Goal: Communication & Community: Answer question/provide support

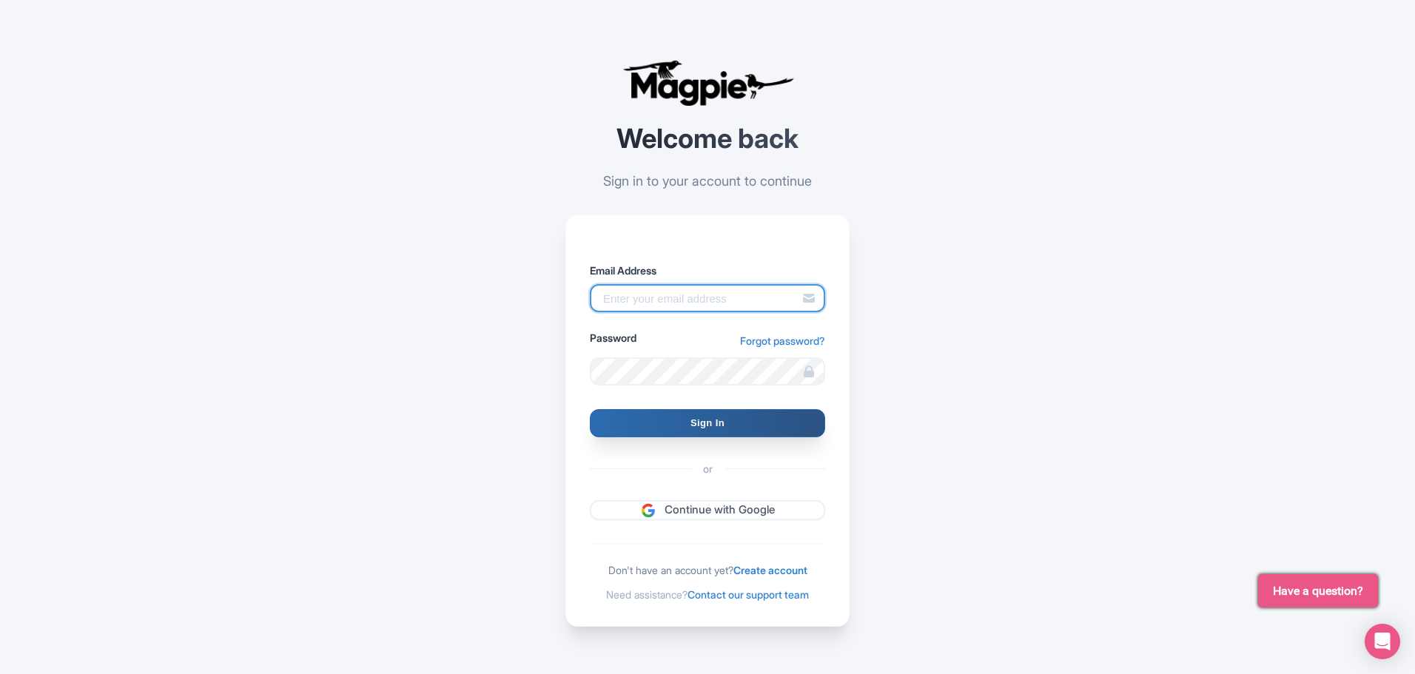
type input "glauber.ribeiro@citywonders.com"
click at [679, 424] on input "Sign In" at bounding box center [707, 423] width 235 height 28
type input "Signing in..."
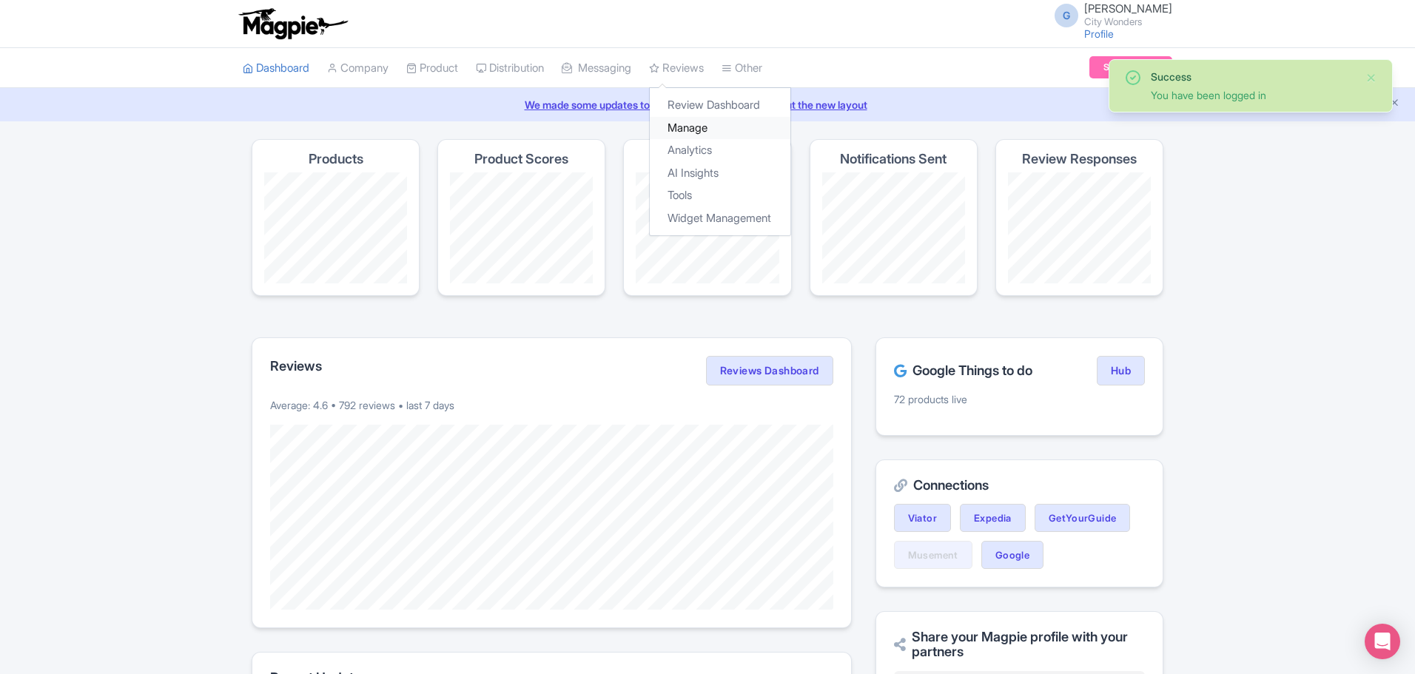
click at [705, 121] on link "Manage" at bounding box center [720, 128] width 141 height 23
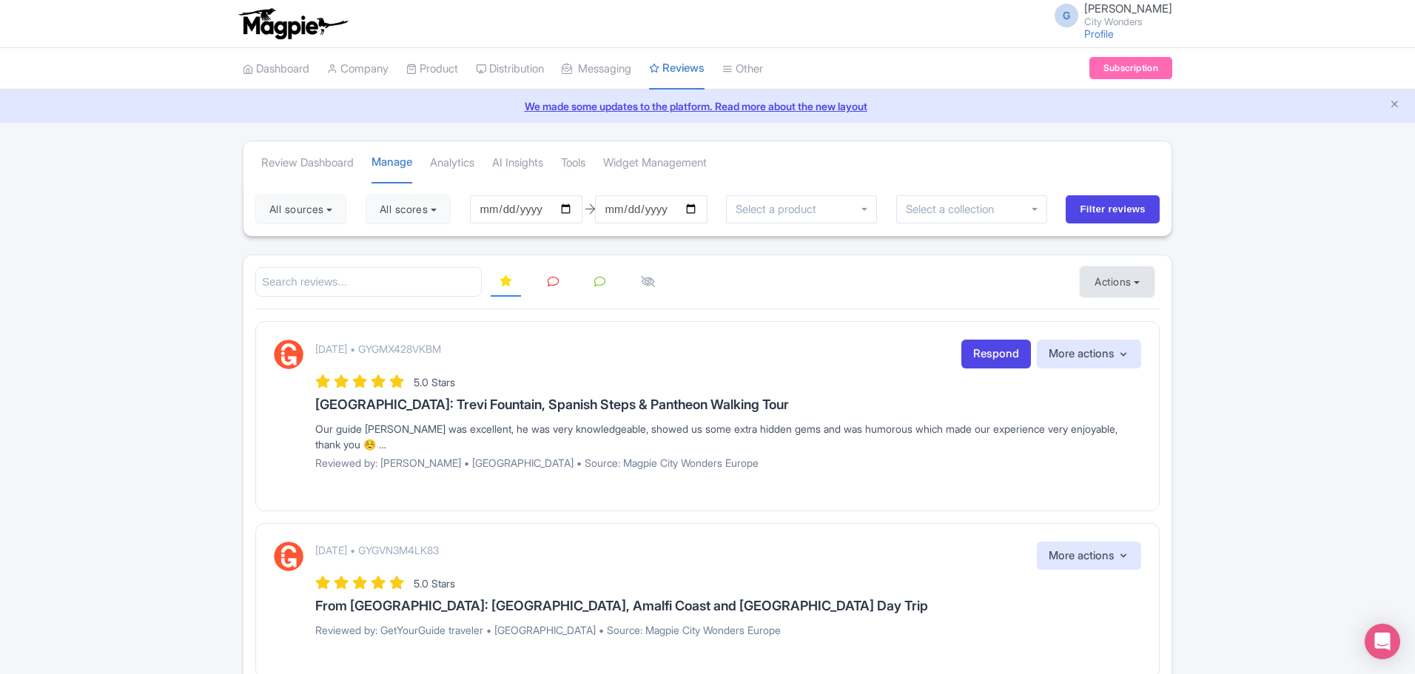
click at [1116, 289] on button "Actions" at bounding box center [1117, 282] width 73 height 30
click at [1128, 315] on link "Import new reviews" at bounding box center [1168, 319] width 174 height 29
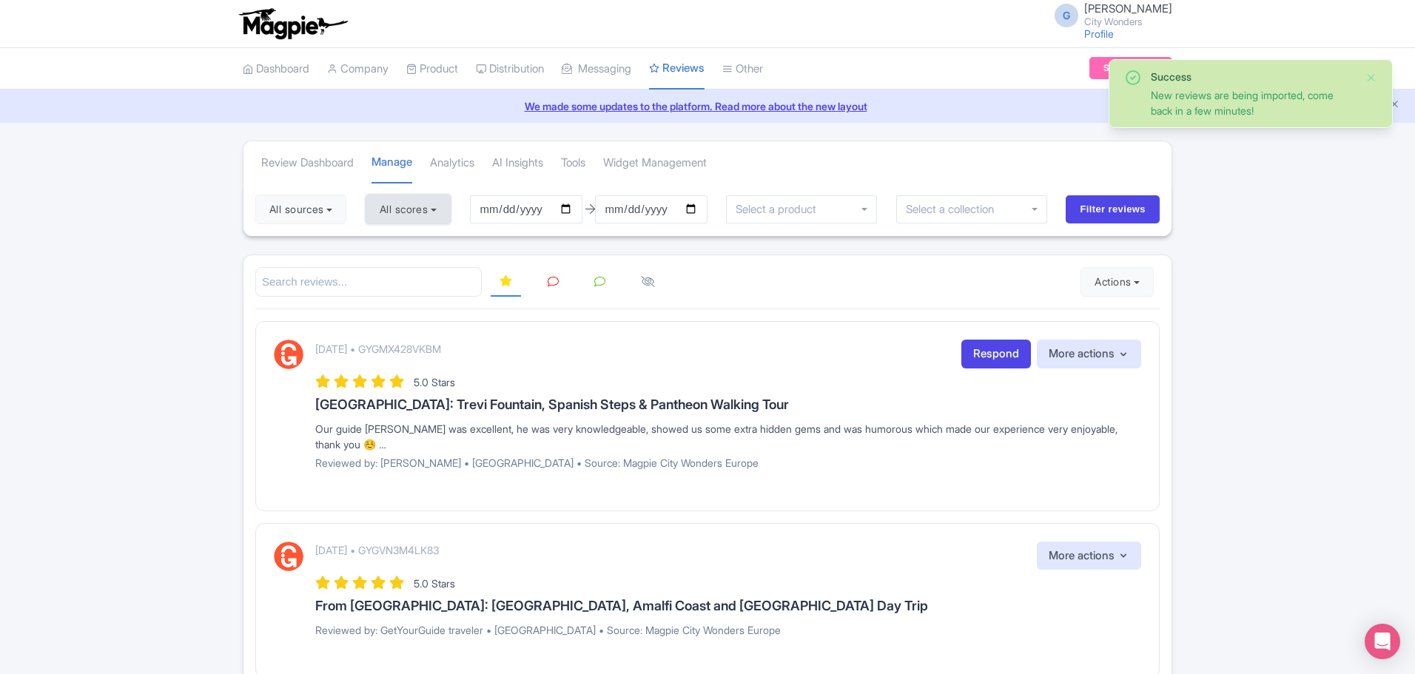
click at [389, 209] on button "All scores" at bounding box center [408, 210] width 85 height 30
click at [393, 286] on label "3 stars" at bounding box center [409, 290] width 33 height 17
click at [393, 286] on input "3 stars" at bounding box center [398, 287] width 10 height 10
checkbox input "false"
click at [393, 266] on label "4 stars" at bounding box center [409, 267] width 33 height 17
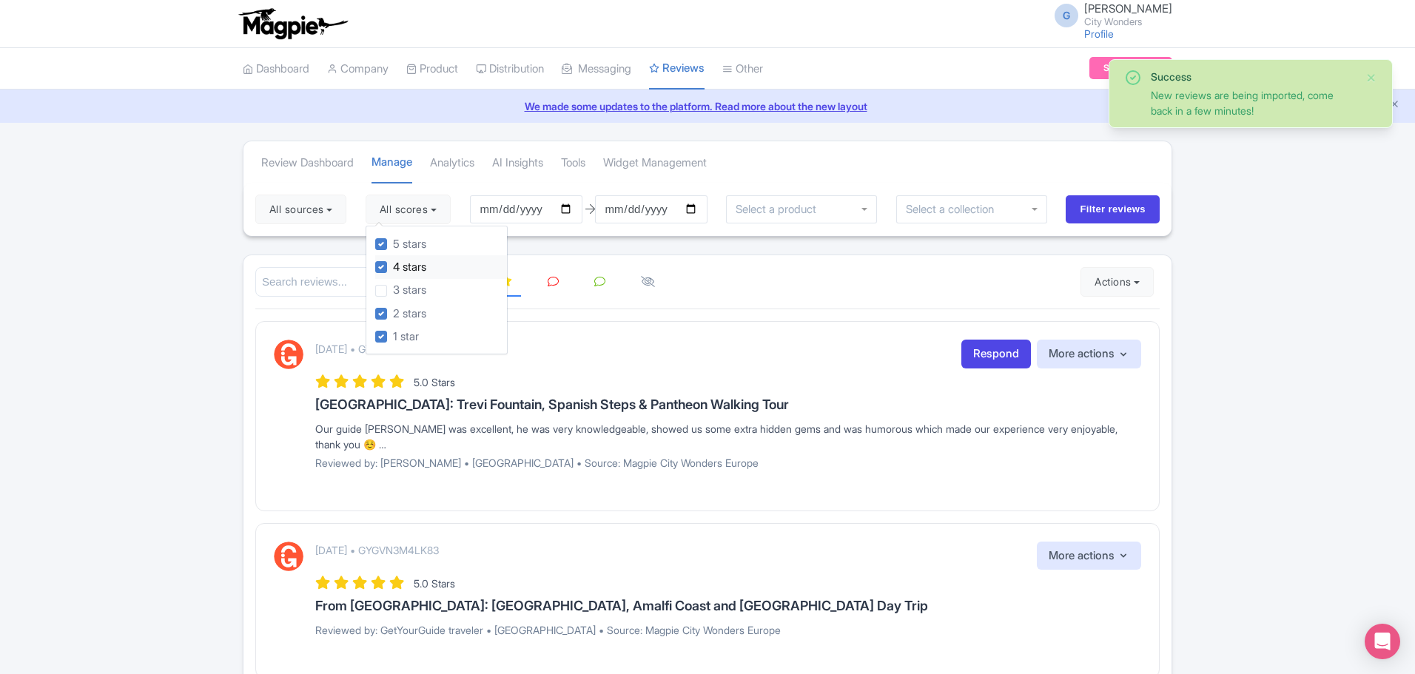
click at [393, 266] on input "4 stars" at bounding box center [398, 263] width 10 height 10
checkbox input "false"
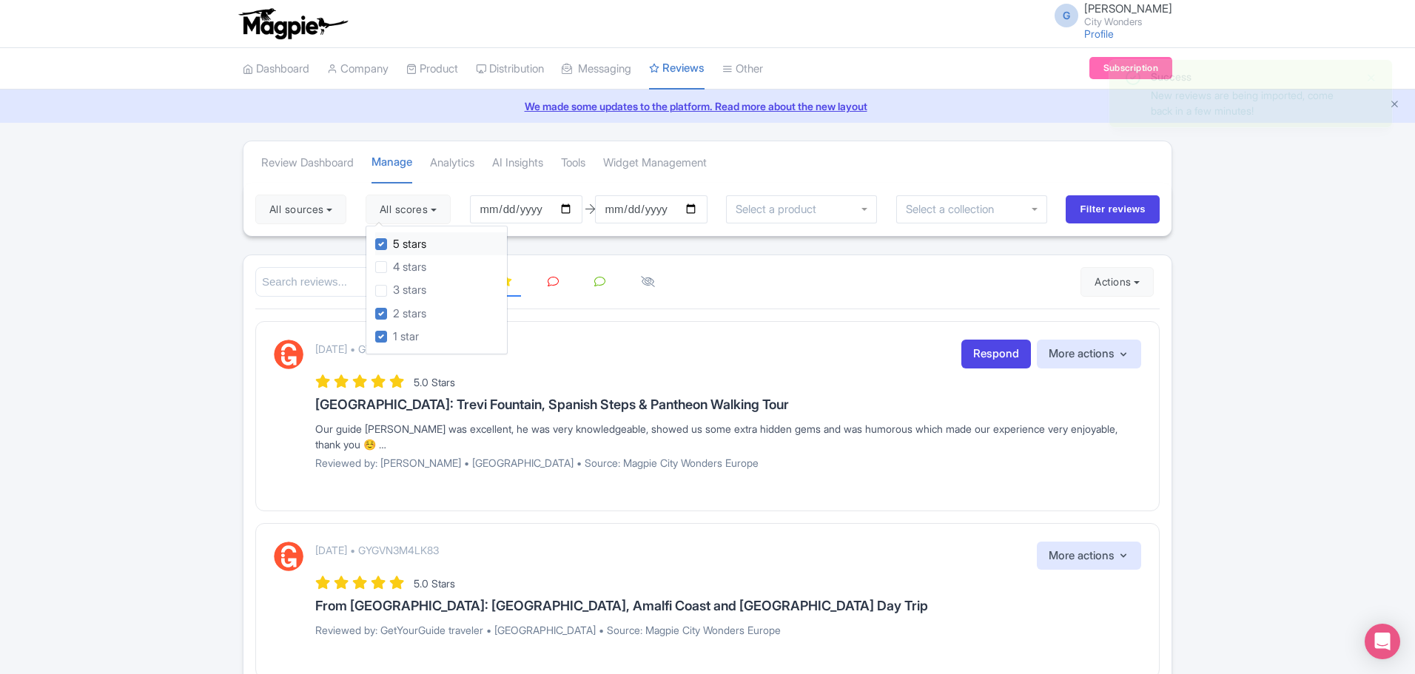
click at [393, 247] on label "5 stars" at bounding box center [409, 244] width 33 height 17
click at [393, 245] on input "5 stars" at bounding box center [398, 240] width 10 height 10
checkbox input "false"
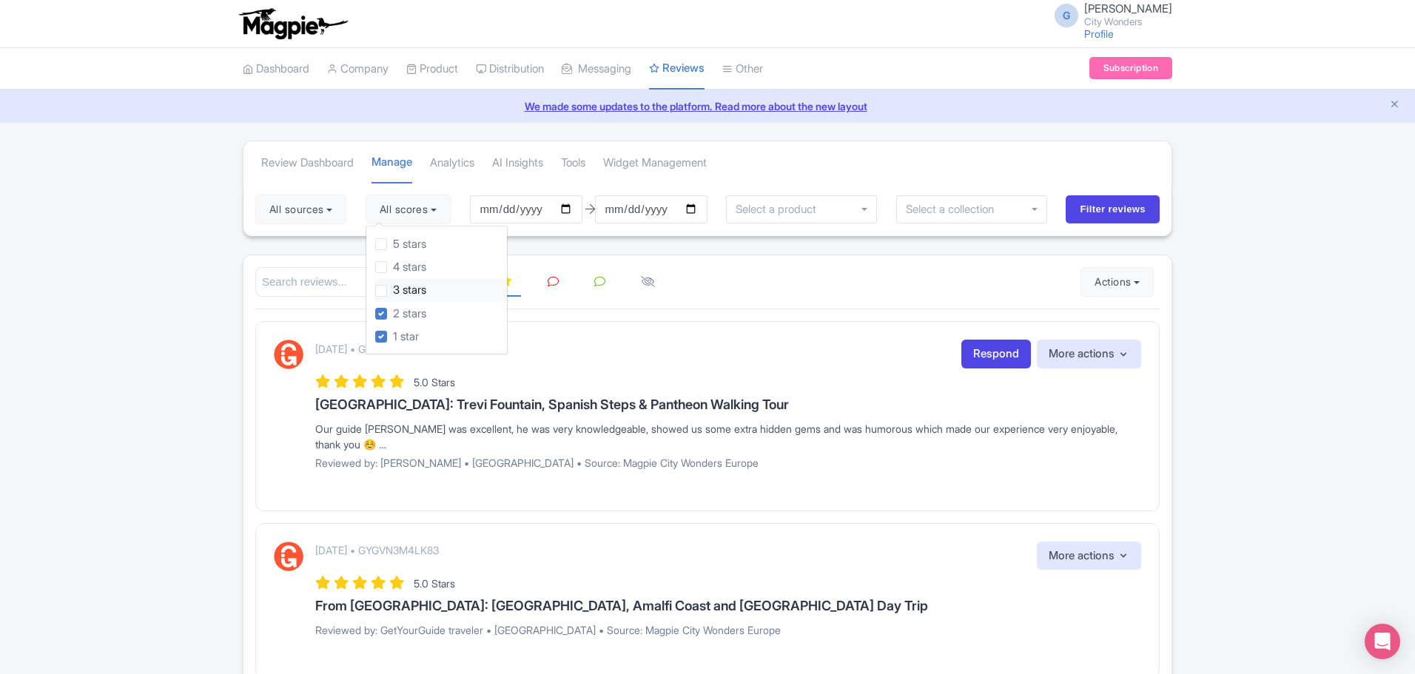
click at [393, 292] on label "3 stars" at bounding box center [409, 290] width 33 height 17
click at [393, 292] on input "3 stars" at bounding box center [398, 287] width 10 height 10
checkbox input "true"
click at [326, 205] on button "All sources" at bounding box center [300, 210] width 91 height 30
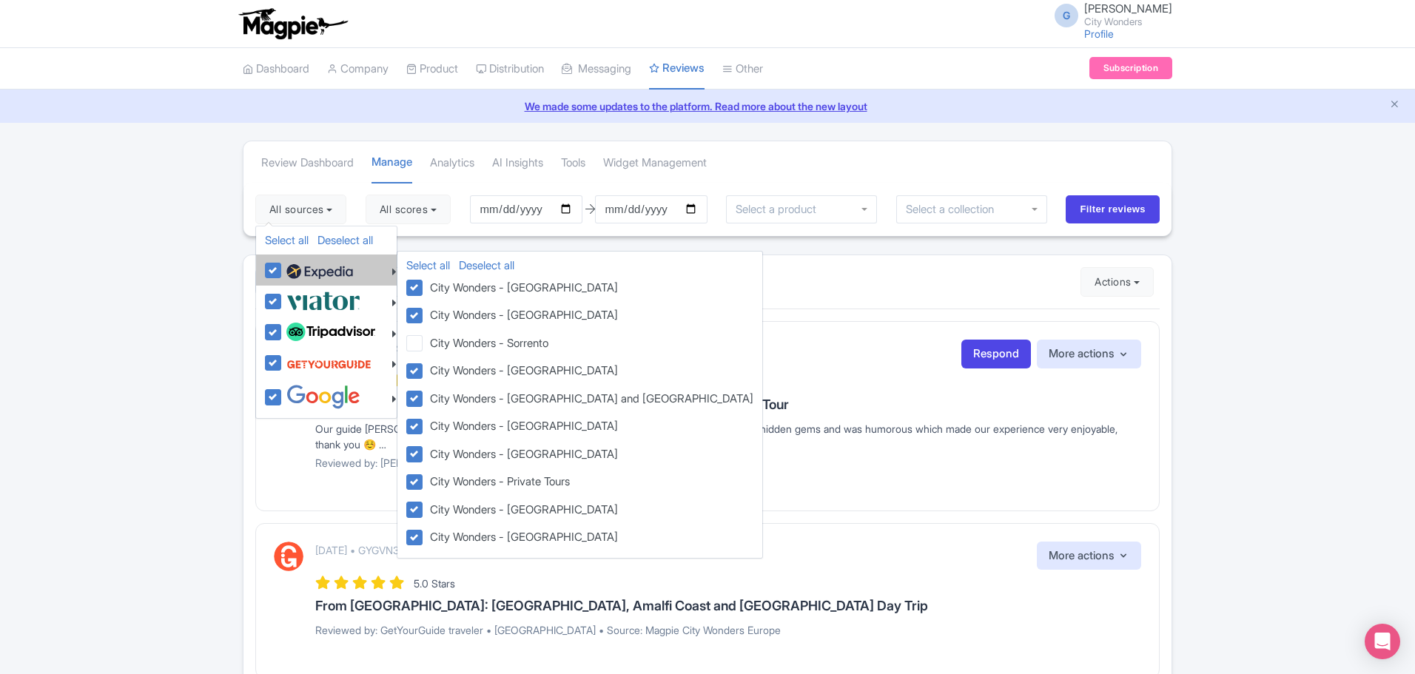
click at [306, 269] on img at bounding box center [319, 272] width 67 height 22
click at [292, 267] on input "checkbox" at bounding box center [288, 263] width 10 height 10
checkbox input "false"
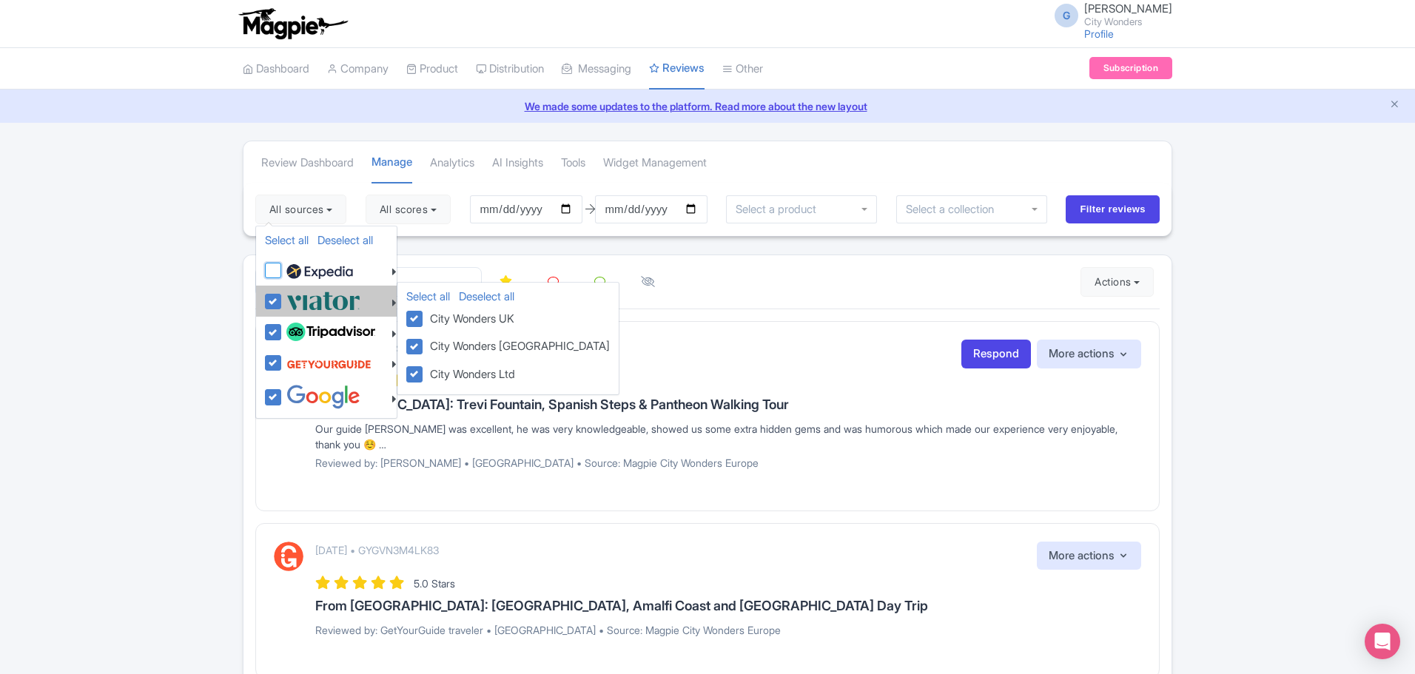
checkbox input "false"
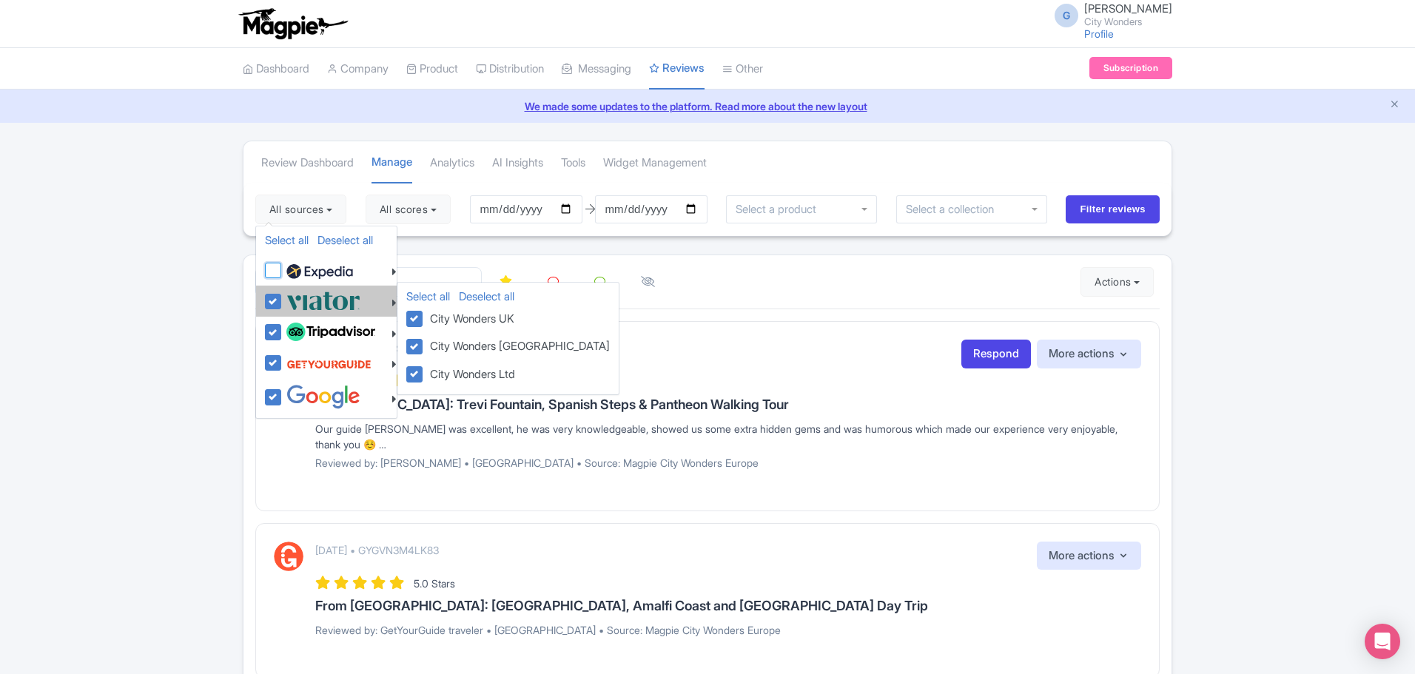
checkbox input "false"
click at [312, 301] on img at bounding box center [323, 301] width 74 height 24
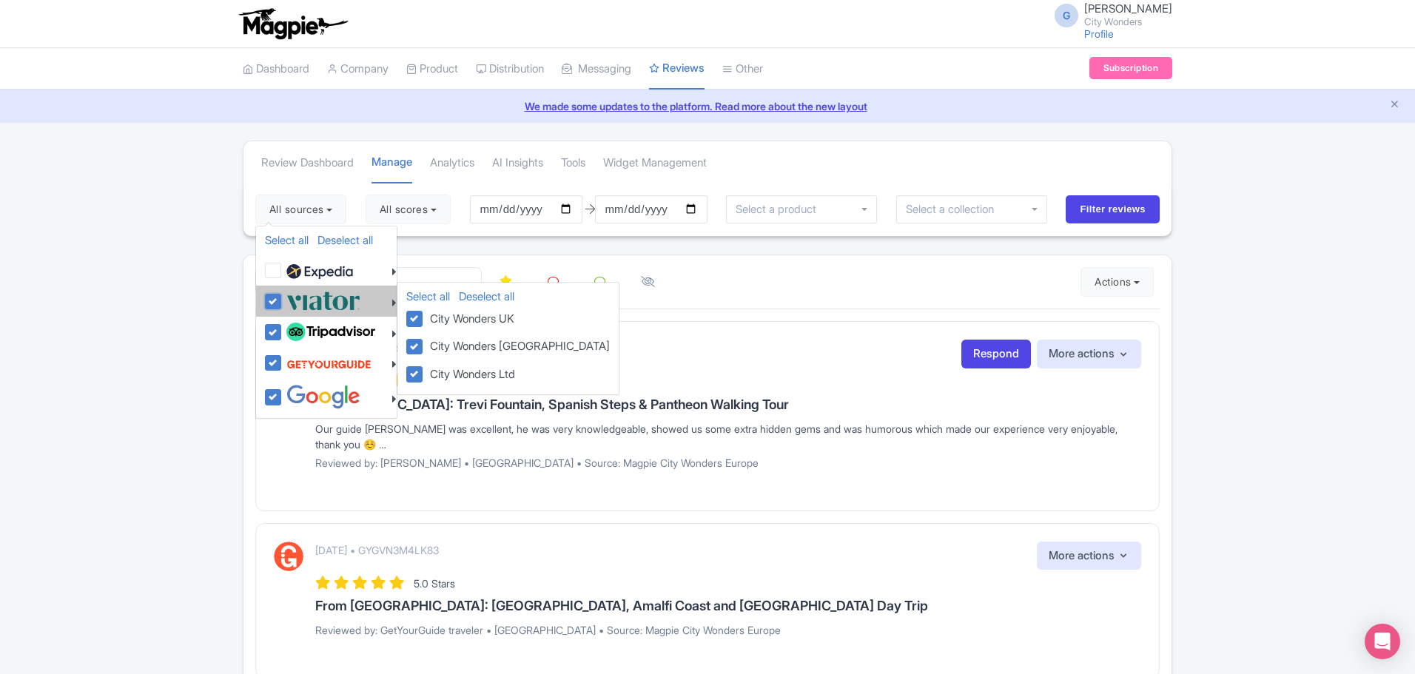
click at [292, 298] on input "checkbox" at bounding box center [288, 294] width 10 height 10
checkbox input "false"
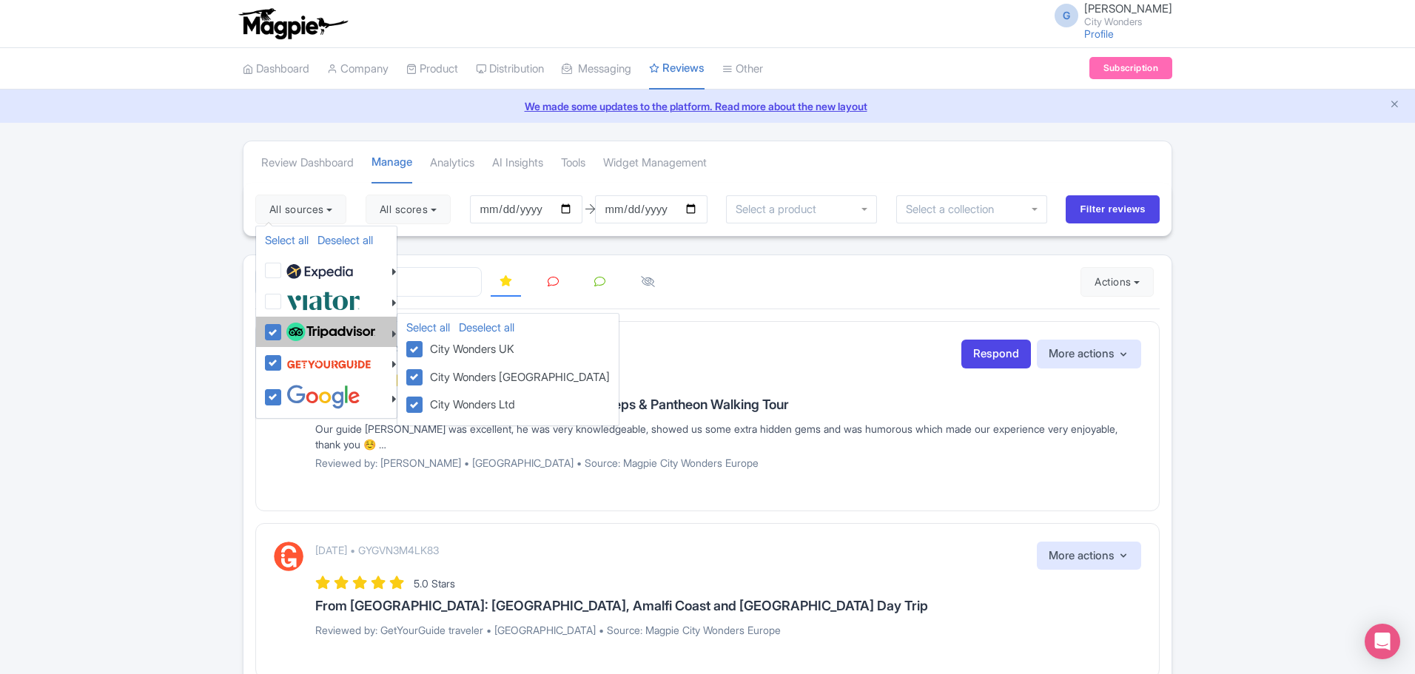
click at [319, 337] on img at bounding box center [330, 332] width 89 height 19
click at [292, 329] on input "checkbox" at bounding box center [288, 325] width 10 height 10
checkbox input "false"
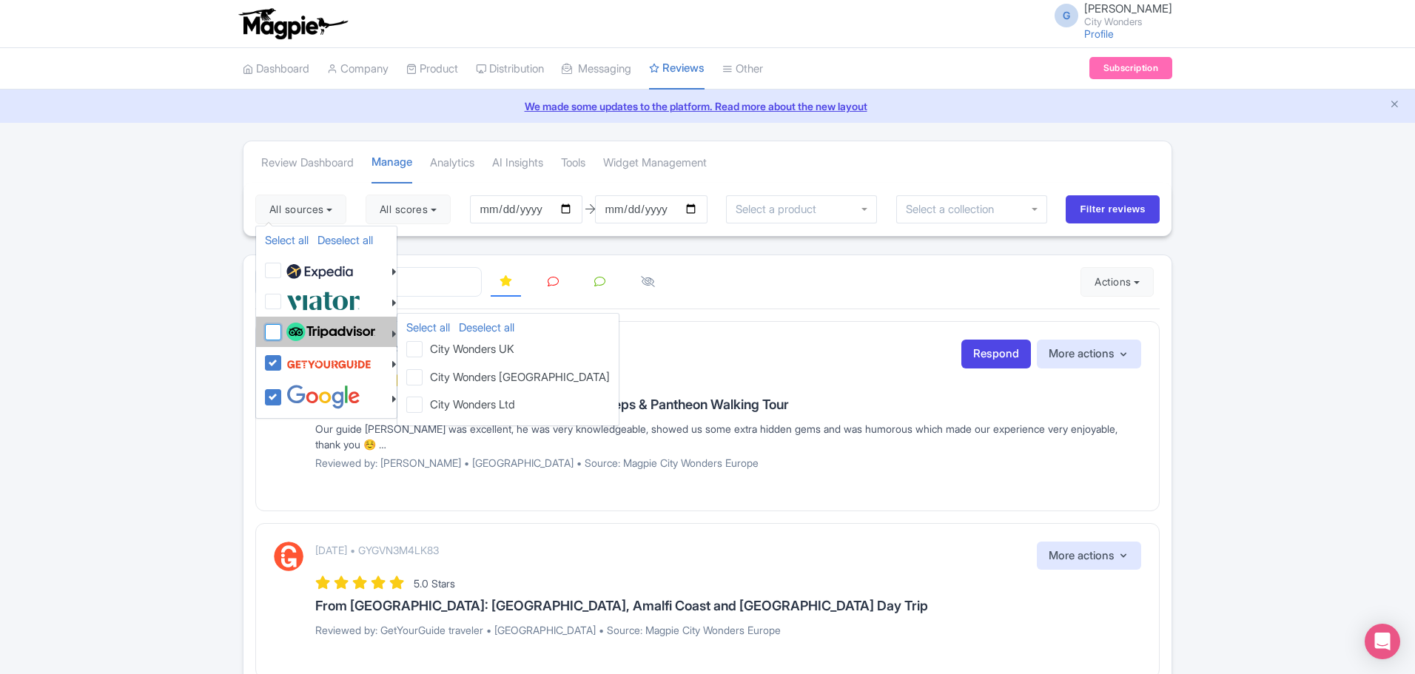
checkbox input "false"
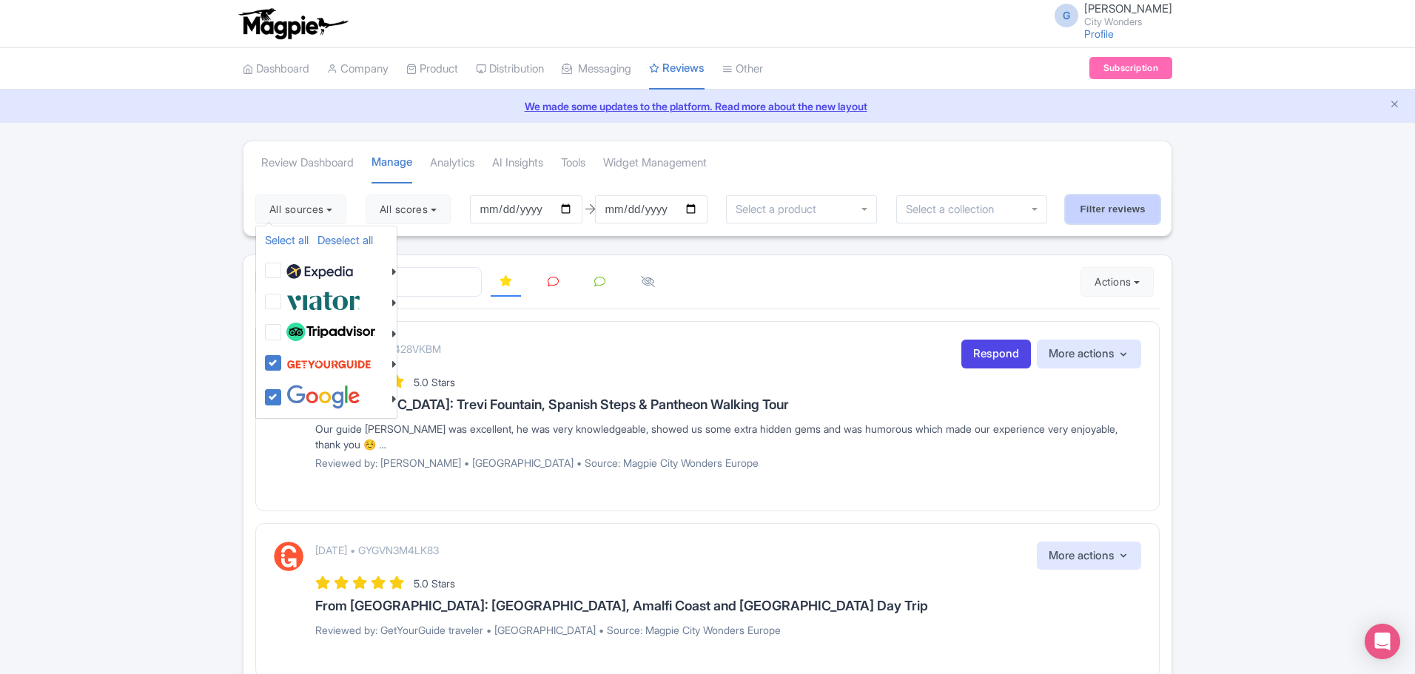
click at [1115, 210] on input "Filter reviews" at bounding box center [1113, 209] width 94 height 28
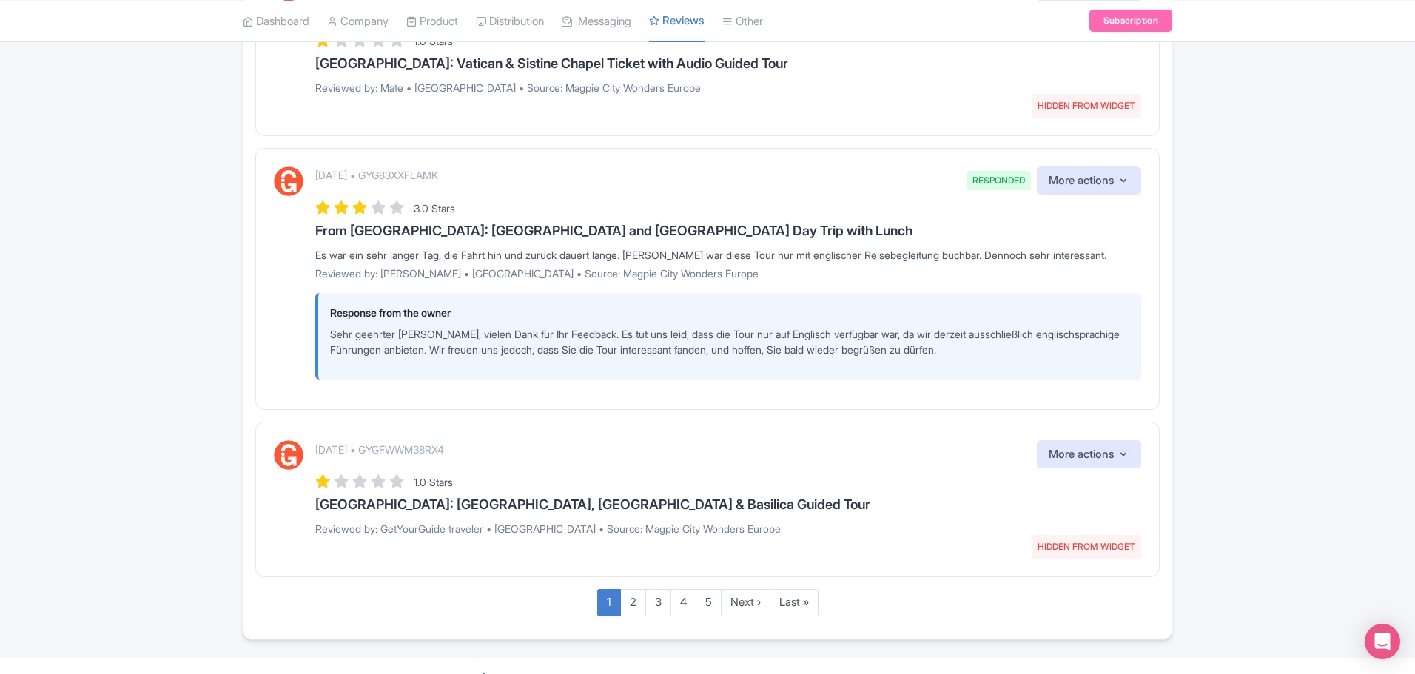
scroll to position [1835, 0]
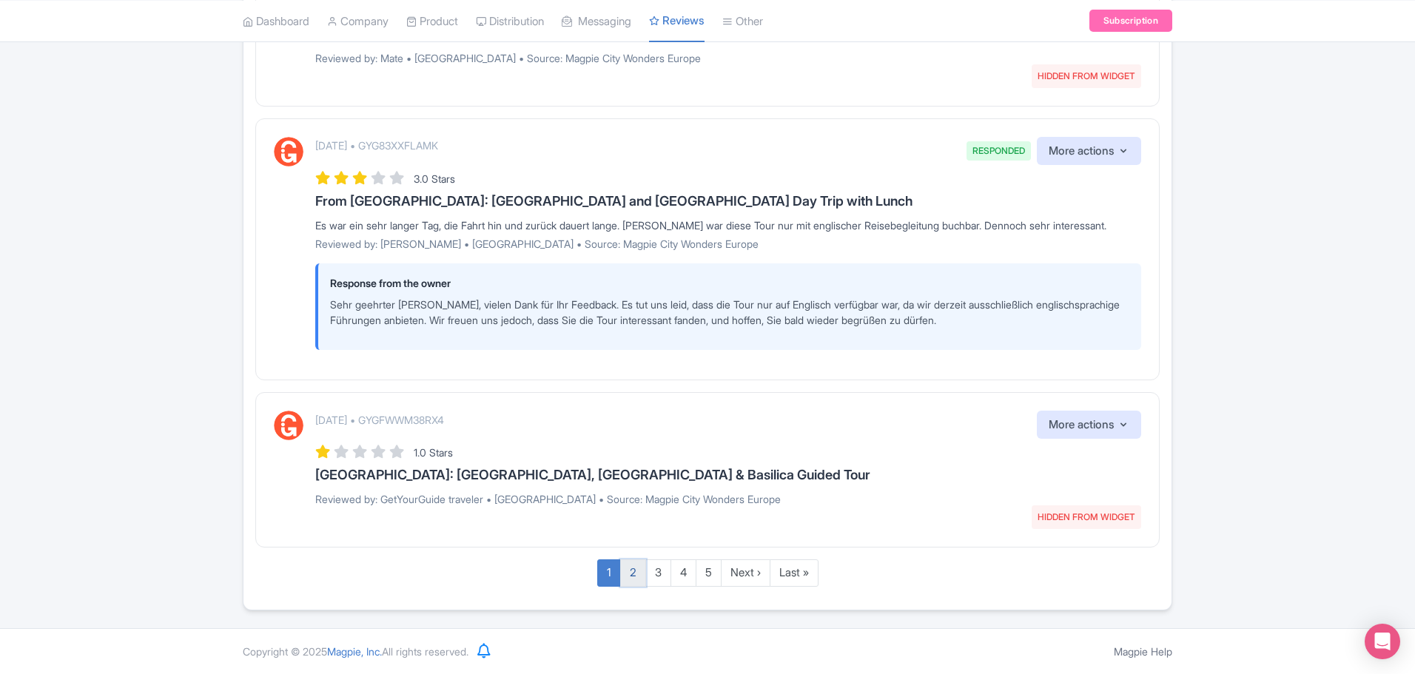
click at [633, 577] on link "2" at bounding box center [633, 573] width 26 height 27
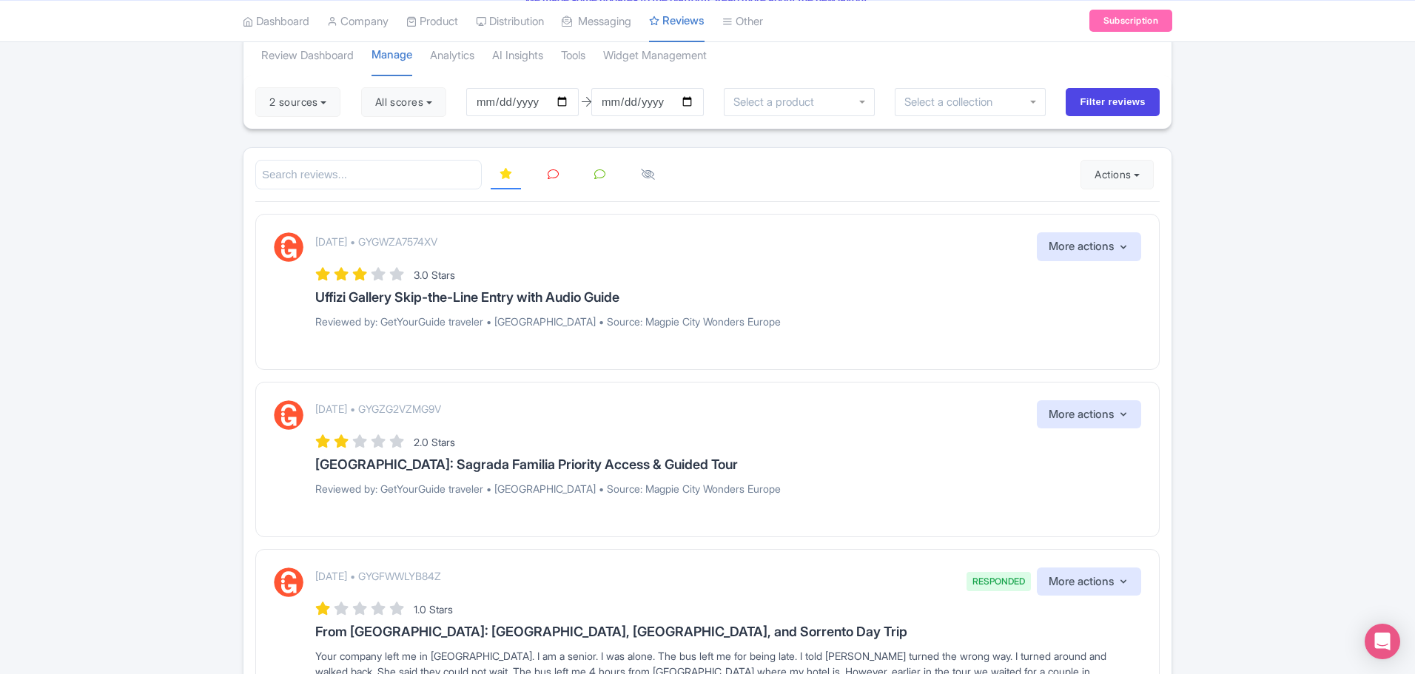
scroll to position [0, 0]
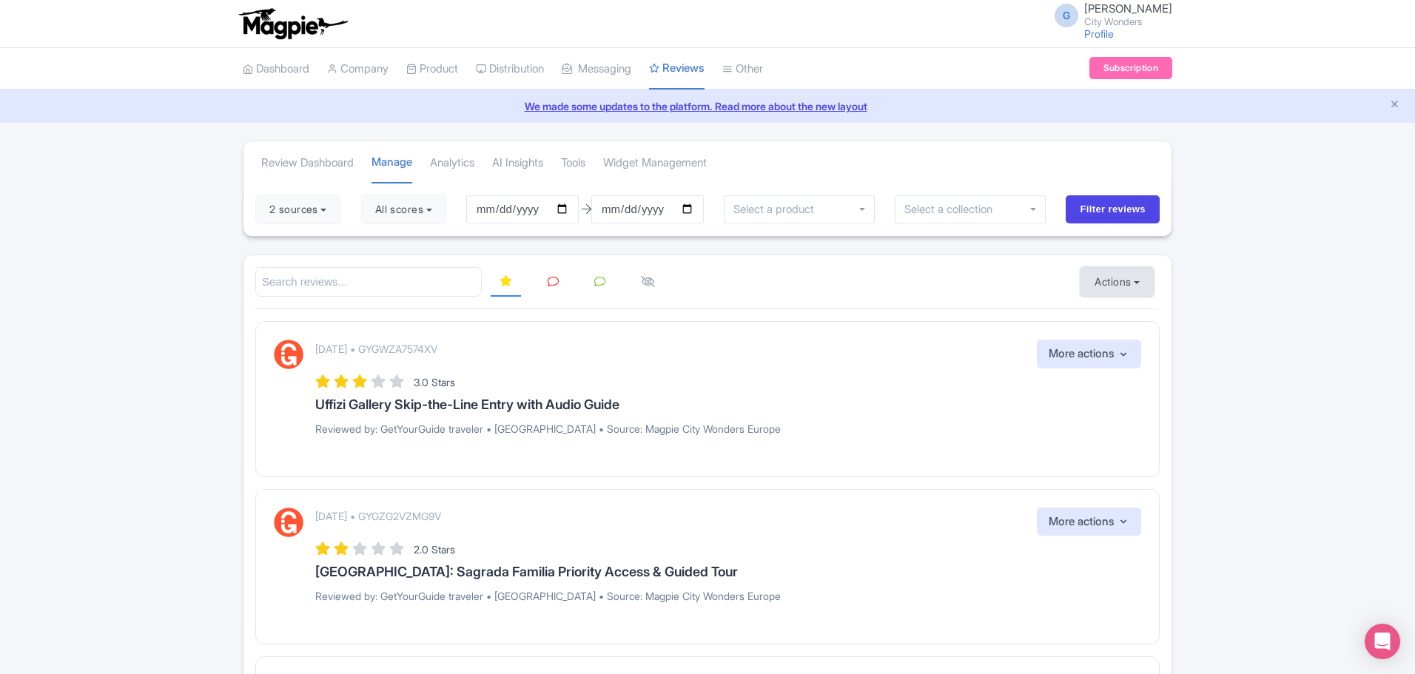
click at [1115, 280] on button "Actions" at bounding box center [1117, 282] width 73 height 30
click at [1135, 325] on link "Import new reviews" at bounding box center [1168, 319] width 174 height 29
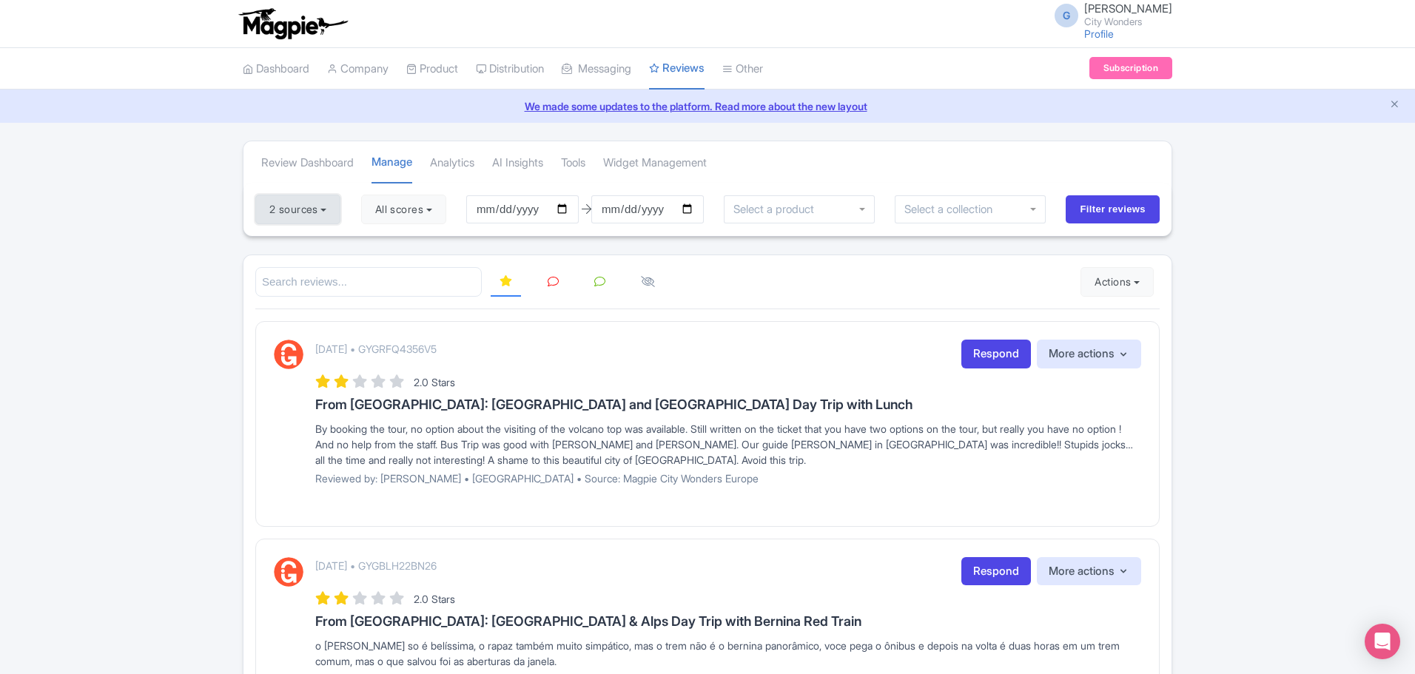
click at [333, 209] on button "2 sources" at bounding box center [297, 210] width 85 height 30
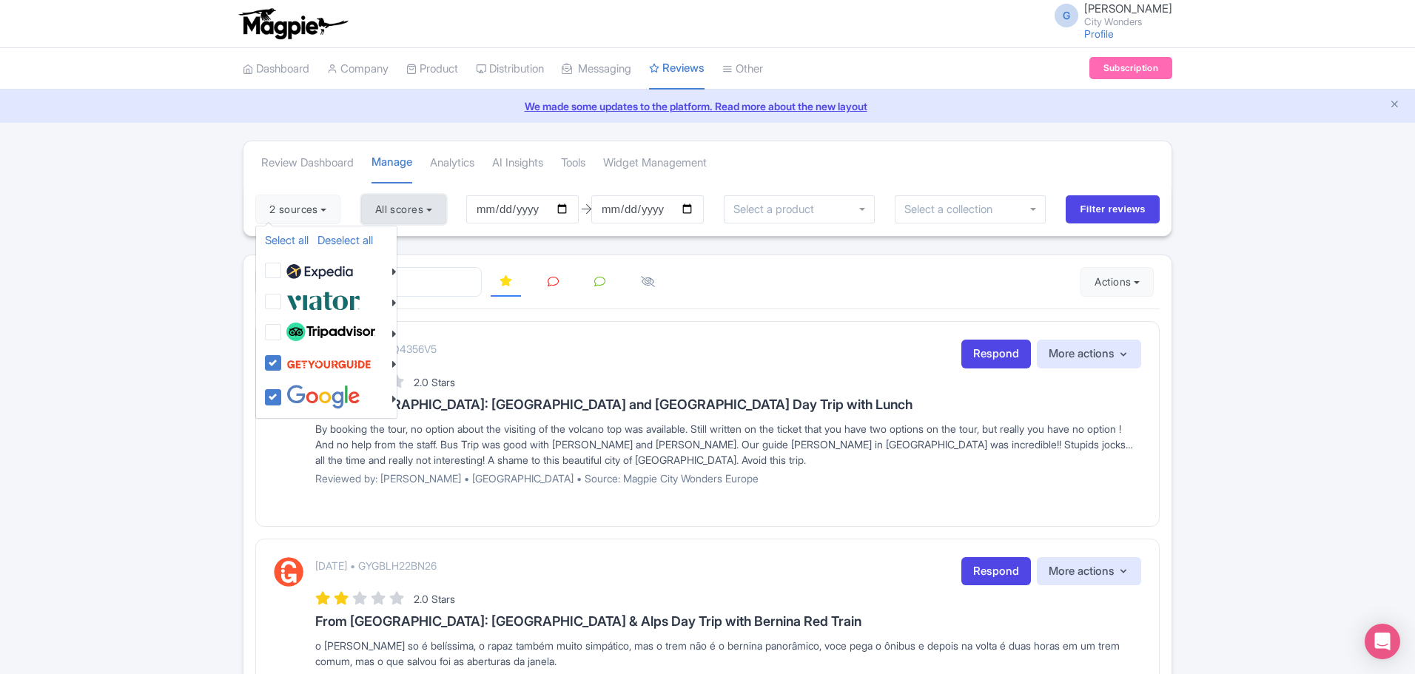
click at [434, 201] on button "All scores" at bounding box center [403, 210] width 85 height 30
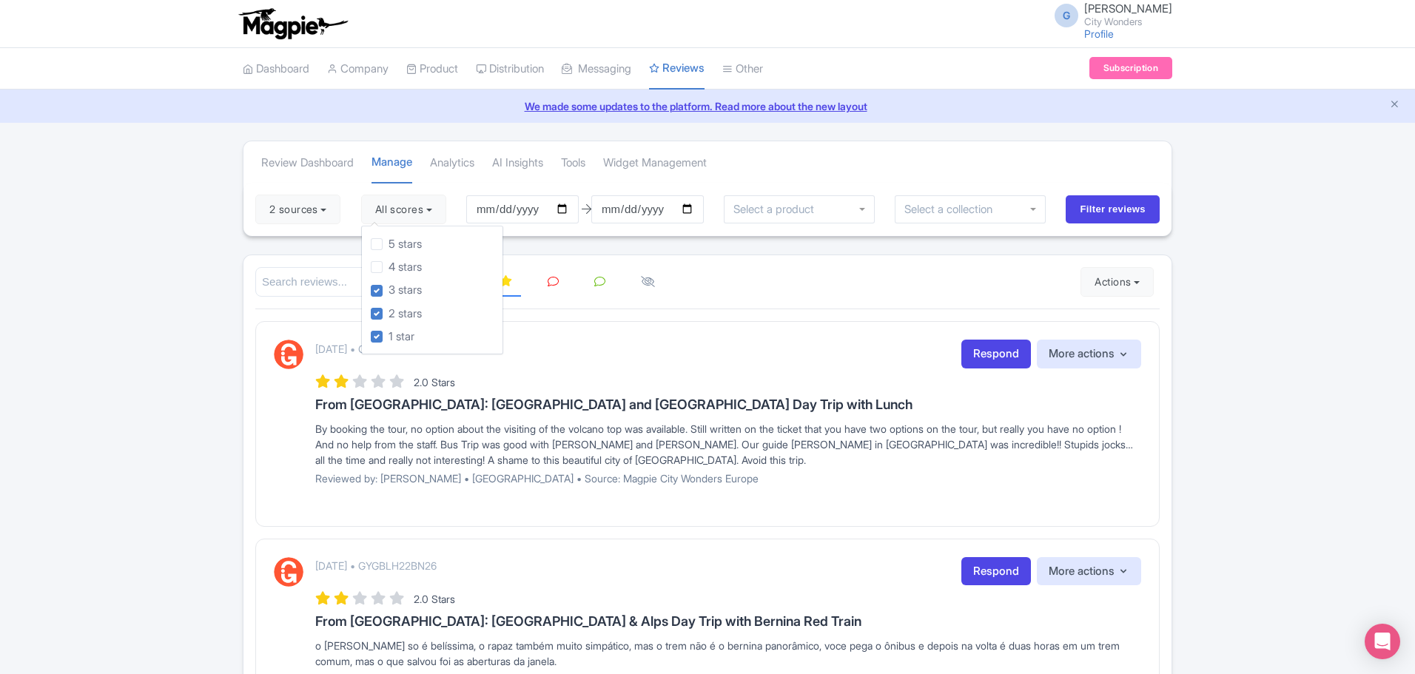
click at [668, 289] on li at bounding box center [648, 282] width 50 height 29
click at [549, 281] on icon at bounding box center [553, 281] width 11 height 11
click at [993, 361] on link "Respond" at bounding box center [996, 354] width 70 height 29
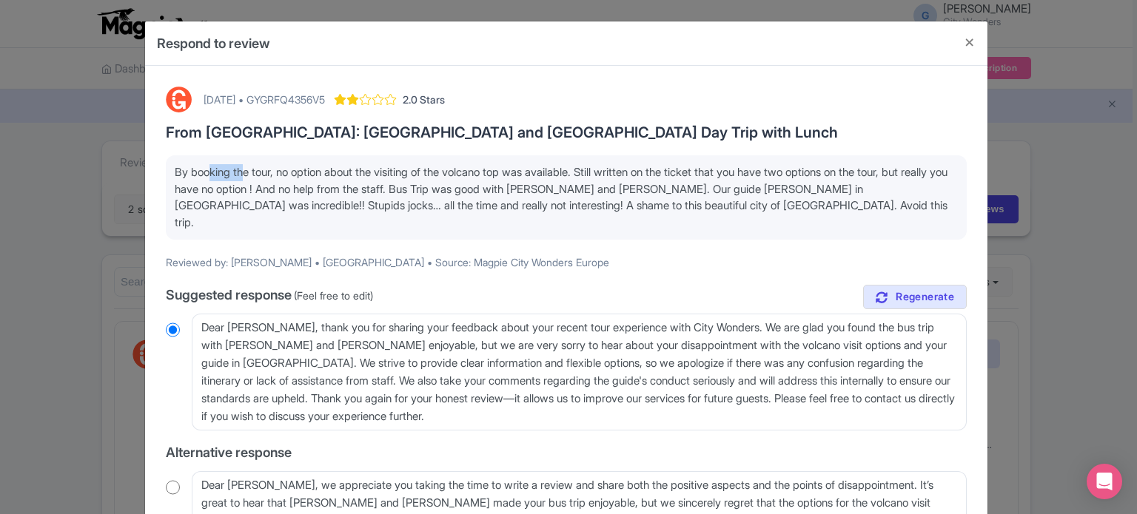
drag, startPoint x: 201, startPoint y: 162, endPoint x: 240, endPoint y: 164, distance: 38.5
click at [240, 164] on div "By booking the tour, no option about the visiting of the volcano top was availa…" at bounding box center [566, 197] width 801 height 84
drag, startPoint x: 306, startPoint y: 165, endPoint x: 391, endPoint y: 167, distance: 84.4
click at [391, 167] on p "By booking the tour, no option about the visiting of the volcano top was availa…" at bounding box center [566, 197] width 783 height 67
drag, startPoint x: 696, startPoint y: 164, endPoint x: 821, endPoint y: 168, distance: 125.2
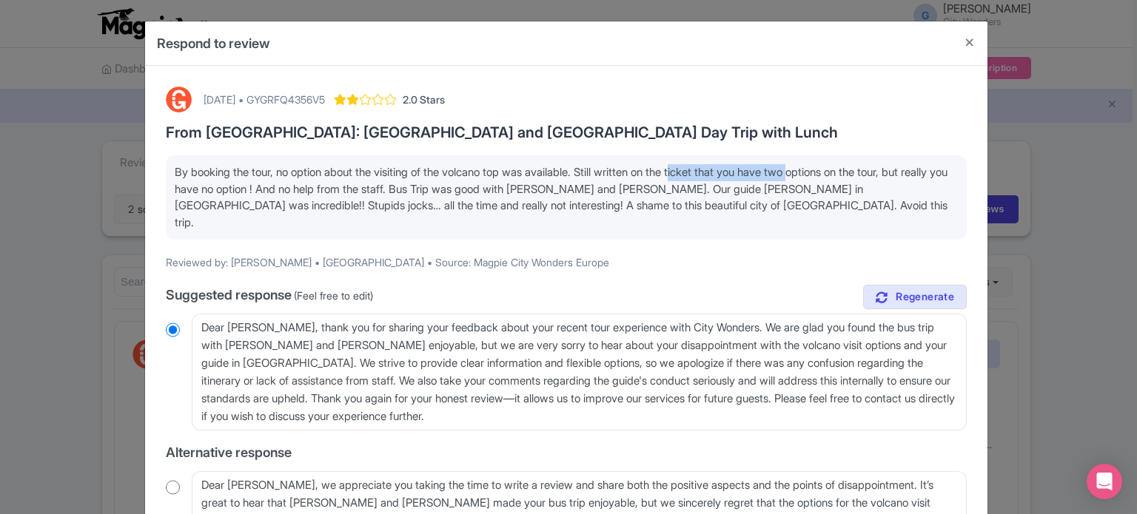
click at [821, 168] on p "By booking the tour, no option about the visiting of the volcano top was availa…" at bounding box center [566, 197] width 783 height 67
drag, startPoint x: 223, startPoint y: 192, endPoint x: 329, endPoint y: 189, distance: 105.9
click at [329, 189] on p "By booking the tour, no option about the visiting of the volcano top was availa…" at bounding box center [566, 197] width 783 height 67
click at [183, 171] on p "By booking the tour, no option about the visiting of the volcano top was availa…" at bounding box center [566, 197] width 783 height 67
click at [471, 174] on p "By booking the tour, no option about the visiting of the volcano top was availa…" at bounding box center [566, 197] width 783 height 67
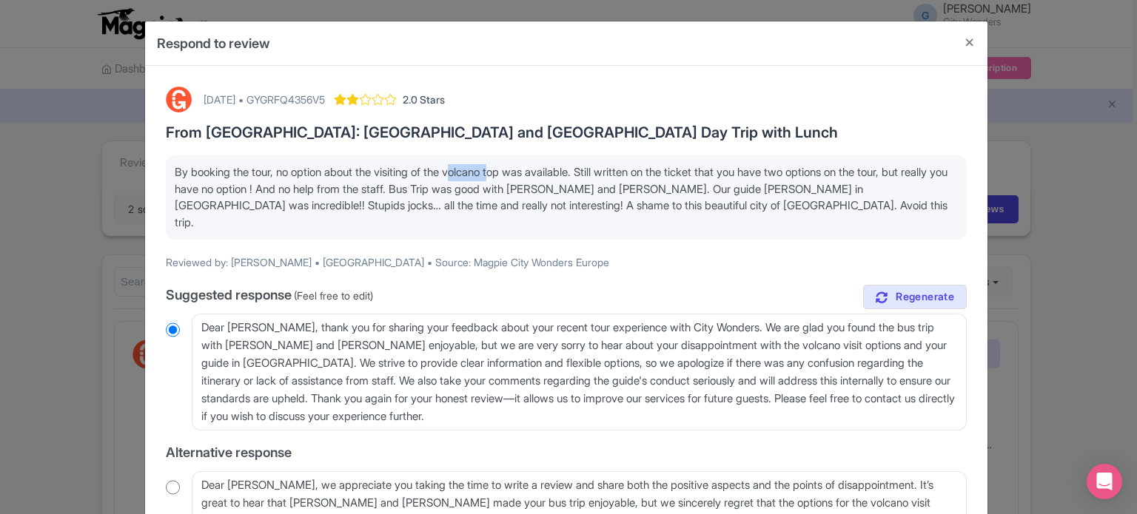
click at [471, 174] on p "By booking the tour, no option about the visiting of the volcano top was availa…" at bounding box center [566, 197] width 783 height 67
copy p "volcano"
click at [557, 193] on p "By booking the tour, no option about the visiting of the volcano top was availa…" at bounding box center [566, 197] width 783 height 67
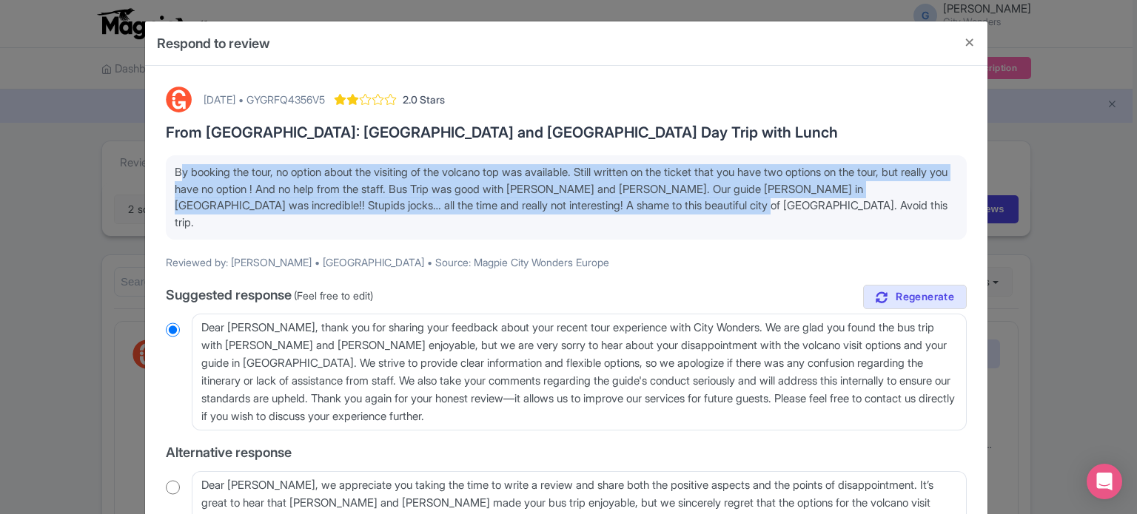
drag, startPoint x: 172, startPoint y: 171, endPoint x: 756, endPoint y: 212, distance: 585.4
click at [756, 212] on p "By booking the tour, no option about the visiting of the volcano top was availa…" at bounding box center [566, 197] width 783 height 67
copy p "By booking the tour, no option about the visiting of the volcano top was availa…"
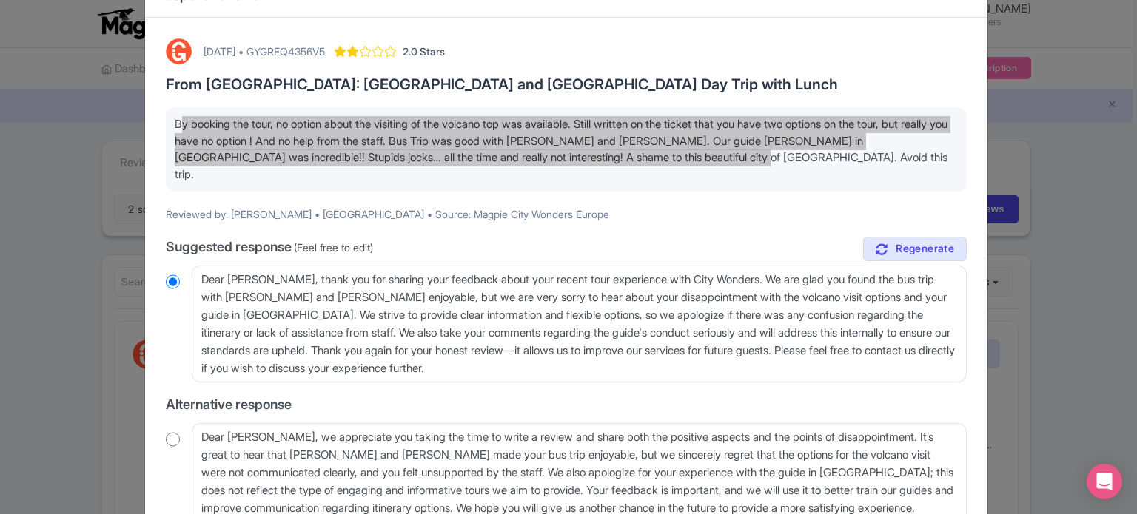
scroll to position [74, 0]
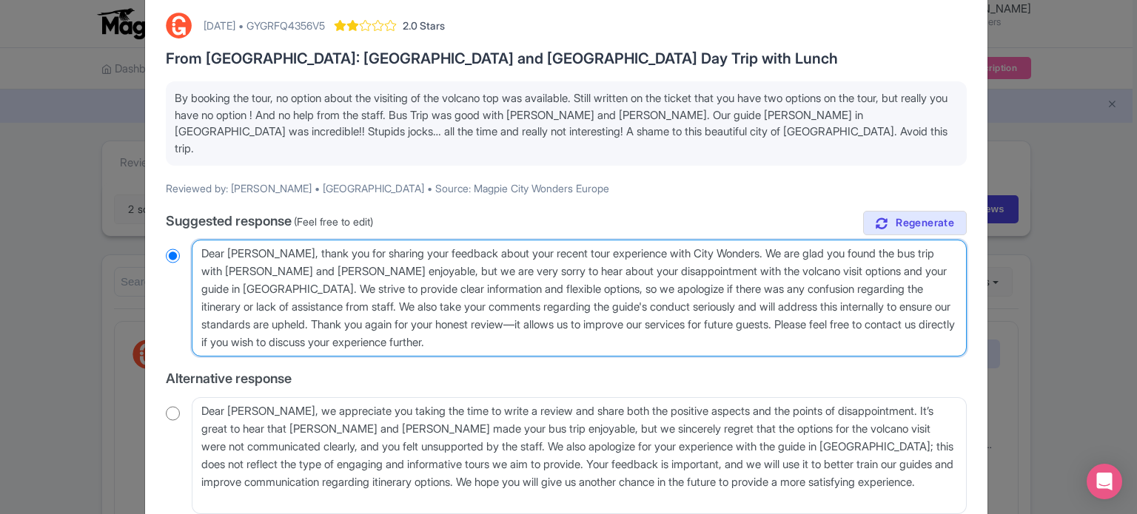
drag, startPoint x: 518, startPoint y: 329, endPoint x: 166, endPoint y: 213, distance: 371.0
click at [166, 213] on div "true Suggested response (Feel free to edit) Dear Claude, thank you for sharing …" at bounding box center [566, 425] width 801 height 429
paste textarea "Guest, Thank you for sharing your feedback. We're pleased to hear you enjoyed t…"
type textarea "Dear Guest, Thank you for sharing your feedback. We're pleased to hear you enjo…"
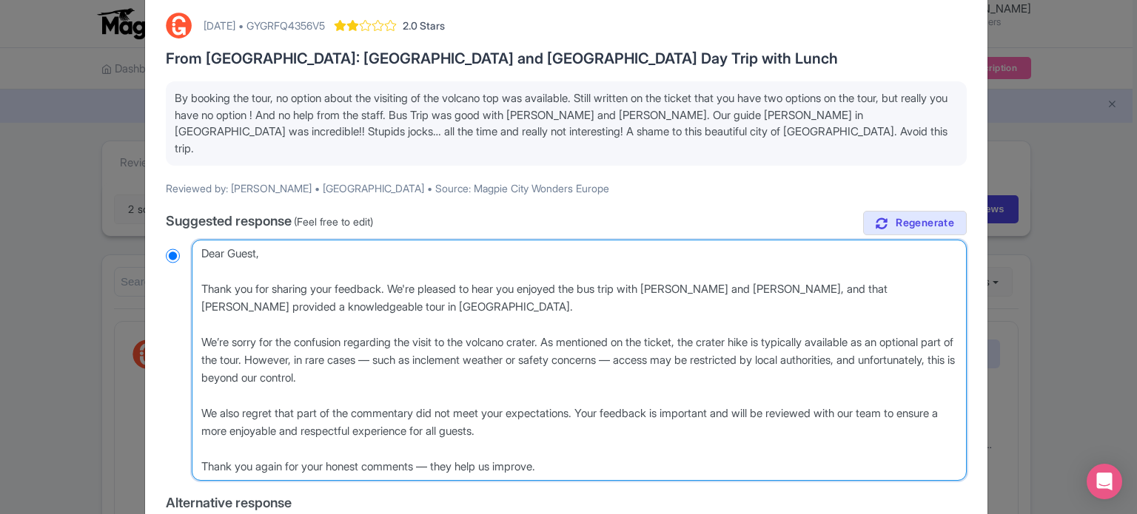
radio input "true"
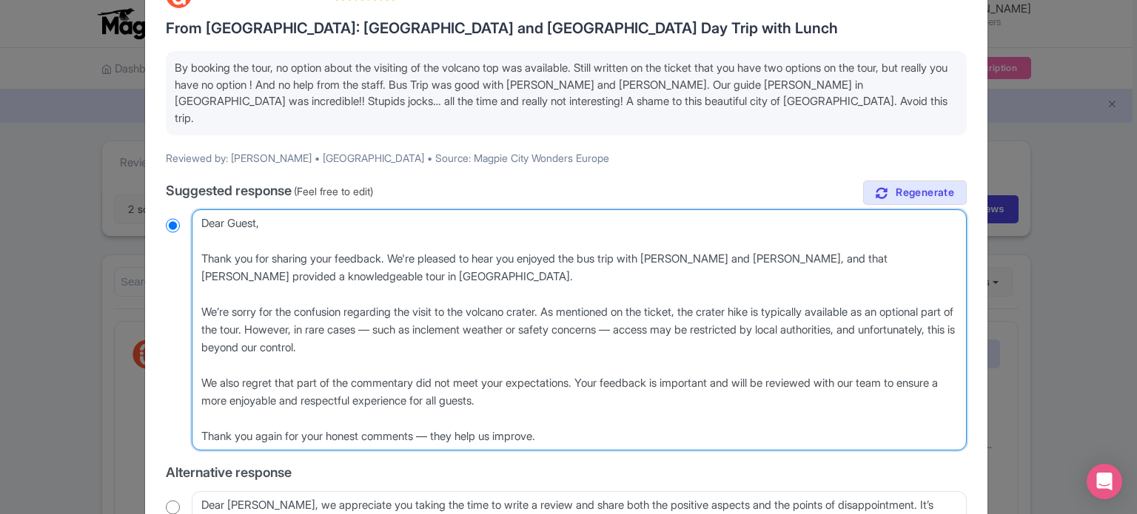
scroll to position [222, 0]
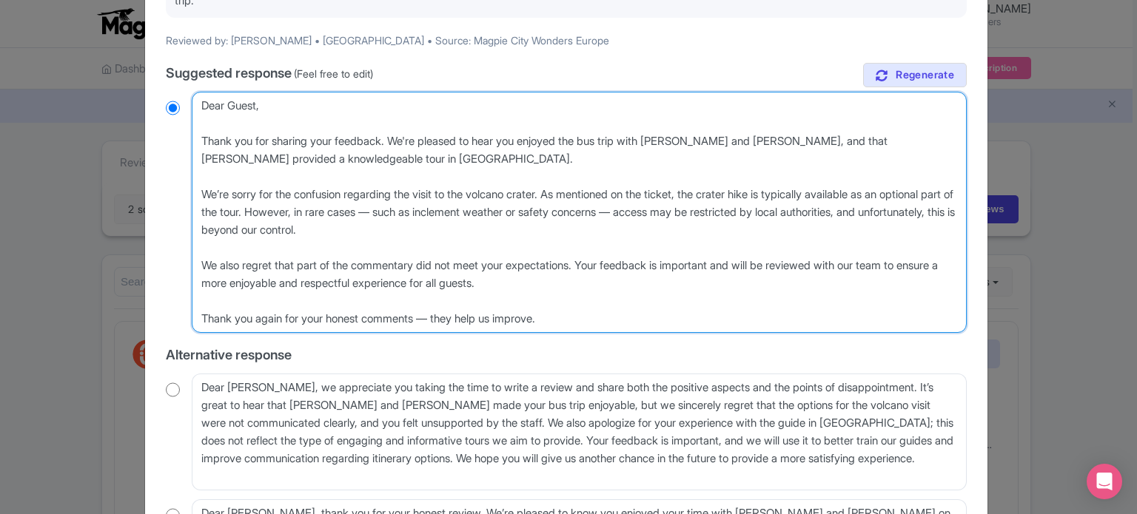
click at [462, 197] on textarea "Dear Claude, thank you for sharing your feedback about your recent tour experie…" at bounding box center [579, 212] width 775 height 241
type textarea "Dear Guest, Thank you for sharing your feedback. We're pleased to hear you enjo…"
radio input "true"
type textarea "Dear Guest, Thank you for sharing your feedback. We're pleased to hear you enjo…"
radio input "true"
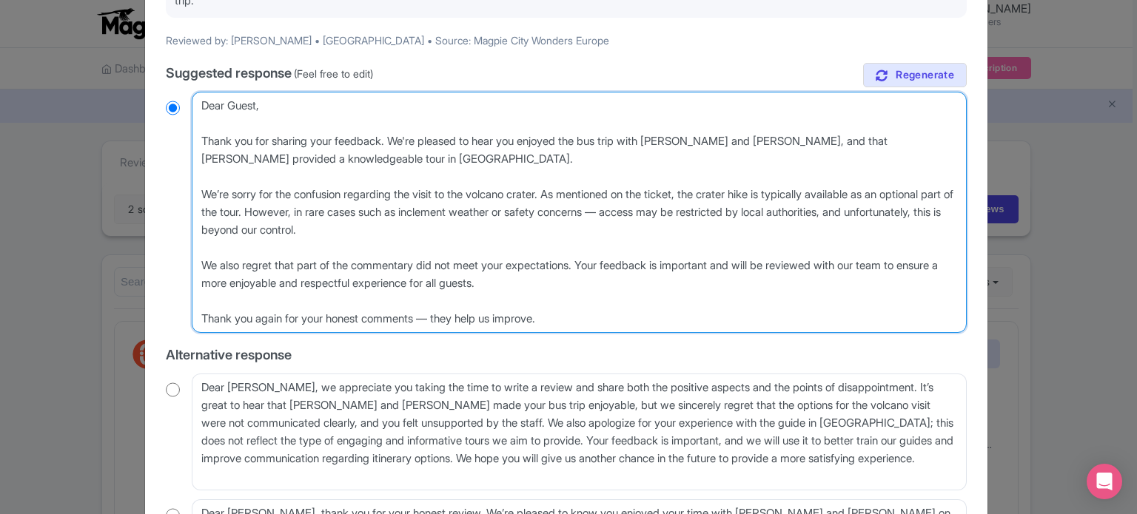
type textarea "Dear Guest, Thank you for sharing your feedback. We're pleased to hear you enjo…"
radio input "true"
click at [705, 194] on textarea "Dear Claude, thank you for sharing your feedback about your recent tour experie…" at bounding box center [579, 212] width 775 height 241
type textarea "Dear Guest, Thank you for sharing your feedback. We're pleased to hear you enjo…"
radio input "true"
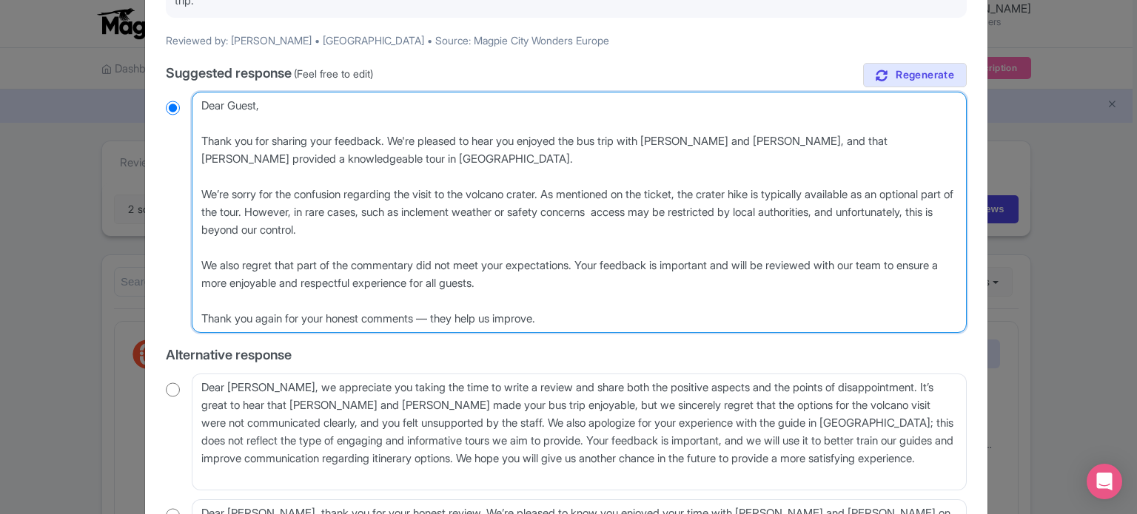
type textarea "Dear Guest, Thank you for sharing your feedback. We're pleased to hear you enjo…"
radio input "true"
type textarea "Dear Guest, Thank you for sharing your feedback. We're pleased to hear you enjo…"
radio input "true"
click at [446, 296] on textarea "Dear Claude, thank you for sharing your feedback about your recent tour experie…" at bounding box center [579, 212] width 775 height 241
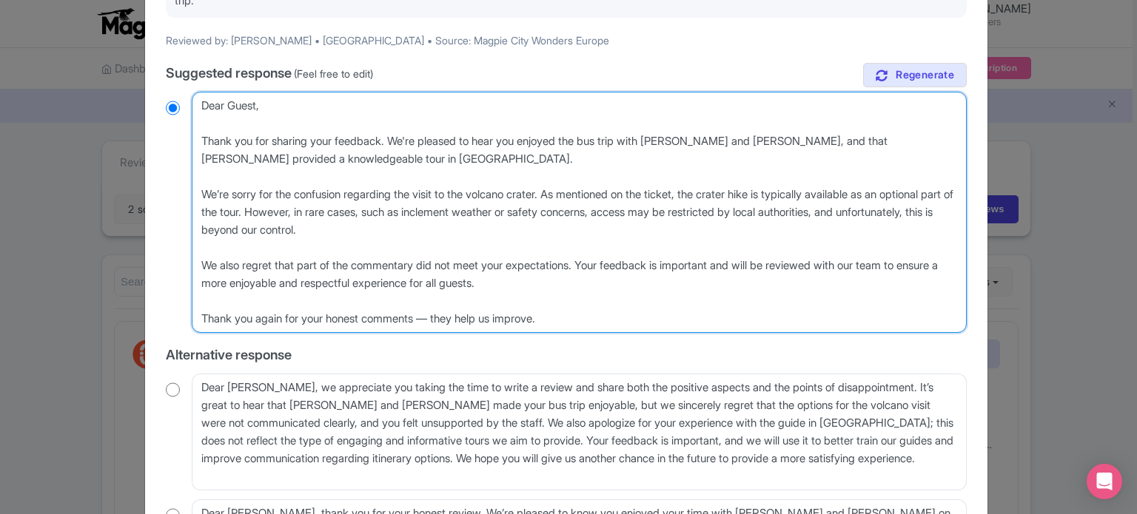
click at [441, 297] on textarea "Dear Claude, thank you for sharing your feedback about your recent tour experie…" at bounding box center [579, 212] width 775 height 241
type textarea "Dear Guest, Thank you for sharing your feedback. We're pleased to hear you enjo…"
radio input "true"
type textarea "Dear Guest, Thank you for sharing your feedback. We're pleased to hear you enjo…"
radio input "true"
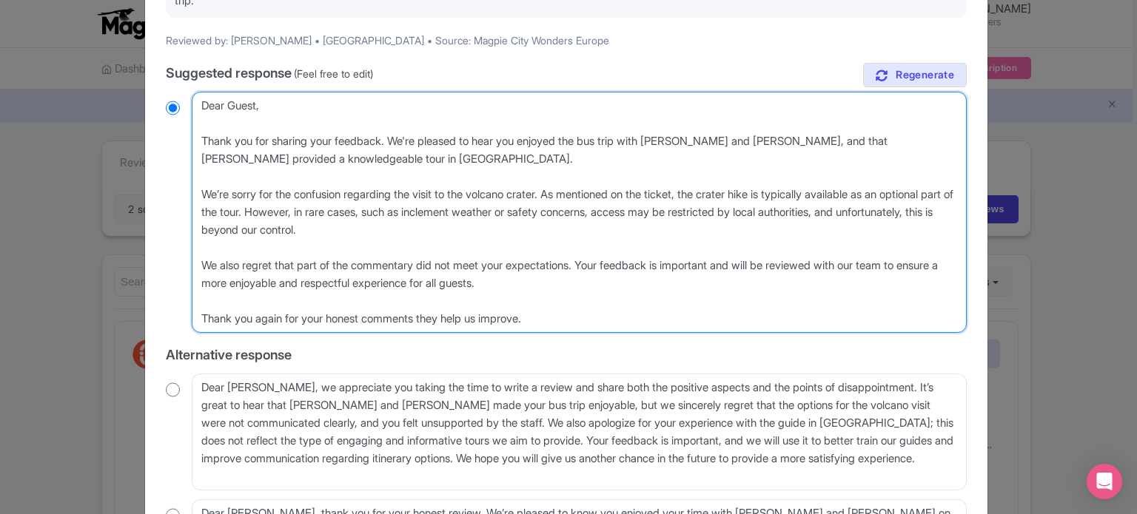
type textarea "Dear Guest, Thank you for sharing your feedback. We're pleased to hear you enjo…"
radio input "true"
type textarea "Dear Guest, Thank you for sharing your feedback. We're pleased to hear you enjo…"
radio input "true"
type textarea "Dear Guest, Thank you for sharing your feedback. We're pleased to hear you enjo…"
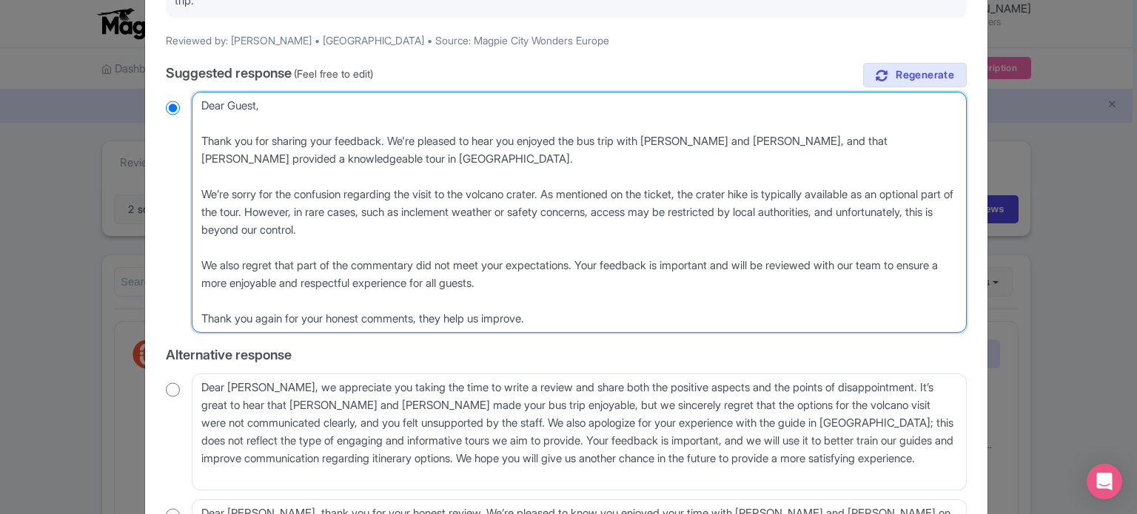
radio input "true"
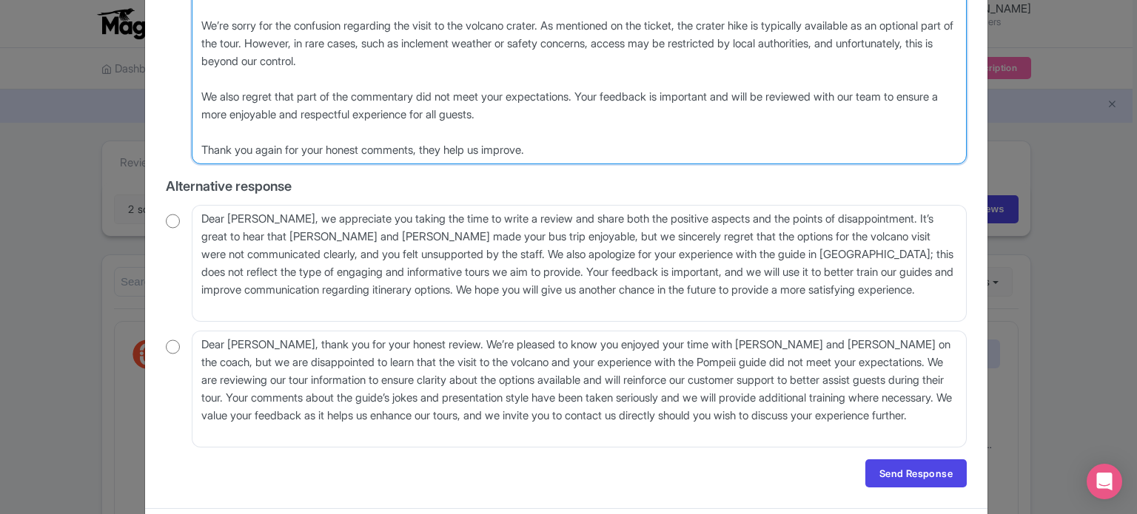
scroll to position [413, 0]
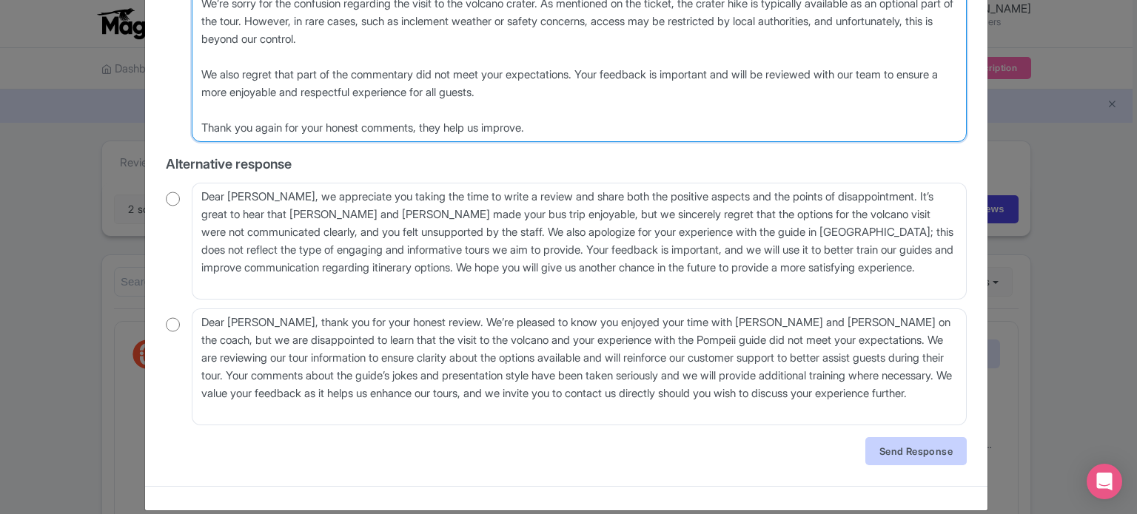
type textarea "Dear Guest, Thank you for sharing your feedback. We're pleased to hear you enjo…"
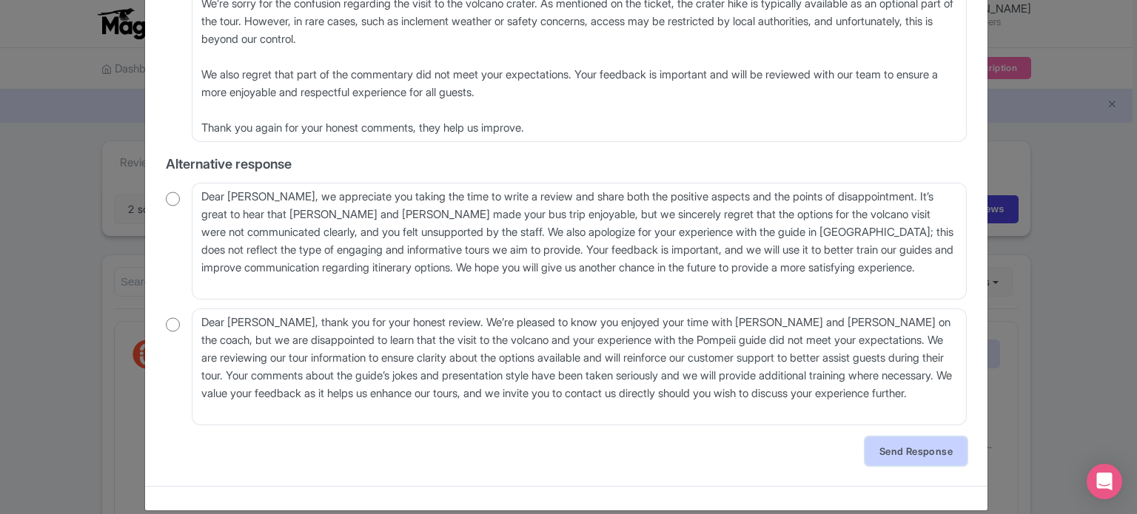
click at [913, 437] on link "Send Response" at bounding box center [915, 451] width 101 height 28
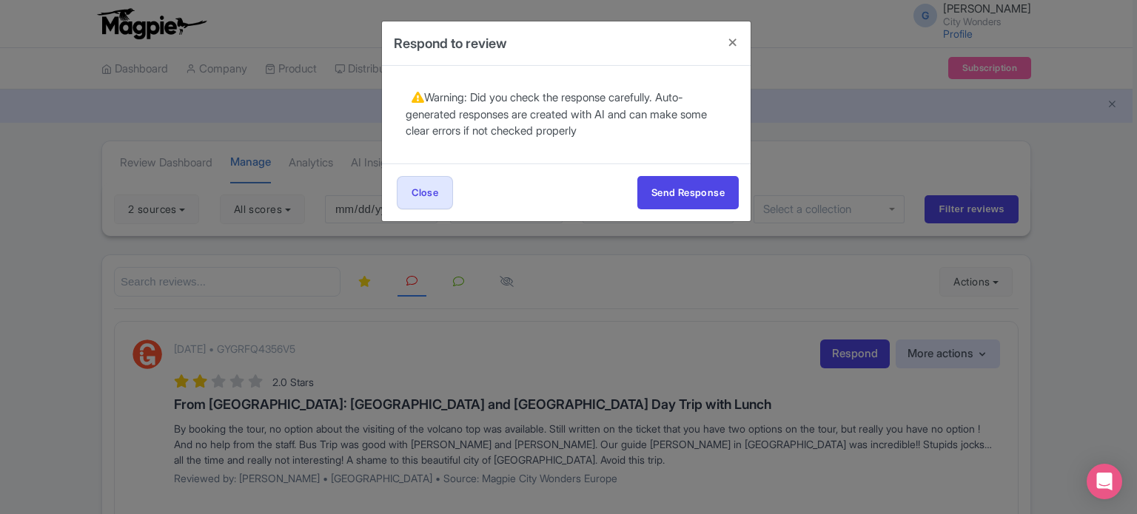
scroll to position [0, 0]
click at [679, 202] on button "Send Response" at bounding box center [687, 192] width 101 height 33
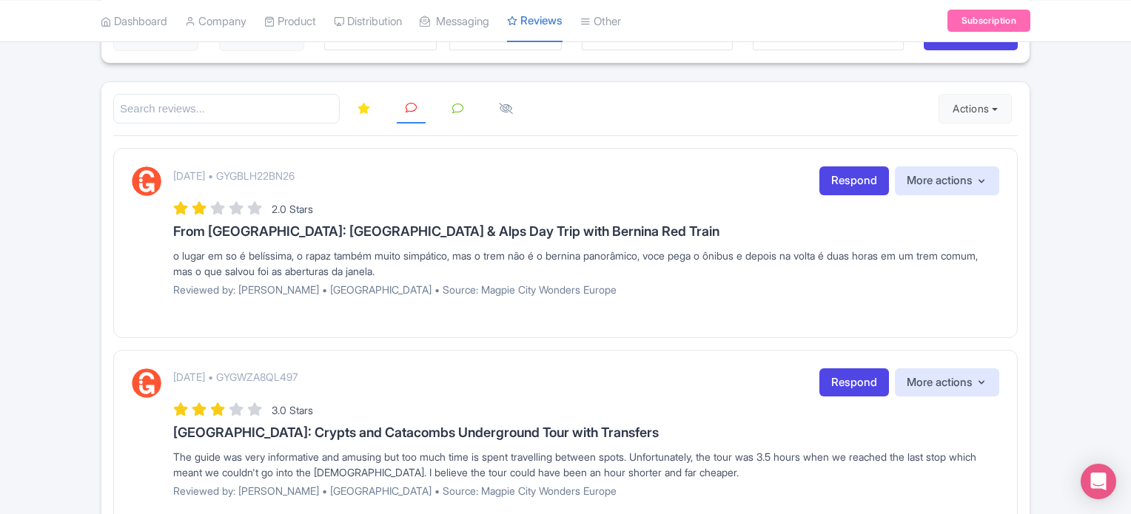
scroll to position [222, 0]
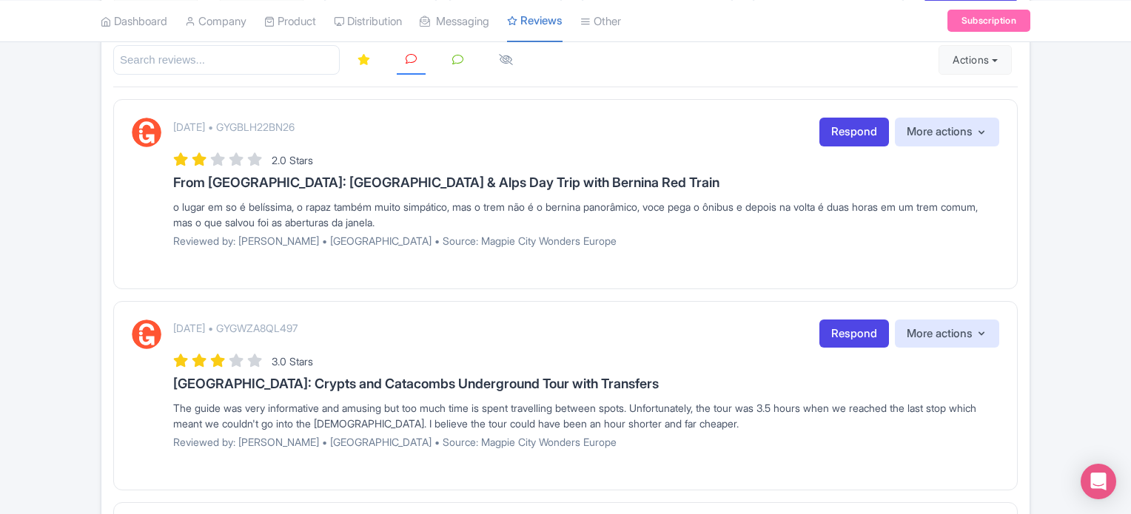
drag, startPoint x: 175, startPoint y: 202, endPoint x: 547, endPoint y: 222, distance: 372.8
click at [547, 222] on div "o lugar em so é belíssima, o rapaz também muito simpático, mas o trem não é o b…" at bounding box center [586, 214] width 826 height 31
copy div "o lugar em so é belíssima, o rapaz também muito simpático, mas o trem não é o b…"
click at [859, 135] on link "Respond" at bounding box center [854, 132] width 70 height 29
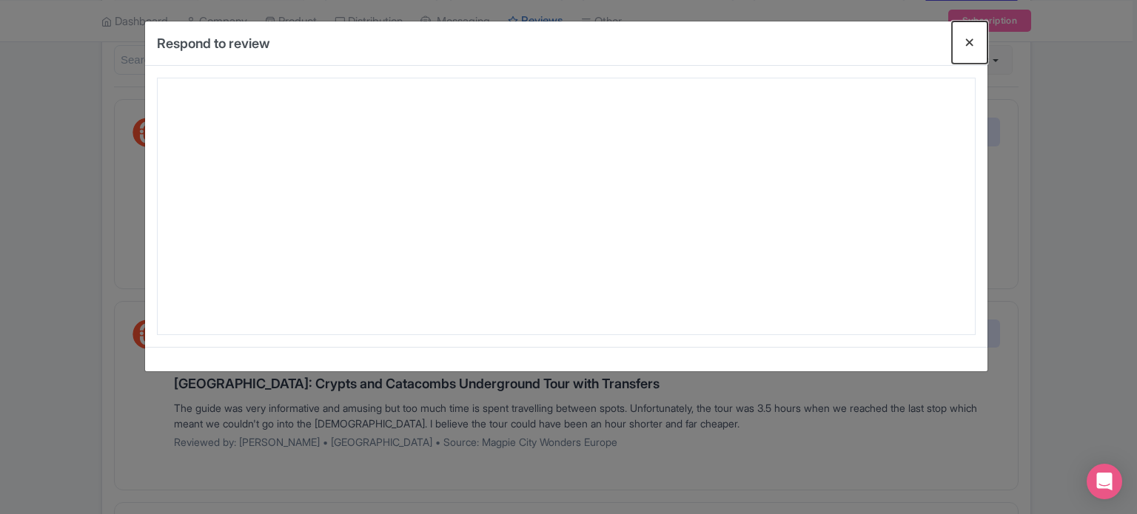
click at [968, 40] on button "Close" at bounding box center [970, 42] width 36 height 42
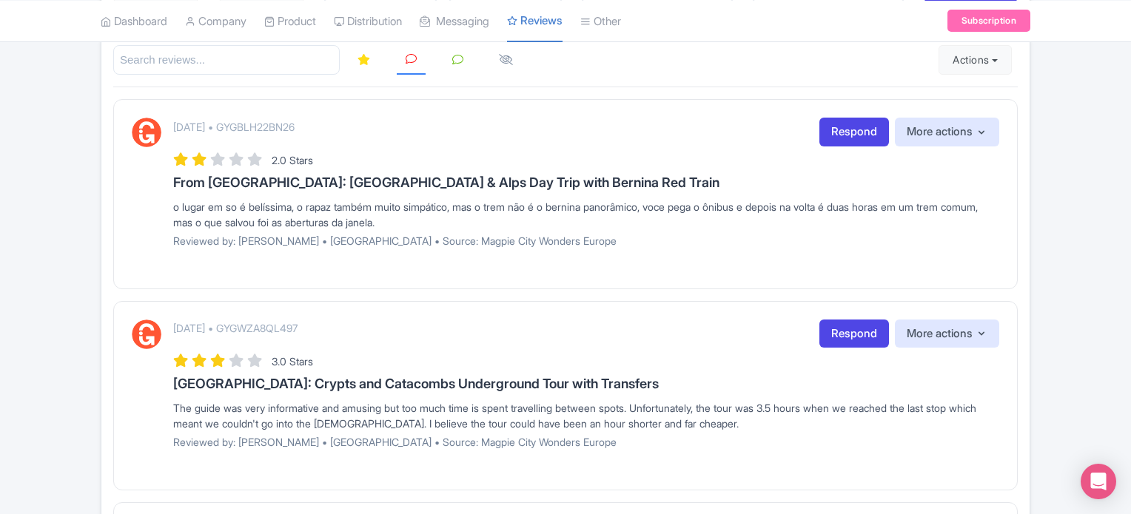
copy div "o lugar em so é belíssima, o rapaz também muito simpático, mas o trem não é o b…"
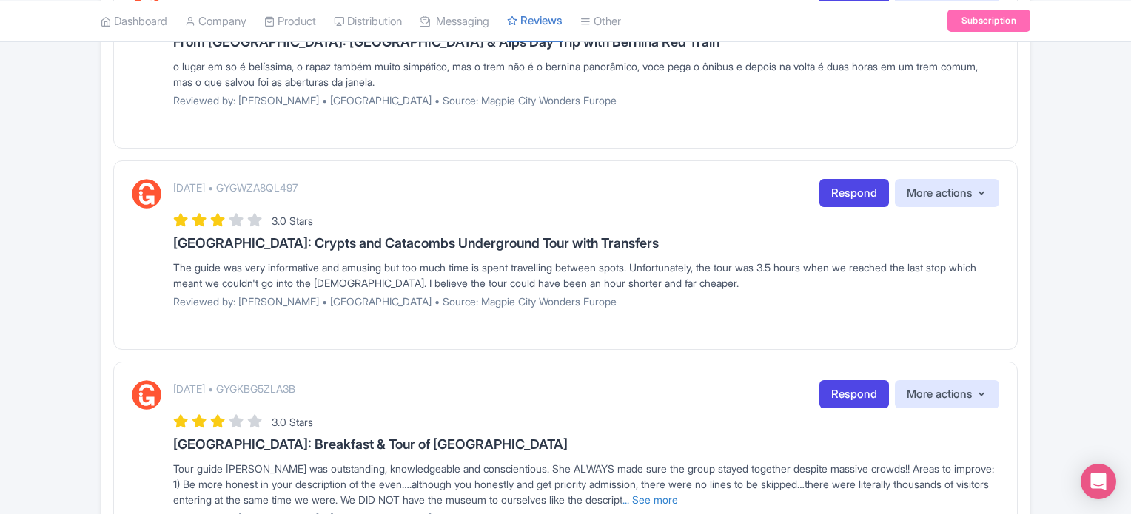
scroll to position [370, 0]
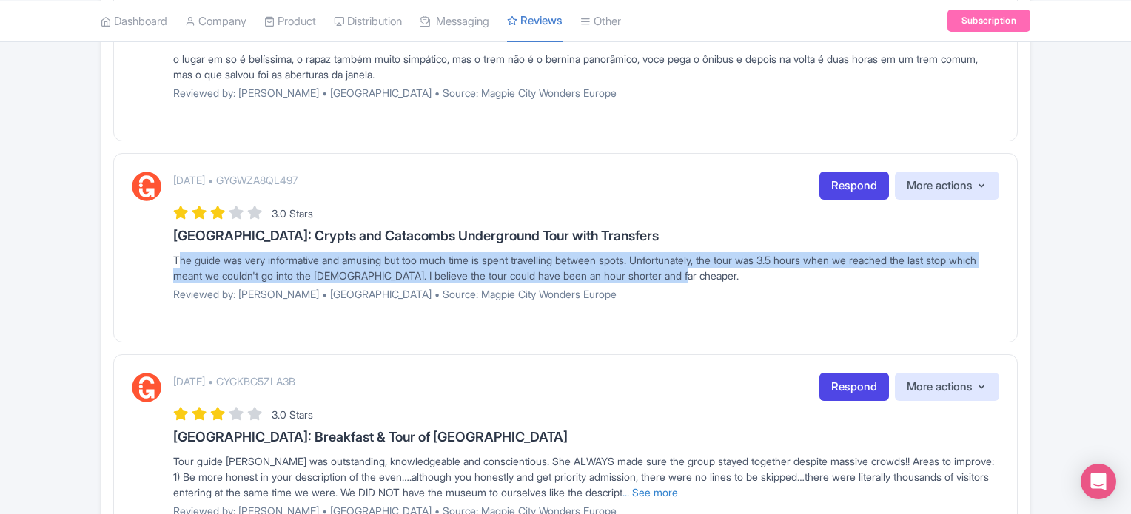
drag, startPoint x: 175, startPoint y: 257, endPoint x: 793, endPoint y: 273, distance: 618.2
click at [793, 273] on div "The guide was very informative and amusing but too much time is spent travellin…" at bounding box center [586, 267] width 826 height 31
copy div "The guide was very informative and amusing but too much time is spent travellin…"
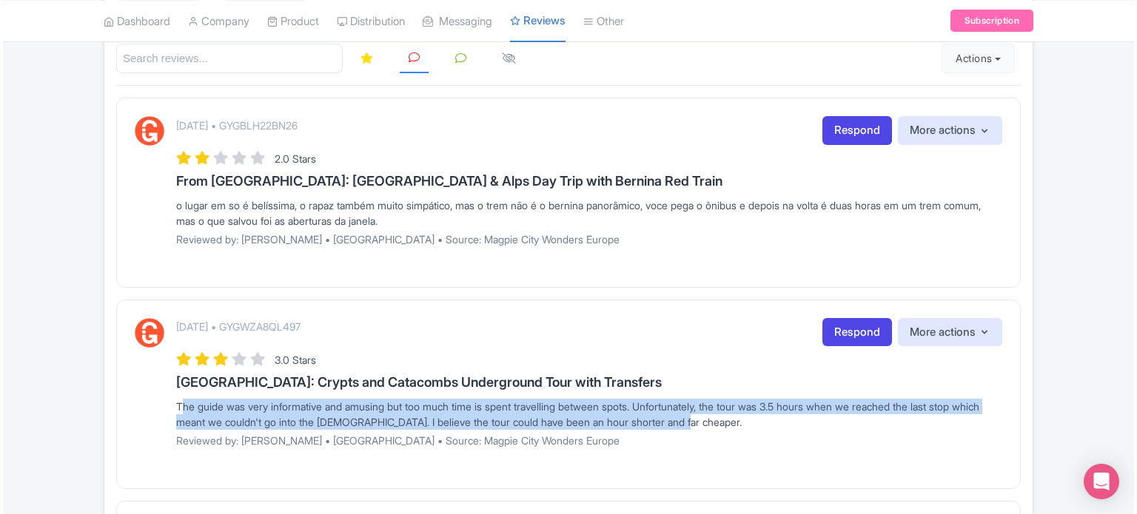
scroll to position [222, 0]
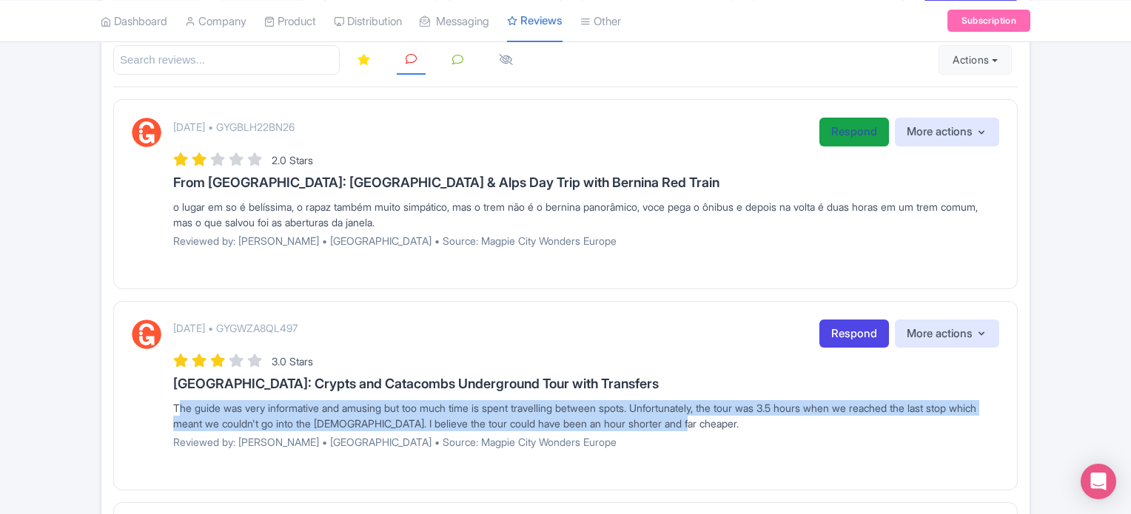
click at [860, 124] on link "Respond" at bounding box center [854, 132] width 70 height 29
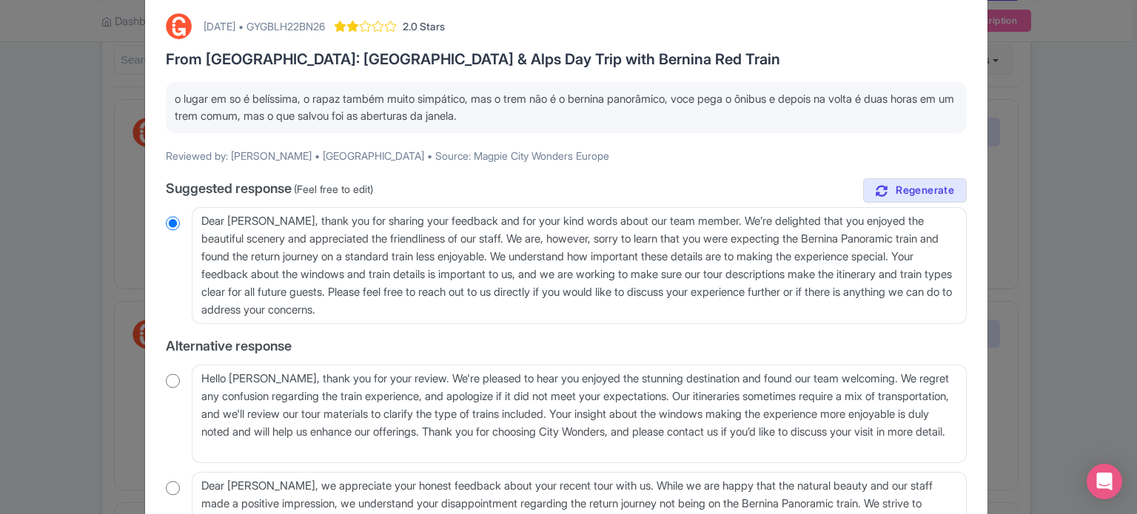
scroll to position [74, 0]
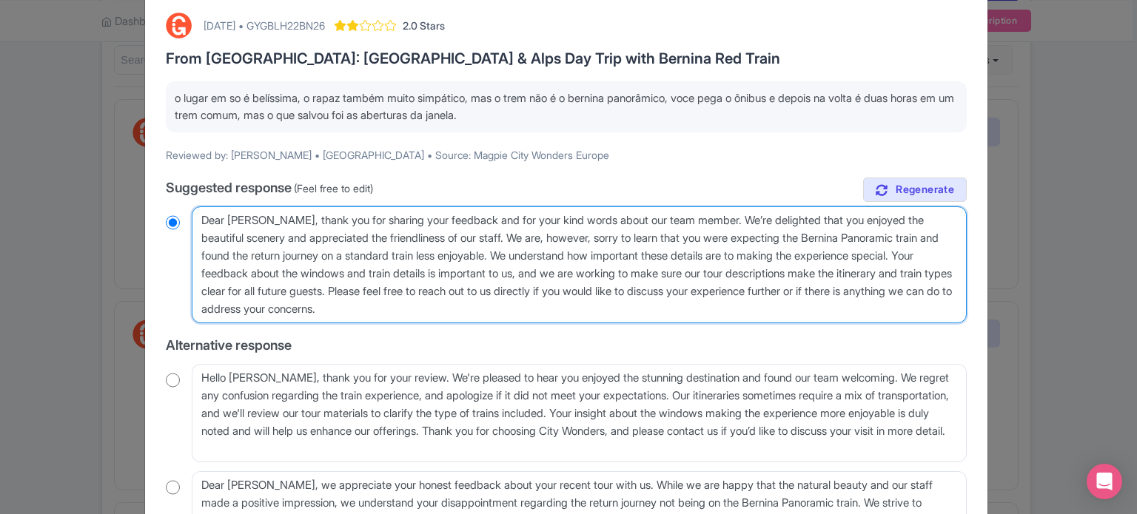
drag, startPoint x: 516, startPoint y: 311, endPoint x: 18, endPoint y: 197, distance: 511.0
click at [18, 197] on div "Respond to review October 15, 2025 • GYGBLH22BN26 2.0 Stars From Milan: St Mori…" at bounding box center [568, 257] width 1137 height 514
paste textarea "Prezado(a) visitante, Agradecemos pelo seu comentário. Ficamos felizes que tenh…"
type textarea "Prezado(a) visitante, Agradecemos pelo seu comentário. Ficamos felizes que tenh…"
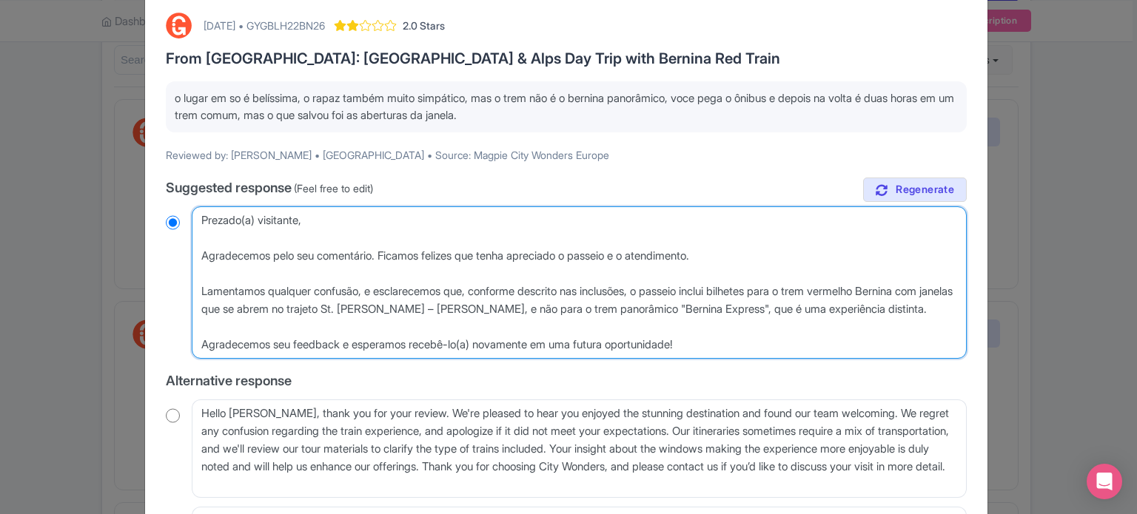
radio input "true"
click at [281, 219] on textarea "Dear Arlene, thank you for sharing your feedback and for your kind words about …" at bounding box center [579, 282] width 775 height 152
type textarea "Dear Arlene, thank you for sharing your feedback and for your kind words about …"
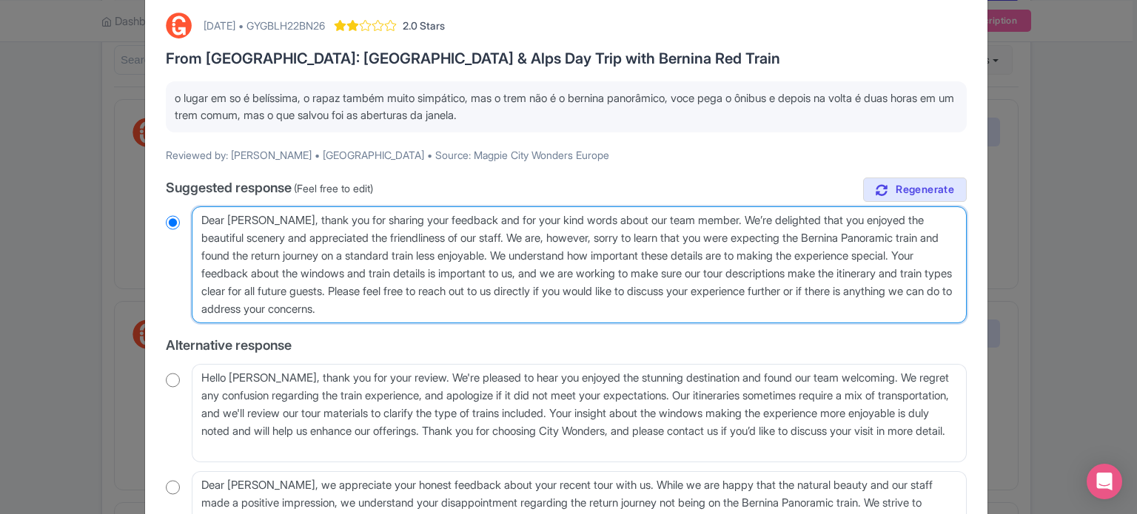
radio input "true"
paste textarea "Prezado(a) visitante, Agradecemos pelo seu comentário. Ficamos felizes que tenh…"
type textarea "Prezado(a) visitante, Agradecemos pelo seu comentário. Ficamos felizes que tenh…"
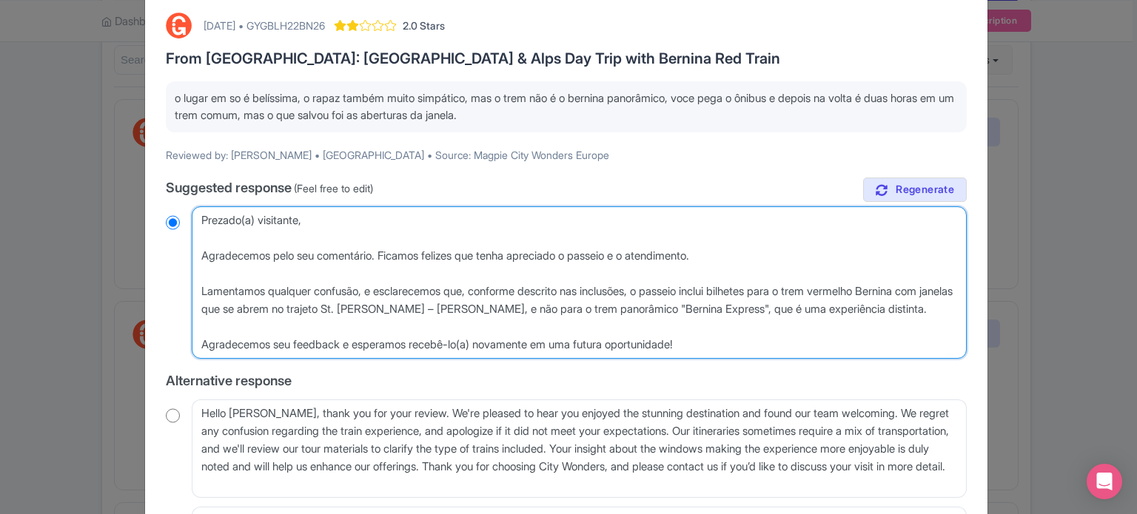
radio input "true"
drag, startPoint x: 300, startPoint y: 221, endPoint x: 239, endPoint y: 221, distance: 60.7
click at [239, 221] on textarea "Dear Arlene, thank you for sharing your feedback and for your kind words about …" at bounding box center [579, 282] width 775 height 152
type textarea "Prezado, Agradecemos pelo seu comentário. Ficamos felizes que tenha apreciado o…"
radio input "true"
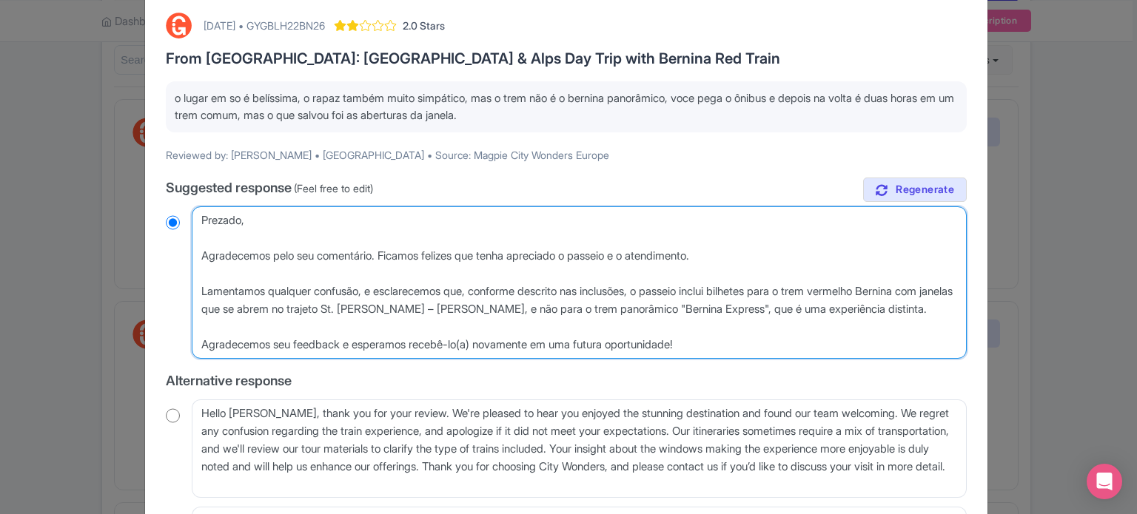
type textarea "Prezad, Agradecemos pelo seu comentário. Ficamos felizes que tenha apreciado o …"
radio input "true"
type textarea "Prezada, Agradecemos pelo seu comentário. Ficamos felizes que tenha apreciado o…"
radio input "true"
type textarea "Prezada , Agradecemos pelo seu comentário. Ficamos felizes que tenha apreciado …"
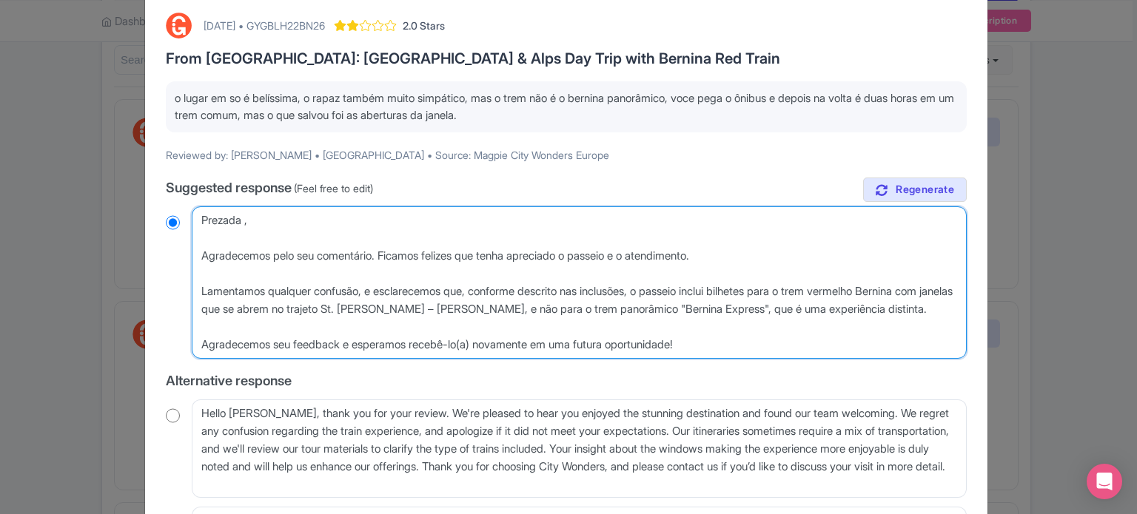
radio input "true"
type textarea "Prezada A, Agradecemos pelo seu comentário. Ficamos felizes que tenha apreciado…"
radio input "true"
type textarea "Prezada Ar, Agradecemos pelo seu comentário. Ficamos felizes que tenha apreciad…"
radio input "true"
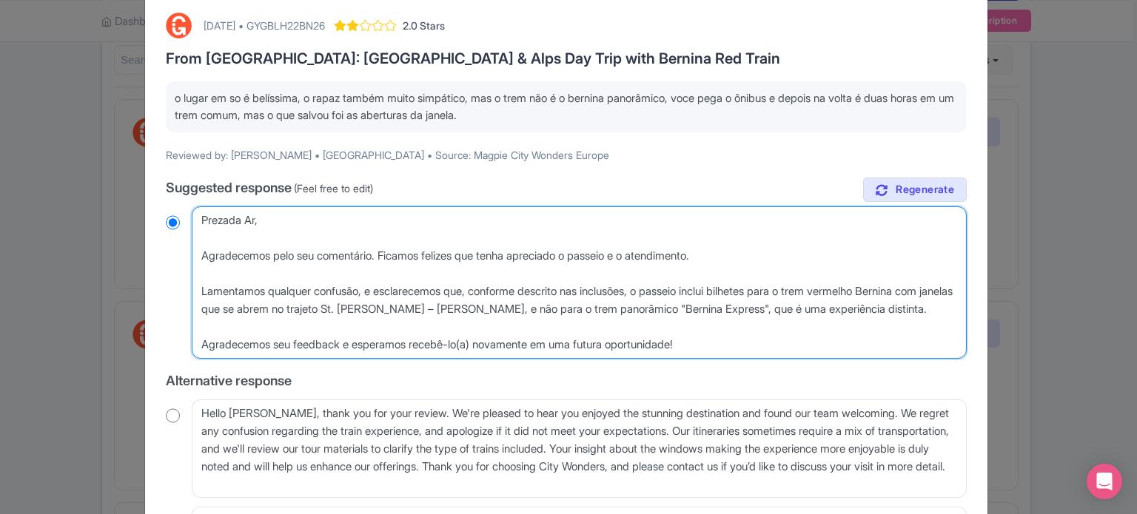
type textarea "Prezada Arl, Agradecemos pelo seu comentário. Ficamos felizes que tenha aprecia…"
radio input "true"
type textarea "Prezada Arle, Agradecemos pelo seu comentário. Ficamos felizes que tenha apreci…"
radio input "true"
type textarea "Prezada Arlen, Agradecemos pelo seu comentário. Ficamos felizes que tenha aprec…"
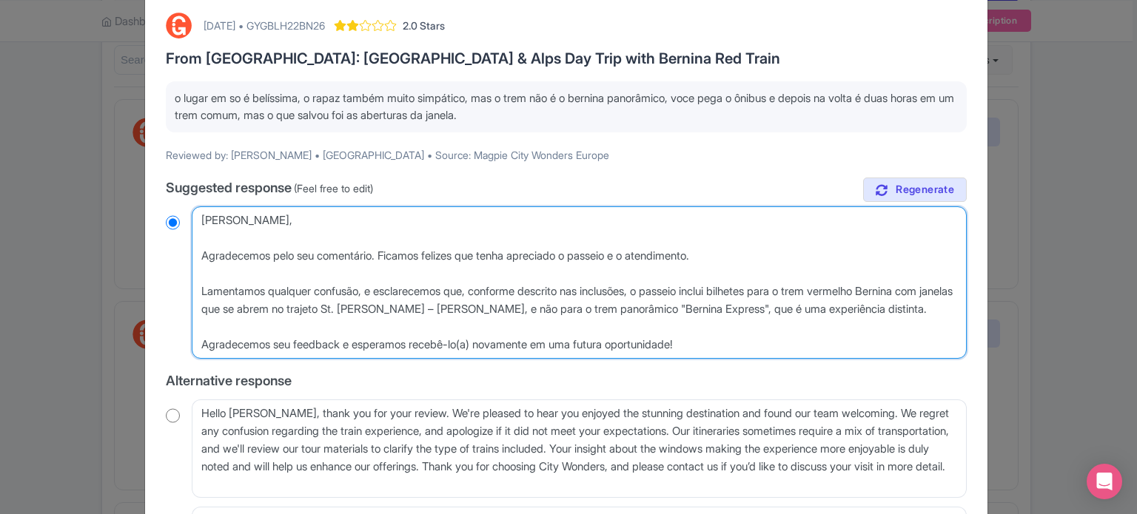
radio input "true"
type textarea "Prezada Arlene, Agradecemos pelo seu comentário. Ficamos felizes que tenha apre…"
radio input "true"
click at [479, 340] on textarea "Dear Arlene, thank you for sharing your feedback and for your kind words about …" at bounding box center [579, 282] width 775 height 152
click at [474, 346] on textarea "Dear Arlene, thank you for sharing your feedback and for your kind words about …" at bounding box center [579, 282] width 775 height 152
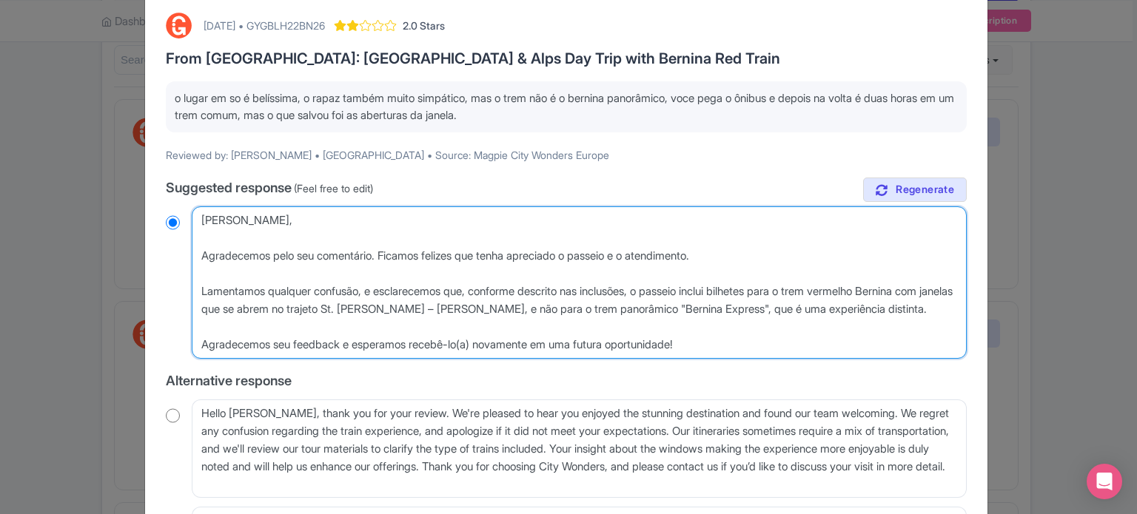
type textarea "Prezada Arlene, Agradecemos pelo seu comentário. Ficamos felizes que tenha apre…"
radio input "true"
type textarea "Prezada Arlene, Agradecemos pelo seu comentário. Ficamos felizes que tenha apre…"
radio input "true"
type textarea "Prezada Arlene, Agradecemos pelo seu comentário. Ficamos felizes que tenha apre…"
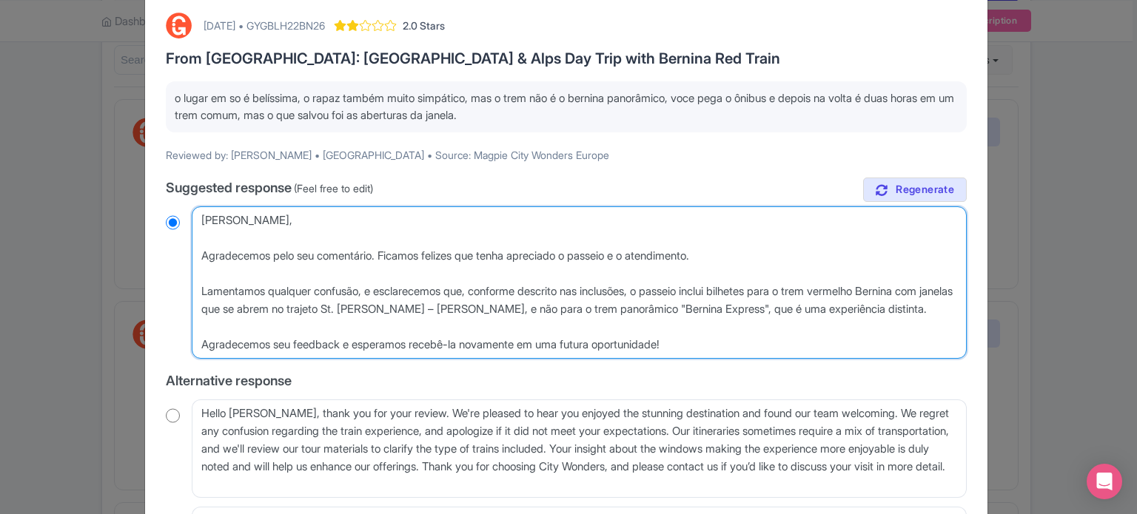
radio input "true"
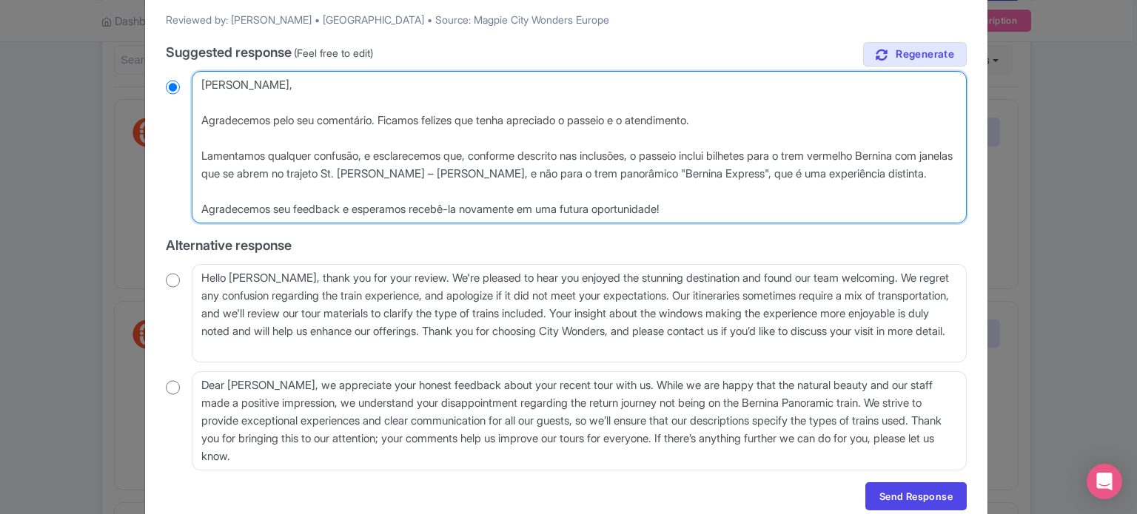
scroll to position [222, 0]
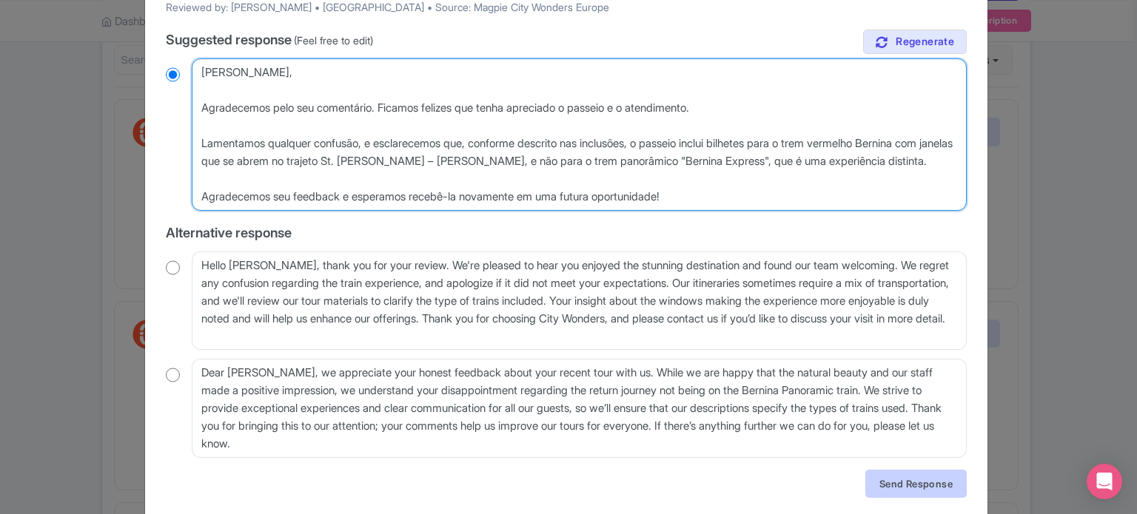
type textarea "Prezada Arlene, Agradecemos pelo seu comentário. Ficamos felizes que tenha apre…"
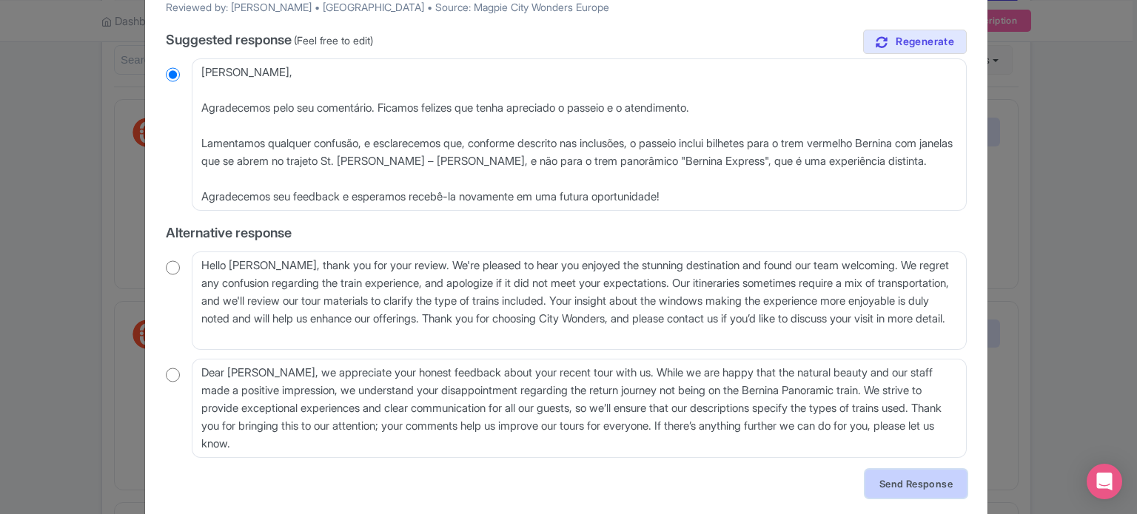
click at [906, 491] on link "Send Response" at bounding box center [915, 484] width 101 height 28
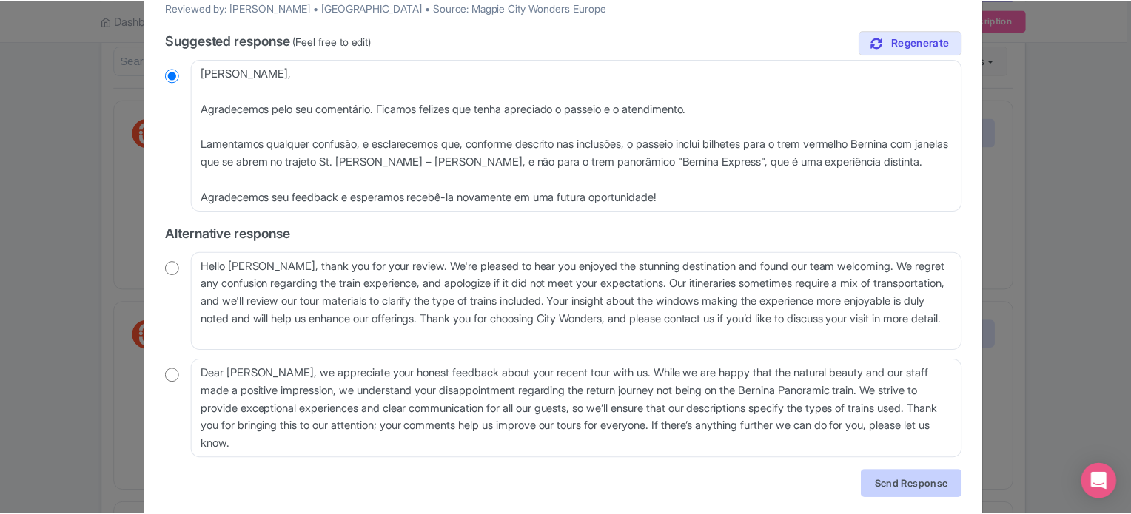
scroll to position [0, 0]
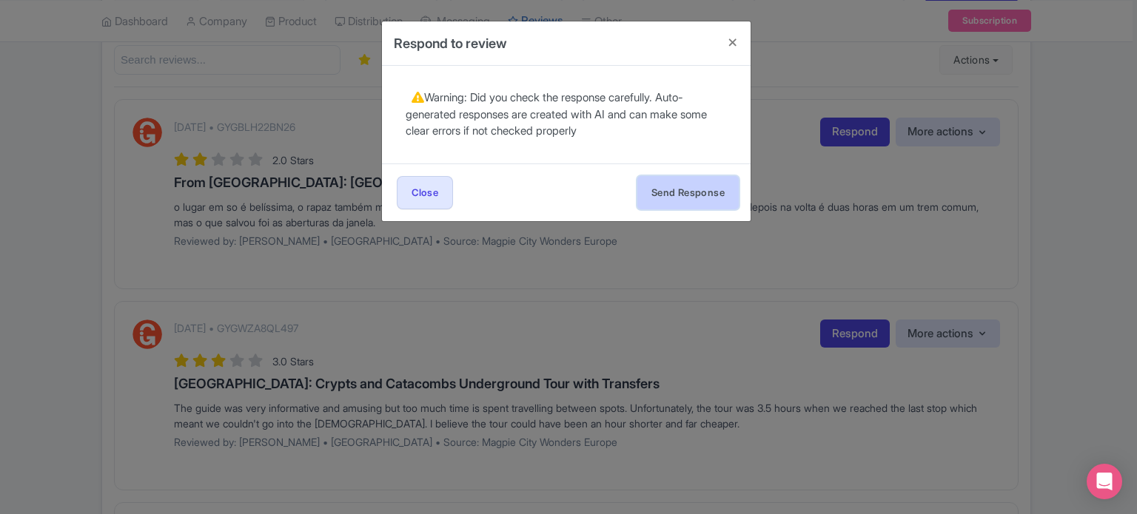
click at [678, 189] on button "Send Response" at bounding box center [687, 192] width 101 height 33
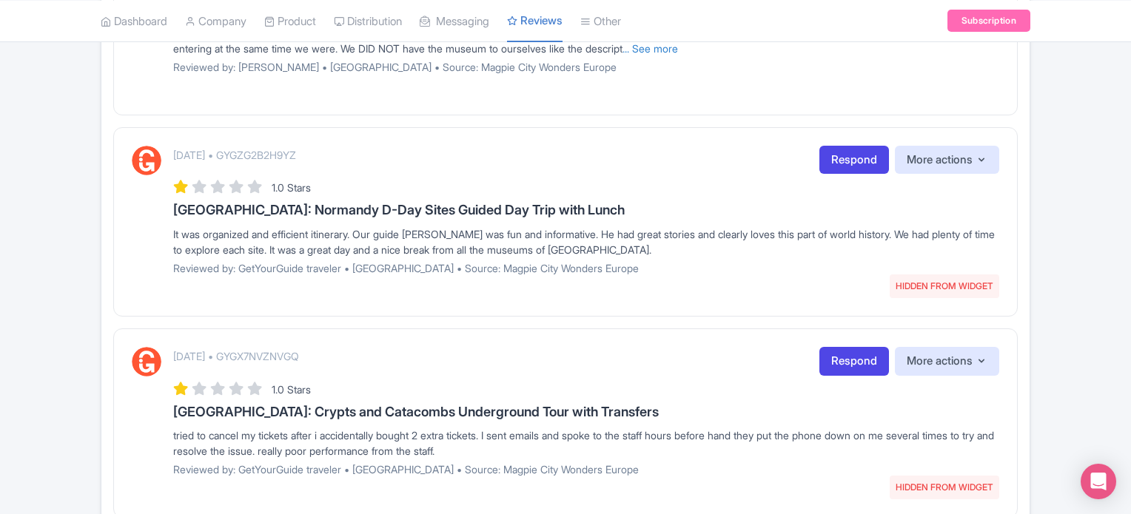
scroll to position [1081, 0]
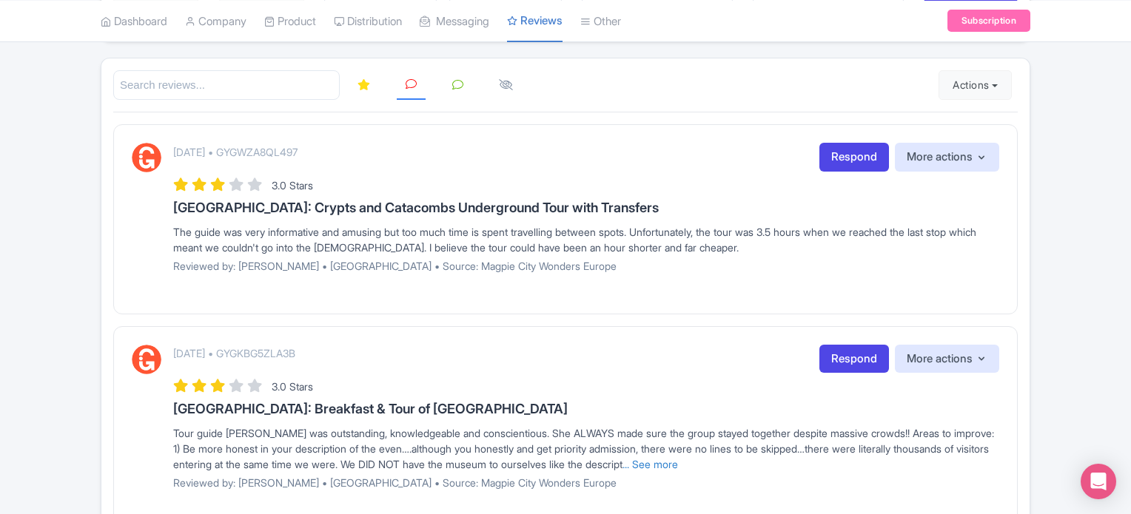
scroll to position [222, 0]
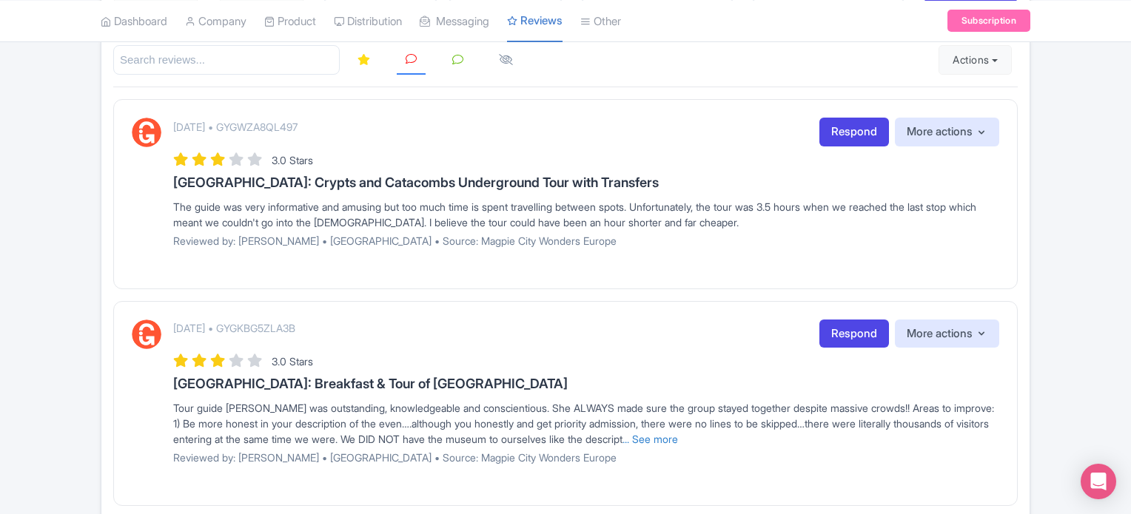
click at [298, 130] on p "[DATE] • GYGWZA8QL497" at bounding box center [235, 127] width 124 height 16
copy p "GYGWZA8QL497"
click at [851, 128] on link "Respond" at bounding box center [854, 132] width 70 height 29
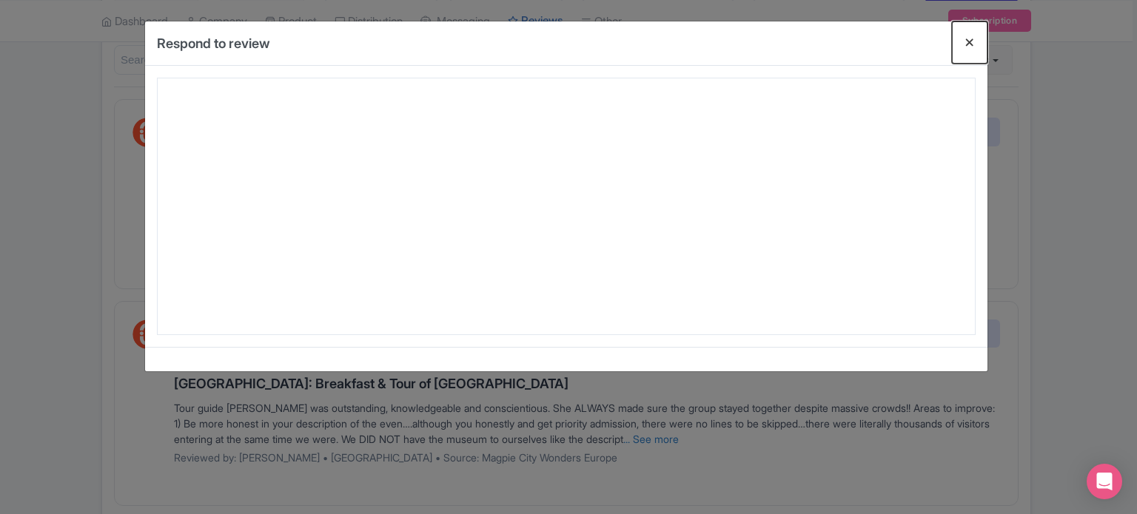
click at [965, 36] on button "Close" at bounding box center [970, 42] width 36 height 42
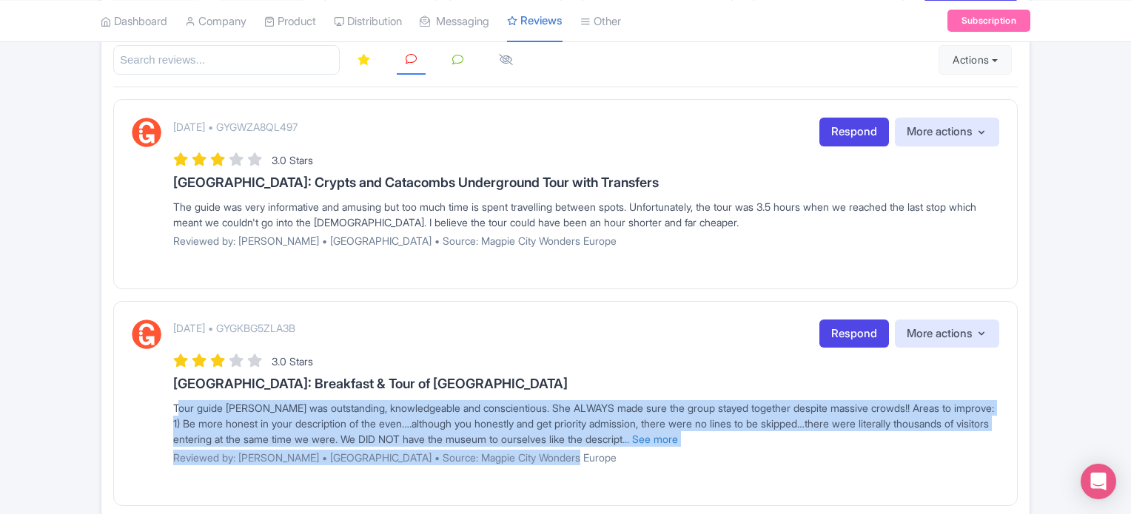
drag, startPoint x: 167, startPoint y: 408, endPoint x: 330, endPoint y: 455, distance: 169.6
click at [698, 468] on div "[DATE] • GYGKBG5ZLA3B Respond More actions Hide from this page Hide from review…" at bounding box center [565, 398] width 867 height 156
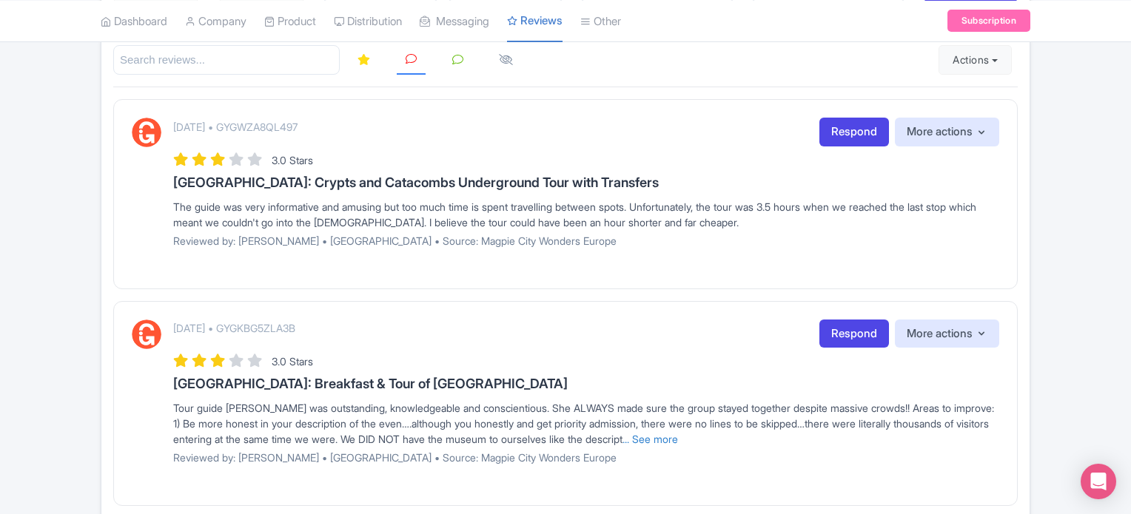
click at [160, 386] on div "[DATE] • GYGKBG5ZLA3B Respond More actions Hide from this page Hide from review…" at bounding box center [565, 398] width 867 height 156
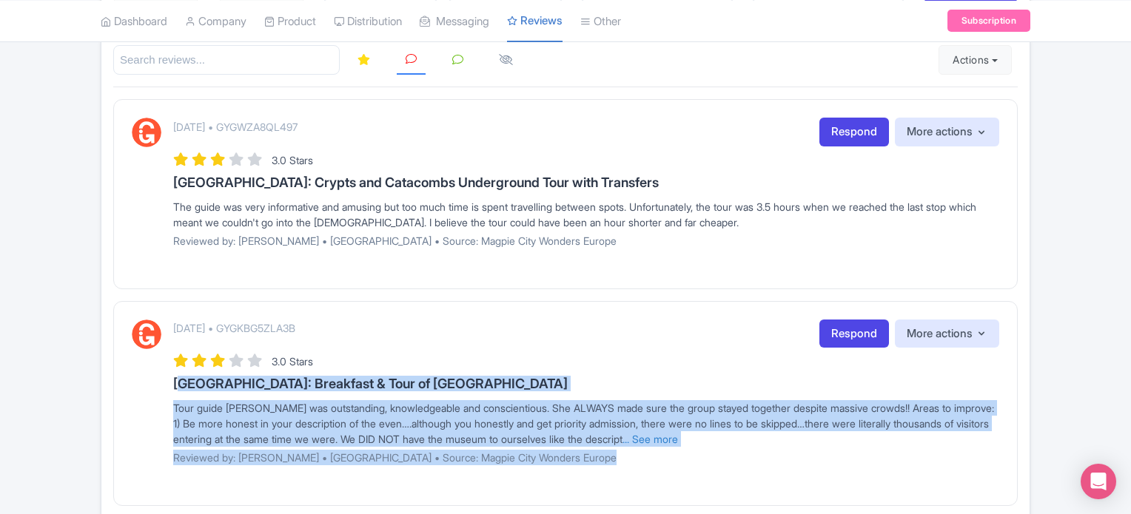
drag, startPoint x: 161, startPoint y: 386, endPoint x: 625, endPoint y: 465, distance: 471.5
click at [625, 465] on div "[DATE] • GYGKBG5ZLA3B Respond More actions Hide from this page Hide from review…" at bounding box center [565, 398] width 867 height 156
copy div "Lore: Ipsumdolo & Sita co Adipisc Elitsed & Doeiusm Tempor Inci utlab Etdolore …"
click at [853, 124] on link "Respond" at bounding box center [854, 132] width 70 height 29
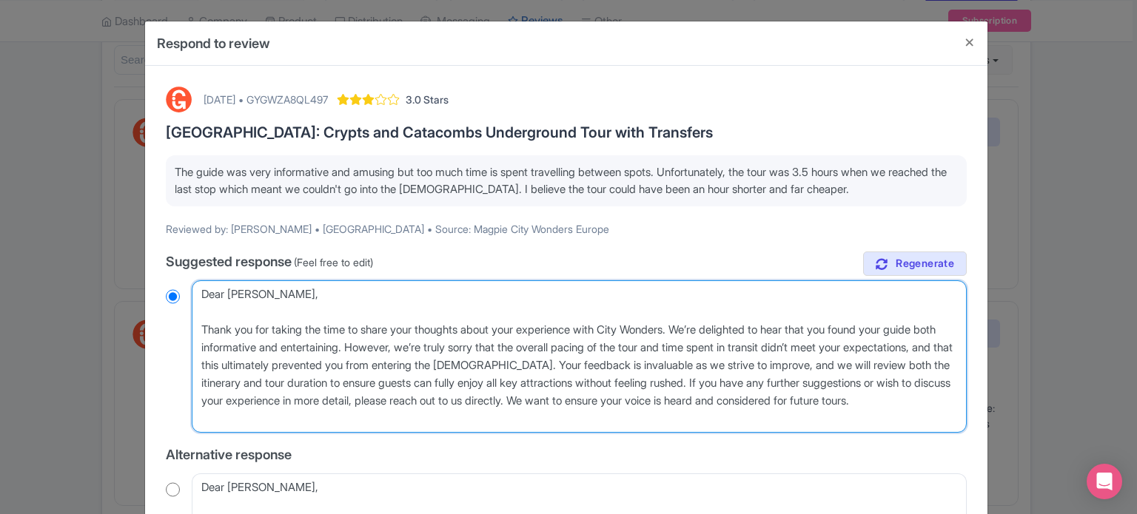
drag, startPoint x: 201, startPoint y: 332, endPoint x: 494, endPoint y: 423, distance: 306.9
click at [494, 423] on textarea "Dear Ian, Thank you for taking the time to share your thoughts about your exper…" at bounding box center [579, 357] width 775 height 152
paste textarea "Dear Guest, Thank you for your feedback. We're glad to hear you enjoyed the gui…"
type textarea "Dear Ian, Dear Guest, Thank you for your feedback. We're glad to hear you enjoy…"
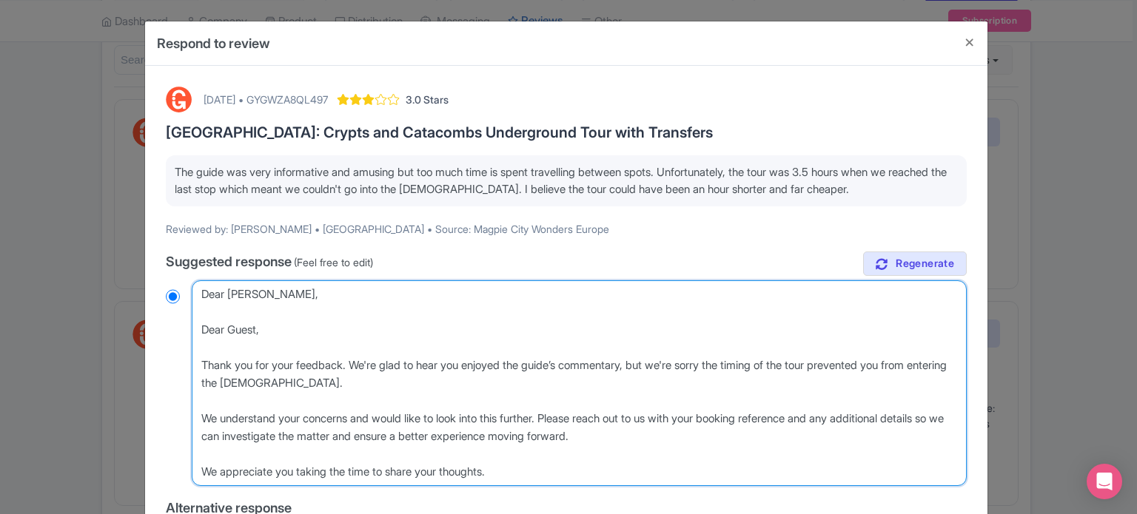
radio input "true"
drag, startPoint x: 291, startPoint y: 331, endPoint x: 107, endPoint y: 331, distance: 184.3
click at [107, 331] on div "Respond to review October 15, 2025 • GYGWZA8QL497 3.0 Stars Rome: Crypts and Ca…" at bounding box center [568, 257] width 1137 height 514
type textarea "Dear Ian, Thank you for your feedback. We're glad to hear you enjoyed the guide…"
radio input "true"
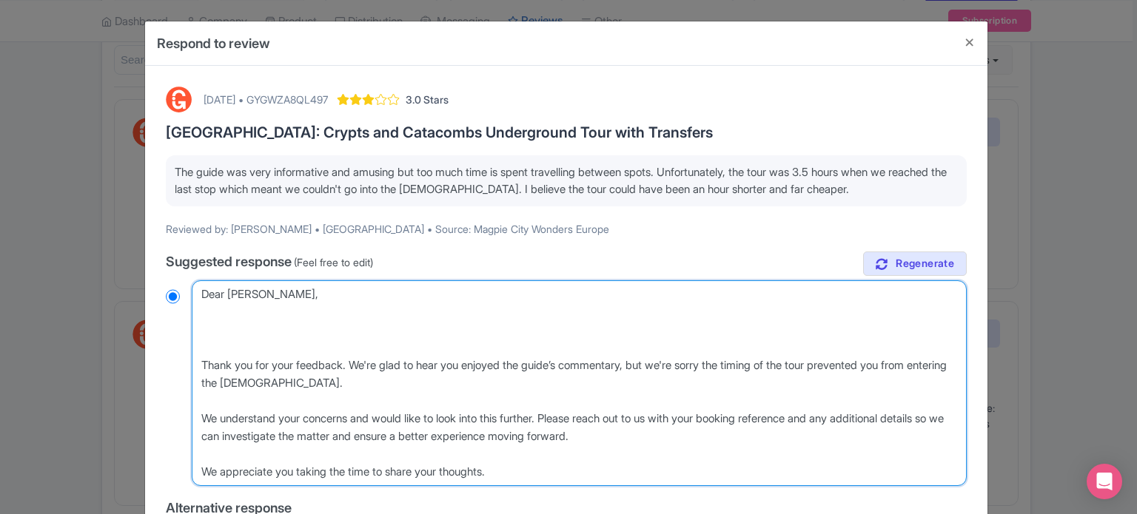
type textarea "Dear Ian, Thank you for your feedback. We're glad to hear you enjoyed the guide…"
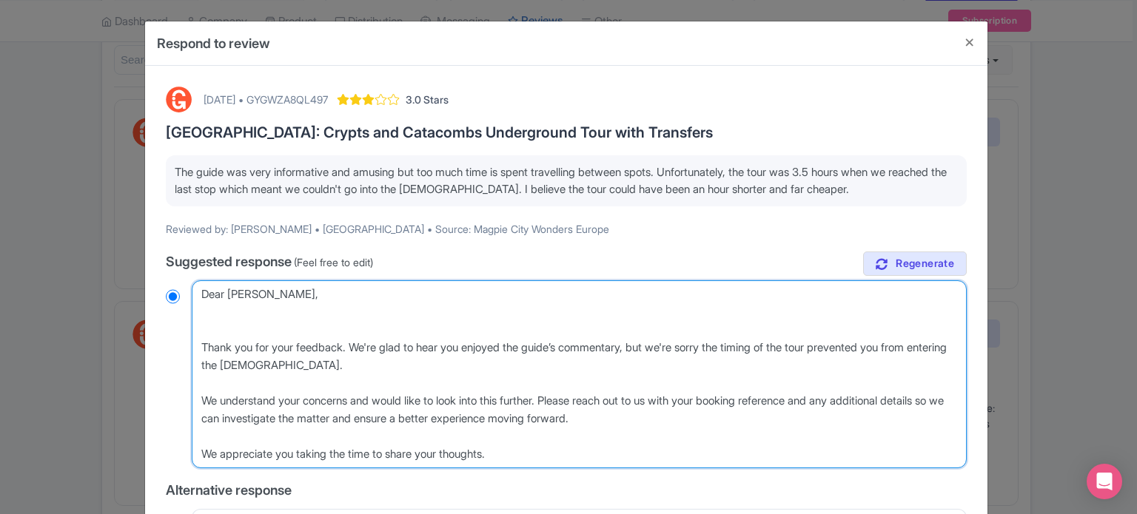
radio input "true"
type textarea "Dear Ian, Thank you for your feedback. We're glad to hear you enjoyed the guide…"
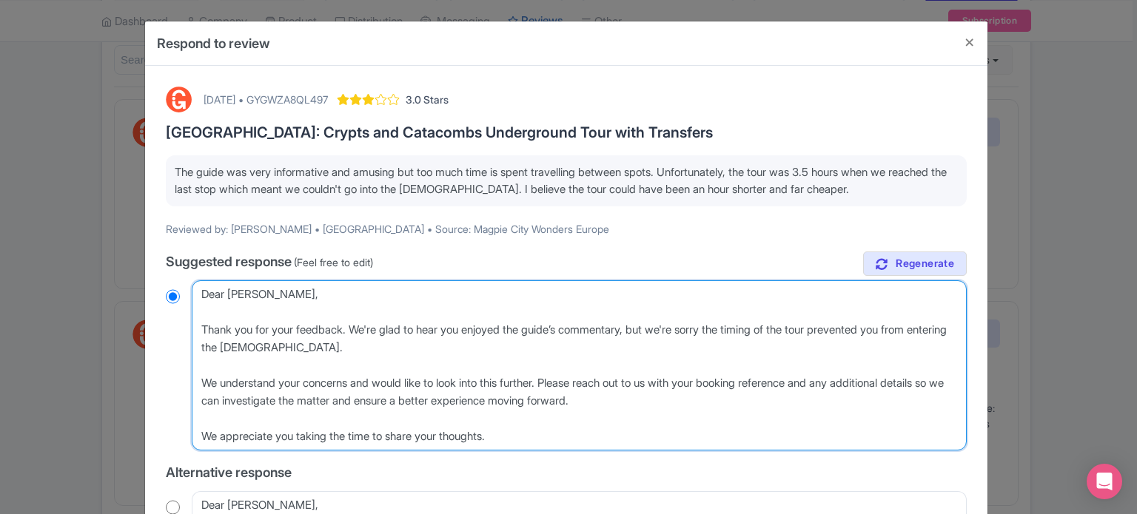
radio input "true"
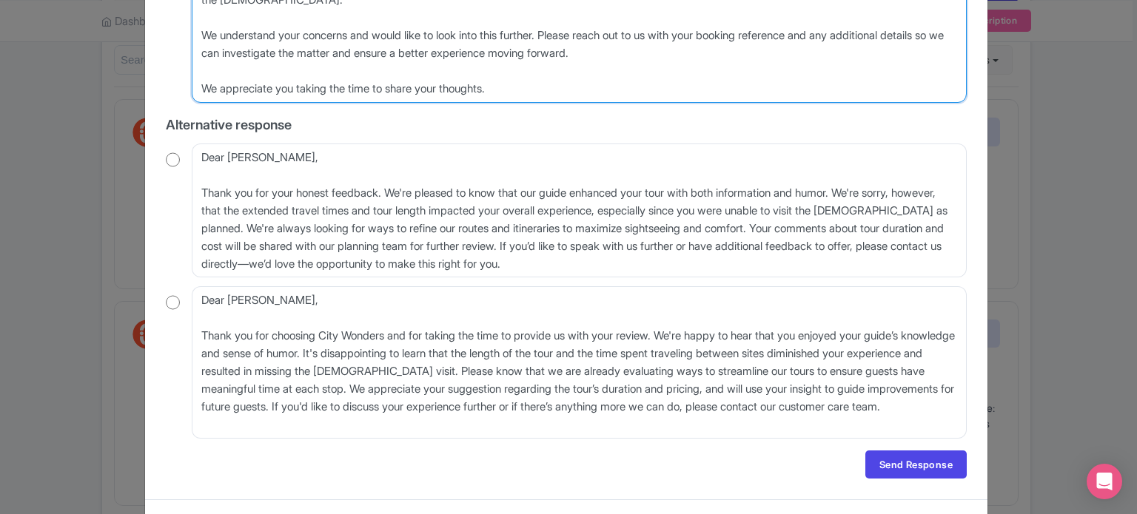
scroll to position [377, 0]
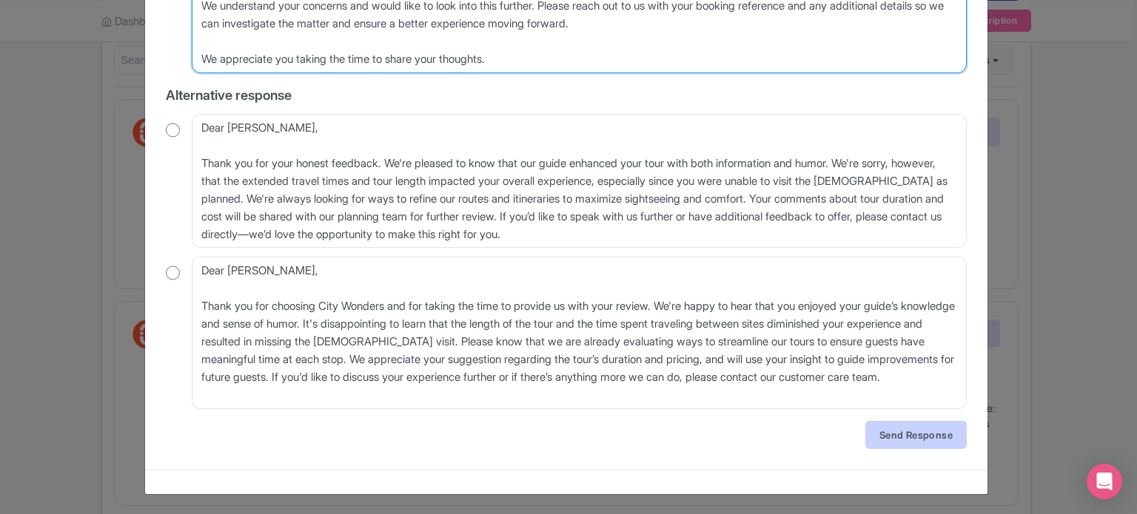
type textarea "Dear Ian, Thank you for your feedback. We're glad to hear you enjoyed the guide…"
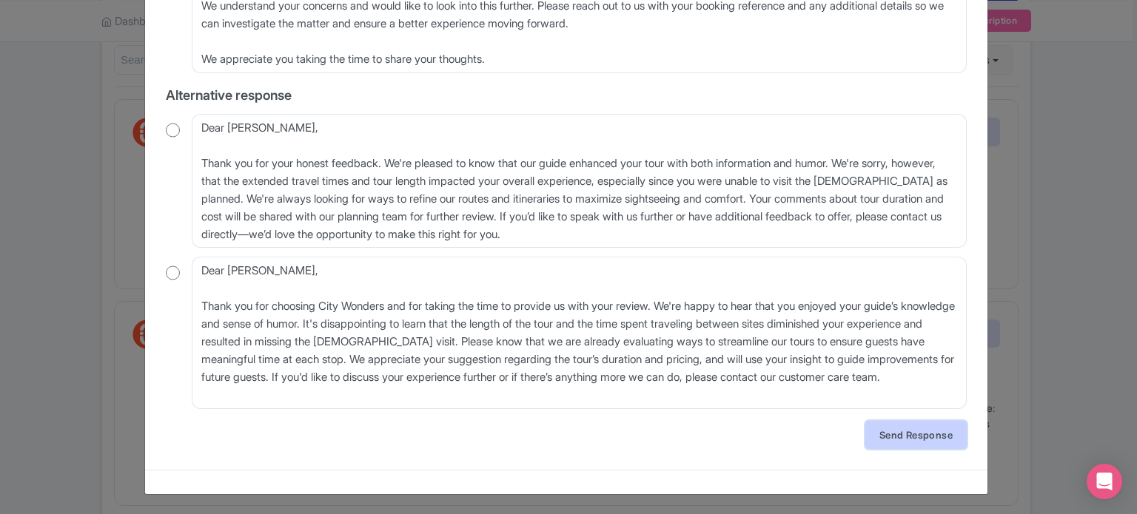
click at [909, 440] on link "Send Response" at bounding box center [915, 435] width 101 height 28
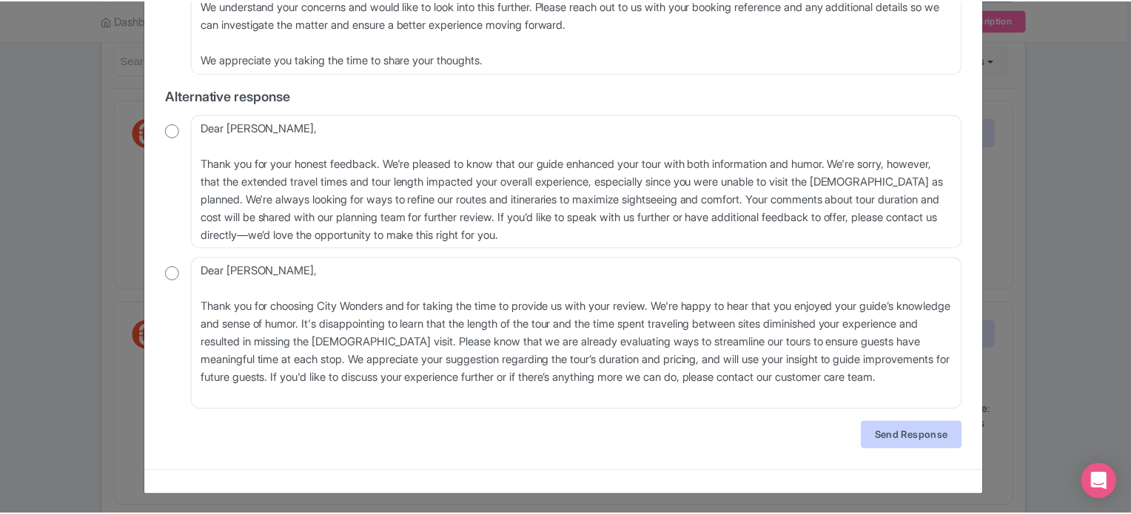
scroll to position [0, 0]
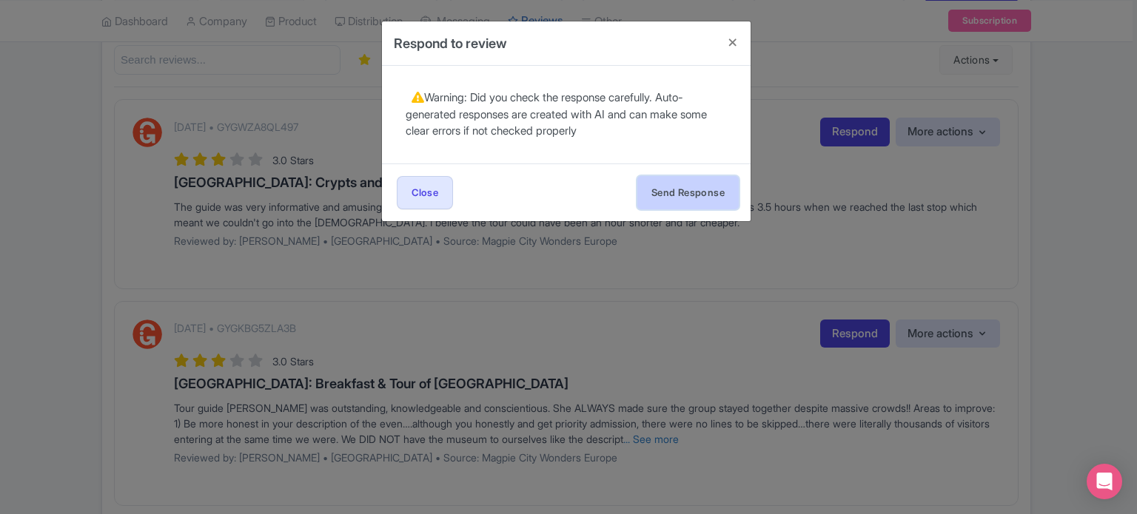
click at [680, 201] on button "Send Response" at bounding box center [687, 192] width 101 height 33
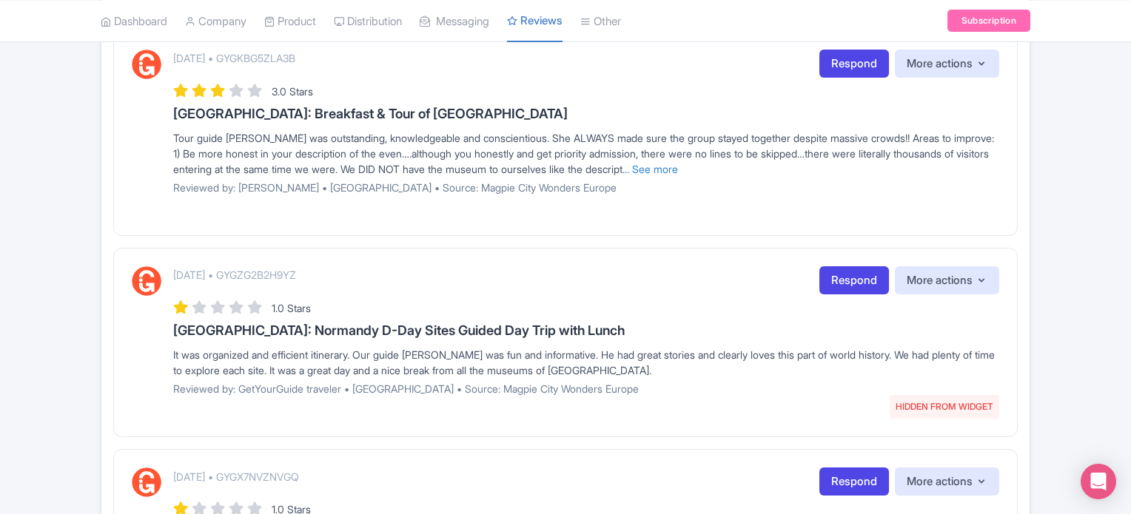
scroll to position [518, 0]
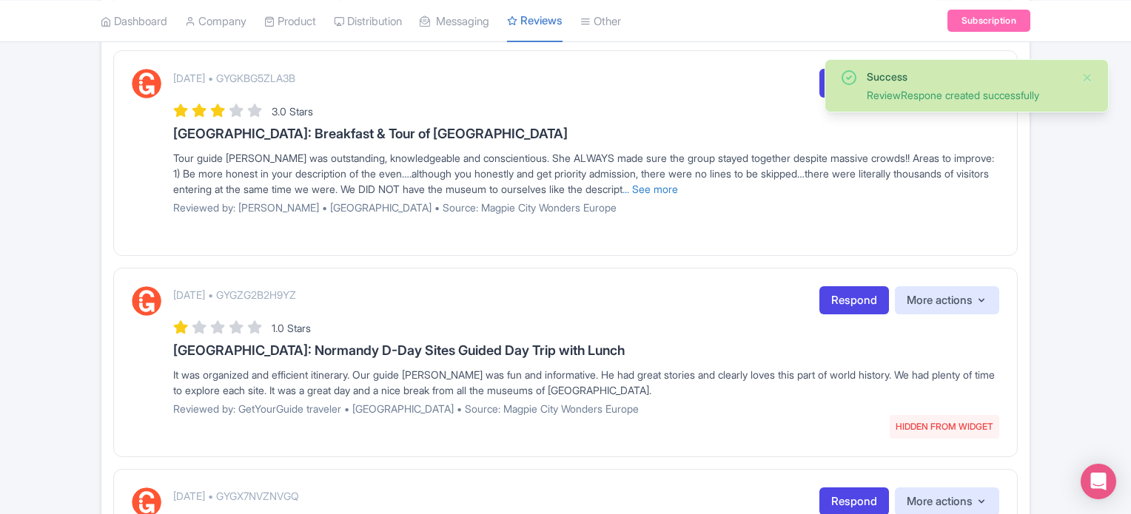
scroll to position [296, 0]
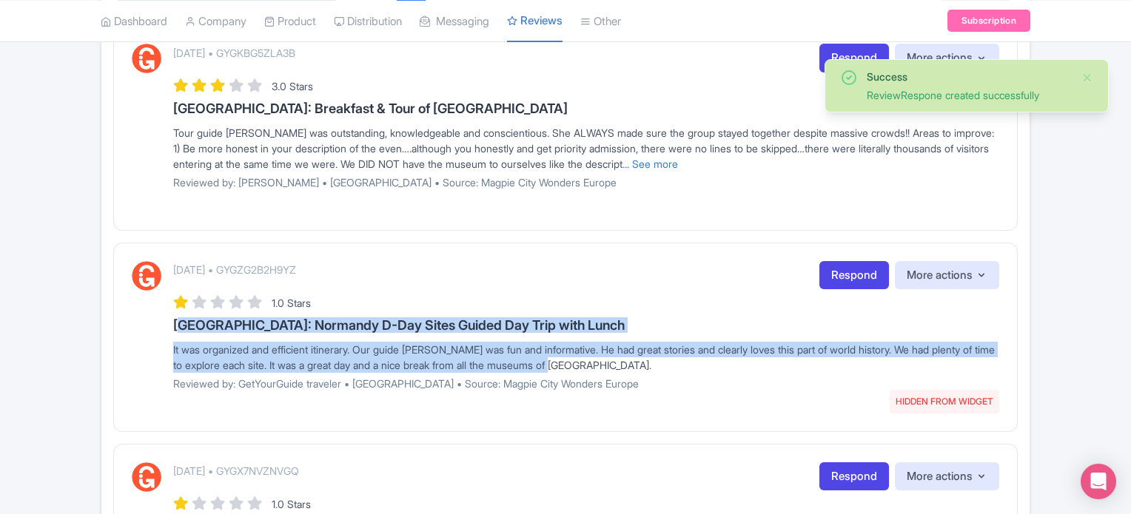
drag, startPoint x: 167, startPoint y: 325, endPoint x: 626, endPoint y: 360, distance: 460.2
click at [626, 360] on div "October 15, 2025 • GYGZG2B2H9YZ HIDDEN FROM WIDGET Respond More actions Hide fr…" at bounding box center [565, 331] width 867 height 141
copy div "Paris: Normandy D-Day Sites Guided Day Trip with Lunch It was organized and eff…"
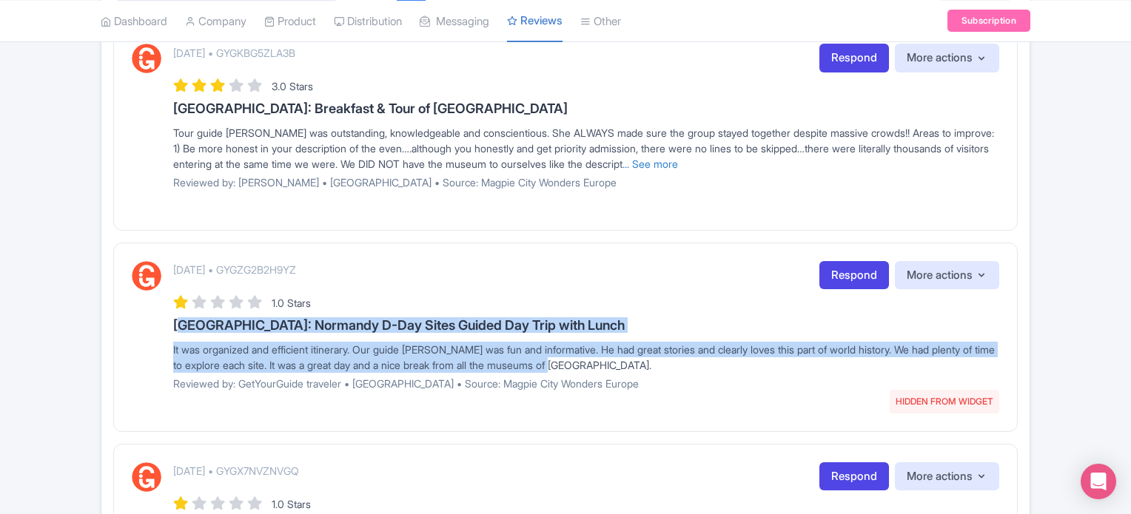
scroll to position [222, 0]
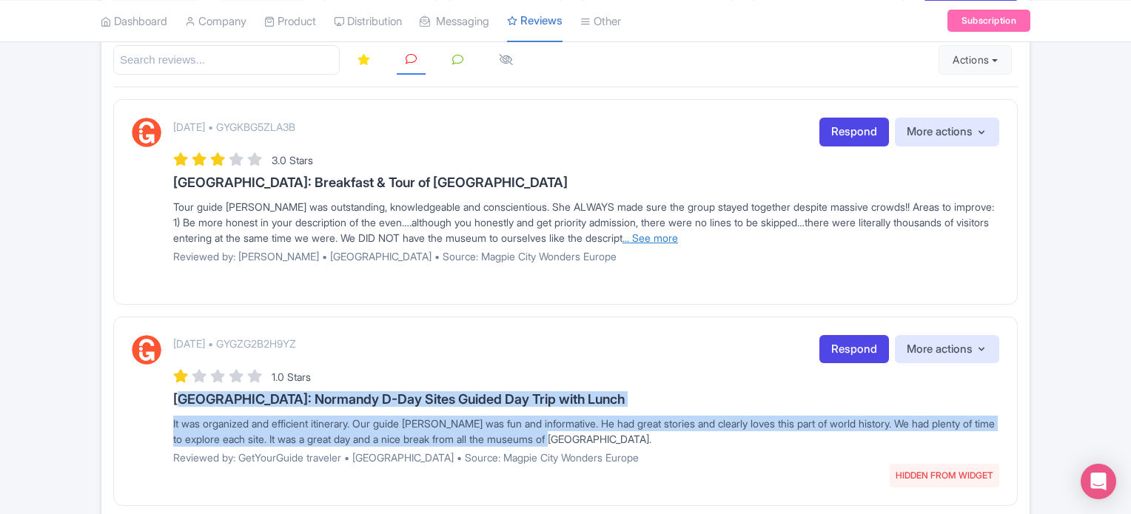
click at [678, 238] on link "... See more" at bounding box center [650, 238] width 56 height 13
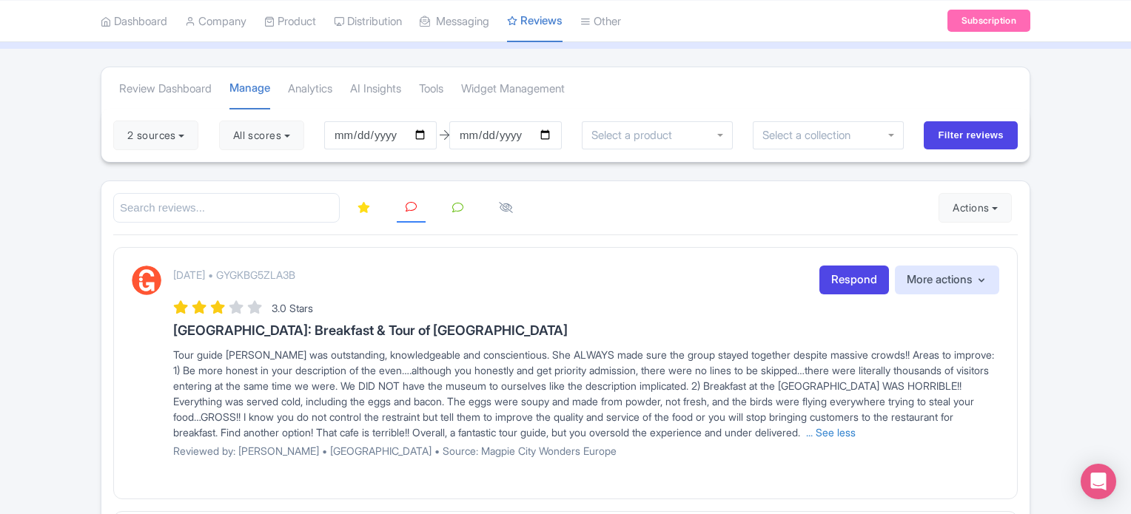
scroll to position [148, 0]
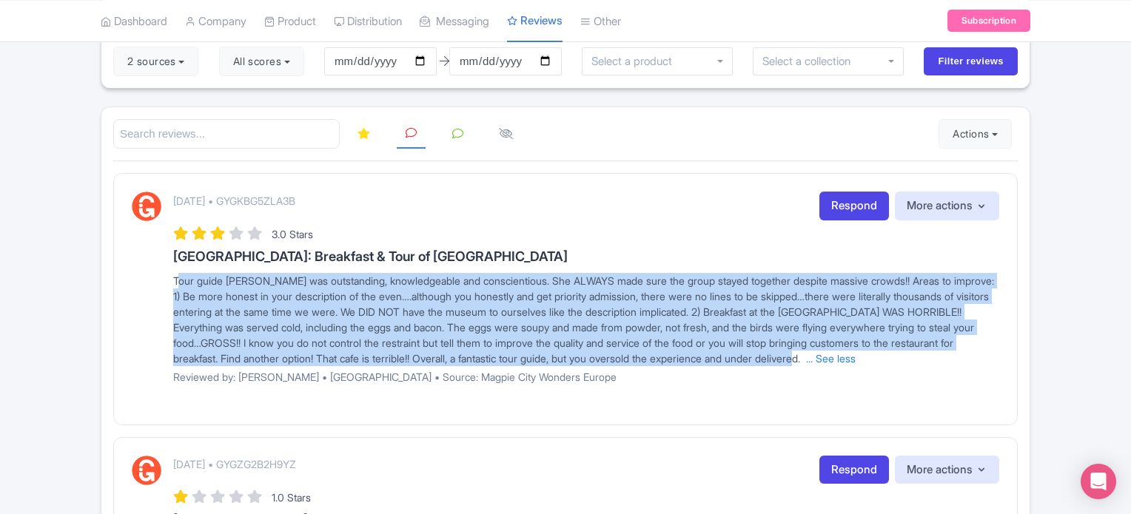
drag, startPoint x: 942, startPoint y: 355, endPoint x: 116, endPoint y: 274, distance: 829.9
click at [116, 274] on div "October 15, 2025 • GYGKBG5ZLA3B Respond More actions Hide from this page Hide f…" at bounding box center [565, 299] width 904 height 252
copy span "Tour guide Clarissa was outstanding, knowledgeable and conscientious. She ALWAY…"
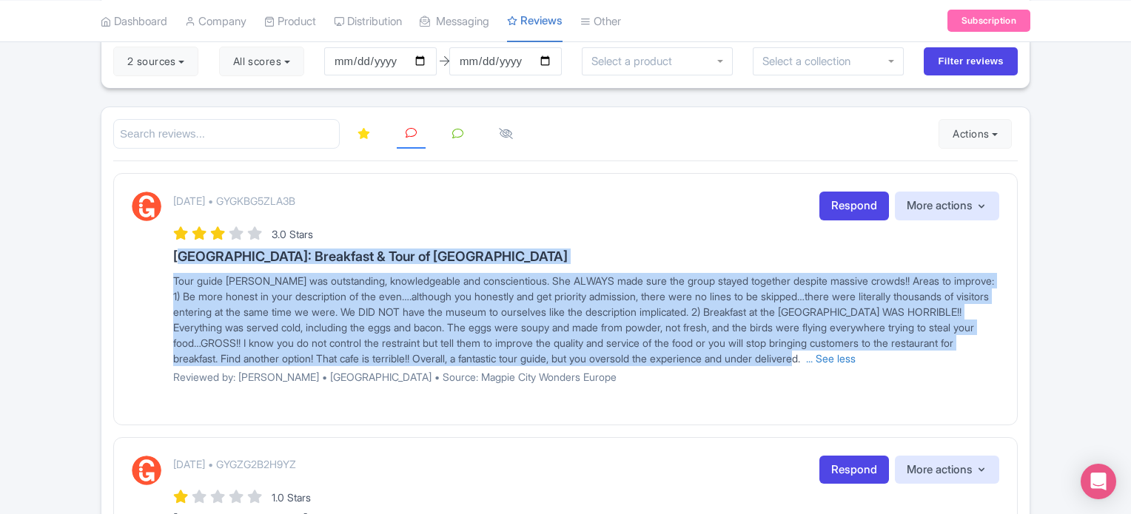
drag, startPoint x: 174, startPoint y: 255, endPoint x: 941, endPoint y: 354, distance: 773.8
click at [941, 354] on div "October 15, 2025 • GYGKBG5ZLA3B Respond More actions Hide from this page Hide f…" at bounding box center [586, 293] width 826 height 203
copy div "Rome: Breakfast & Tour of Vatican Museums & Sistine Chapel Tour guide Clarissa …"
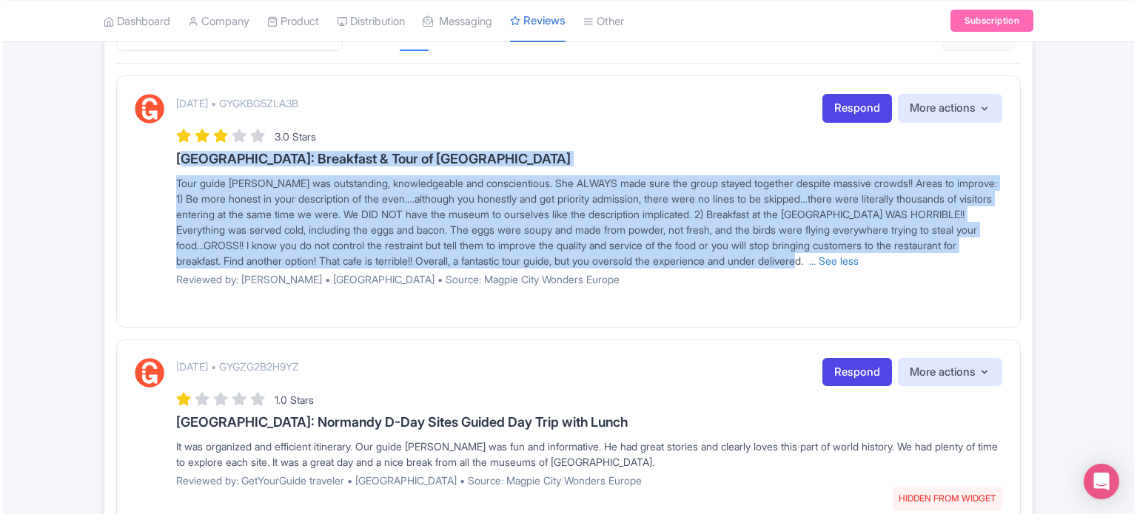
scroll to position [444, 0]
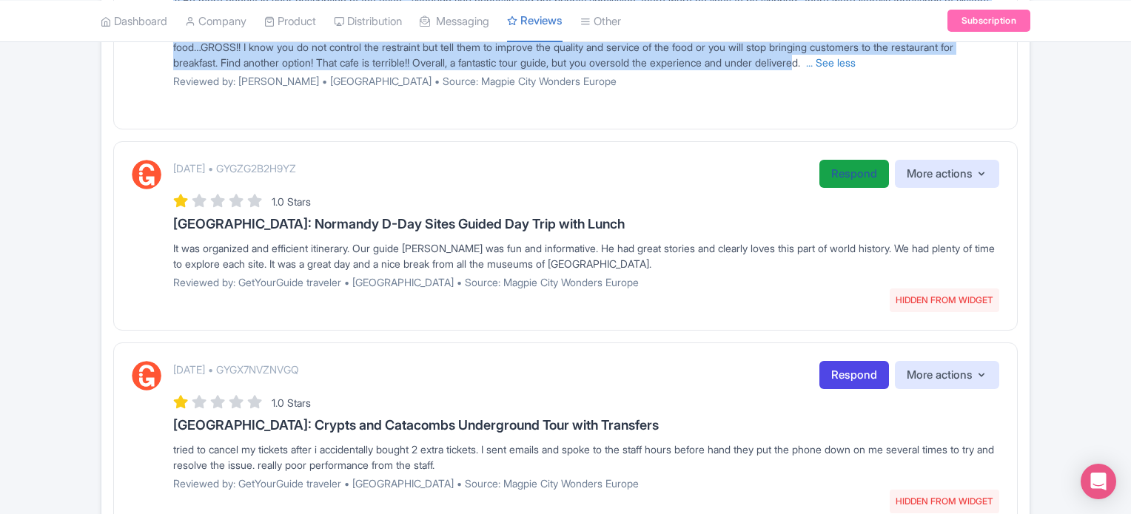
click at [847, 188] on link "Respond" at bounding box center [854, 174] width 70 height 29
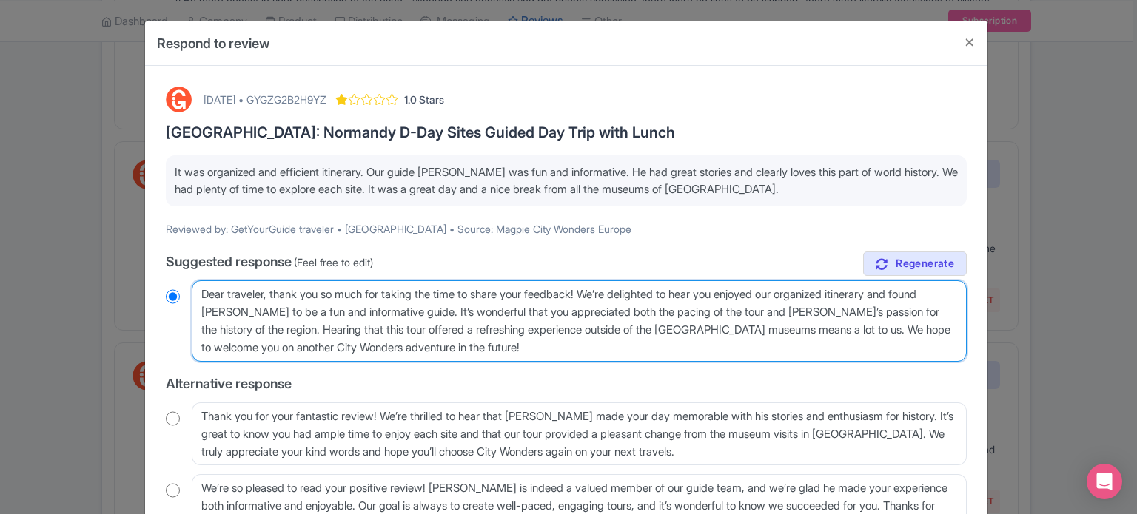
drag, startPoint x: 537, startPoint y: 352, endPoint x: 169, endPoint y: 289, distance: 373.2
click at [169, 289] on div "Dear traveler, thank you so much for taking the time to share your feedback! We…" at bounding box center [566, 321] width 801 height 81
paste textarea "Guest, Thank you for your wonderful feedback! We’re thrilled to hear you enjoye…"
type textarea "Dear Guest, Thank you for your wonderful feedback! We’re thrilled to hear you e…"
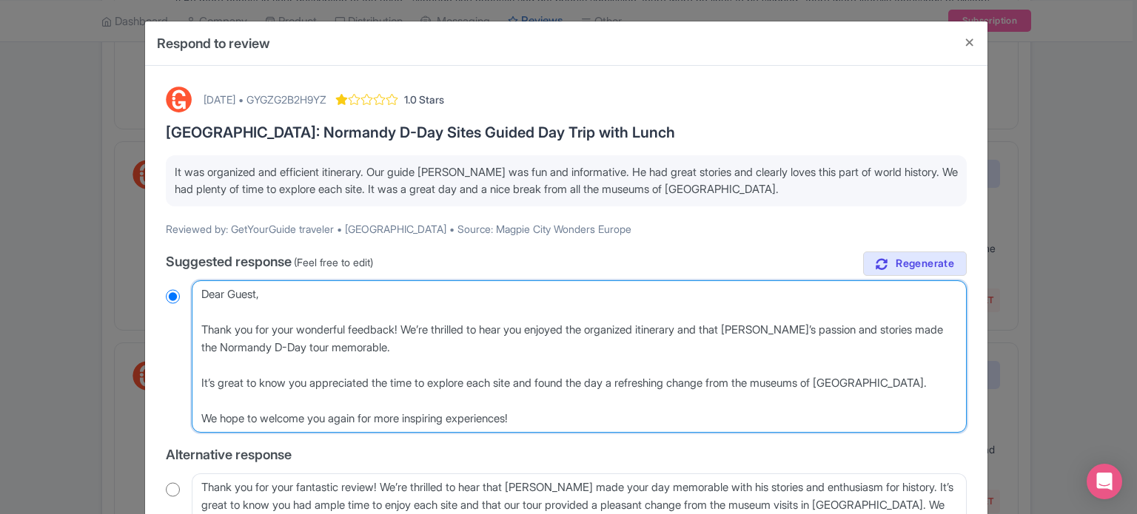
radio input "true"
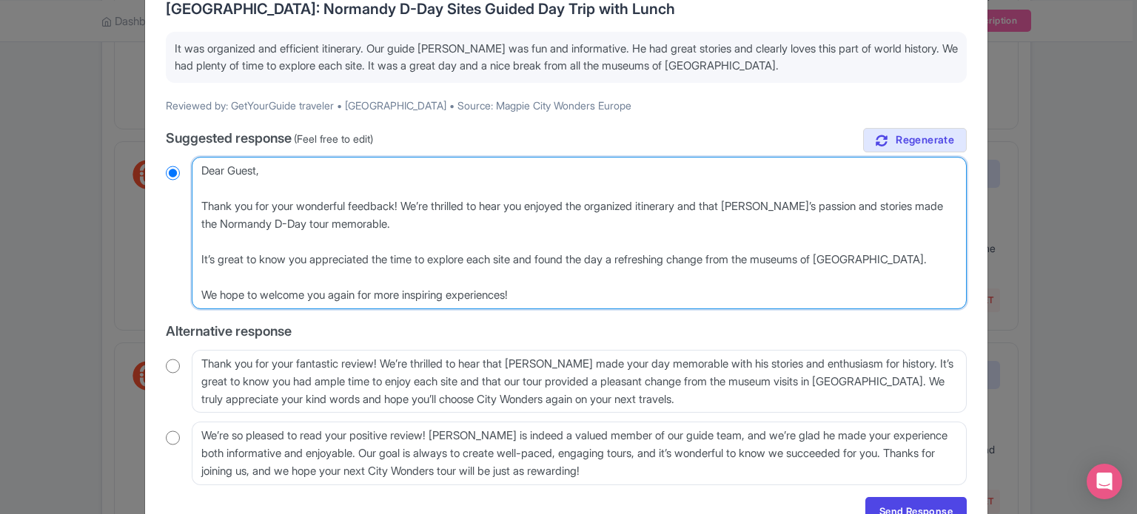
scroll to position [200, 0]
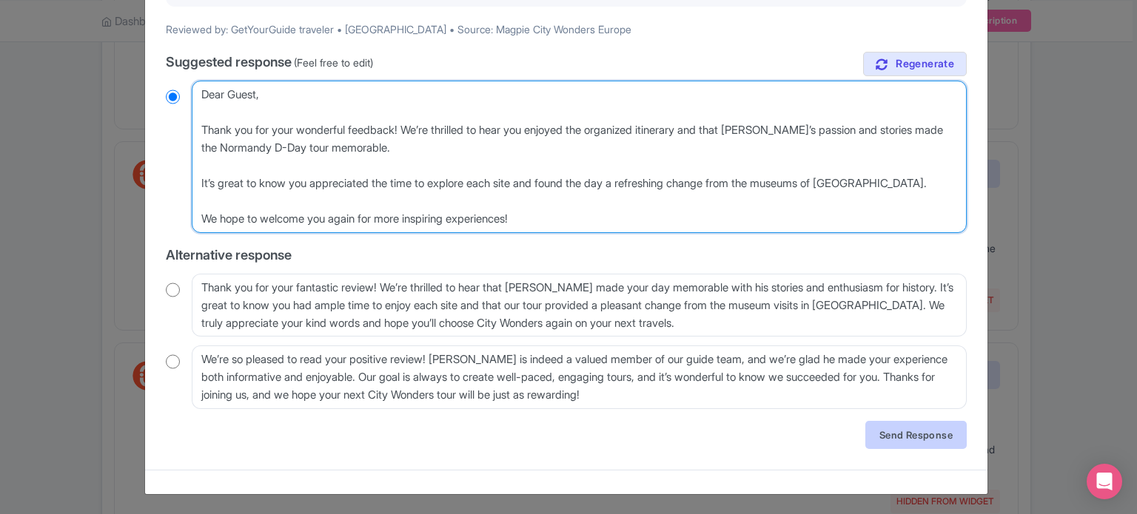
type textarea "Dear Guest, Thank you for your wonderful feedback! We’re thrilled to hear you e…"
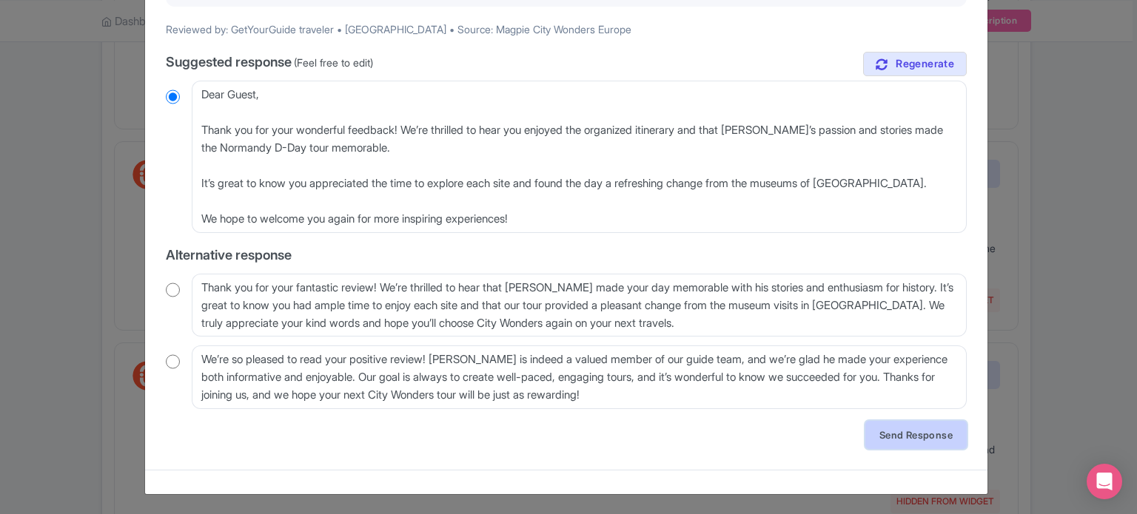
click at [915, 434] on link "Send Response" at bounding box center [915, 435] width 101 height 28
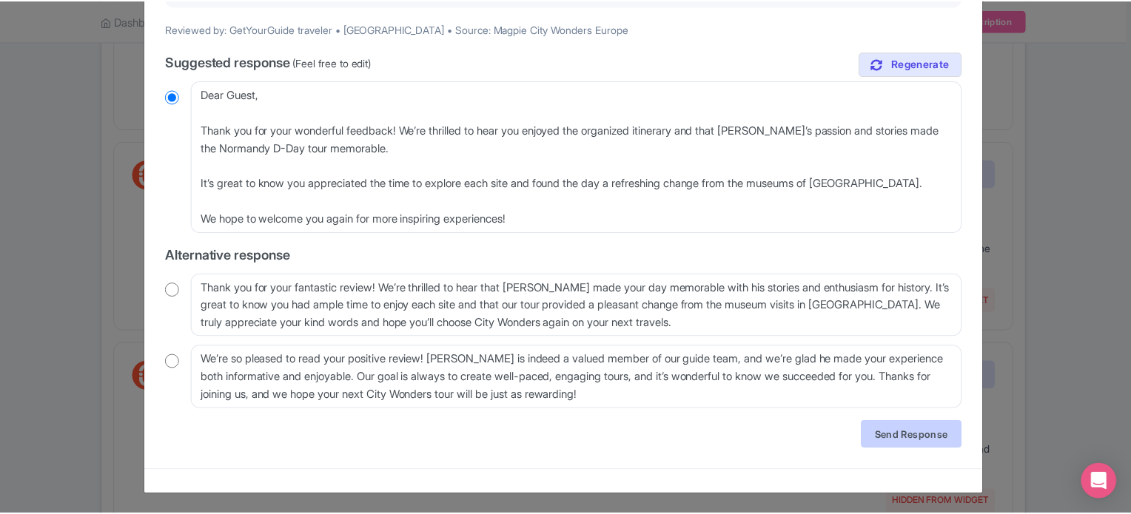
scroll to position [0, 0]
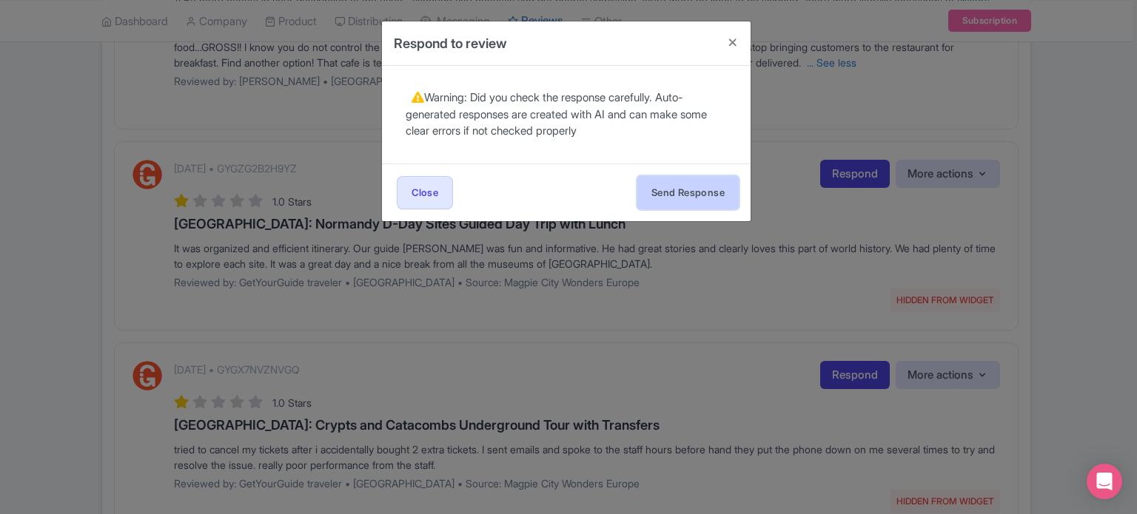
click at [653, 195] on button "Send Response" at bounding box center [687, 192] width 101 height 33
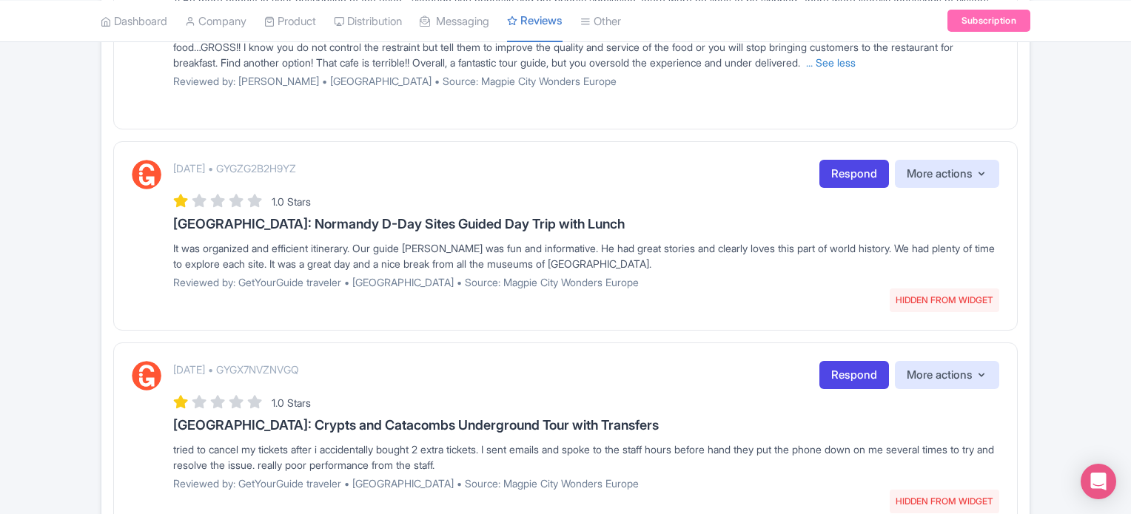
click at [642, 272] on div "It was organized and efficient itinerary. Our guide Daniel was fun and informat…" at bounding box center [586, 256] width 826 height 31
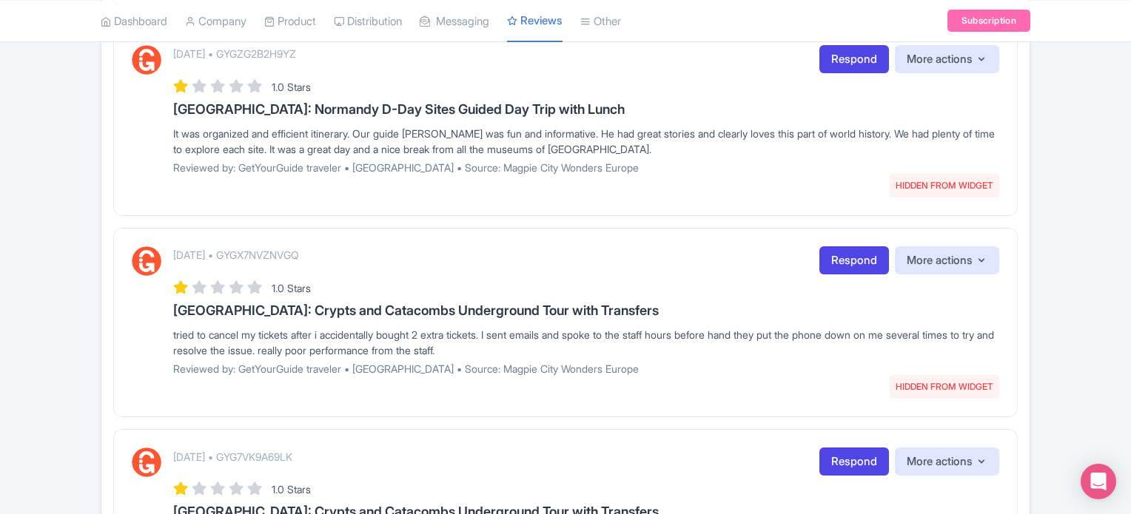
scroll to position [592, 0]
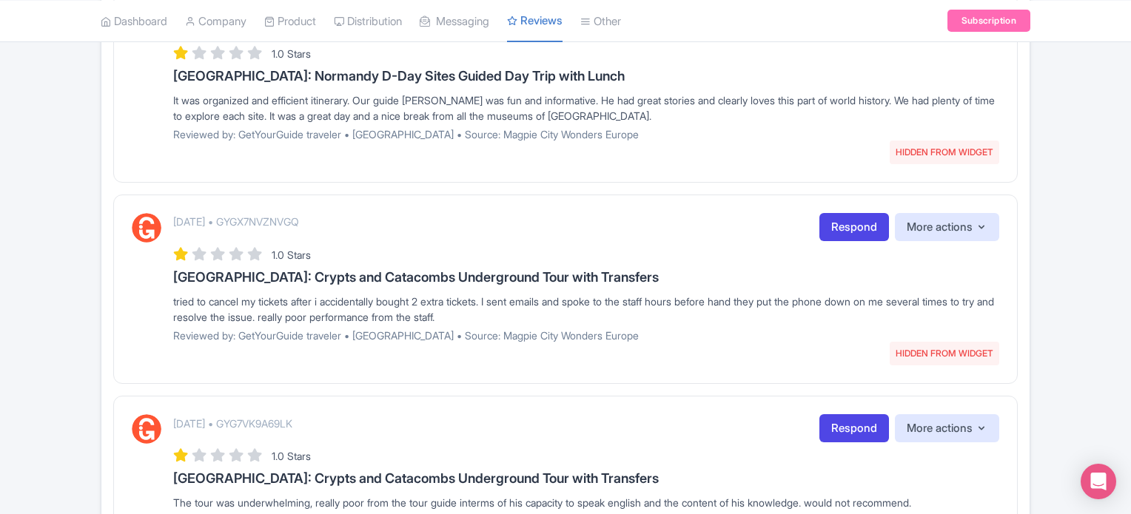
drag, startPoint x: 166, startPoint y: 292, endPoint x: 614, endPoint y: 324, distance: 448.9
click at [614, 324] on div "October 15, 2025 • GYGX7NVZNVGQ HIDDEN FROM WIDGET Respond More actions Hide fr…" at bounding box center [565, 283] width 867 height 141
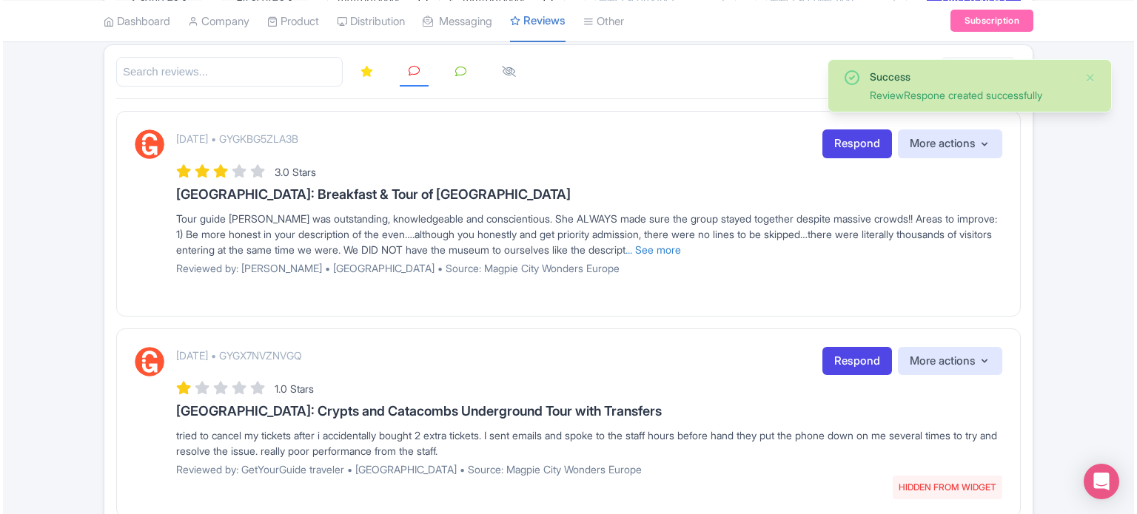
scroll to position [222, 0]
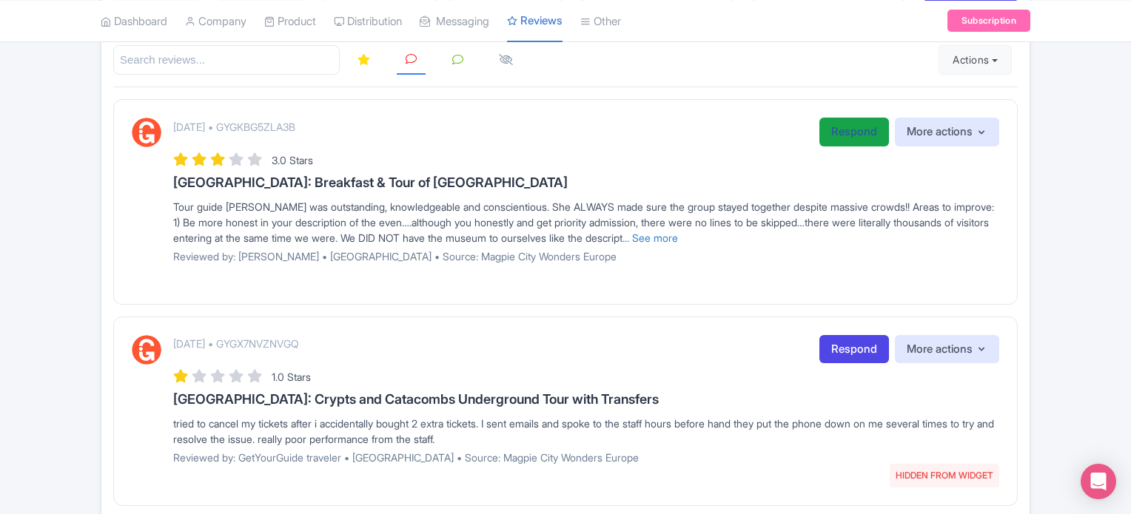
click at [844, 127] on link "Respond" at bounding box center [854, 132] width 70 height 29
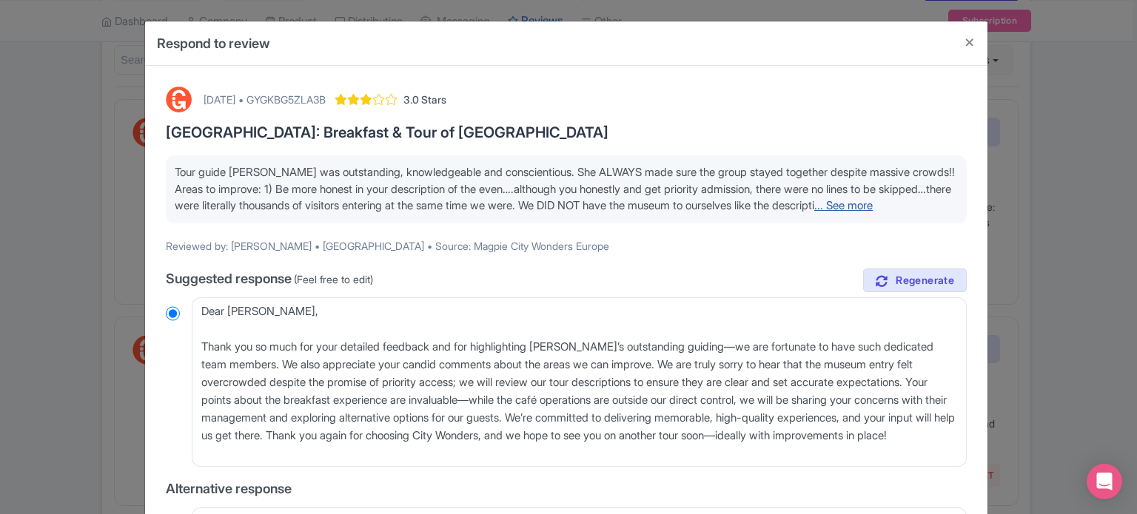
click at [814, 212] on link "... See more" at bounding box center [843, 205] width 58 height 14
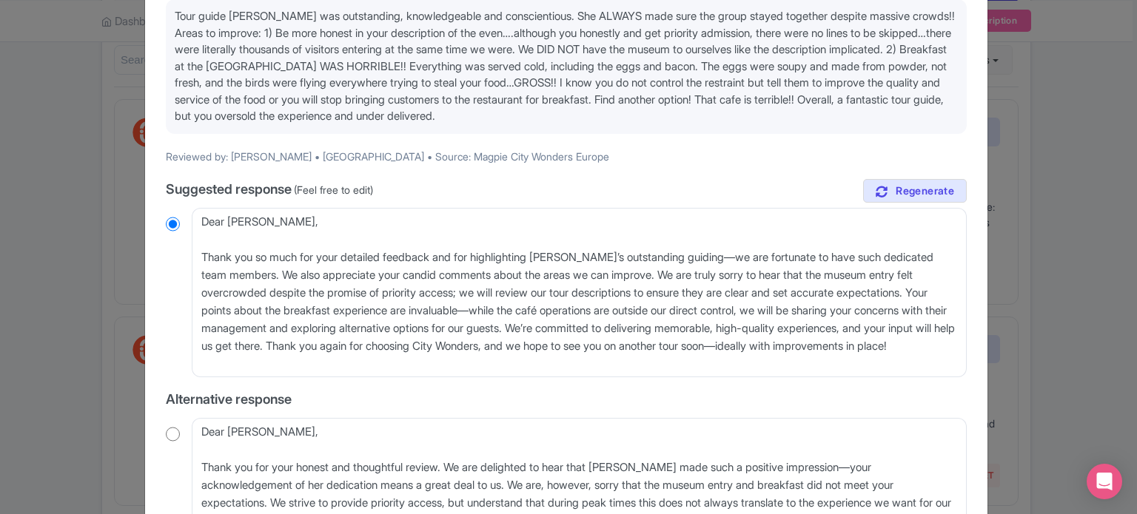
scroll to position [296, 0]
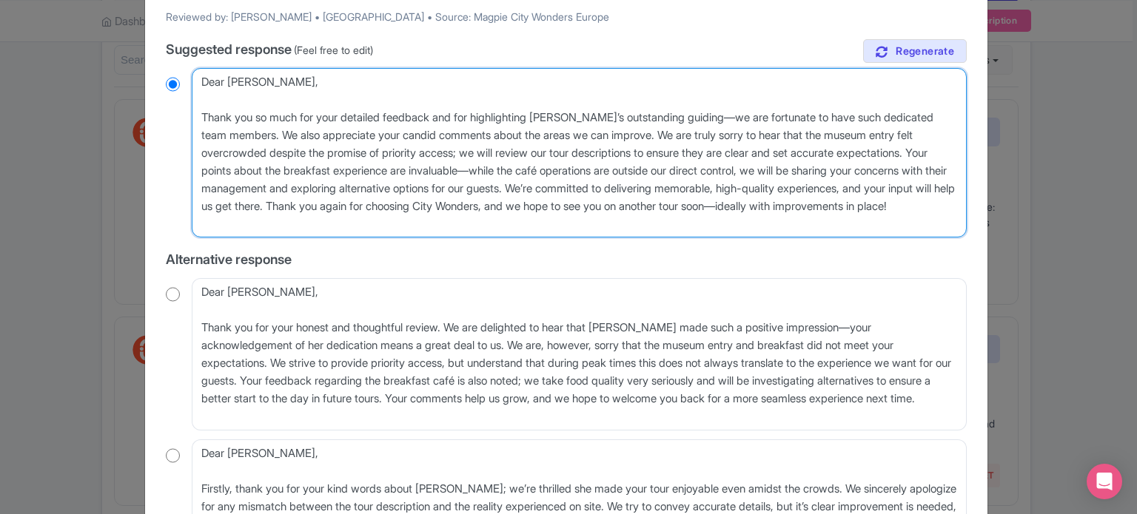
drag, startPoint x: 453, startPoint y: 224, endPoint x: 141, endPoint y: 56, distance: 355.0
click at [141, 56] on div "Respond to review October 15, 2025 • GYGKBG5ZLA3B 3.0 Stars Rome: Breakfast & T…" at bounding box center [568, 257] width 1137 height 514
radio input "true"
click at [471, 177] on textarea "Dear Jerry Jay, Thank you so much for your detailed feedback and for highlighti…" at bounding box center [579, 153] width 775 height 170
drag, startPoint x: 438, startPoint y: 229, endPoint x: 148, endPoint y: 98, distance: 318.0
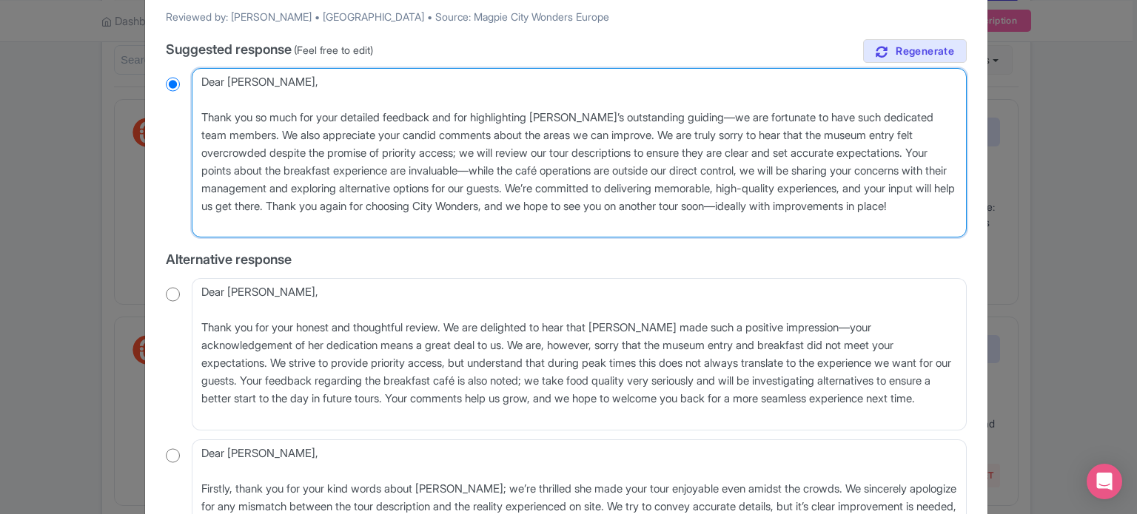
click at [148, 98] on div "October 15, 2025 • GYGKBG5ZLA3B 3.0 Stars Rome: Breakfast & Tour of Vatican Mus…" at bounding box center [566, 202] width 842 height 864
paste textarea "Dear Guest, Thank you for your detailed feedback. We’re delighted to hear that …"
type textarea "Dear Jerry Jay, Dear Guest, Thank you for your detailed feedback. We’re delight…"
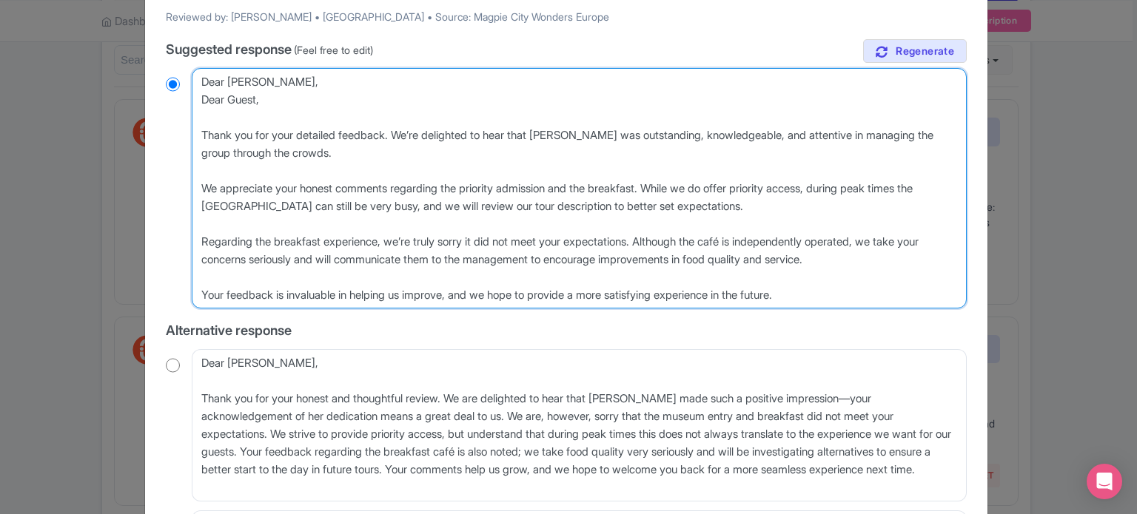
radio input "true"
drag, startPoint x: 363, startPoint y: 97, endPoint x: 169, endPoint y: 102, distance: 194.0
click at [169, 102] on div "Dear Jerry Jay, Thank you so much for your detailed feedback and for highlighti…" at bounding box center [566, 188] width 801 height 241
type textarea "Dear Jerry Jay, Thank you for your detailed feedback. We’re delighted to hear t…"
radio input "true"
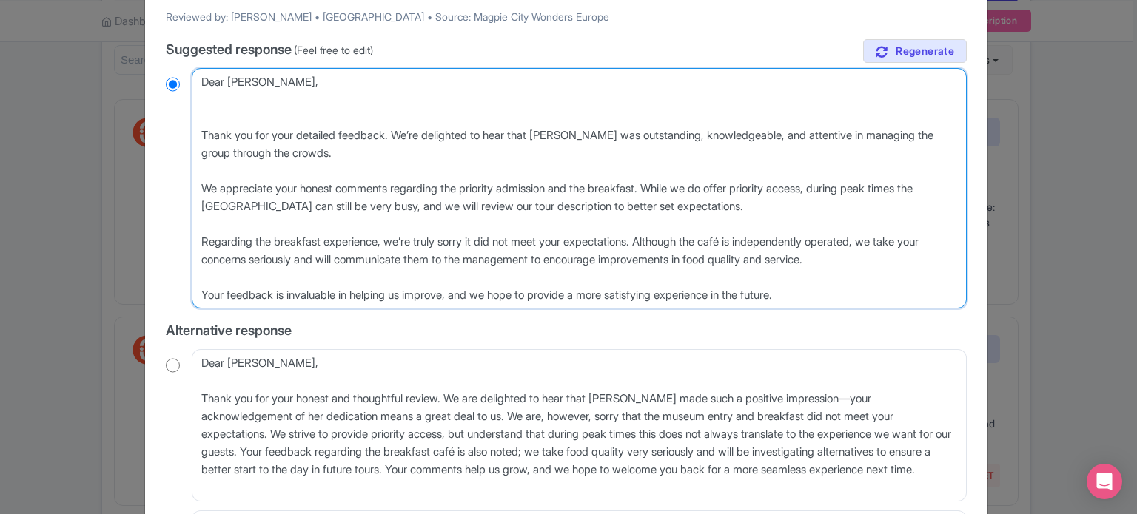
type textarea "Dear Jerry Jay, Thank you for your detailed feedback. We’re delighted to hear t…"
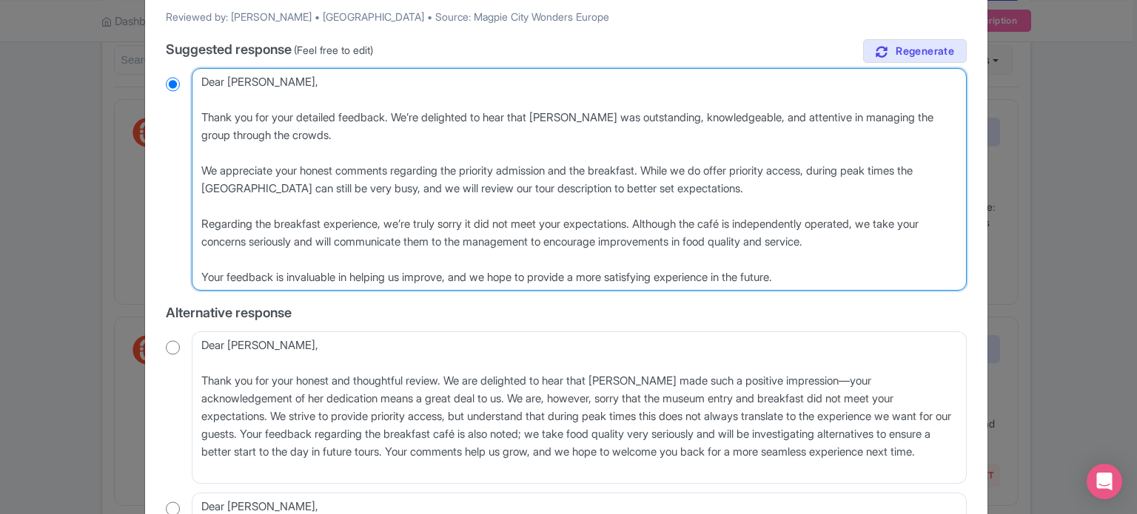
radio input "true"
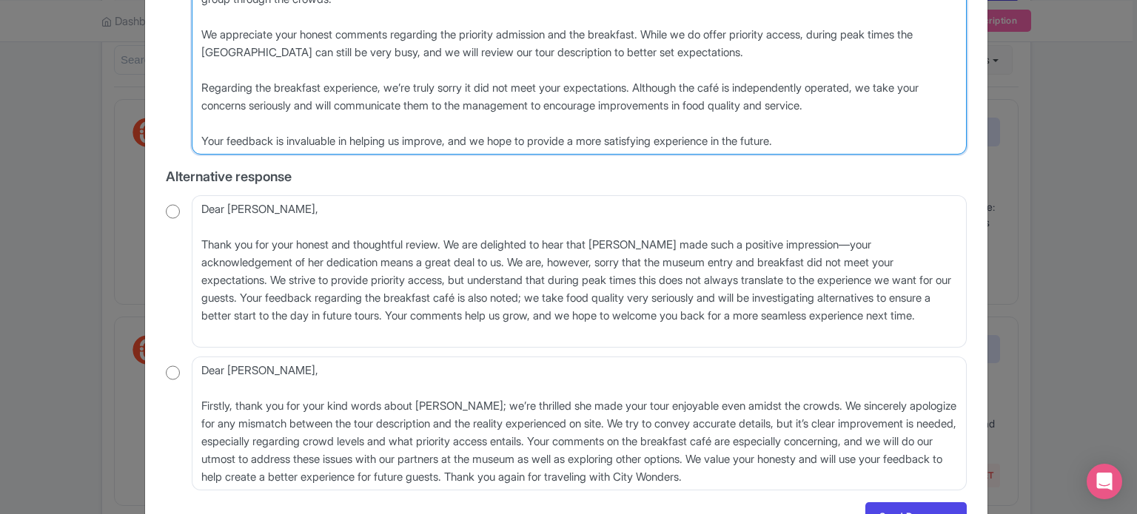
scroll to position [514, 0]
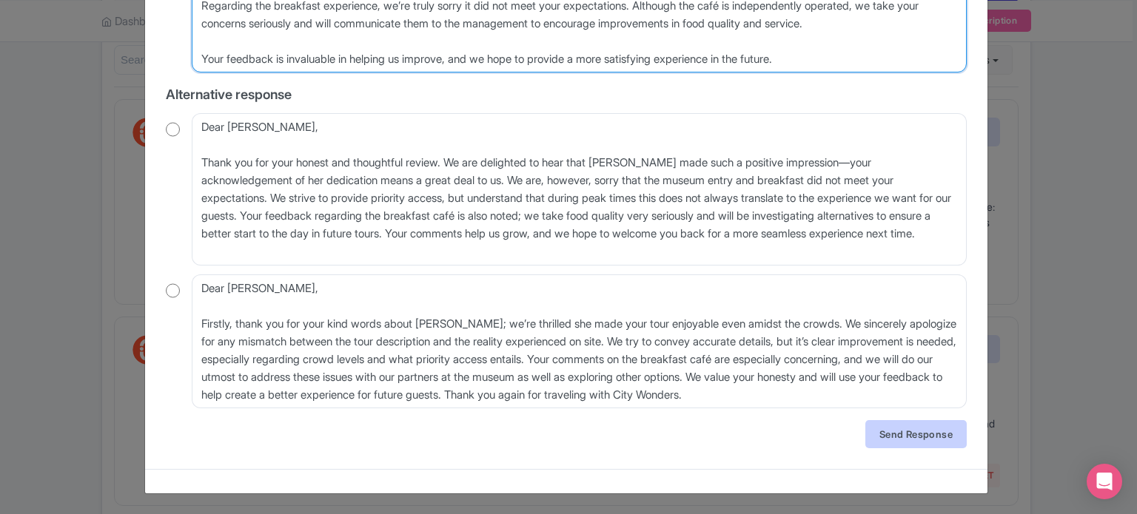
type textarea "Dear Jerry Jay, Thank you for your detailed feedback. We’re delighted to hear t…"
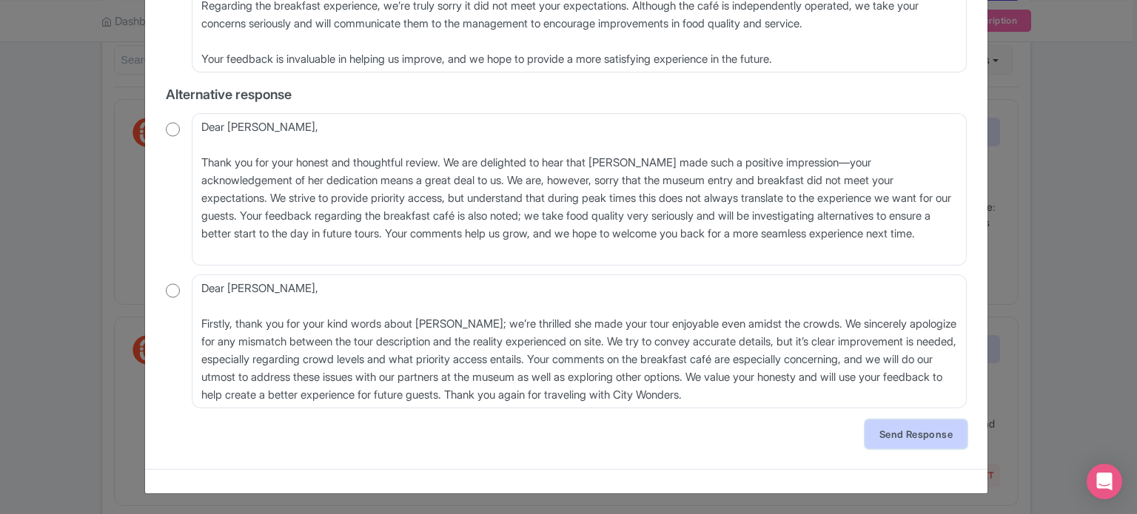
click at [903, 431] on link "Send Response" at bounding box center [915, 434] width 101 height 28
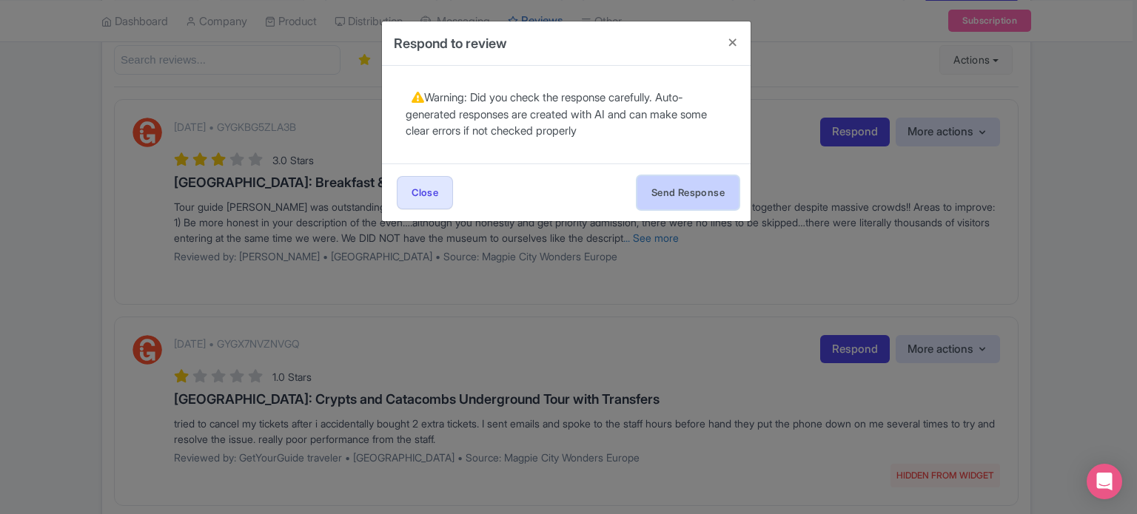
click at [680, 192] on button "Send Response" at bounding box center [687, 192] width 101 height 33
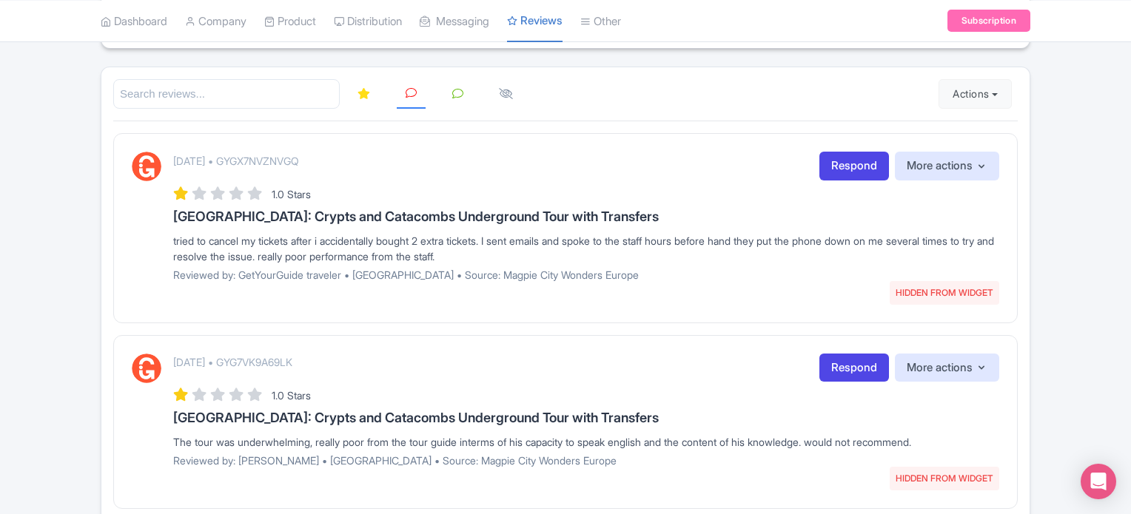
scroll to position [296, 0]
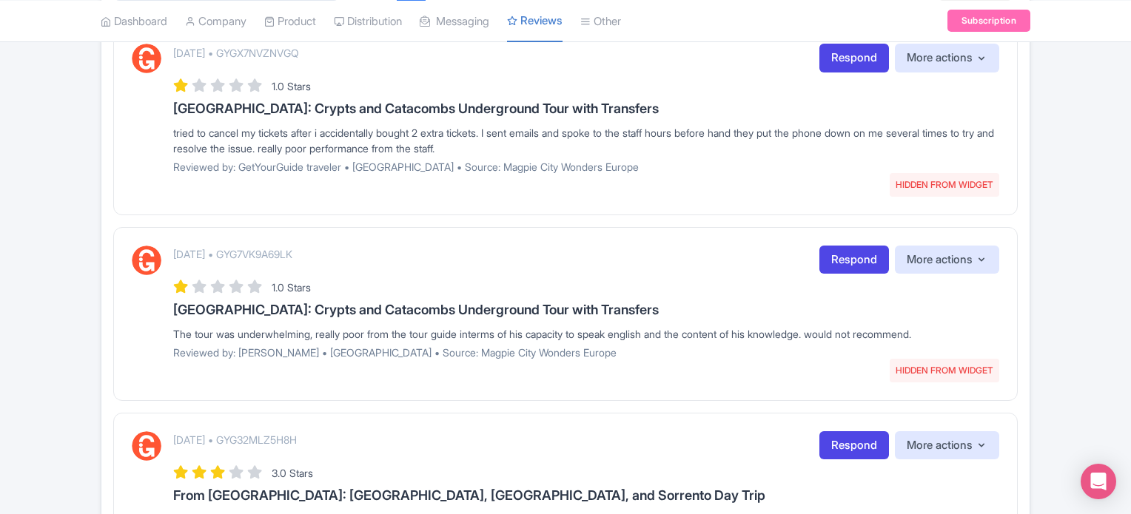
drag, startPoint x: 170, startPoint y: 108, endPoint x: 599, endPoint y: 148, distance: 430.4
click at [599, 148] on div "[DATE] • GYGX7NVZNVGQ HIDDEN FROM WIDGET Respond More actions Hide from this pa…" at bounding box center [565, 114] width 867 height 141
copy div "[GEOGRAPHIC_DATA]: Crypts and Catacombs Underground Tour with Transfers tried t…"
click at [299, 53] on p "[DATE] • GYGX7NVZNVGQ" at bounding box center [236, 53] width 126 height 16
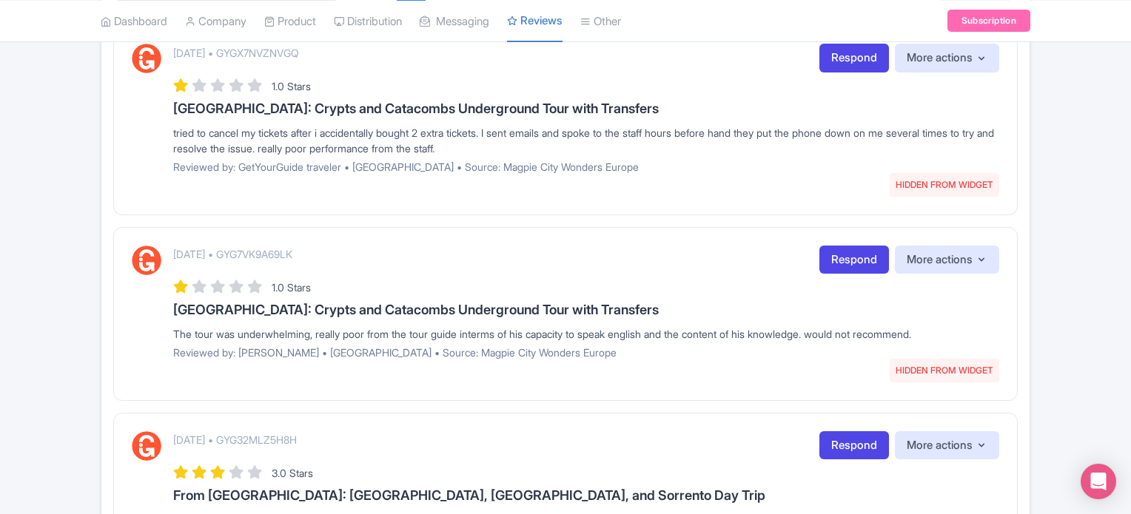
copy p "GYGX7NVZNVGQ"
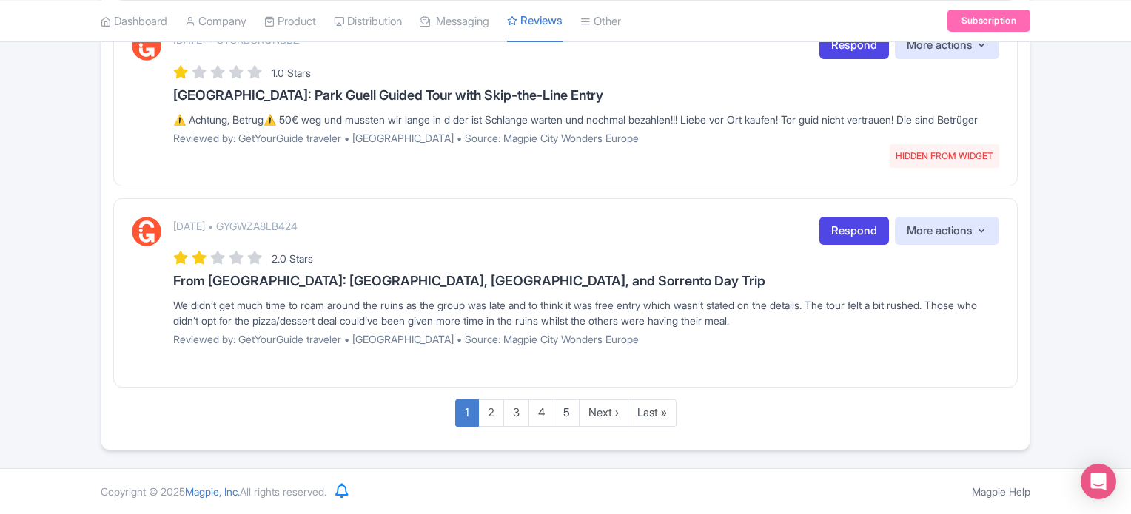
scroll to position [1930, 0]
click at [488, 409] on link "2" at bounding box center [491, 413] width 26 height 27
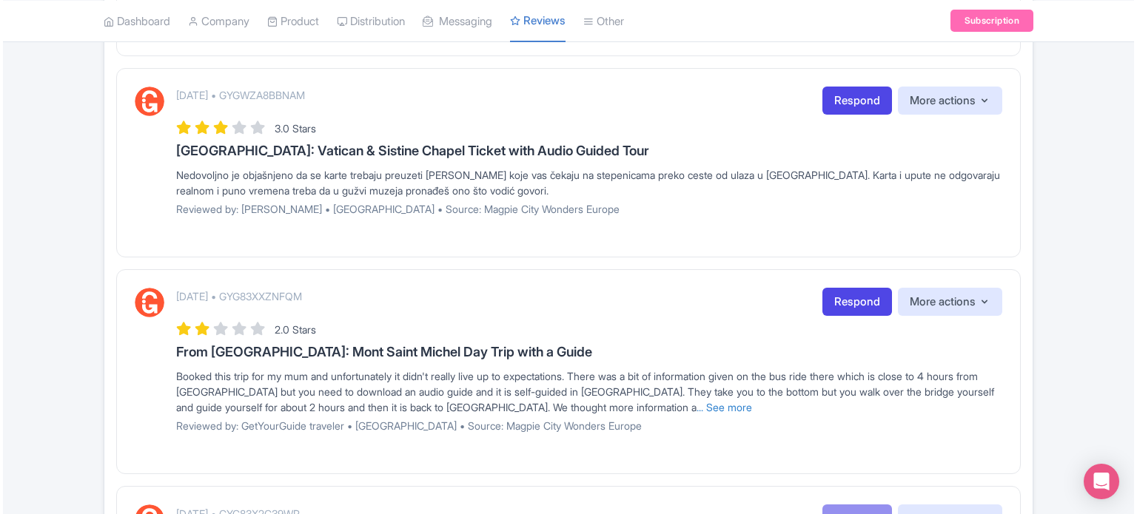
scroll to position [529, 0]
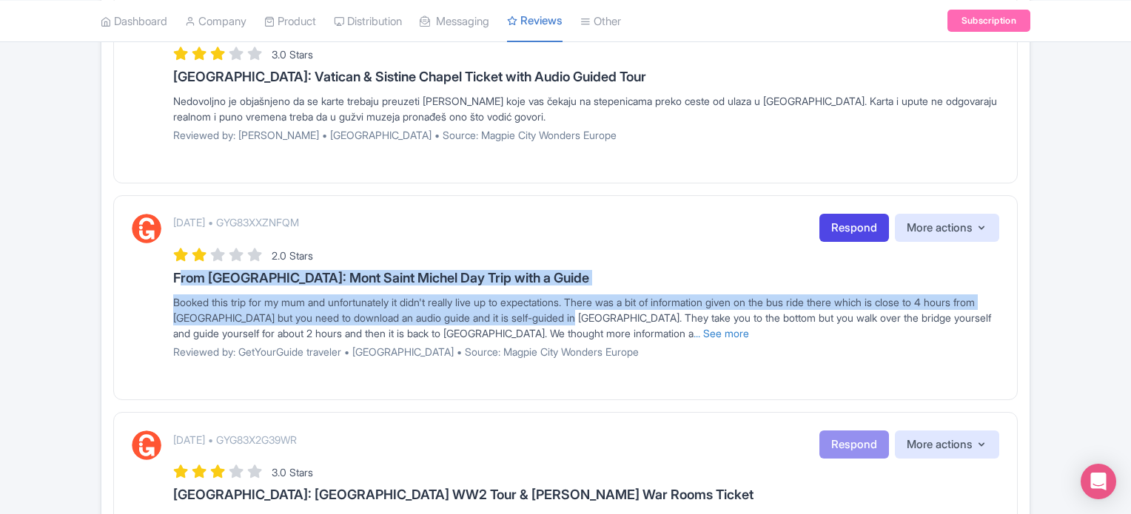
drag, startPoint x: 167, startPoint y: 278, endPoint x: 596, endPoint y: 315, distance: 430.1
click at [596, 315] on div "October 01, 2025 • GYG83XXZNFQM Respond More actions Hide from this page Hide f…" at bounding box center [565, 292] width 867 height 156
click at [693, 330] on link "... See more" at bounding box center [721, 333] width 56 height 13
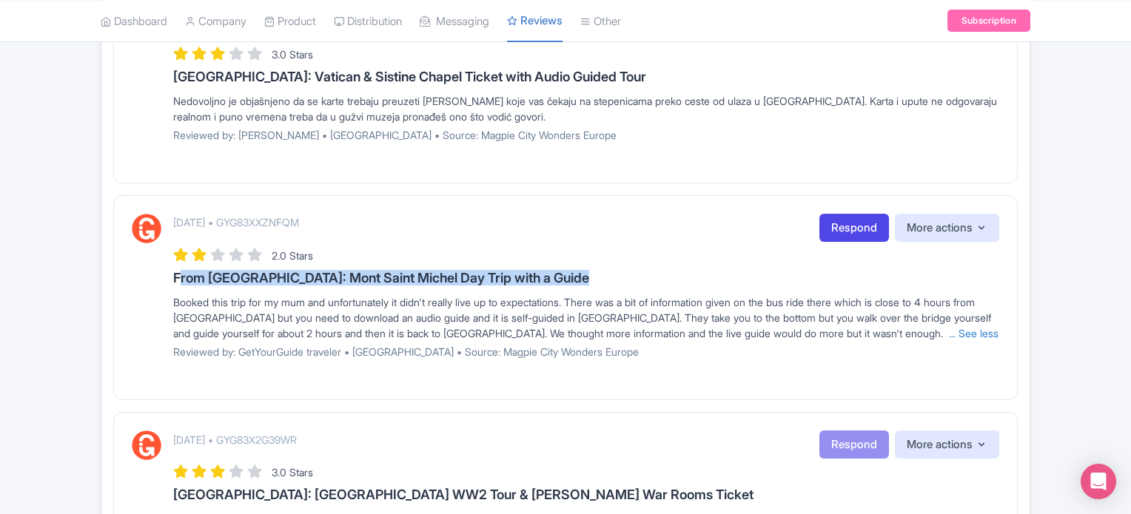
click at [172, 278] on div "October 01, 2025 • GYG83XXZNFQM Respond More actions Hide from this page Hide f…" at bounding box center [565, 292] width 867 height 156
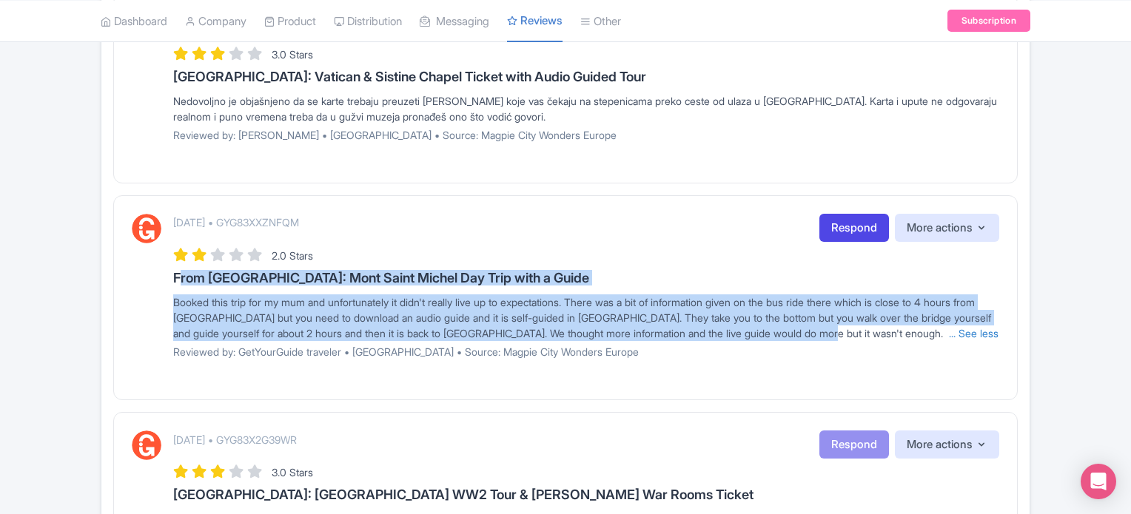
drag, startPoint x: 157, startPoint y: 279, endPoint x: 881, endPoint y: 329, distance: 725.5
click at [881, 329] on div "October 01, 2025 • GYG83XXZNFQM Respond More actions Hide from this page Hide f…" at bounding box center [565, 292] width 867 height 156
copy div "From Paris: Mont Saint Michel Day Trip with a Guide Booked this trip for my mum…"
click at [837, 218] on link "Respond" at bounding box center [854, 228] width 70 height 29
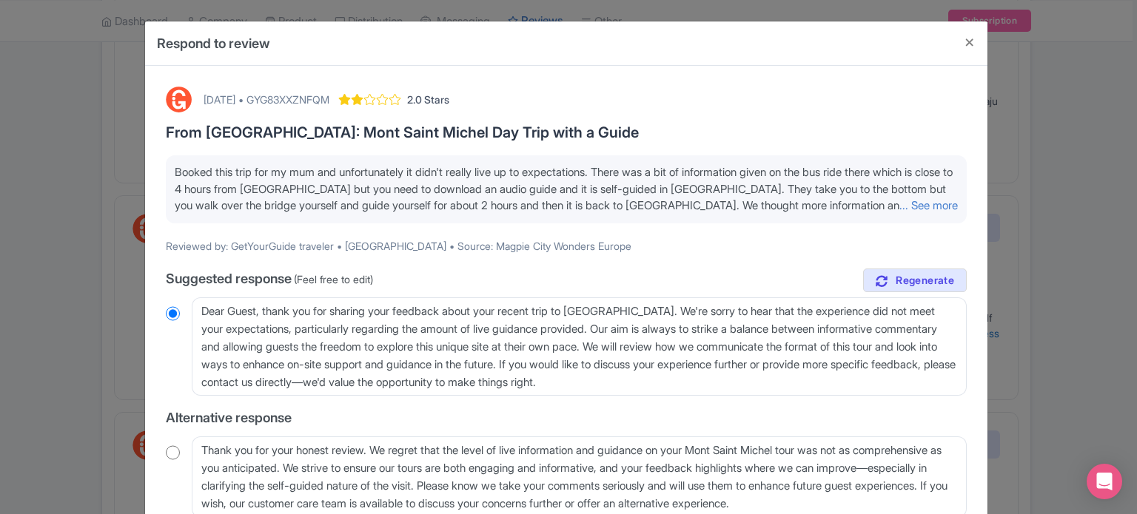
click at [867, 196] on p "Booked this trip for my mum and unfortunately it didn't really live up to expec…" at bounding box center [566, 189] width 783 height 50
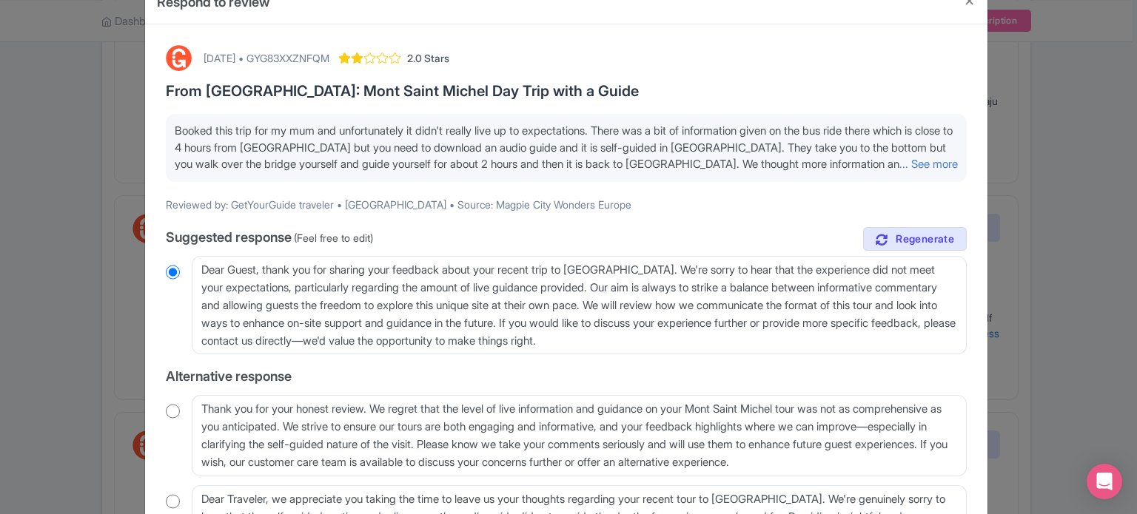
scroll to position [74, 0]
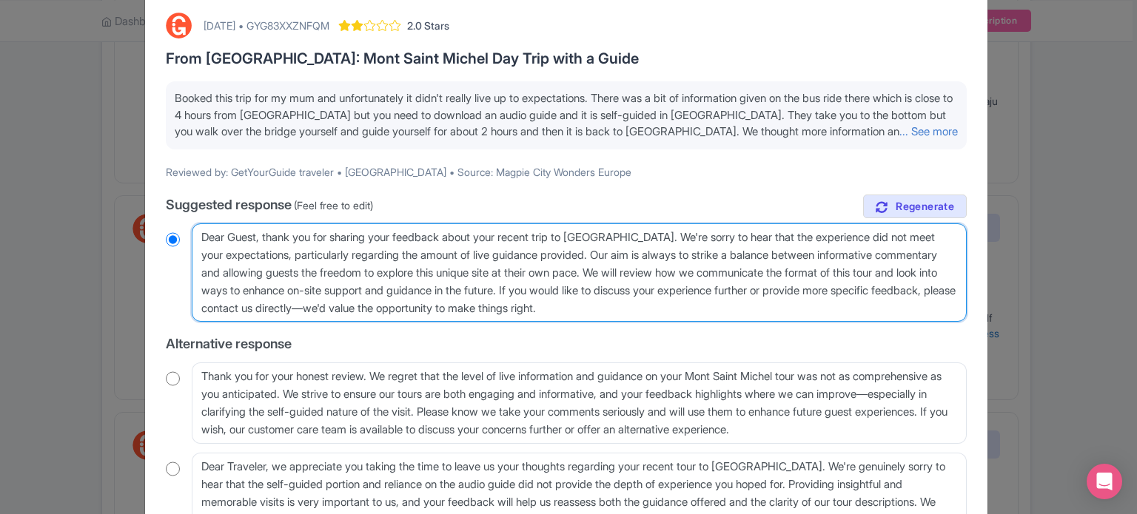
drag, startPoint x: 790, startPoint y: 309, endPoint x: 98, endPoint y: 217, distance: 698.1
click at [98, 217] on div "Respond to review October 01, 2025 • GYG83XXZNFQM 2.0 Stars From Paris: Mont Sa…" at bounding box center [568, 257] width 1137 height 514
paste textarea "Thank you for sharing your feedback. We’re sorry to hear the tour didn’t fully …"
type textarea "Dear Guest, Thank you for sharing your feedback. We’re sorry to hear the tour d…"
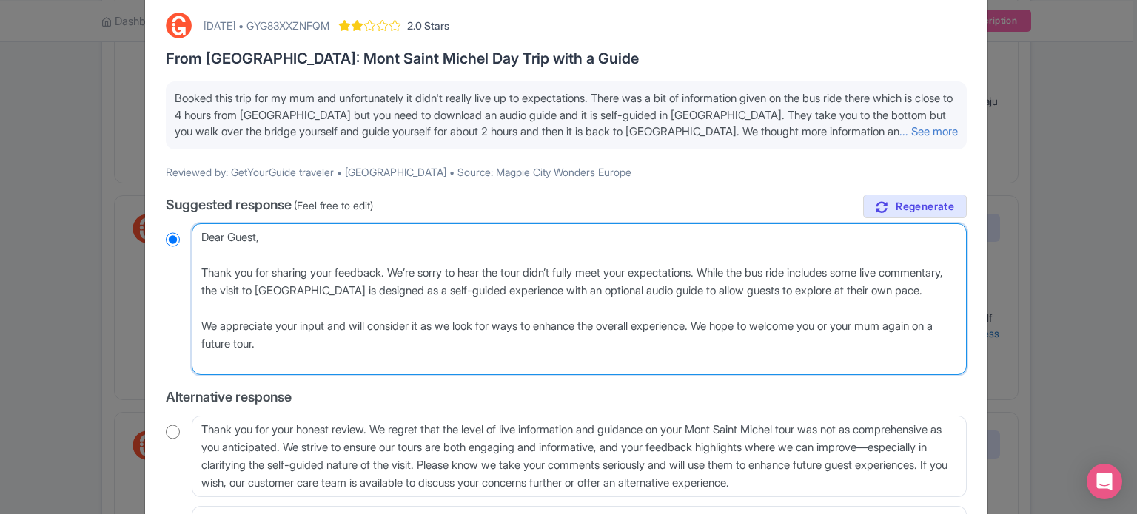
radio input "true"
type textarea "Dear Guest, Thank you for sharing your feedback. We’re sorry to hear the tour d…"
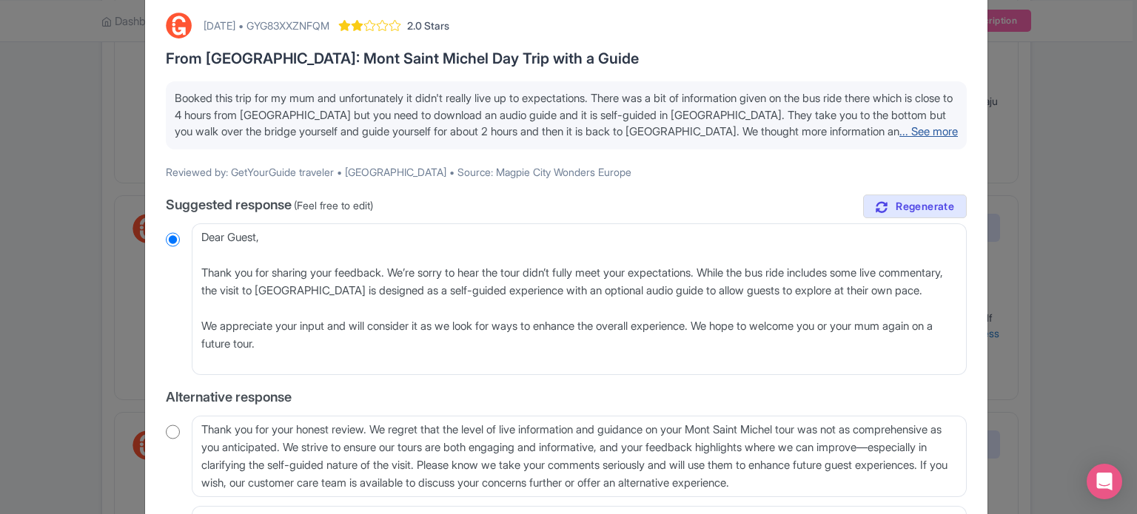
click at [899, 132] on link "... See more" at bounding box center [928, 131] width 58 height 14
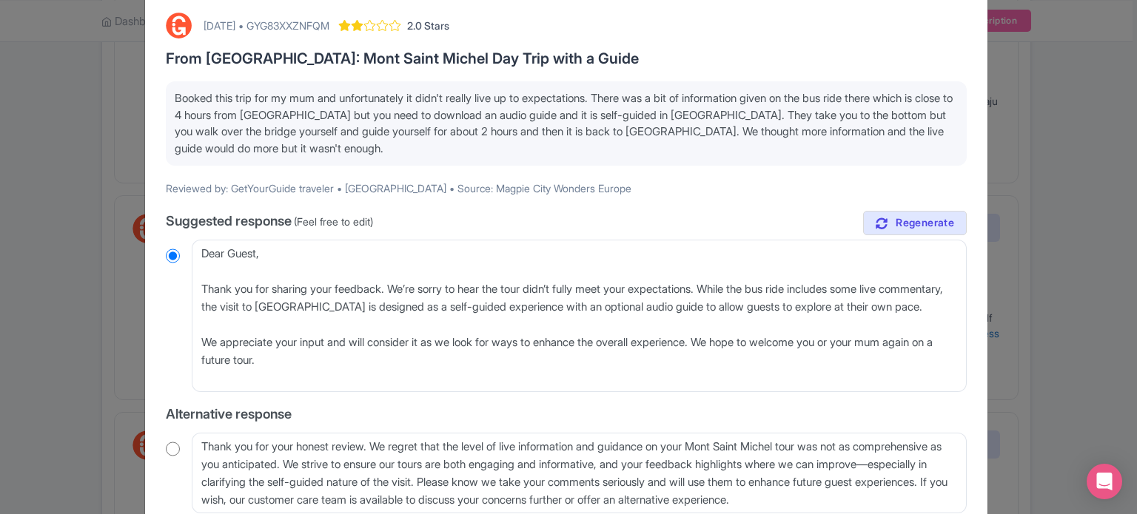
scroll to position [148, 0]
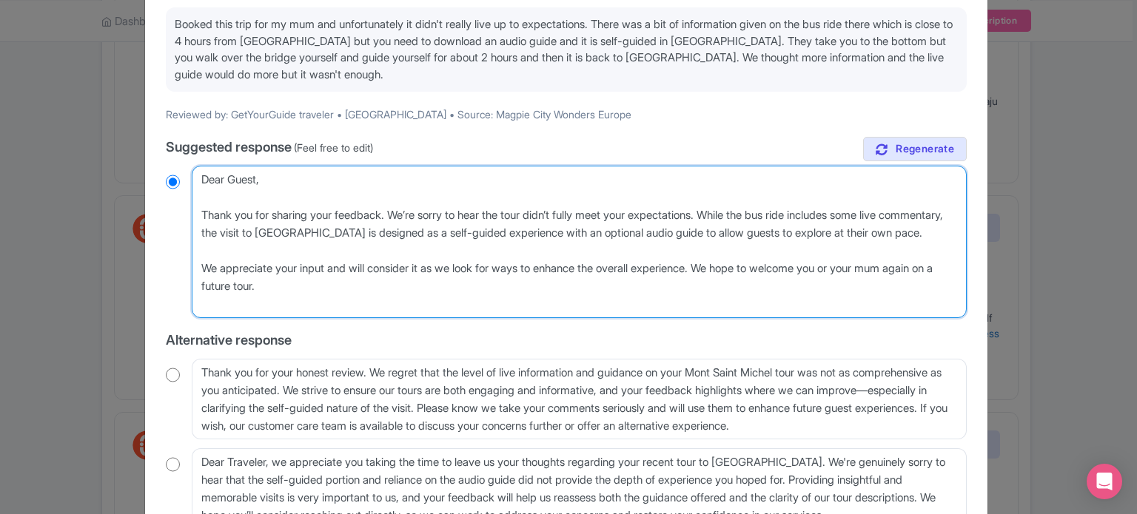
click at [745, 256] on textarea "Dear Guest, thank you for sharing your feedback about your recent trip to Mont …" at bounding box center [579, 242] width 775 height 152
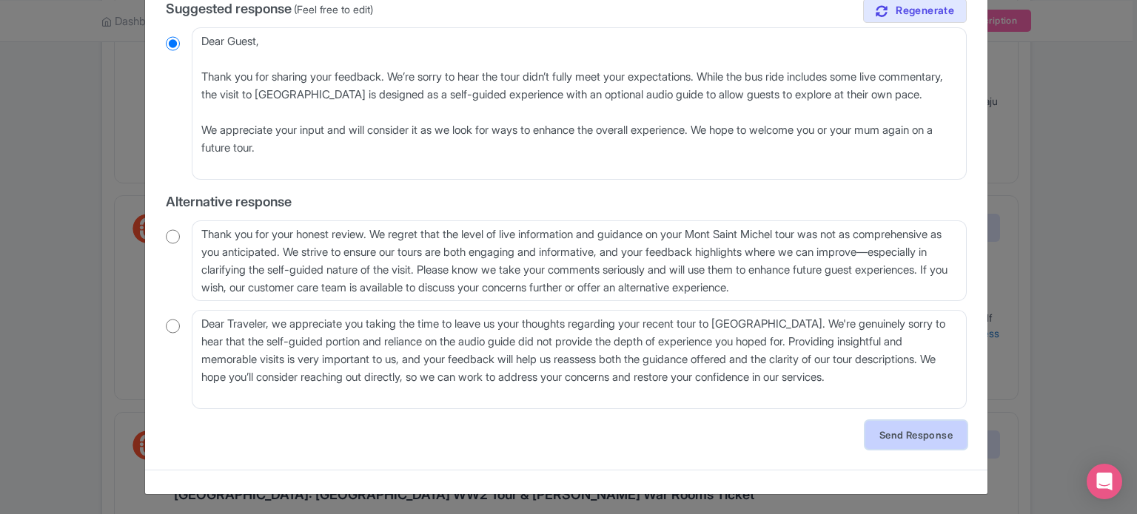
click at [892, 436] on link "Send Response" at bounding box center [915, 435] width 101 height 28
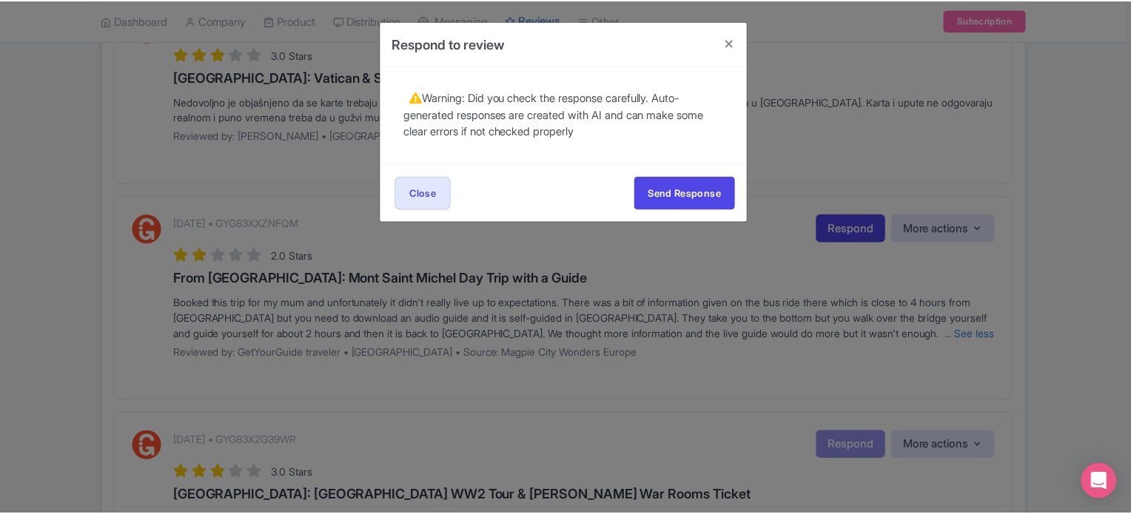
scroll to position [0, 0]
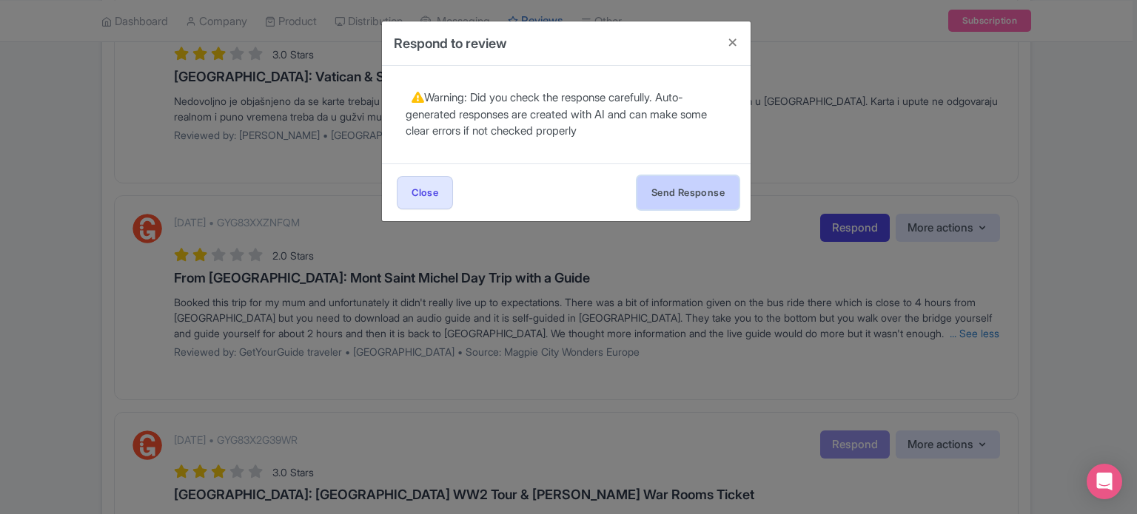
click at [684, 192] on button "Send Response" at bounding box center [687, 192] width 101 height 33
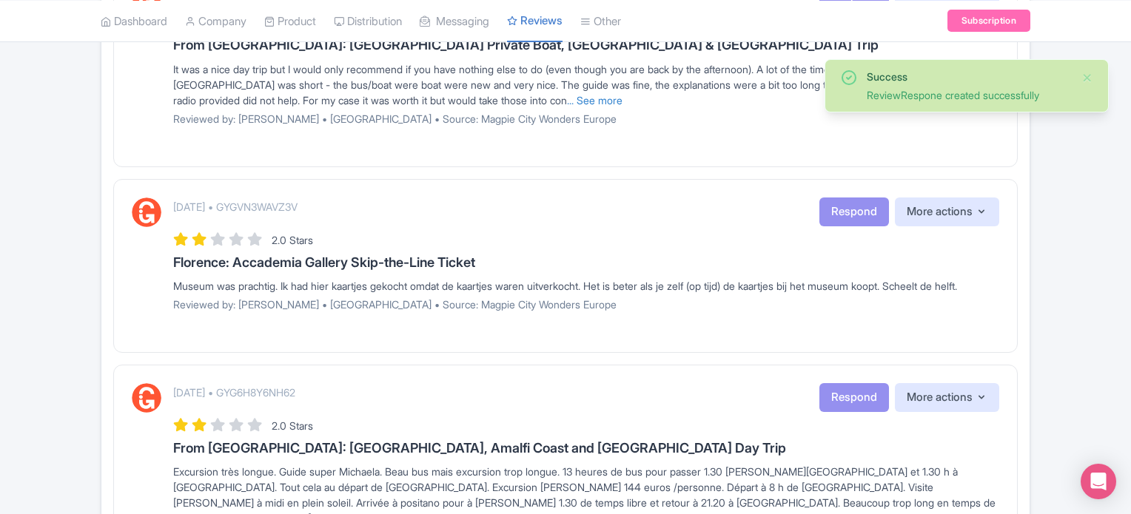
scroll to position [814, 0]
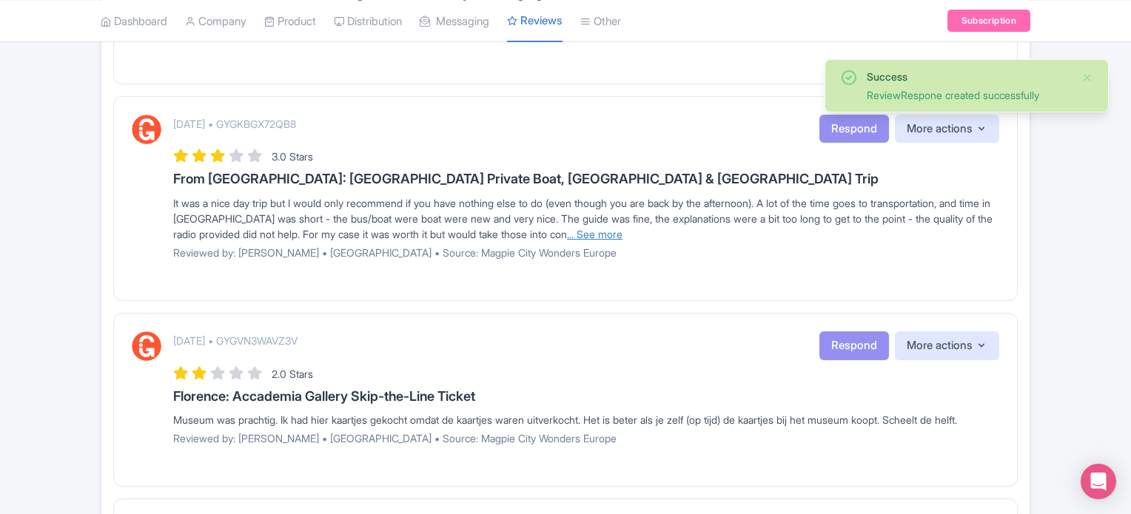
click at [622, 235] on link "... See more" at bounding box center [595, 234] width 56 height 13
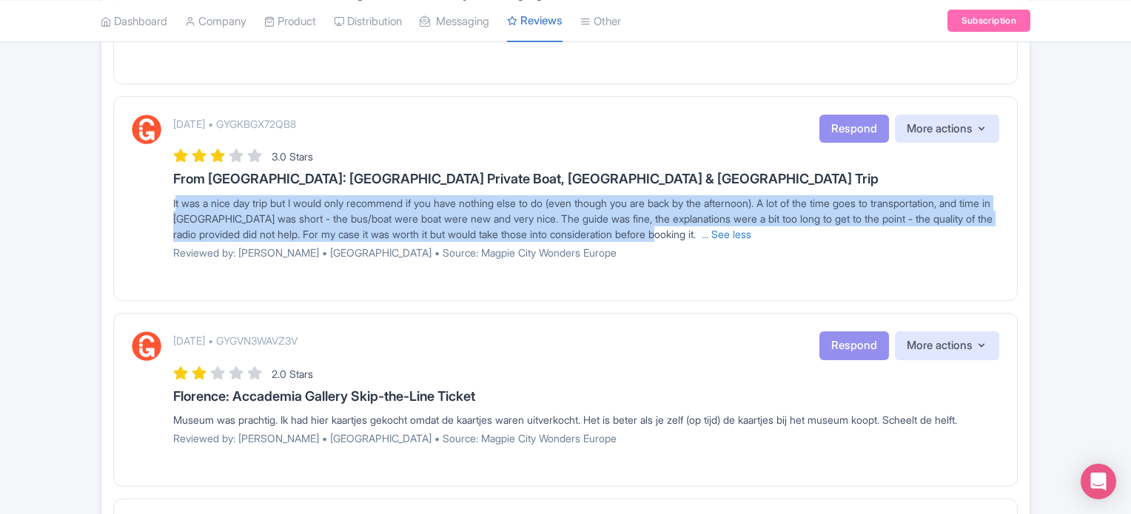
drag, startPoint x: 169, startPoint y: 201, endPoint x: 756, endPoint y: 238, distance: 588.1
click at [756, 238] on div "[DATE] • GYGKBGX72QB8 Respond More actions Hide from this page Hide from review…" at bounding box center [565, 193] width 867 height 156
copy span "It was a nice day trip but I would only recommend if you have nothing else to d…"
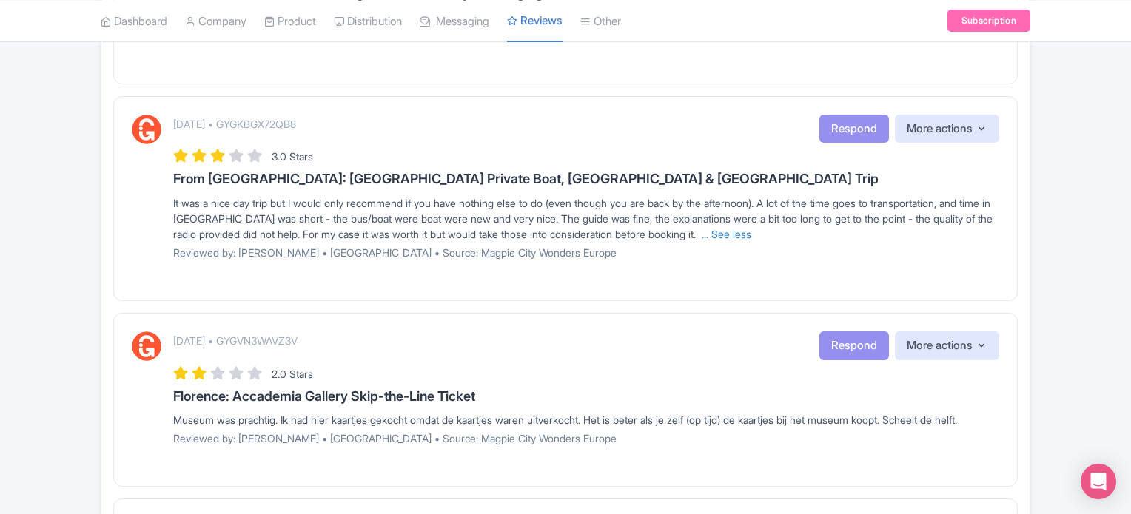
click at [167, 171] on div "[DATE] • GYGKBGX72QB8 Respond More actions Hide from this page Hide from review…" at bounding box center [565, 193] width 867 height 156
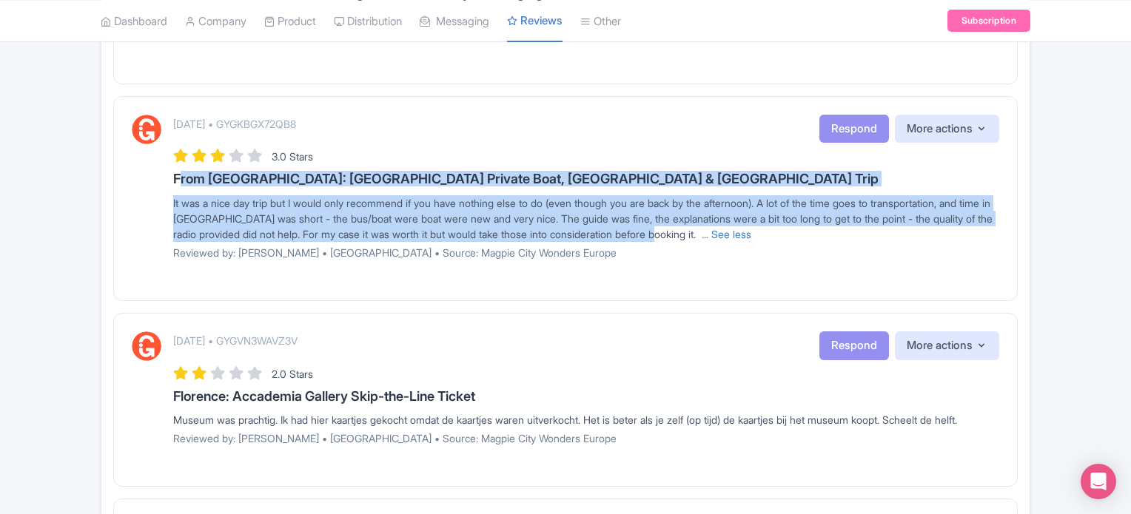
drag, startPoint x: 167, startPoint y: 171, endPoint x: 753, endPoint y: 231, distance: 588.5
click at [753, 231] on div "[DATE] • GYGKBGX72QB8 Respond More actions Hide from this page Hide from review…" at bounding box center [565, 193] width 867 height 156
copy div "From [GEOGRAPHIC_DATA]: [GEOGRAPHIC_DATA] Private Boat, [GEOGRAPHIC_DATA] & Lug…"
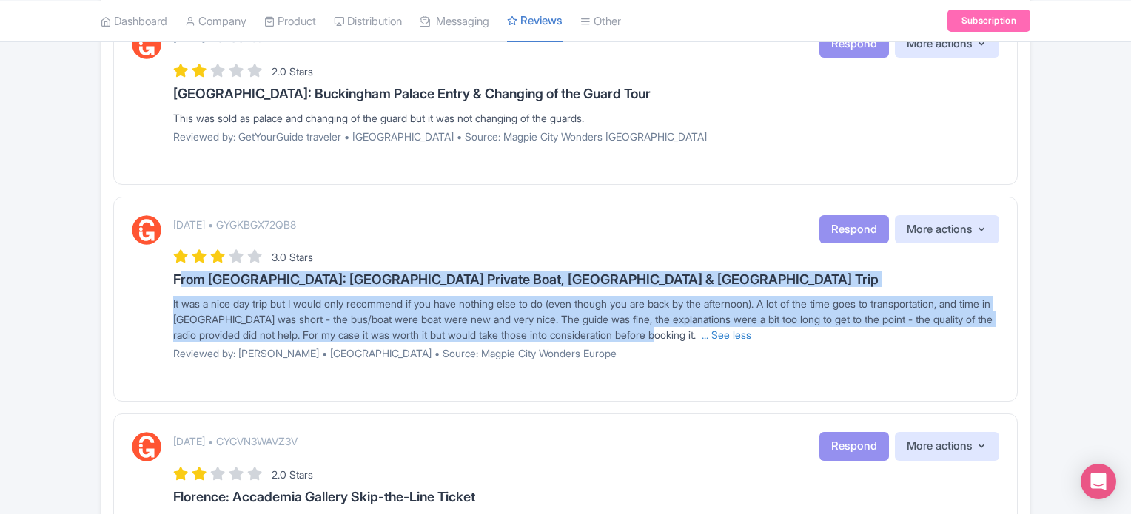
scroll to position [592, 0]
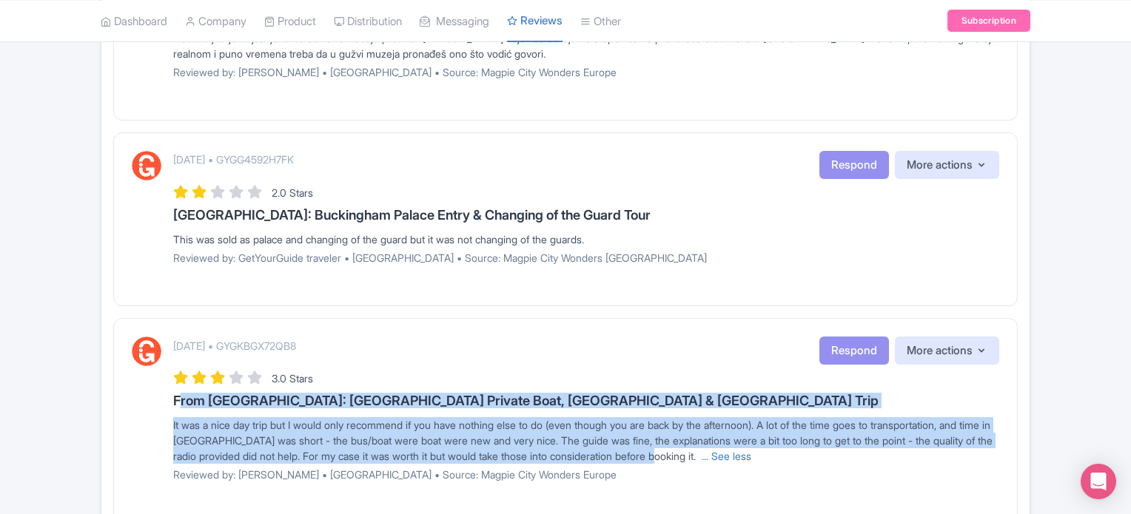
drag, startPoint x: 164, startPoint y: 215, endPoint x: 672, endPoint y: 231, distance: 508.7
click at [672, 231] on div "[DATE] • GYGG4592H7FK Respond More actions Hide from this page Hide from review…" at bounding box center [565, 213] width 867 height 125
copy div "[GEOGRAPHIC_DATA]: Buckingham Palace Entry & Changing of the Guard Tour This wa…"
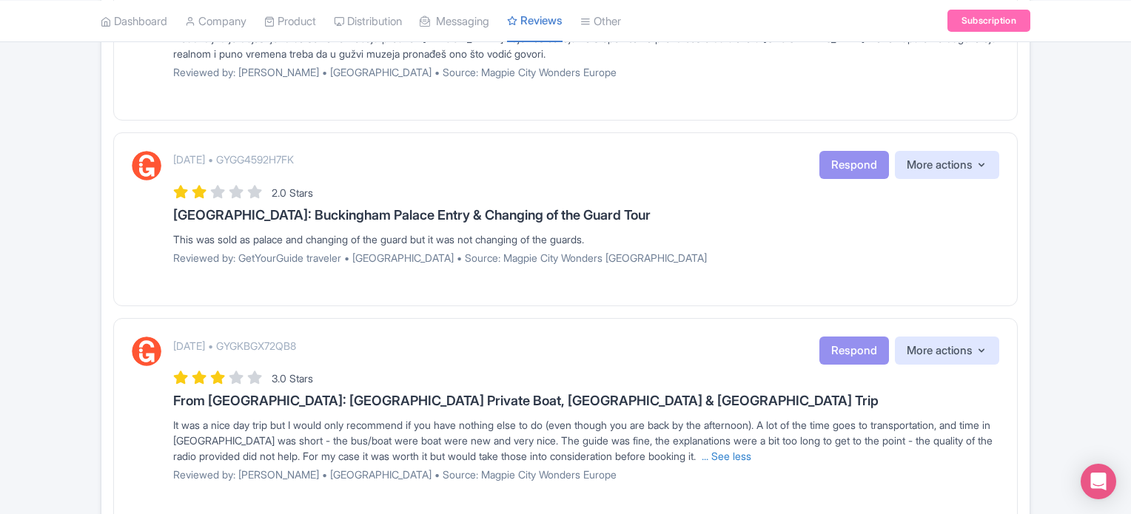
click at [294, 158] on p "[DATE] • GYGG4592H7FK" at bounding box center [233, 160] width 121 height 16
copy p "GYGG4592H7FK"
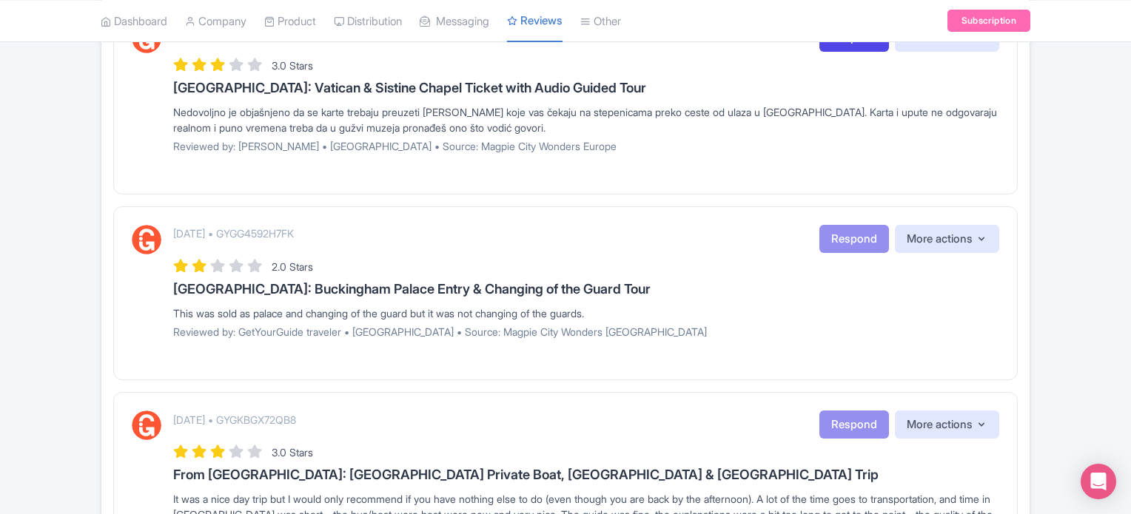
scroll to position [370, 0]
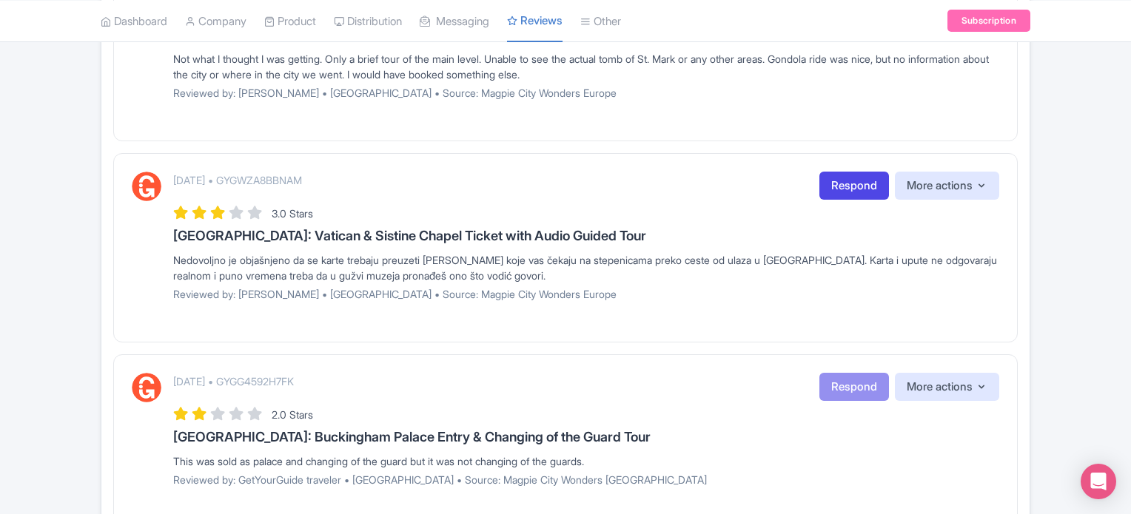
click at [642, 263] on div "Nedovoljno je objašnjeno da se karte trebaju preuzeti [PERSON_NAME] koje vas če…" at bounding box center [586, 267] width 826 height 31
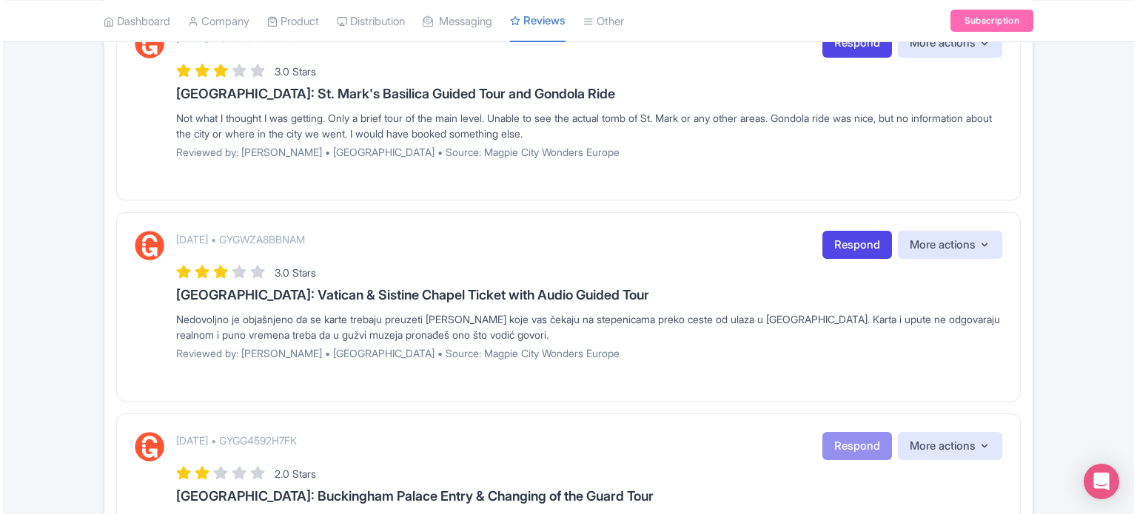
scroll to position [296, 0]
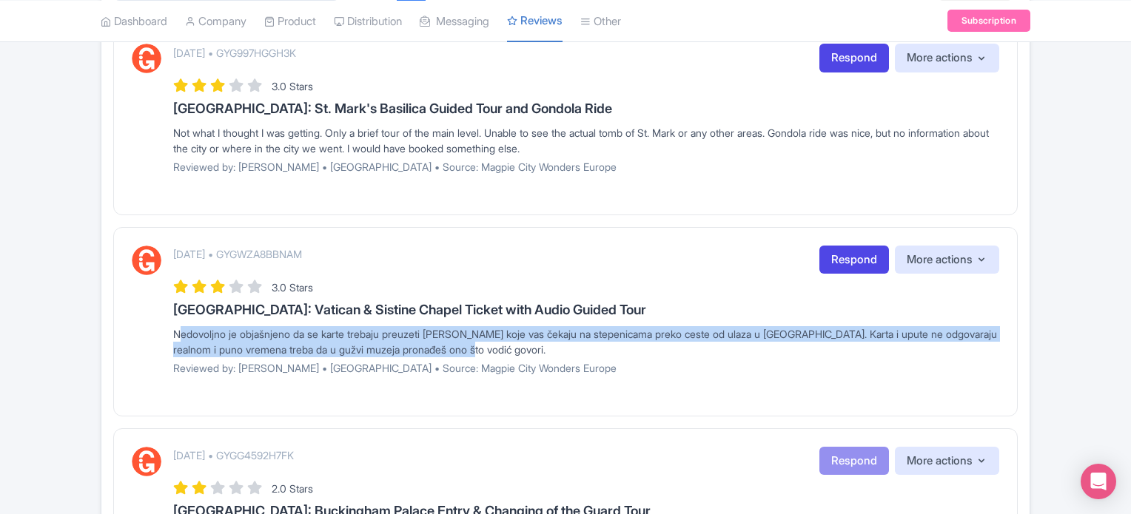
drag, startPoint x: 165, startPoint y: 331, endPoint x: 554, endPoint y: 345, distance: 388.8
click at [554, 345] on div "[DATE] • GYGWZA8BBNAM Respond More actions Hide from this page Hide from review…" at bounding box center [565, 316] width 867 height 141
copy div "Nedovoljno je objašnjeno da se karte trebaju preuzeti [PERSON_NAME] koje vas če…"
drag, startPoint x: 842, startPoint y: 254, endPoint x: 667, endPoint y: 211, distance: 180.6
click at [842, 254] on link "Respond" at bounding box center [854, 260] width 70 height 29
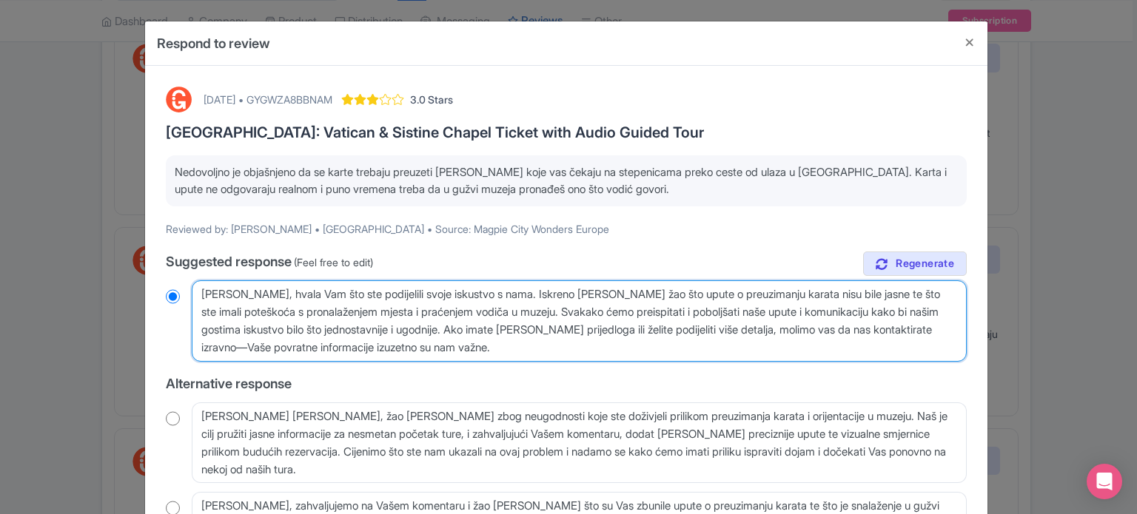
drag, startPoint x: 535, startPoint y: 349, endPoint x: 93, endPoint y: 256, distance: 451.4
click at [93, 256] on div "Respond to review [DATE] • GYGWZA8BBNAM 3.0 Stars [GEOGRAPHIC_DATA]: Vatican & …" at bounding box center [568, 257] width 1137 height 514
paste textarea "ear Guest, Thank you for your feedback. We’re sorry to hear you had trouble loc…"
type textarea "Dear Guest, Thank you for your feedback. We’re sorry to hear you had trouble lo…"
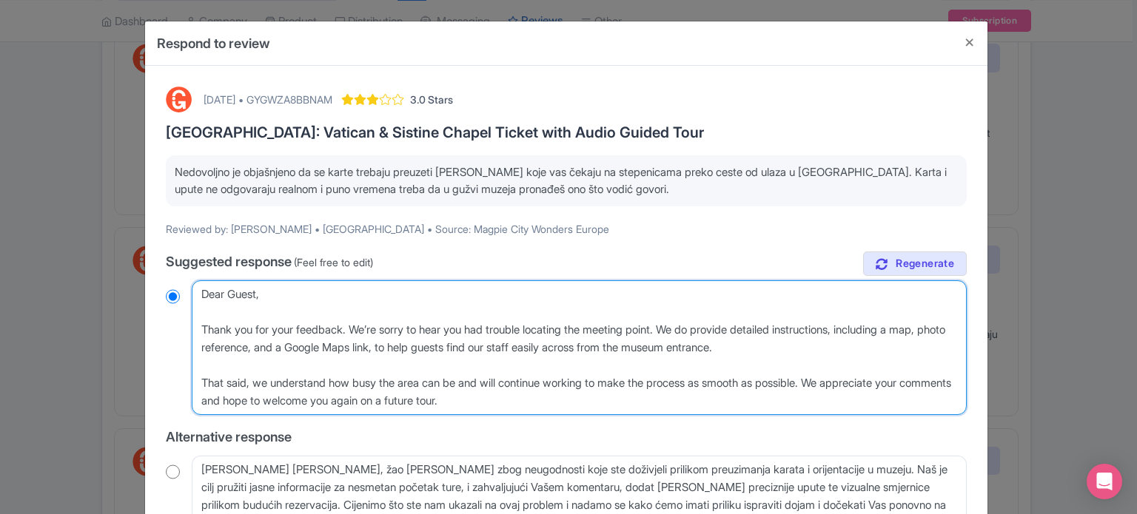
radio input "true"
drag, startPoint x: 246, startPoint y: 384, endPoint x: 93, endPoint y: 363, distance: 154.7
click at [147, 382] on div "[DATE] • GYGWZA8BBNAM 3.0 Stars [GEOGRAPHIC_DATA]: Vatican & Sistine Chapel Tic…" at bounding box center [566, 377] width 842 height 622
type textarea "Dear Guest, Thank you for your feedback. We’re sorry to hear you had trouble lo…"
radio input "true"
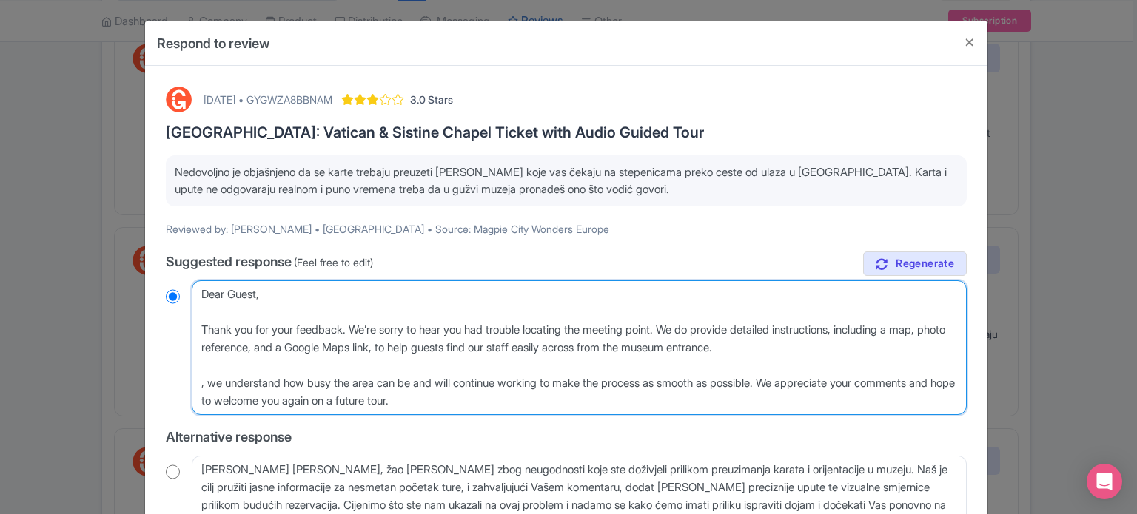
type textarea "Dear Guest, Thank you for your feedback. We’re sorry to hear you had trouble lo…"
radio input "true"
type textarea "Dear Guest, Thank you for your feedback. We’re sorry to hear you had trouble lo…"
radio input "true"
type textarea "Dear Guest, Thank you for your feedback. We’re sorry to hear you had trouble lo…"
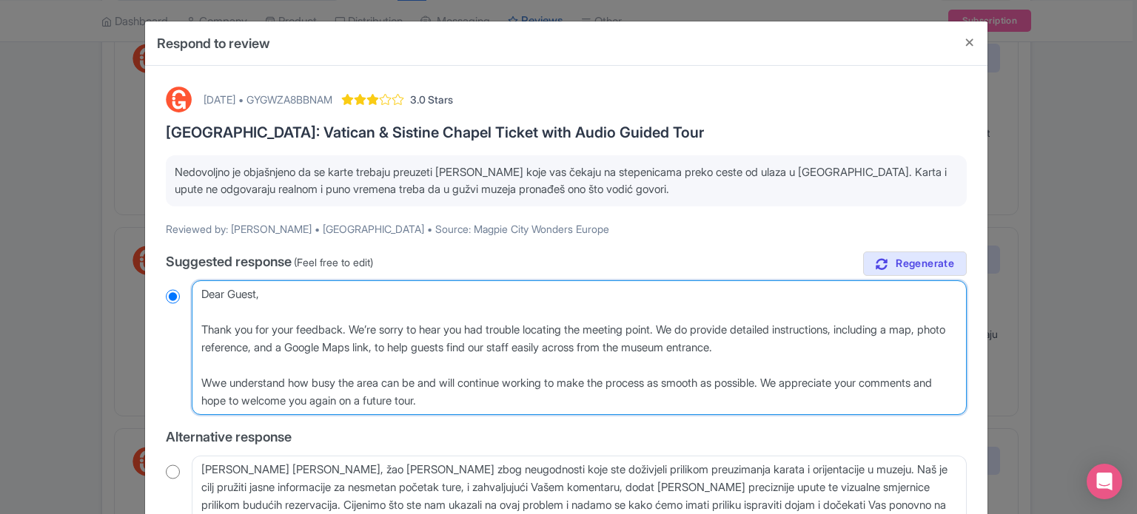
radio input "true"
type textarea "Dear Guest, Thank you for your feedback. We’re sorry to hear you had trouble lo…"
radio input "true"
type textarea "Dear Guest, Thank you for your feedback. We’re sorry to hear you had trouble lo…"
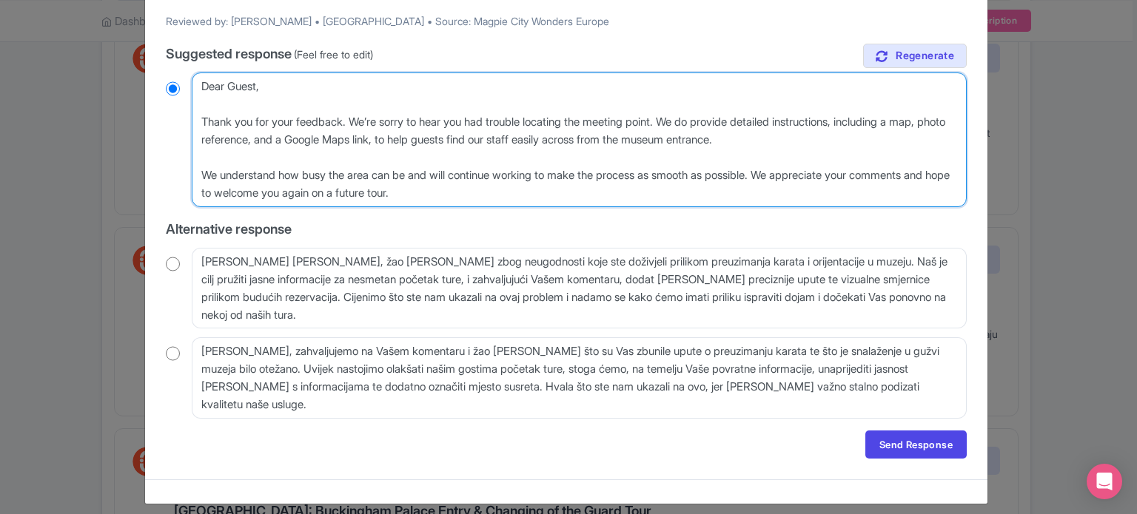
scroll to position [218, 0]
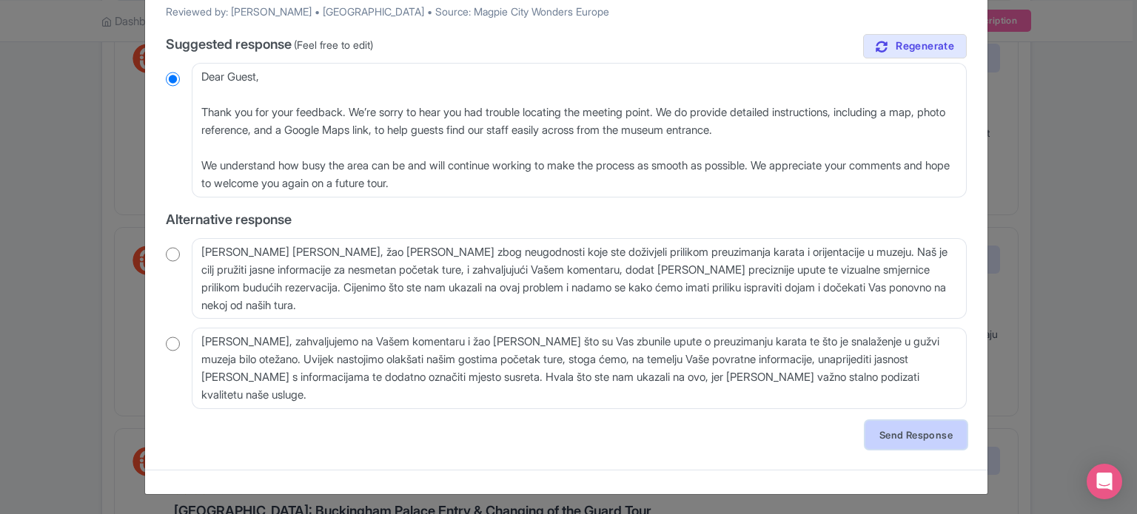
click at [893, 440] on link "Send Response" at bounding box center [915, 435] width 101 height 28
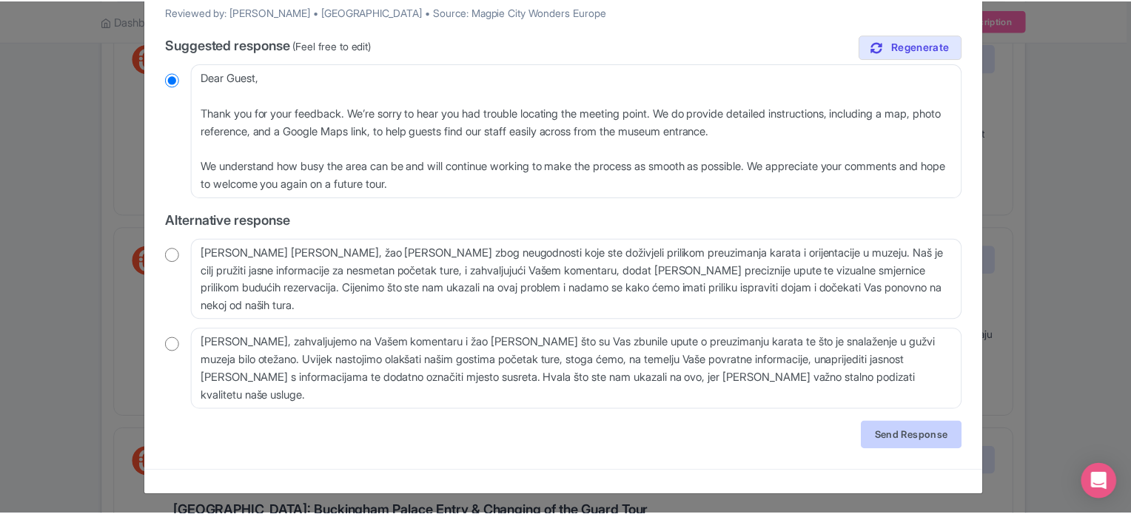
scroll to position [0, 0]
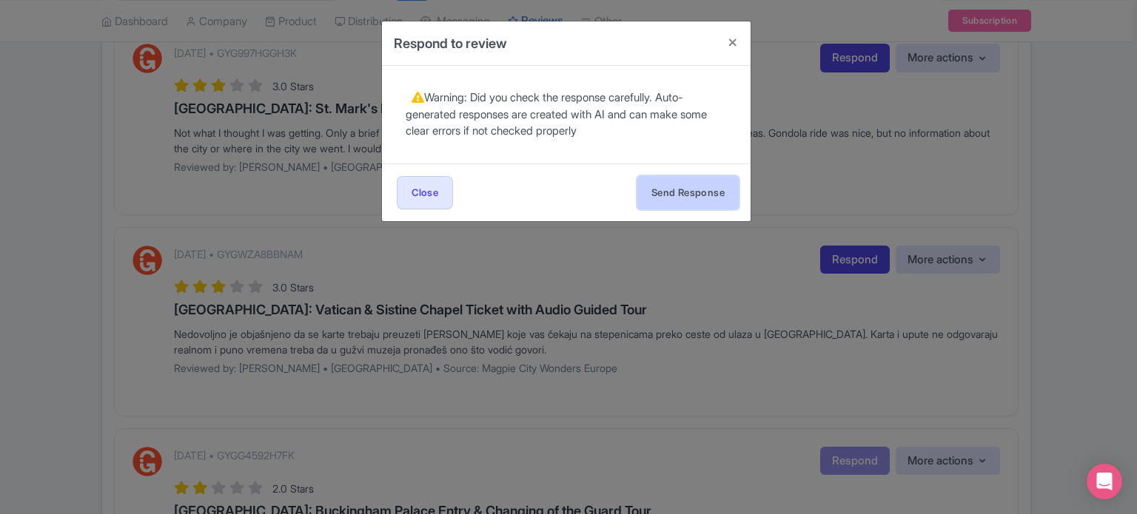
click at [703, 194] on button "Send Response" at bounding box center [687, 192] width 101 height 33
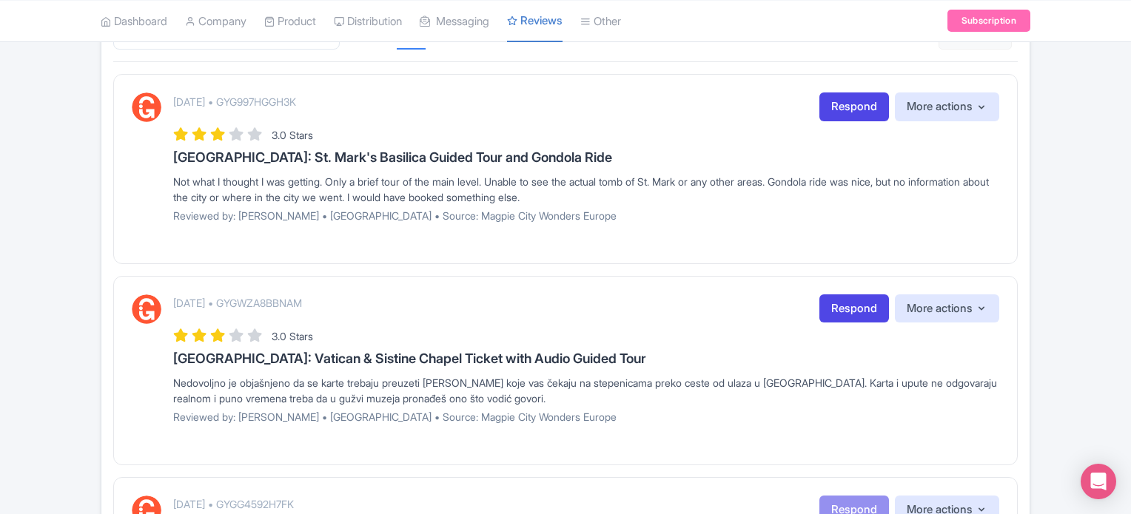
scroll to position [222, 0]
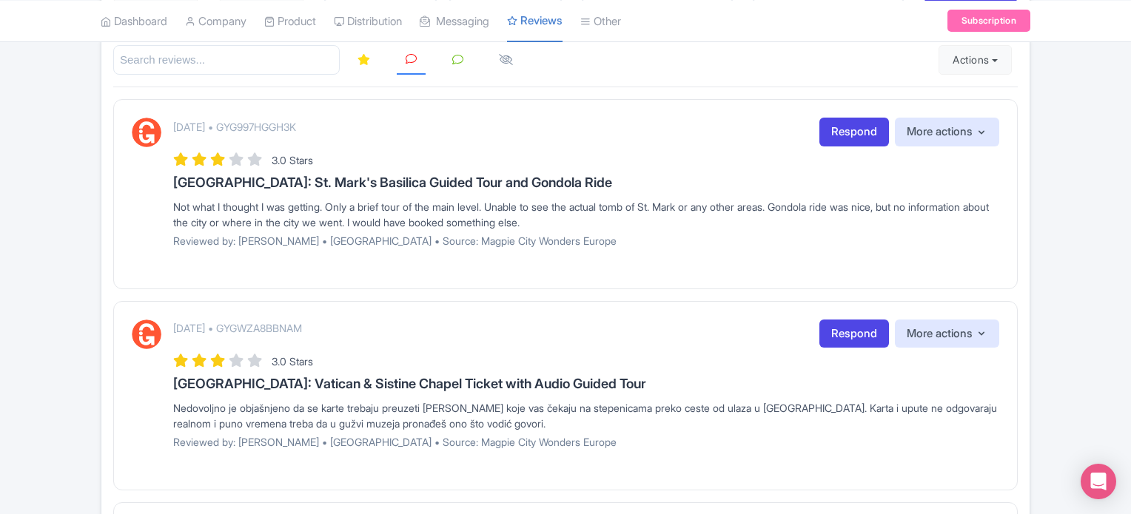
drag, startPoint x: 169, startPoint y: 181, endPoint x: 685, endPoint y: 224, distance: 518.3
click at [685, 224] on div "October 10, 2025 • GYG997HGGH3K Respond More actions Hide from this page Hide f…" at bounding box center [565, 188] width 867 height 141
copy div "Venice: St. Mark's Basilica Guided Tour and Gondola Ride Not what I thought I w…"
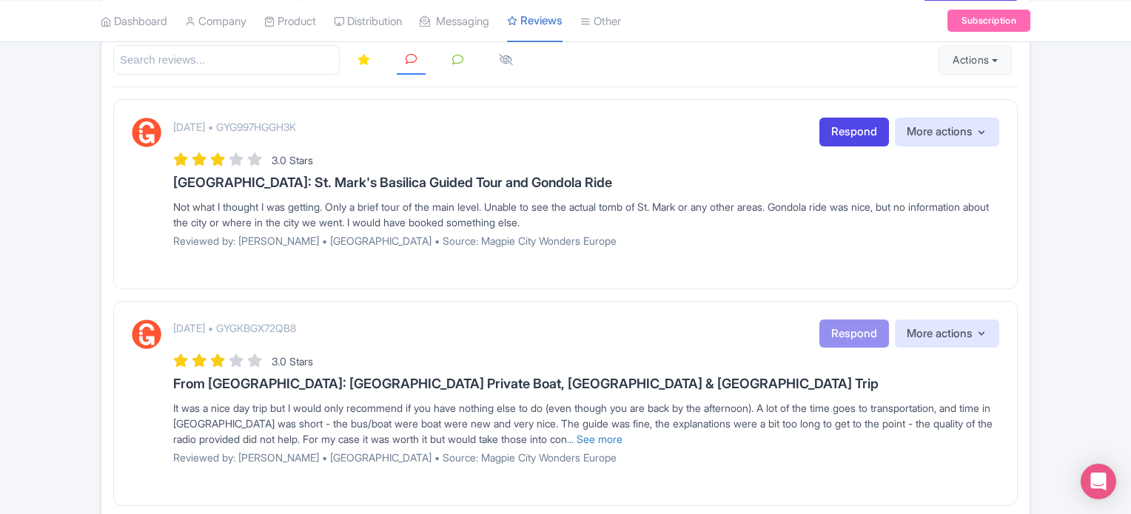
scroll to position [222, 0]
click at [296, 121] on p "[DATE] • GYG997HGGH3K" at bounding box center [234, 127] width 123 height 16
copy p "GYG997HGGH3K"
click at [852, 135] on link "Respond" at bounding box center [854, 132] width 70 height 29
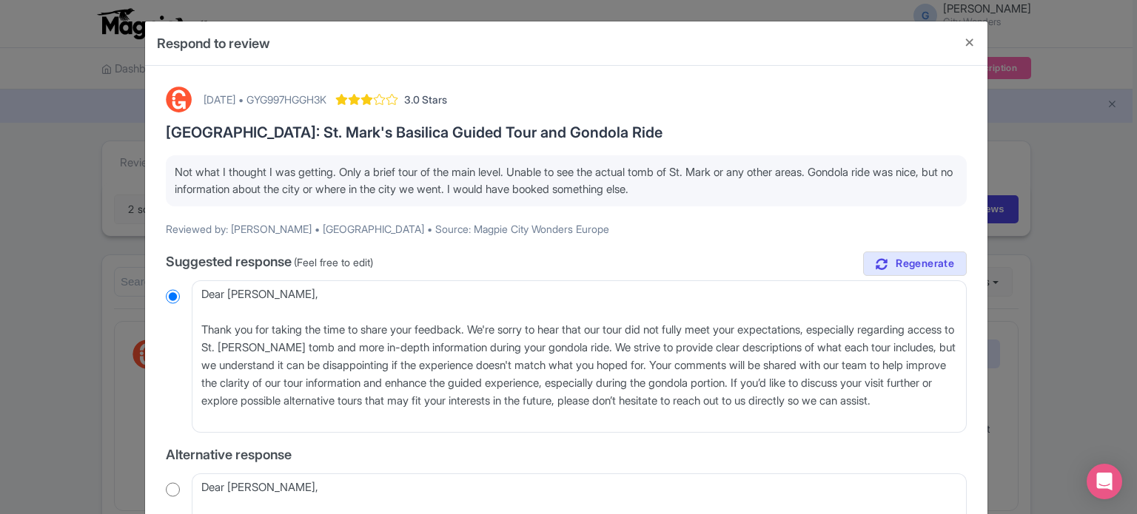
scroll to position [74, 0]
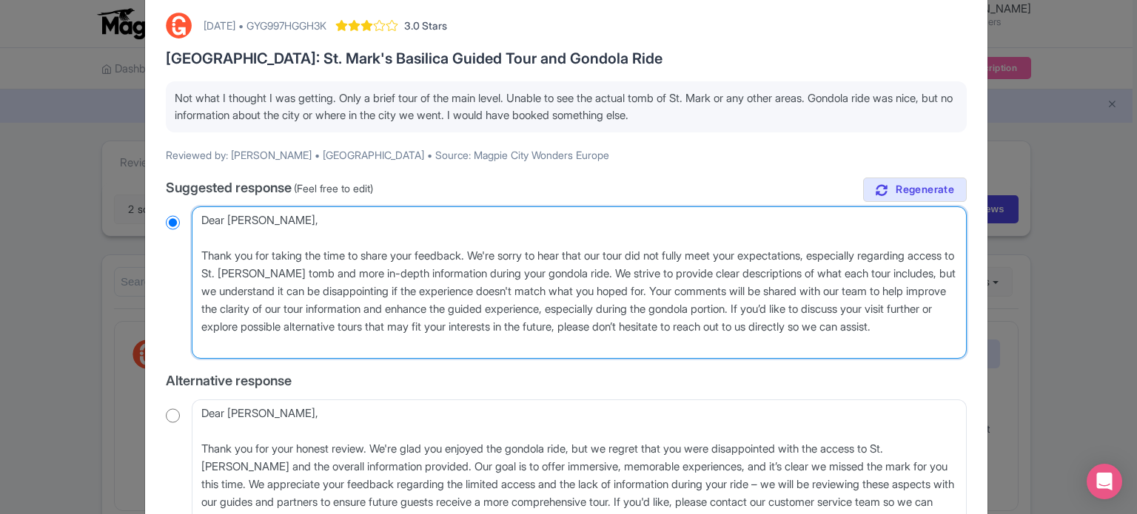
drag, startPoint x: 510, startPoint y: 260, endPoint x: 604, endPoint y: 261, distance: 94.0
click at [604, 261] on textarea "Dear Michelle, Thank you for taking the time to share your feedback. We're sorr…" at bounding box center [579, 282] width 775 height 152
drag, startPoint x: 385, startPoint y: 349, endPoint x: 151, endPoint y: 262, distance: 249.7
click at [151, 262] on div "October 10, 2025 • GYG997HGGH3K 3.0 Stars Venice: St. Mark's Basilica Guided To…" at bounding box center [566, 365] width 842 height 746
paste textarea "Dear Guest, Thank you for sharing your feedback. We're glad to hear you enjoyed…"
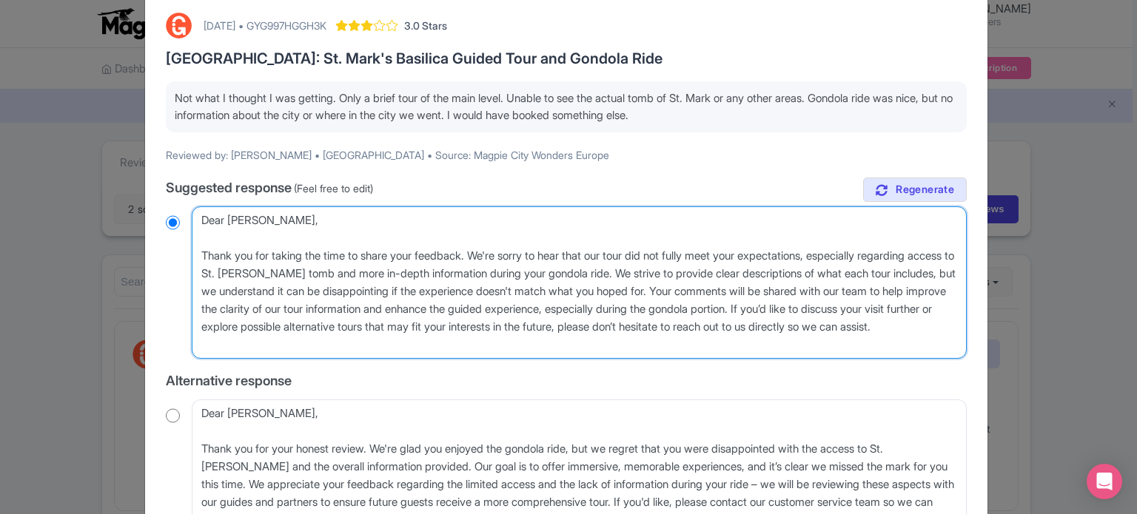
type textarea "Dear Michelle, Dear Guest, Thank you for sharing your feedback. We're glad to h…"
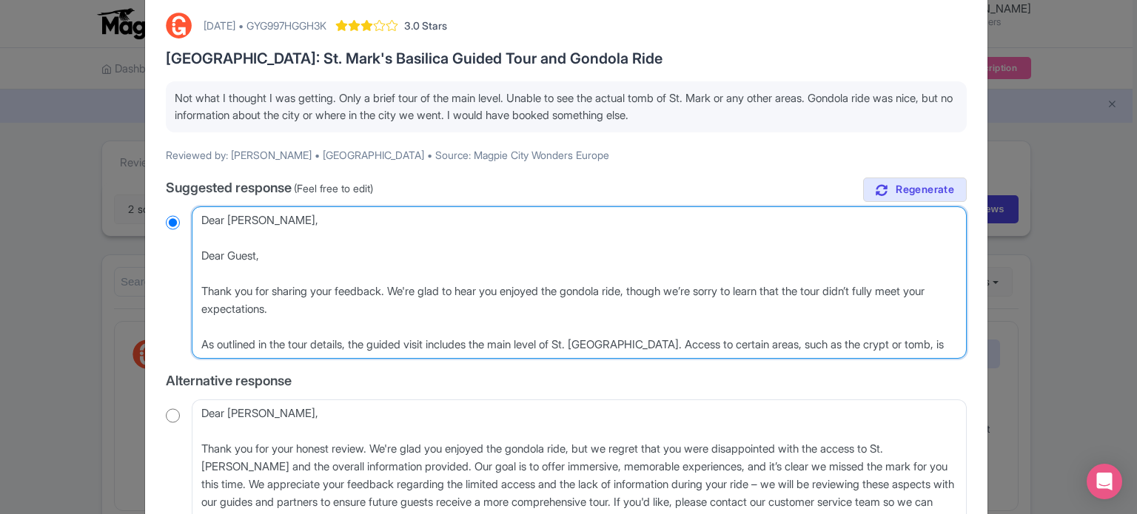
radio input "true"
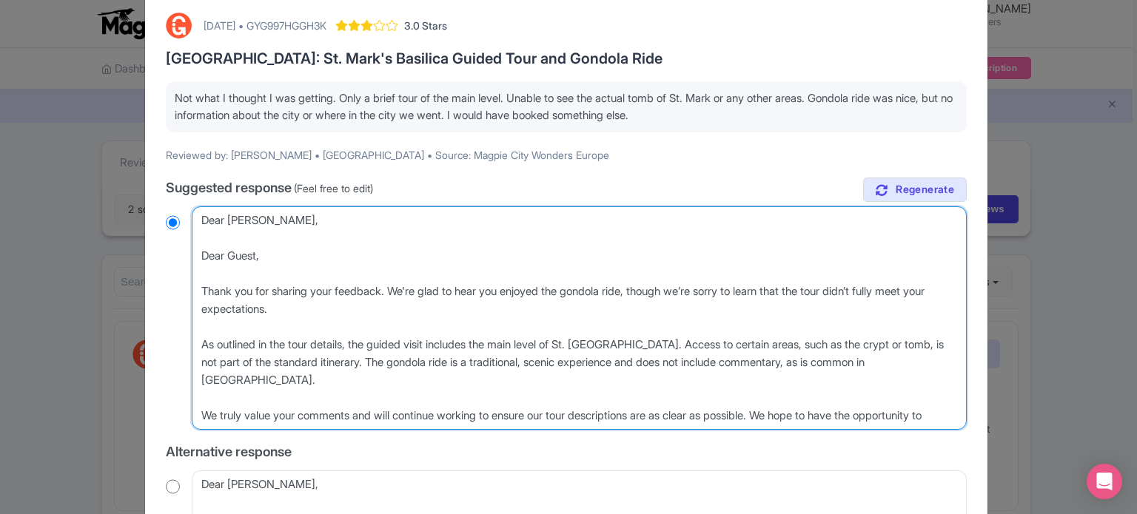
drag, startPoint x: 326, startPoint y: 261, endPoint x: 93, endPoint y: 255, distance: 233.2
click at [93, 255] on div "Respond to review October 10, 2025 • GYG997HGGH3K 3.0 Stars Venice: St. Mark's …" at bounding box center [568, 257] width 1137 height 514
type textarea "Dear Michelle, Thank you for sharing your feedback. We're glad to hear you enjo…"
radio input "true"
type textarea "Dear Michelle, Thank you for sharing your feedback. We're glad to hear you enjo…"
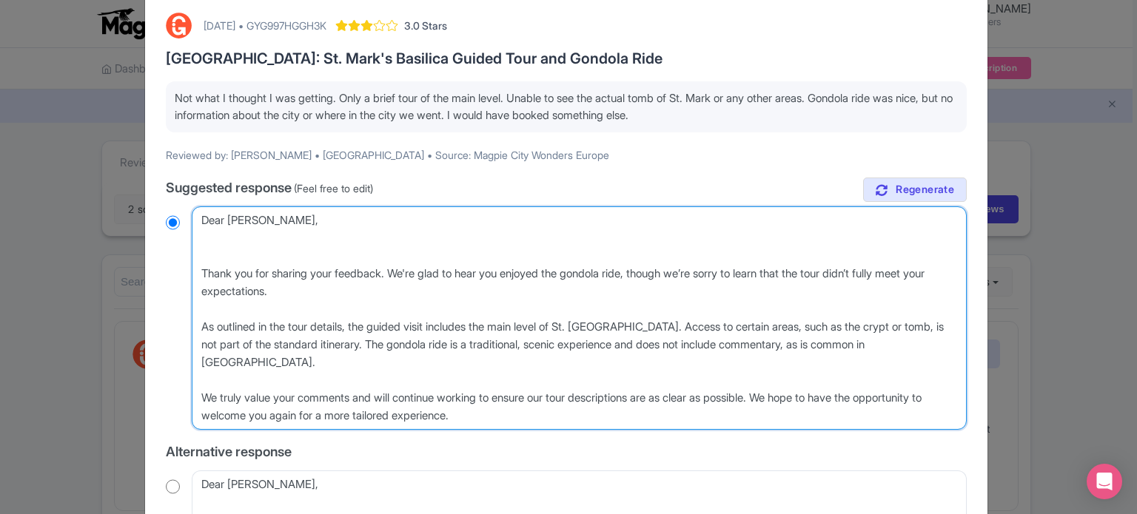
radio input "true"
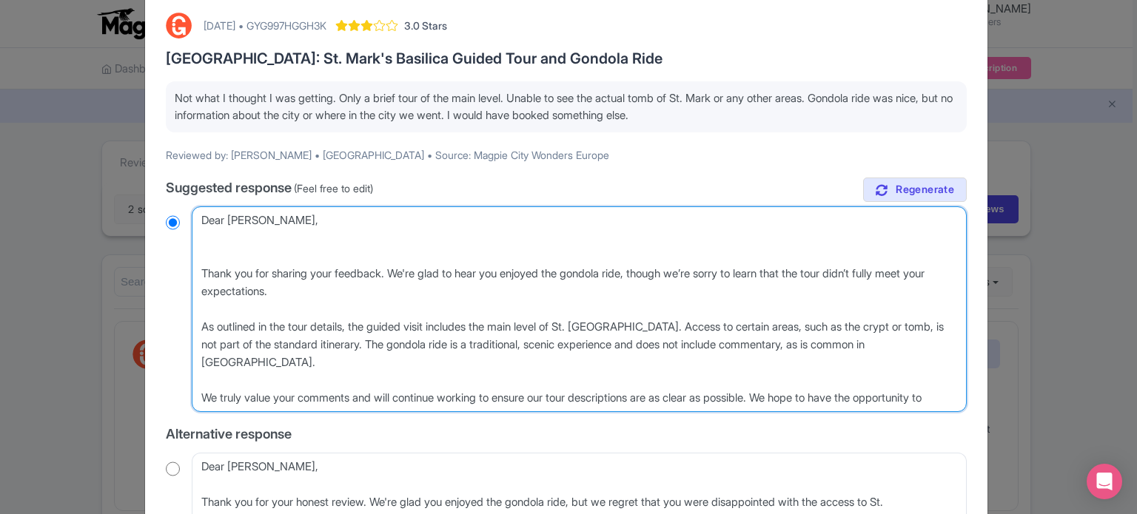
type textarea "Dear Michelle, Thank you for sharing your feedback. We're glad to hear you enjo…"
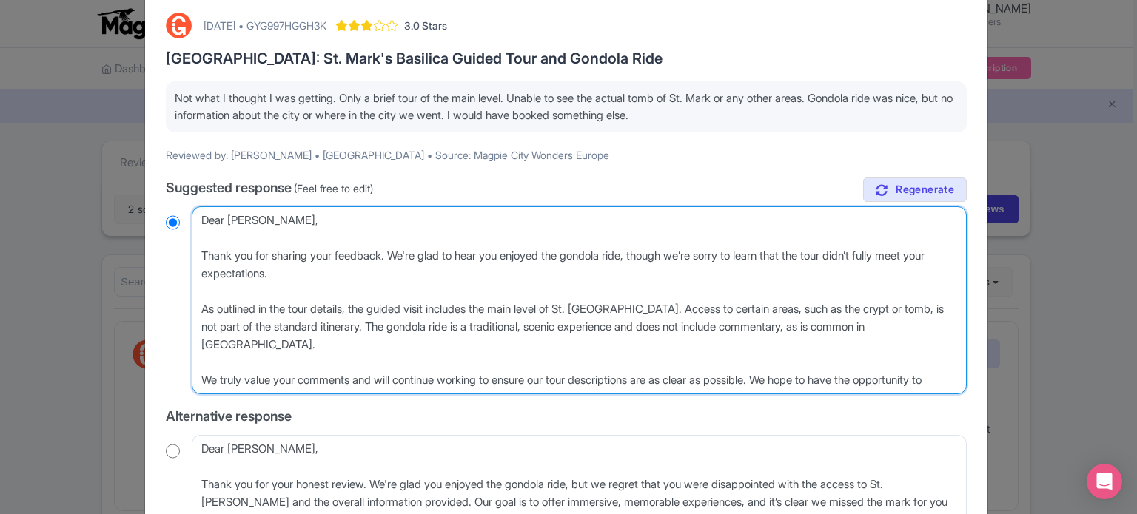
radio input "true"
type textarea "Dear Michelle, Thank you for sharing your feedback. We're glad to hear you enjo…"
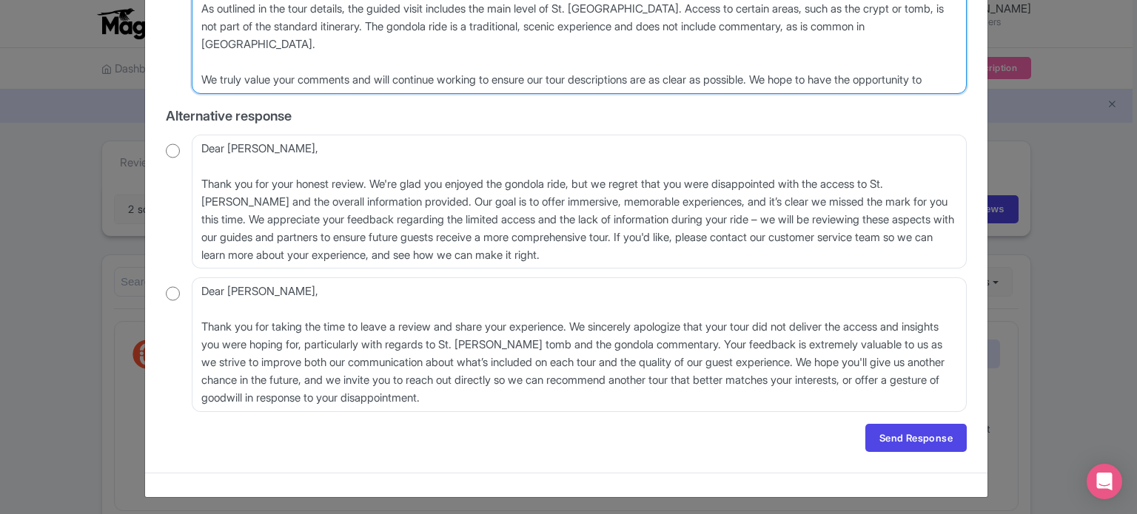
scroll to position [377, 0]
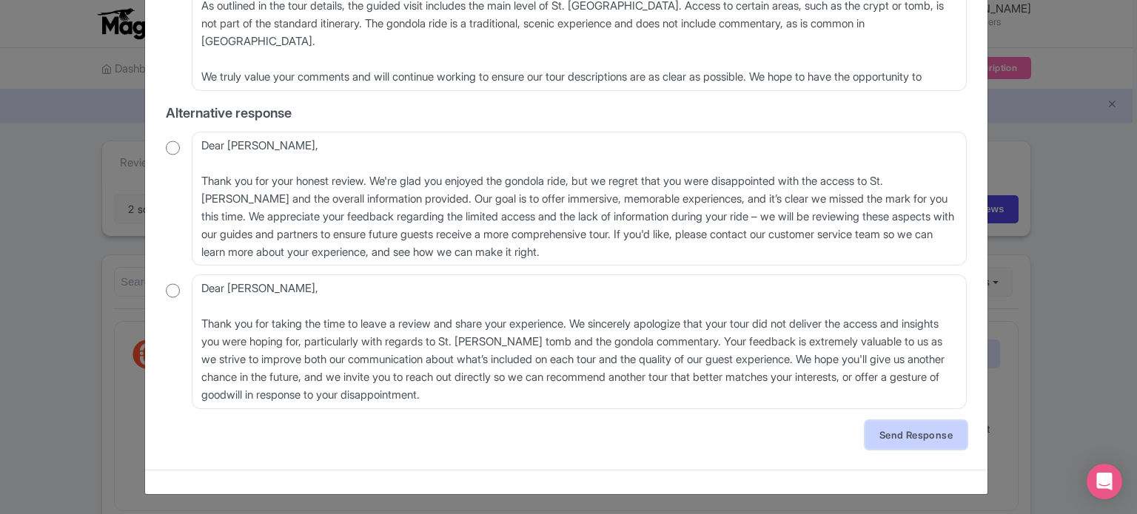
click at [896, 439] on link "Send Response" at bounding box center [915, 435] width 101 height 28
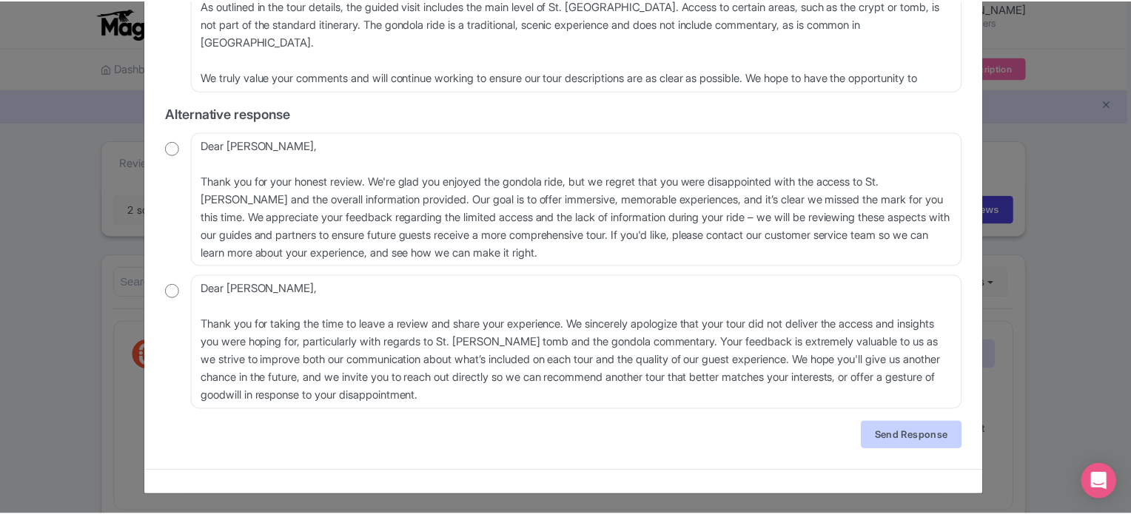
scroll to position [0, 0]
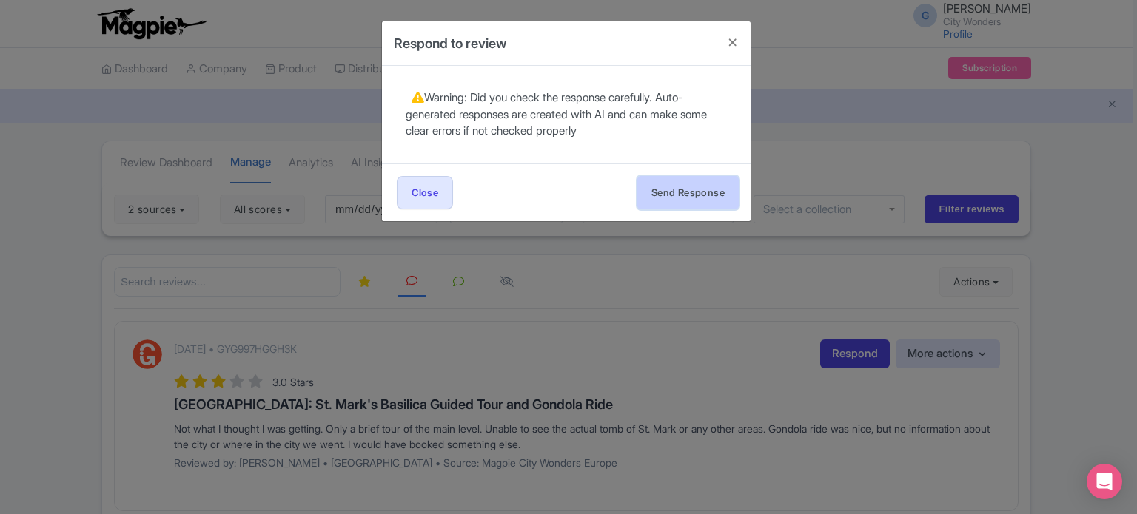
click at [711, 189] on button "Send Response" at bounding box center [687, 192] width 101 height 33
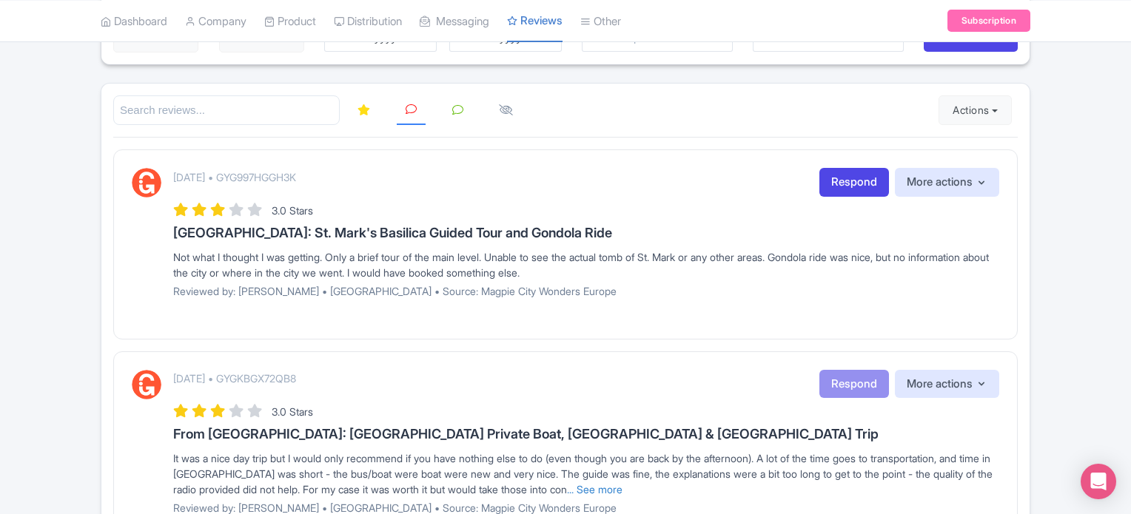
scroll to position [222, 0]
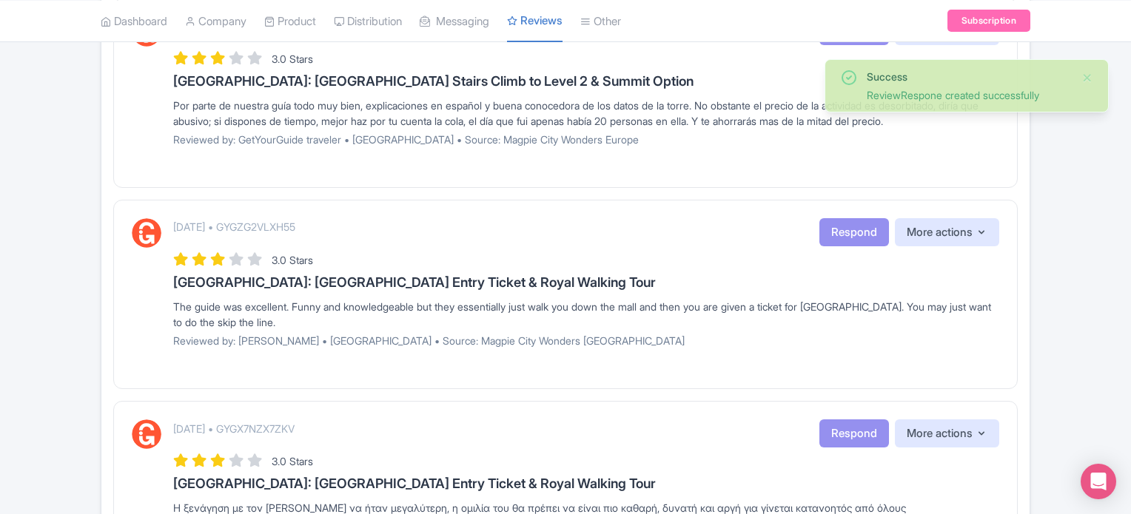
scroll to position [1899, 0]
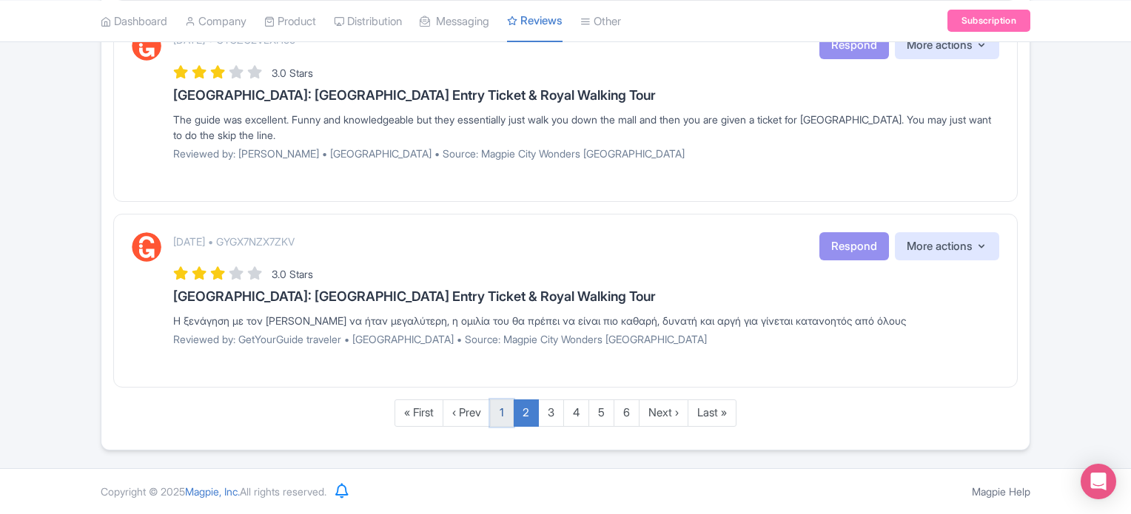
click at [503, 423] on link "1" at bounding box center [502, 413] width 24 height 27
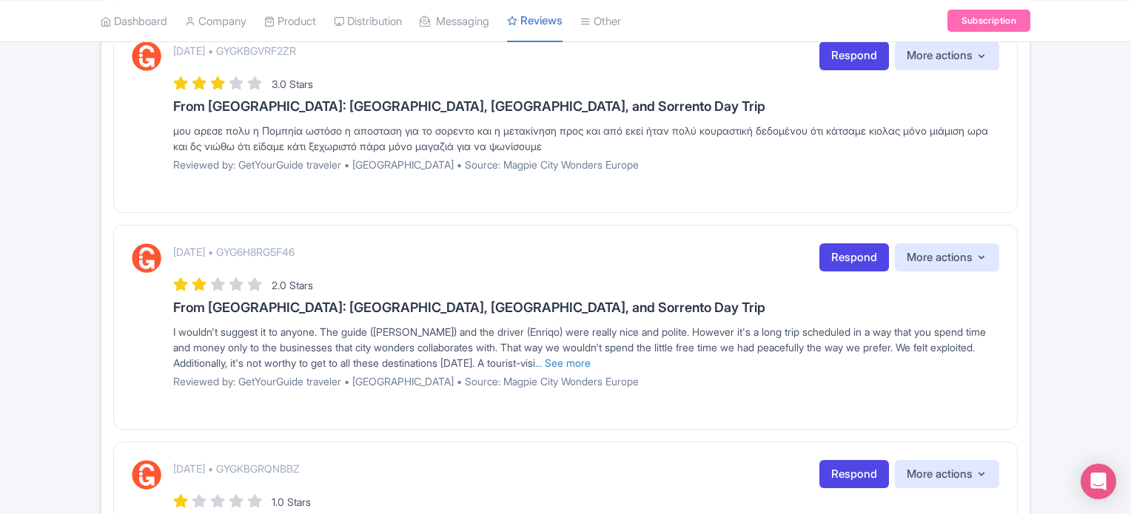
scroll to position [1930, 0]
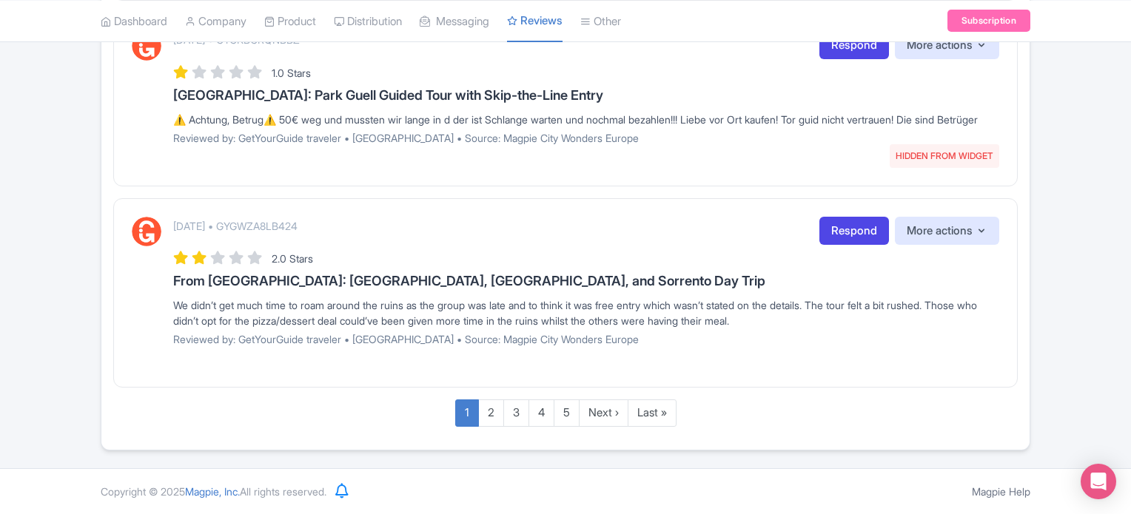
drag, startPoint x: 168, startPoint y: 282, endPoint x: 837, endPoint y: 326, distance: 670.5
click at [837, 326] on div "[DATE] • GYGWZA8LB424 Respond More actions Hide from this page Hide from review…" at bounding box center [565, 287] width 867 height 141
copy div "From [GEOGRAPHIC_DATA]: [GEOGRAPHIC_DATA], [GEOGRAPHIC_DATA], and Sorrento Day …"
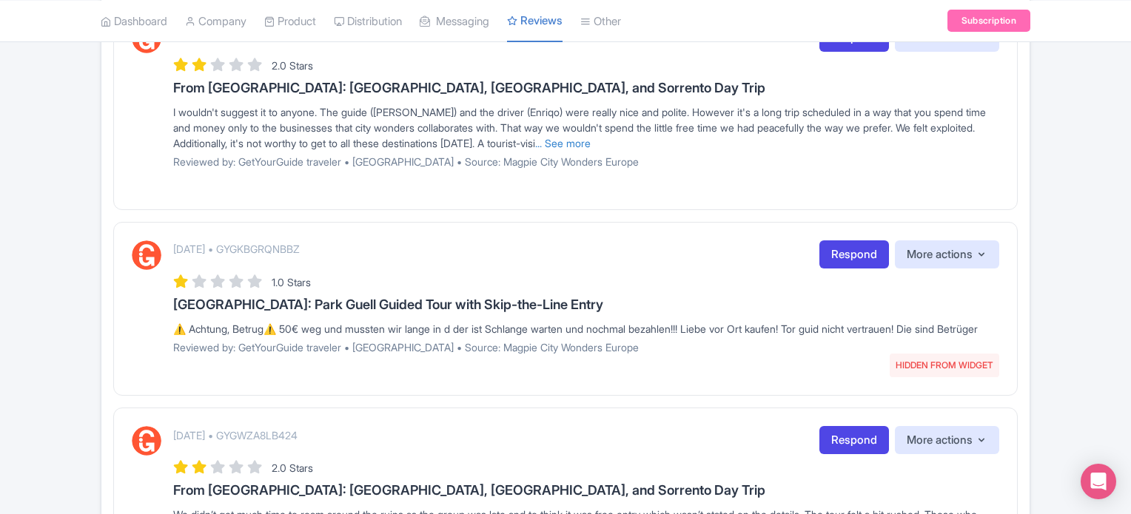
scroll to position [1708, 0]
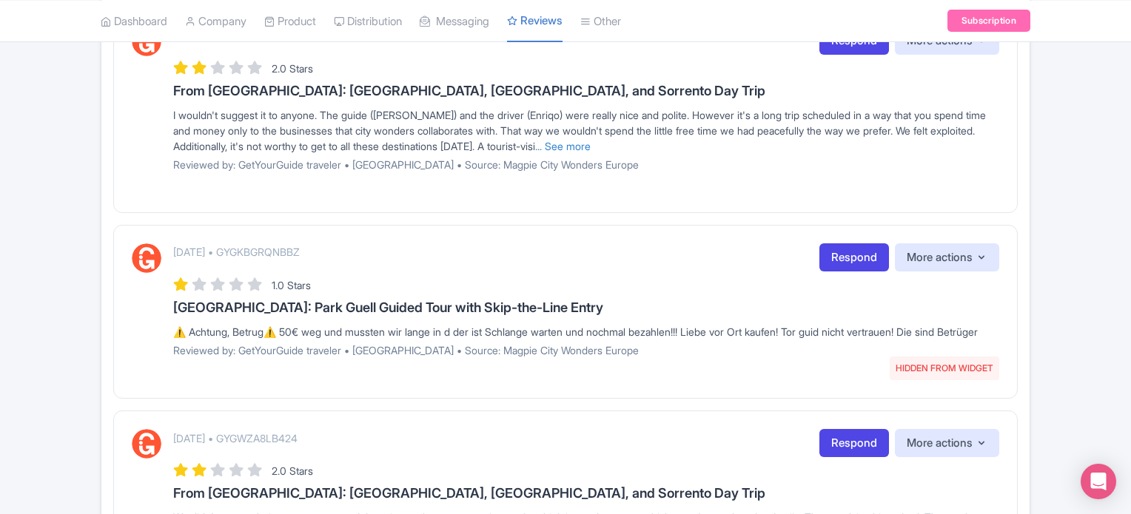
drag, startPoint x: 171, startPoint y: 298, endPoint x: 280, endPoint y: 340, distance: 116.7
click at [280, 340] on div "October 10, 2025 • GYGKBGRQNBBZ HIDDEN FROM WIDGET Respond More actions Hide fr…" at bounding box center [565, 305] width 867 height 125
copy div "Barcelona: Park Guell Guided Tour with Skip-the-Line Entry ⚠️ Achtung, Betrug⚠️…"
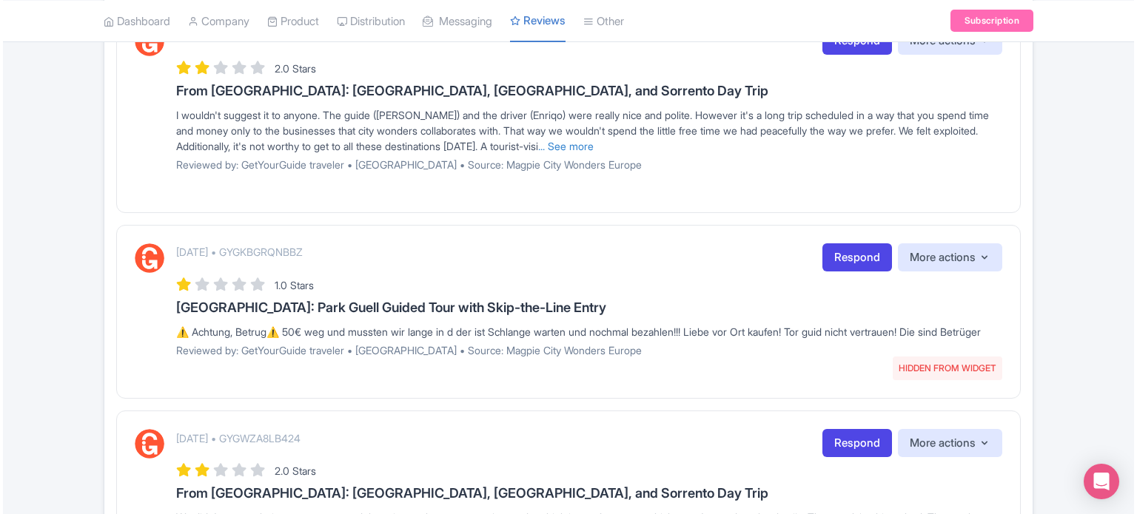
scroll to position [1856, 0]
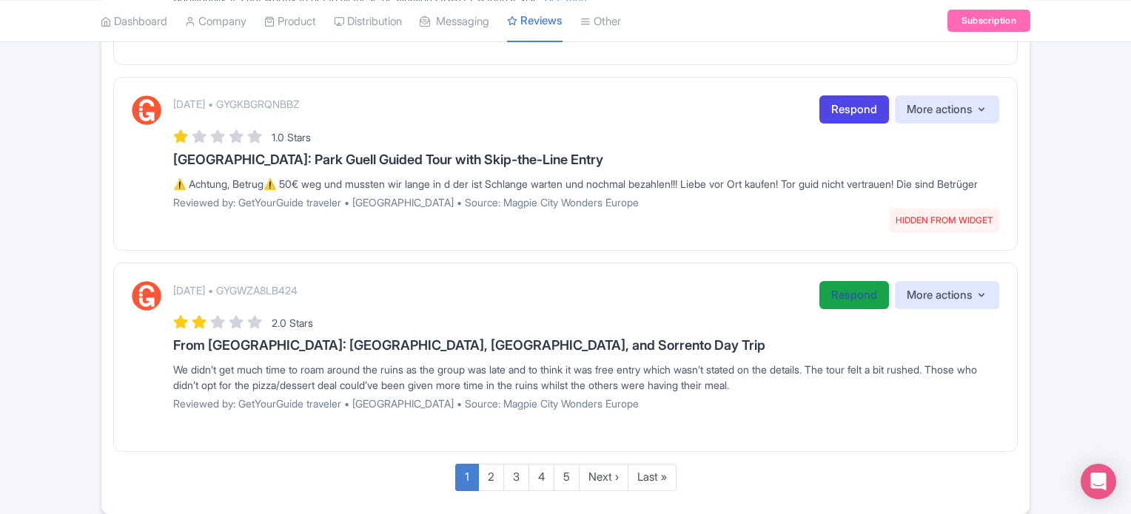
click at [844, 310] on link "Respond" at bounding box center [854, 295] width 70 height 29
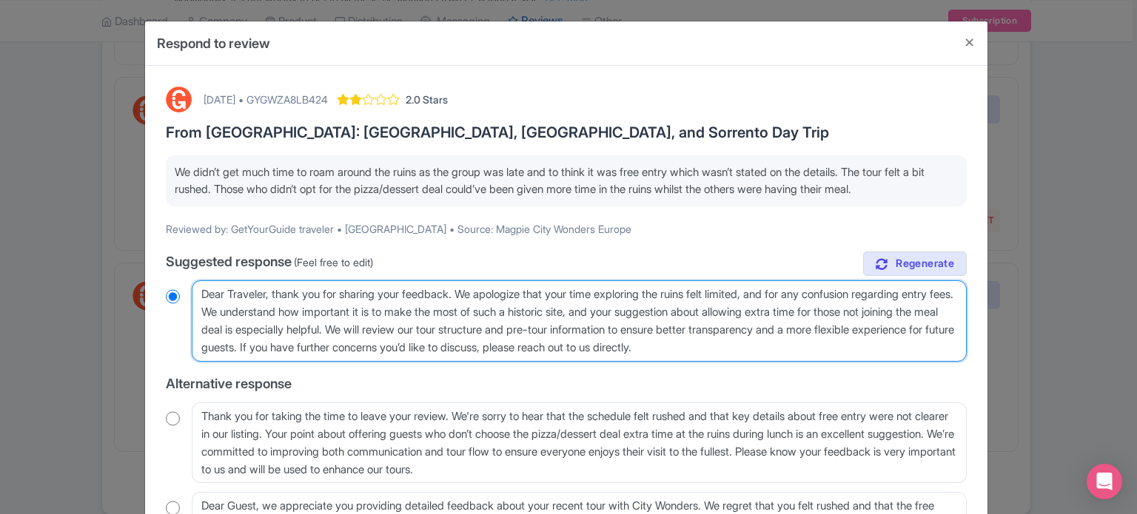
drag, startPoint x: 850, startPoint y: 352, endPoint x: 0, endPoint y: 212, distance: 861.8
click at [0, 212] on div "Respond to review October 10, 2025 • GYGWZA8LB424 2.0 Stars From Rome: Pompeii,…" at bounding box center [568, 257] width 1137 height 514
paste textarea "Guest, Thank you for your feedback. We're sorry to hear the tour felt rushed an…"
type textarea "Dear Guest, Thank you for your feedback. We're sorry to hear the tour felt rush…"
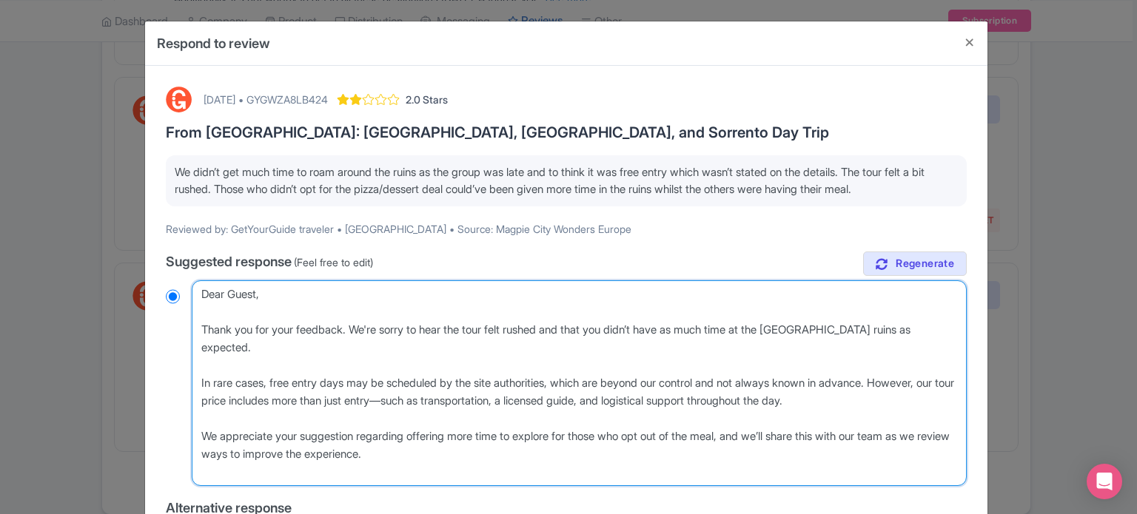
radio input "true"
drag, startPoint x: 197, startPoint y: 329, endPoint x: 356, endPoint y: 334, distance: 159.2
click at [356, 334] on textarea "Dear Traveler, thank you for sharing your feedback. We apologize that your time…" at bounding box center [579, 384] width 775 height 206
type textarea "Dear Guest, Thank you for your feedback. We're sorry to hear the tour felt rush…"
radio input "true"
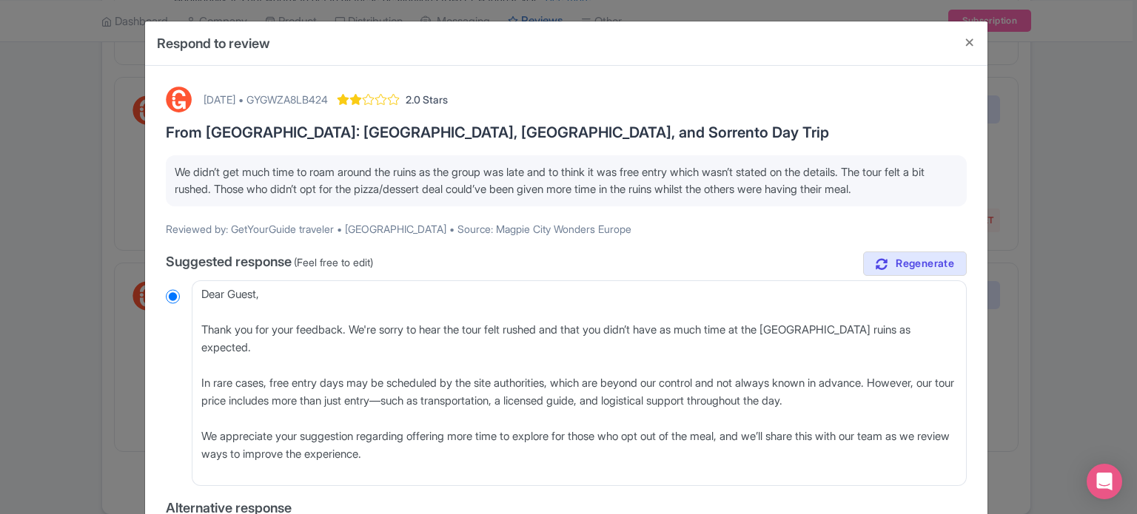
click at [318, 88] on div "October 10, 2025 • GYGWZA8LB424 2.0 Stars" at bounding box center [326, 100] width 244 height 26
click at [318, 93] on div "October 10, 2025 • GYGWZA8LB424" at bounding box center [266, 100] width 124 height 16
copy div "GYGWZA8LB424"
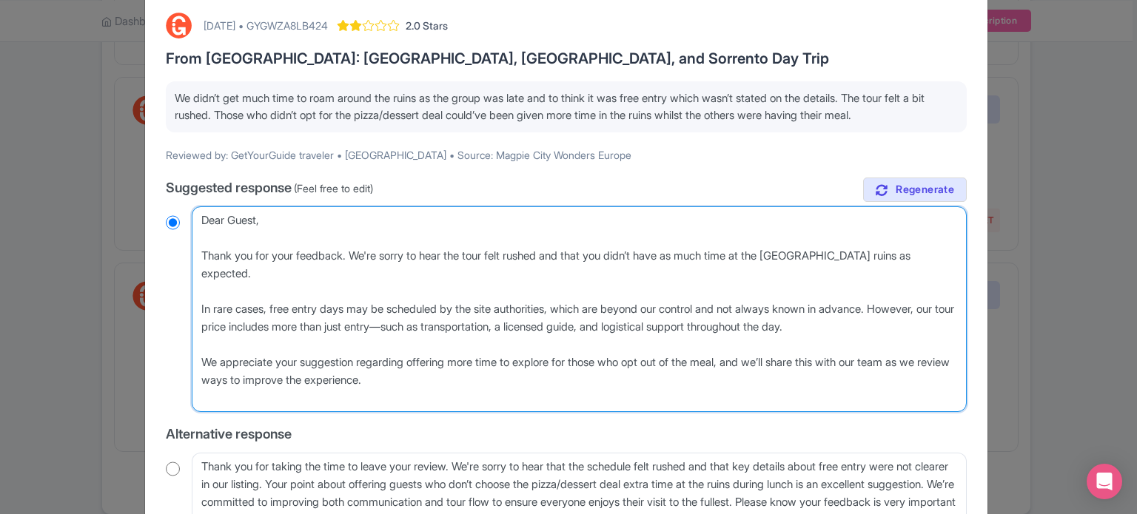
click at [486, 313] on textarea "Dear Traveler, thank you for sharing your feedback. We apologize that your time…" at bounding box center [579, 309] width 775 height 206
type textarea "Dear Guest, Thank you for your feedback. We're sorry to hear the tour felt rush…"
radio input "true"
type textarea "Dear Guest, Thank you for your feedback. We're sorry to hear the tour felt rush…"
radio input "true"
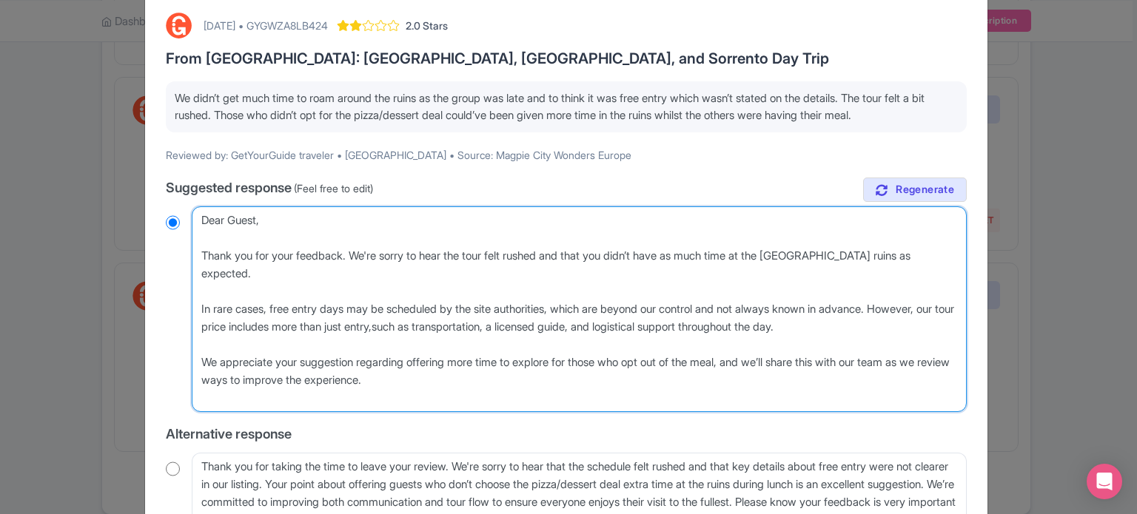
type textarea "Dear Guest, Thank you for your feedback. We're sorry to hear the tour felt rush…"
radio input "true"
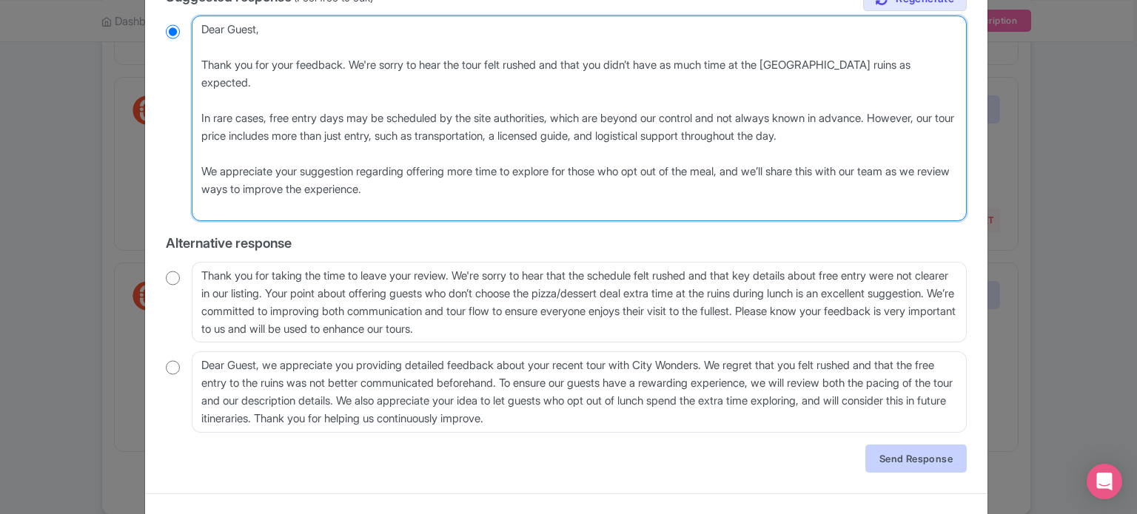
scroll to position [289, 0]
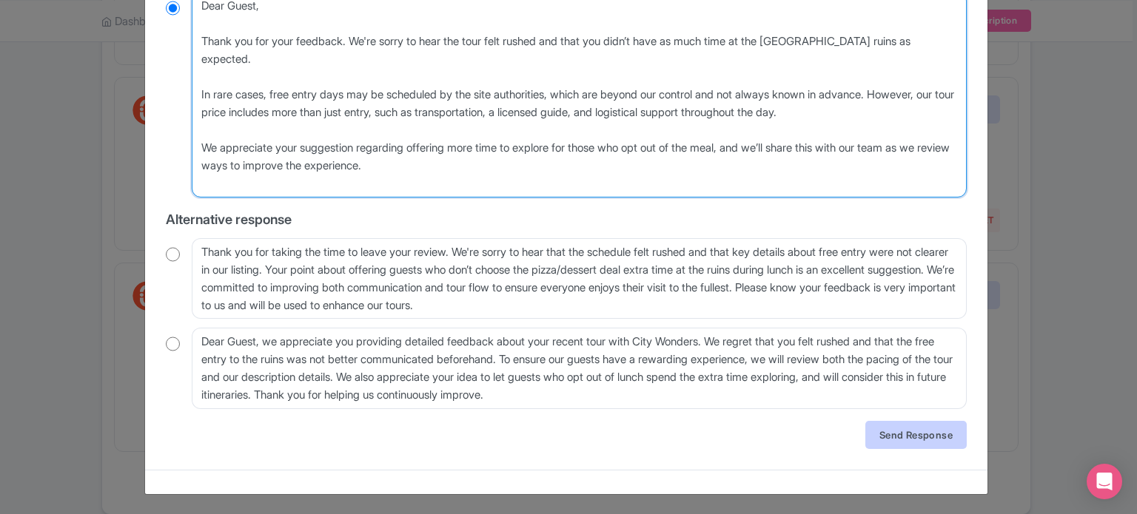
type textarea "Dear Guest, Thank you for your feedback. We're sorry to hear the tour felt rush…"
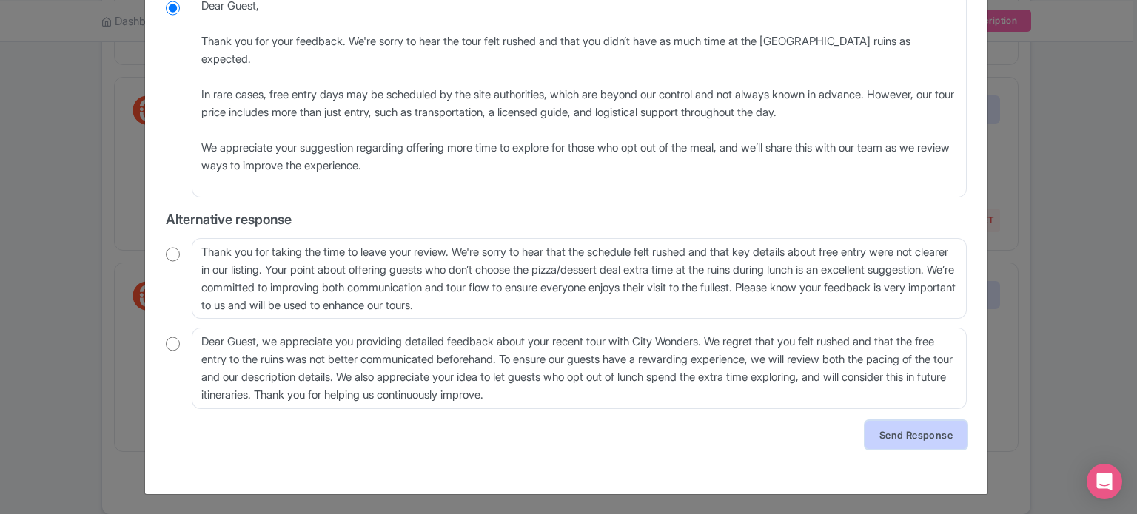
click at [906, 437] on link "Send Response" at bounding box center [915, 435] width 101 height 28
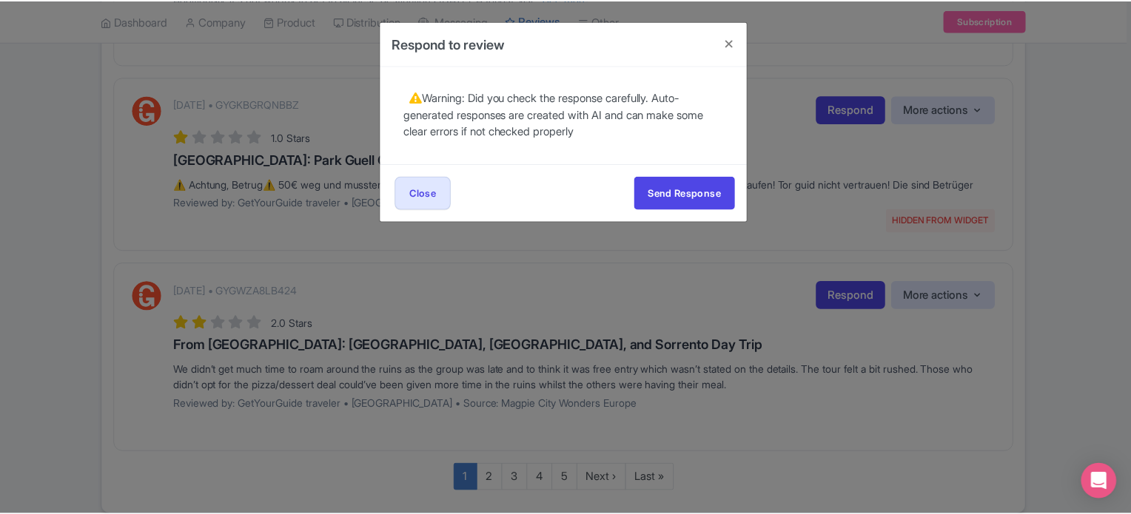
scroll to position [0, 0]
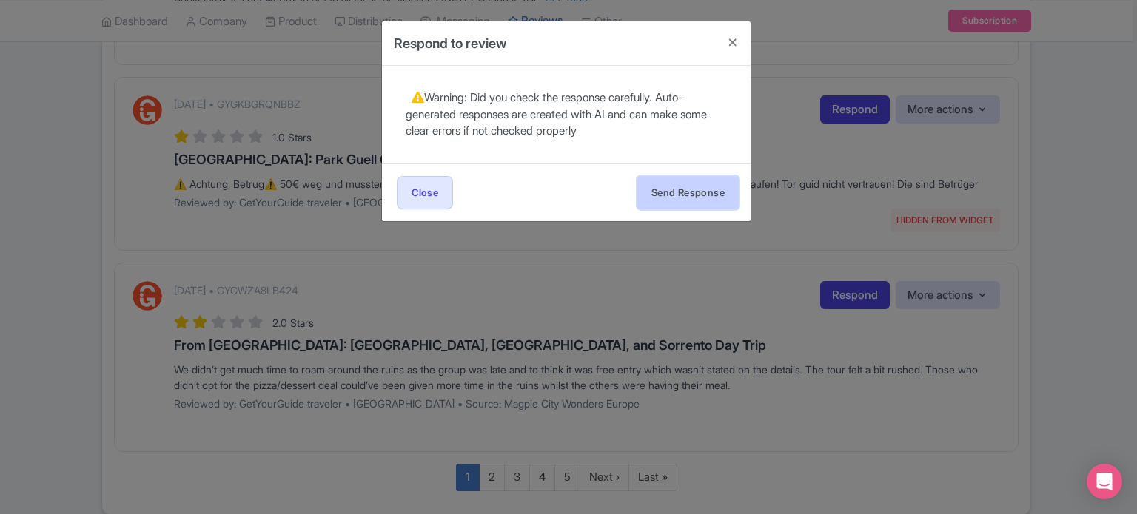
click at [684, 189] on button "Send Response" at bounding box center [687, 192] width 101 height 33
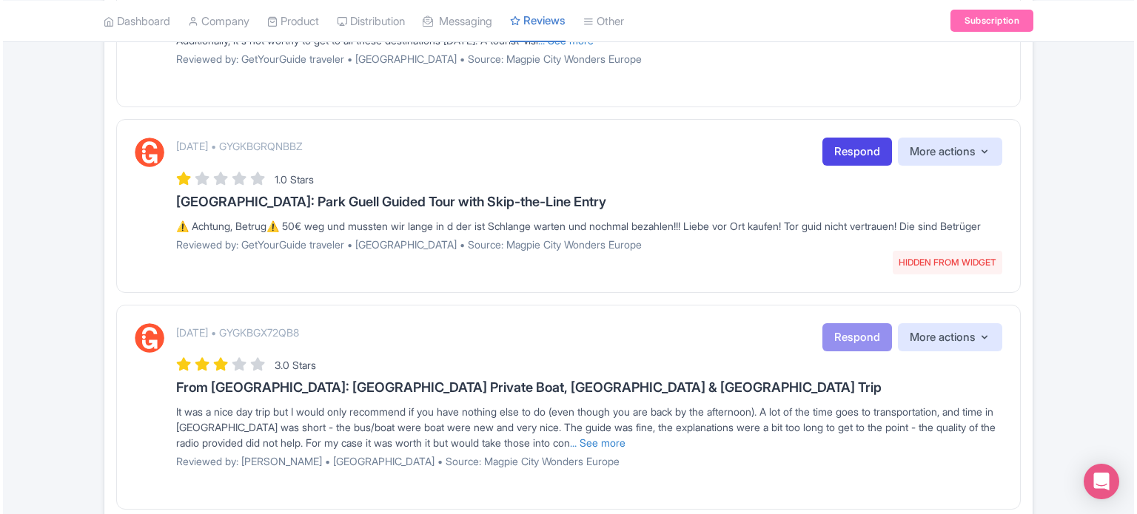
scroll to position [1776, 0]
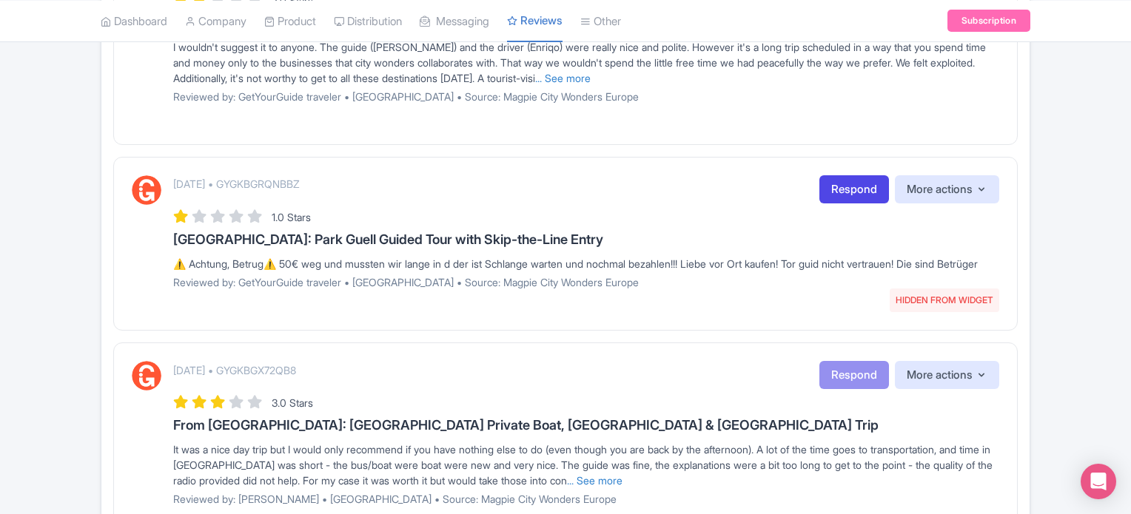
click at [300, 176] on p "[DATE] • GYGKBGRQNBBZ" at bounding box center [236, 184] width 127 height 16
copy p "GYGKBGRQNBBZ"
click at [851, 189] on link "Respond" at bounding box center [854, 189] width 70 height 29
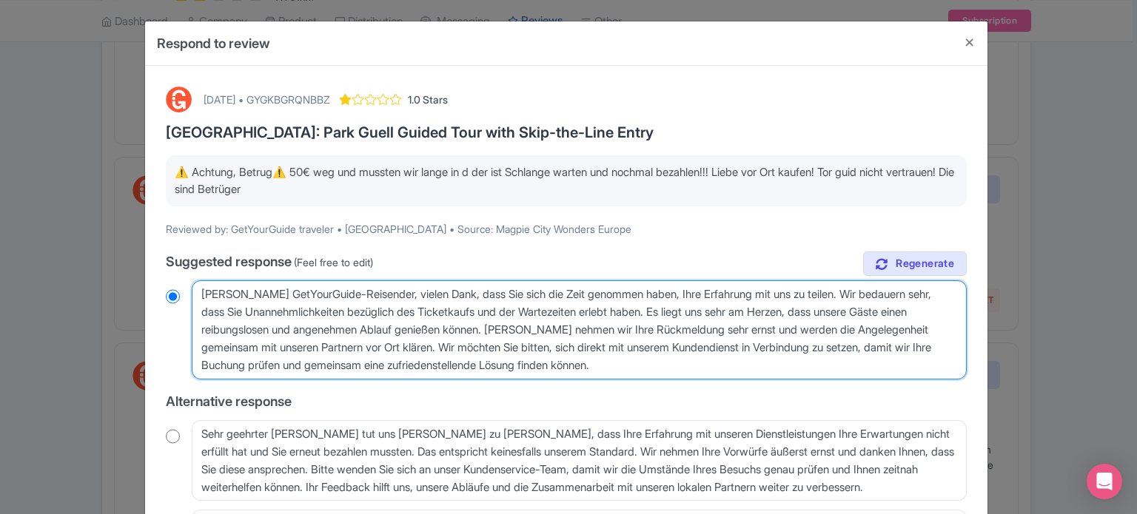
drag, startPoint x: 678, startPoint y: 369, endPoint x: 88, endPoint y: 280, distance: 596.6
click at [88, 280] on div "Respond to review October 10, 2025 • GYGKBGRQNBBZ 1.0 Stars Barcelona: Park Gue…" at bounding box center [568, 257] width 1137 height 514
paste textarea "Dear Guest, We’re sorry to hear about your experience, but we’d like to clarify…"
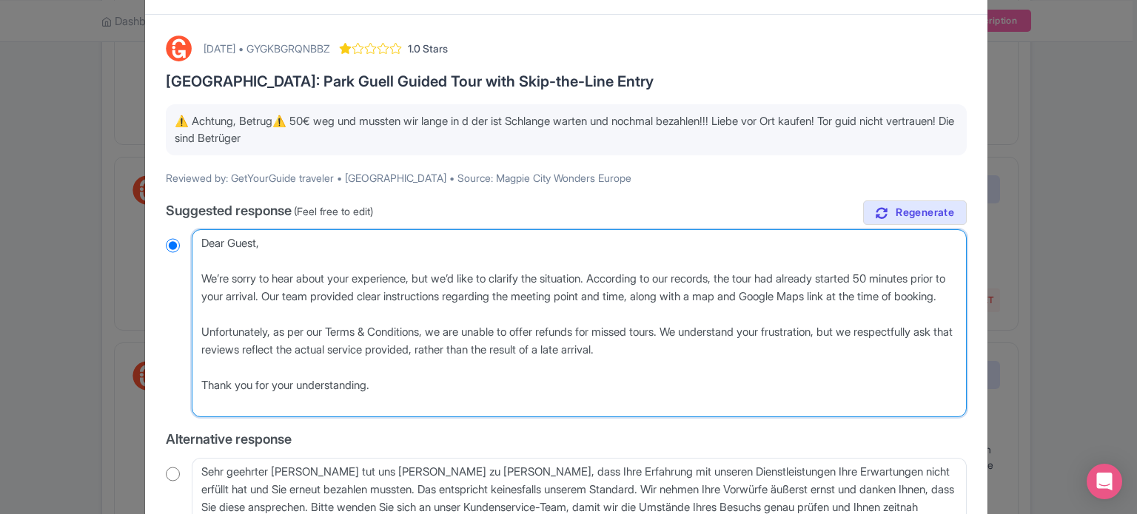
scroll to position [74, 0]
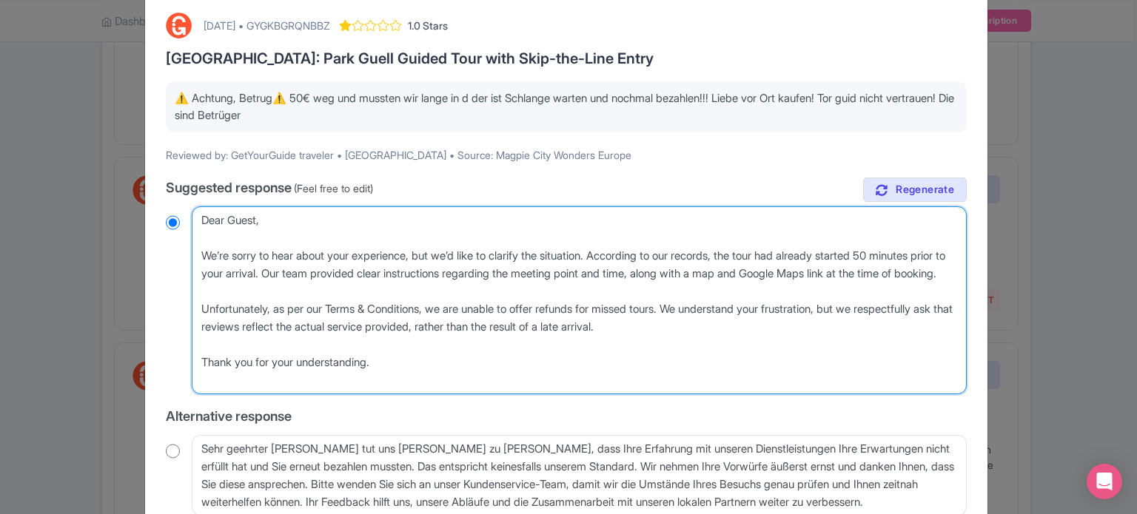
click at [909, 252] on textarea "Lieber GetYourGuide-Reisender, vielen Dank, dass Sie sich die Zeit genommen hab…" at bounding box center [579, 300] width 775 height 188
type textarea "Dear Guest, We’re sorry to hear about your experience, but we’d like to clarify…"
radio input "true"
type textarea "Dear Guest, We’re sorry to hear about your experience, but we’d like to clarify…"
radio input "true"
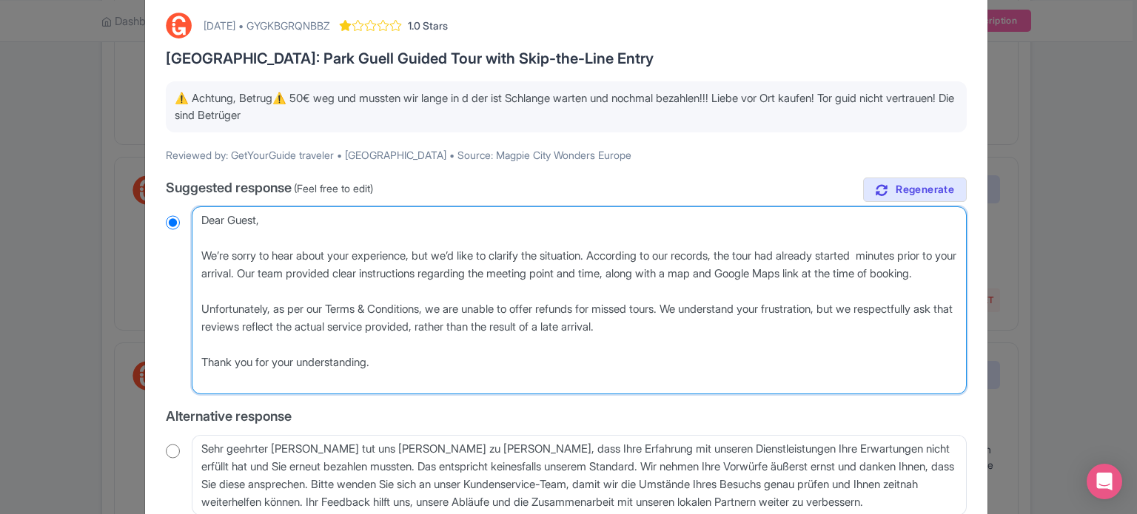
type textarea "Dear Guest, We’re sorry to hear about your experience, but we’d like to clarify…"
radio input "true"
type textarea "Dear Guest, We’re sorry to hear about your experience, but we’d like to clarify…"
radio input "true"
type textarea "Dear Guest, We’re sorry to hear about your experience, but we’d like to clarify…"
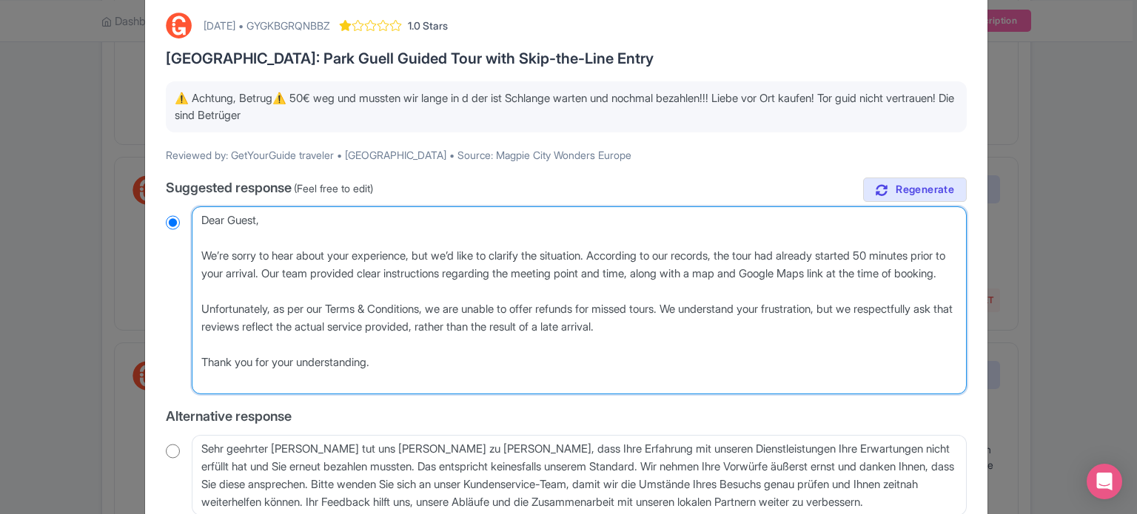
radio input "true"
click at [256, 272] on textarea "Lieber GetYourGuide-Reisender, vielen Dank, dass Sie sich die Zeit genommen hab…" at bounding box center [579, 300] width 775 height 188
click at [273, 277] on textarea "Lieber GetYourGuide-Reisender, vielen Dank, dass Sie sich die Zeit genommen hab…" at bounding box center [579, 300] width 775 height 188
type textarea "Dear Guest, We’re sorry to hear about your experience, but we’d like to clarify…"
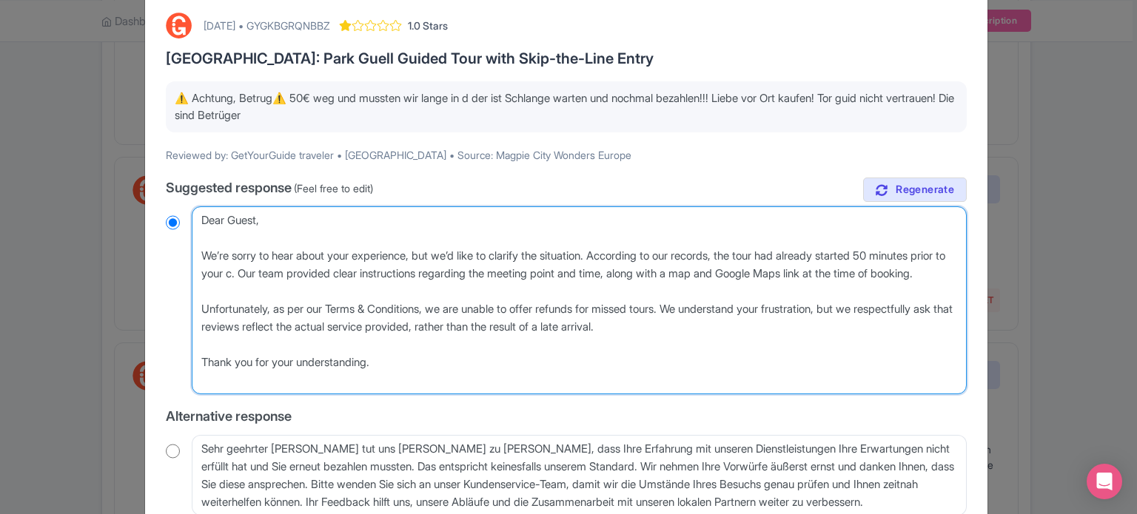
radio input "true"
type textarea "Dear Guest, We’re sorry to hear about your experience, but we’d like to clarify…"
radio input "true"
type textarea "Dear Guest, We’re sorry to hear about your experience, but we’d like to clarify…"
radio input "true"
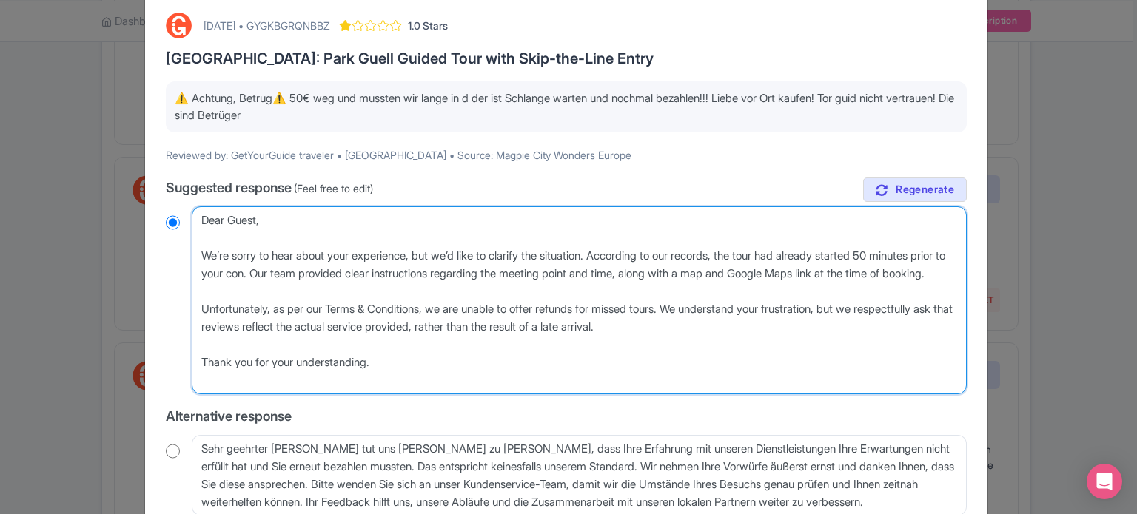
type textarea "Dear Guest, We’re sorry to hear about your experience, but we’d like to clarify…"
radio input "true"
type textarea "Dear Guest, We’re sorry to hear about your experience, but we’d like to clarify…"
radio input "true"
type textarea "Dear Guest, We’re sorry to hear about your experience, but we’d like to clarify…"
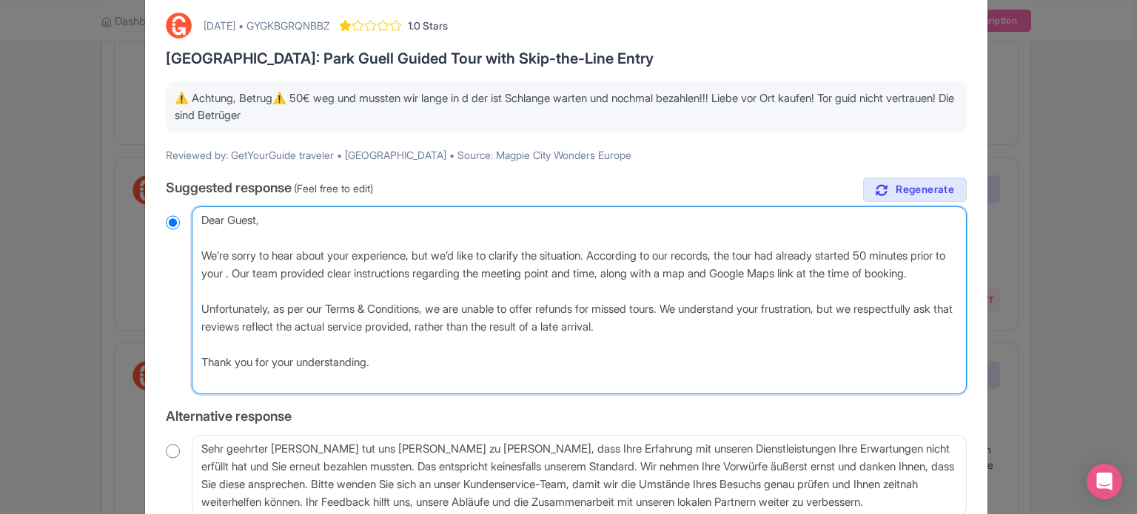
radio input "true"
type textarea "Dear Guest, We’re sorry to hear about your experience, but we’d like to clarify…"
radio input "true"
type textarea "Dear Guest, We’re sorry to hear about your experience, but we’d like to clarify…"
radio input "true"
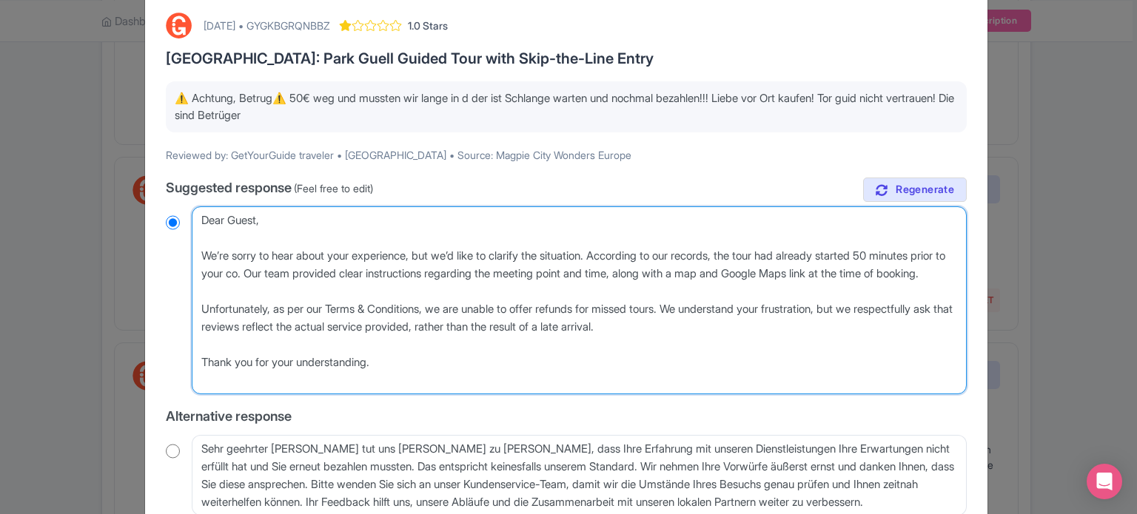
type textarea "Dear Guest, We’re sorry to hear about your experience, but we’d like to clarify…"
radio input "true"
type textarea "Dear Guest, We’re sorry to hear about your experience, but we’d like to clarify…"
radio input "true"
type textarea "Dear Guest, We’re sorry to hear about your experience, but we’d like to clarify…"
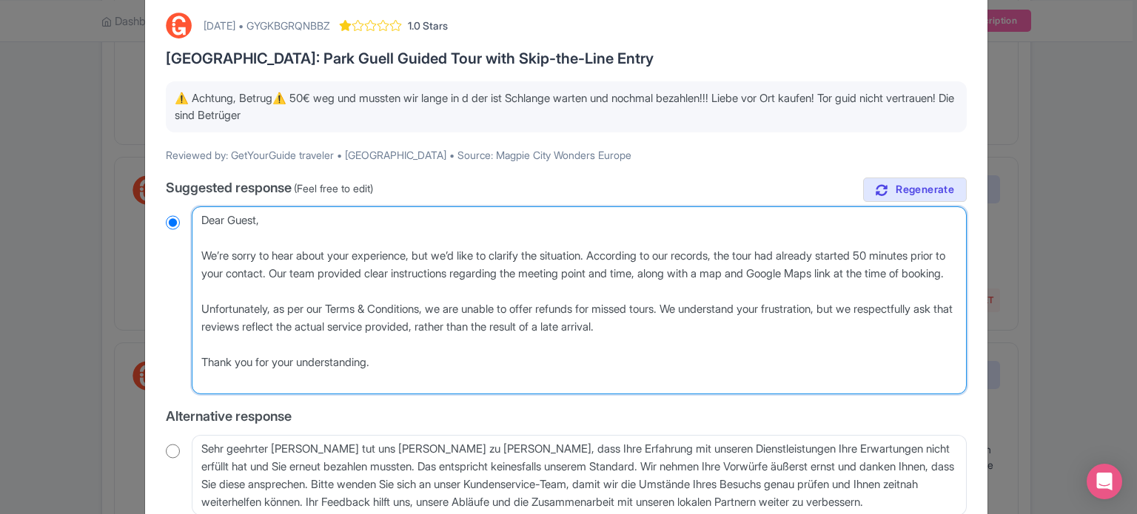
radio input "true"
type textarea "Dear Guest, We’re sorry to hear about your experience, but we’d like to clarify…"
radio input "true"
type textarea "Dear Guest, We’re sorry to hear about your experience, but we’d like to clarify…"
radio input "true"
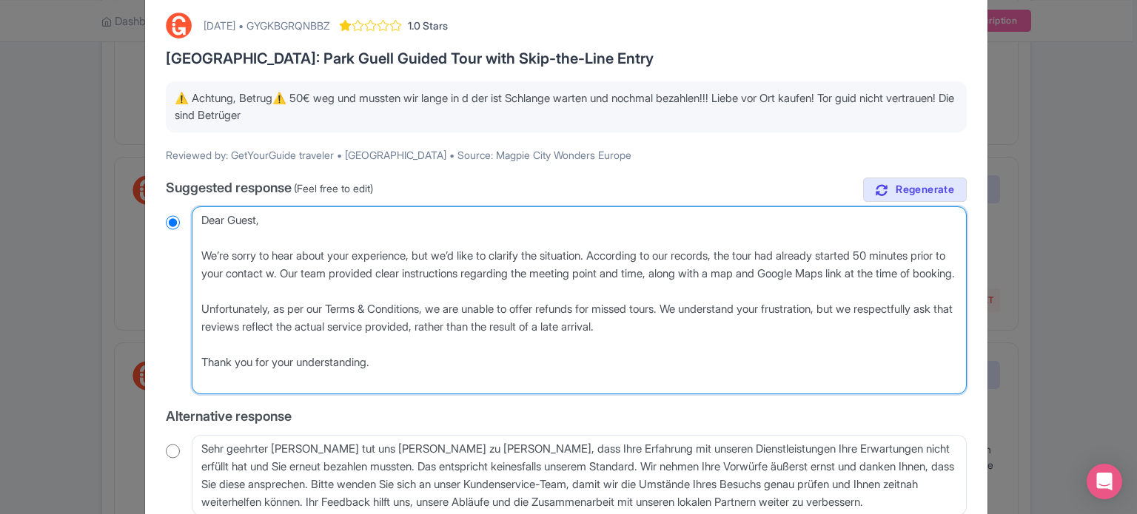
type textarea "Dear Guest, We’re sorry to hear about your experience, but we’d like to clarify…"
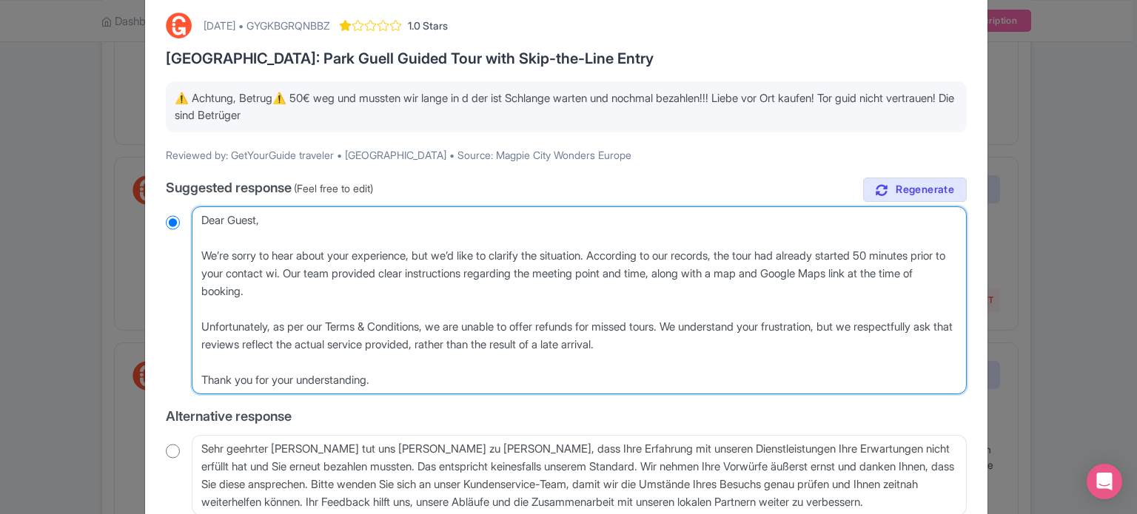
radio input "true"
type textarea "Dear Guest, We’re sorry to hear about your experience, but we’d like to clarify…"
radio input "true"
type textarea "Dear Guest, We’re sorry to hear about your experience, but we’d like to clarify…"
radio input "true"
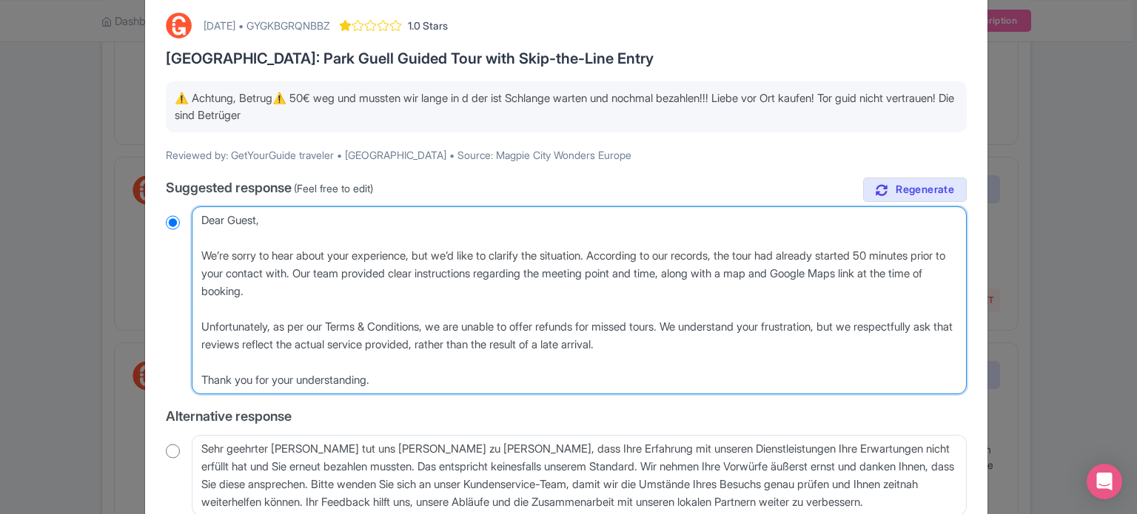
type textarea "Dear Guest, We’re sorry to hear about your experience, but we’d like to clarify…"
radio input "true"
type textarea "Dear Guest, We’re sorry to hear about your experience, but we’d like to clarify…"
radio input "true"
type textarea "Dear Guest, We’re sorry to hear about your experience, but we’d like to clarify…"
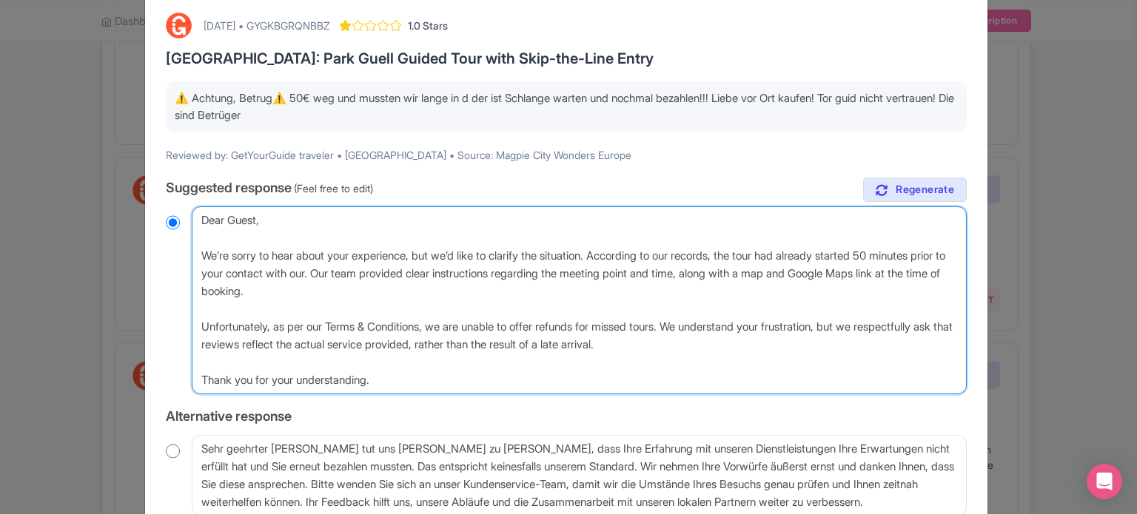
radio input "true"
type textarea "Dear Guest, We’re sorry to hear about your experience, but we’d like to clarify…"
radio input "true"
type textarea "Dear Guest, We’re sorry to hear about your experience, but we’d like to clarify…"
radio input "true"
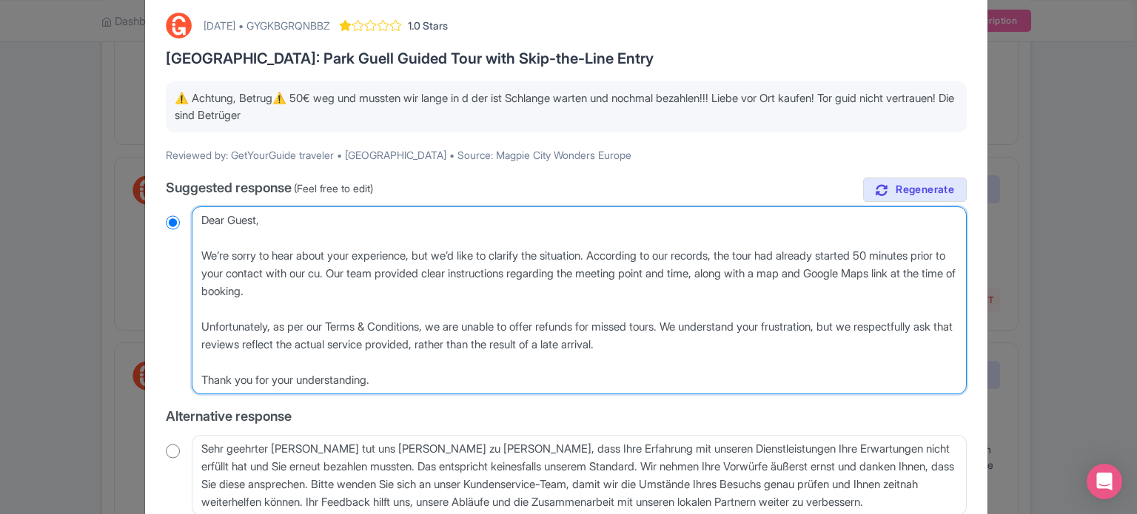
type textarea "Dear Guest, We’re sorry to hear about your experience, but we’d like to clarify…"
radio input "true"
type textarea "Dear Guest, We’re sorry to hear about your experience, but we’d like to clarify…"
radio input "true"
type textarea "Dear Guest, We’re sorry to hear about your experience, but we’d like to clarify…"
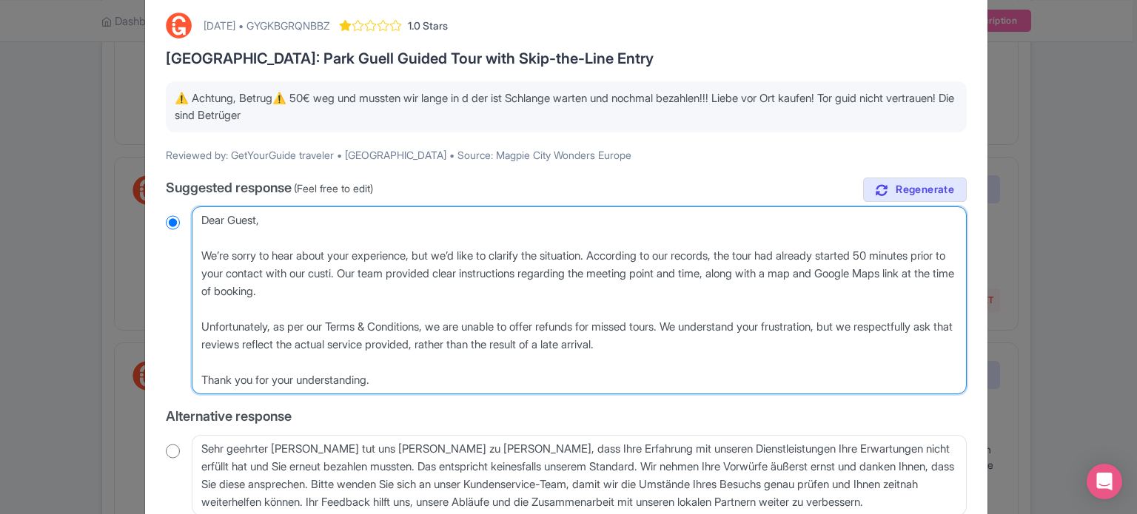
radio input "true"
type textarea "Dear Guest, We’re sorry to hear about your experience, but we’d like to clarify…"
radio input "true"
type textarea "Dear Guest, We’re sorry to hear about your experience, but we’d like to clarify…"
radio input "true"
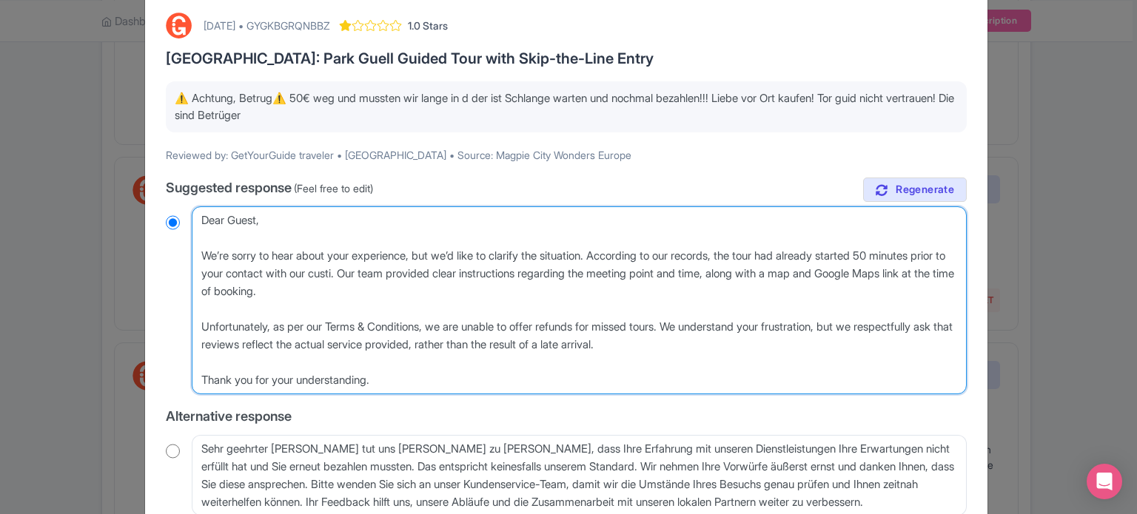
type textarea "Dear Guest, We’re sorry to hear about your experience, but we’d like to clarify…"
radio input "true"
type textarea "Dear Guest, We’re sorry to hear about your experience, but we’d like to clarify…"
radio input "true"
type textarea "Dear Guest, We’re sorry to hear about your experience, but we’d like to clarify…"
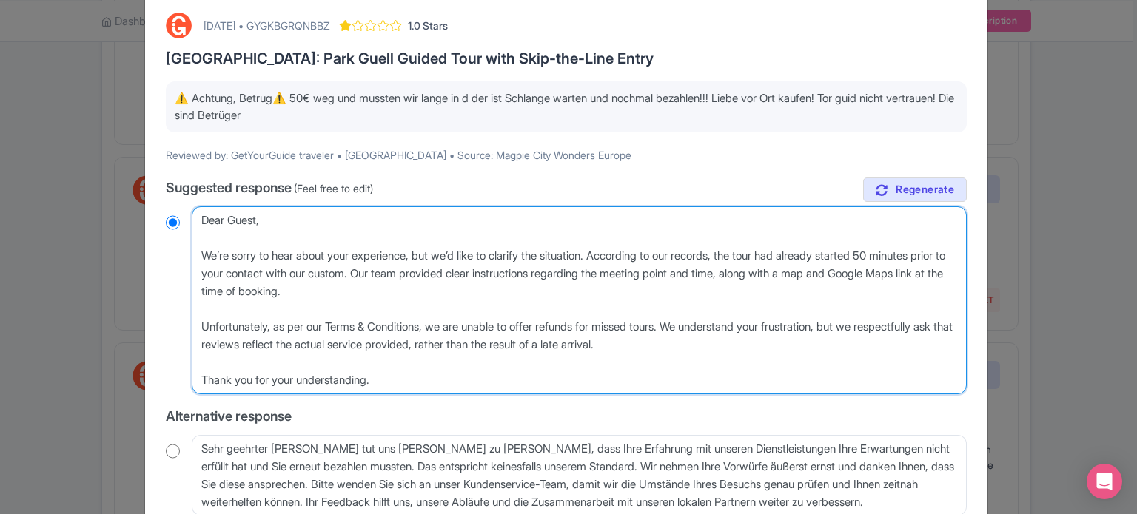
radio input "true"
type textarea "Dear Guest, We’re sorry to hear about your experience, but we’d like to clarify…"
radio input "true"
type textarea "Dear Guest, We’re sorry to hear about your experience, but we’d like to clarify…"
radio input "true"
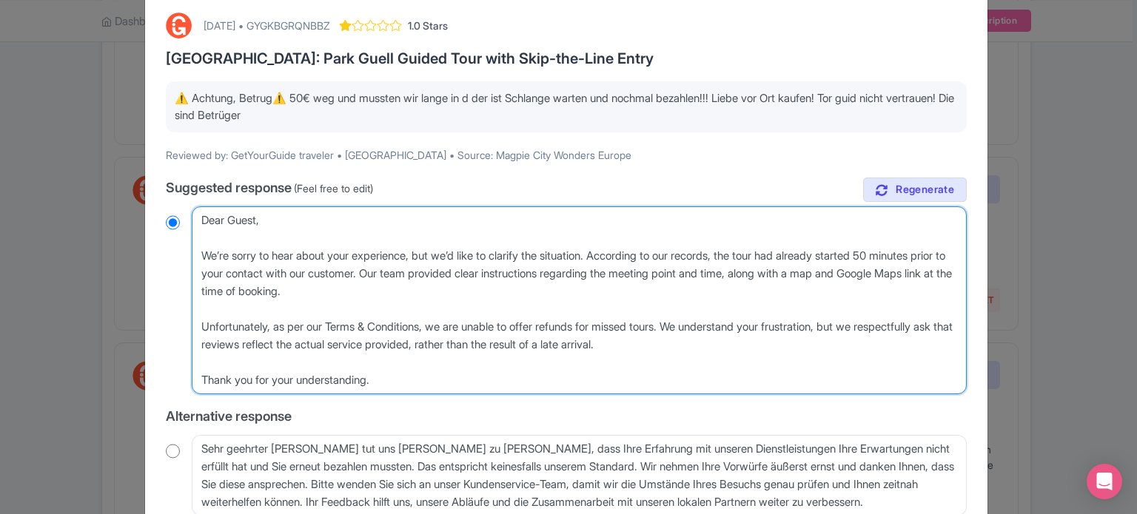
type textarea "Dear Guest, We’re sorry to hear about your experience, but we’d like to clarify…"
radio input "true"
type textarea "Dear Guest, We’re sorry to hear about your experience, but we’d like to clarify…"
radio input "true"
type textarea "Dear Guest, We’re sorry to hear about your experience, but we’d like to clarify…"
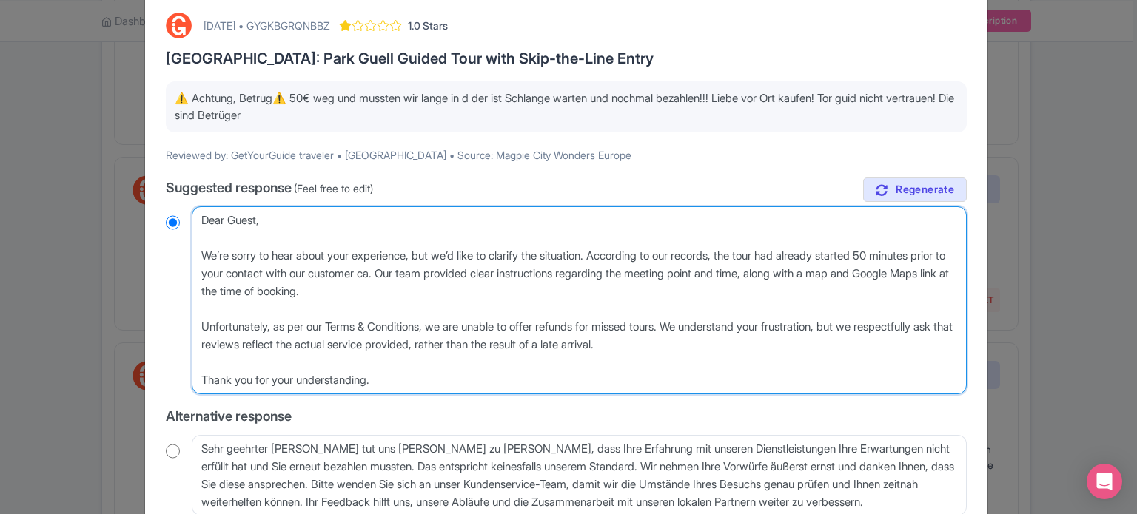
radio input "true"
type textarea "Dear Guest, We’re sorry to hear about your experience, but we’d like to clarify…"
radio input "true"
type textarea "Dear Guest, We’re sorry to hear about your experience, but we’d like to clarify…"
radio input "true"
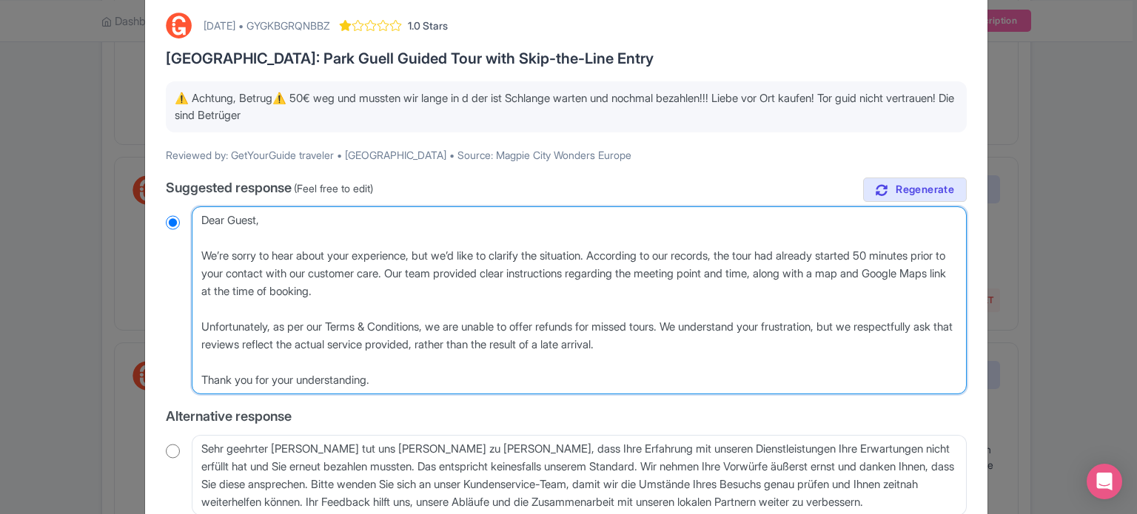
type textarea "Dear Guest, We’re sorry to hear about your experience, but we’d like to clarify…"
radio input "true"
type textarea "Dear Guest, We’re sorry to hear about your experience, but we’d like to clarify…"
radio input "true"
type textarea "Dear Guest, We’re sorry to hear about your experience, but we’d like to clarify…"
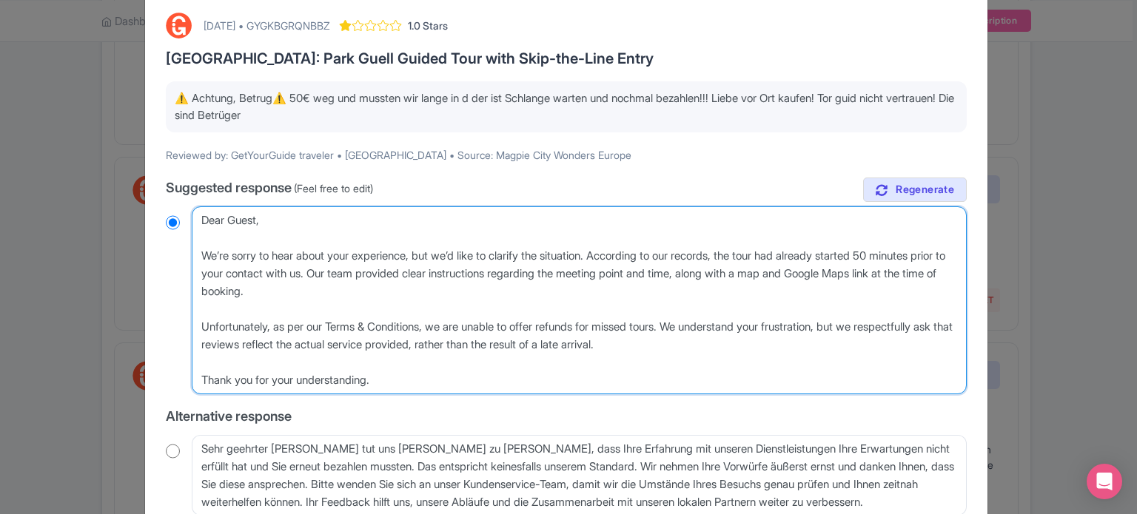
radio input "true"
type textarea "Dear Guest, We’re sorry to hear about your experience, but we’d like to clarify…"
radio input "true"
type textarea "Dear Guest, We’re sorry to hear about your experience, but we’d like to clarify…"
radio input "true"
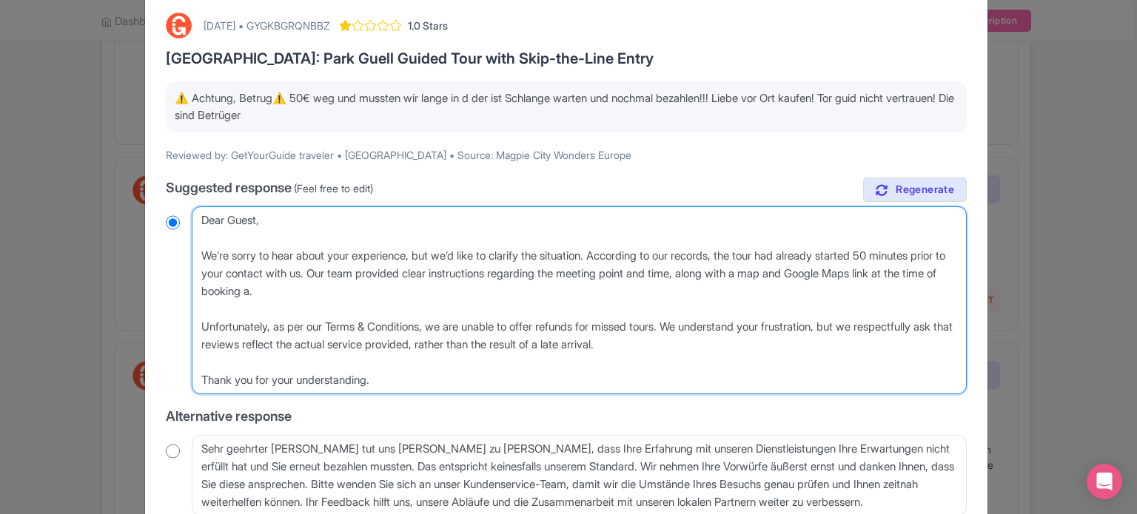
type textarea "Dear Guest, We’re sorry to hear about your experience, but we’d like to clarify…"
radio input "true"
type textarea "Dear Guest, We’re sorry to hear about your experience, but we’d like to clarify…"
radio input "true"
type textarea "Dear Guest, We’re sorry to hear about your experience, but we’d like to clarify…"
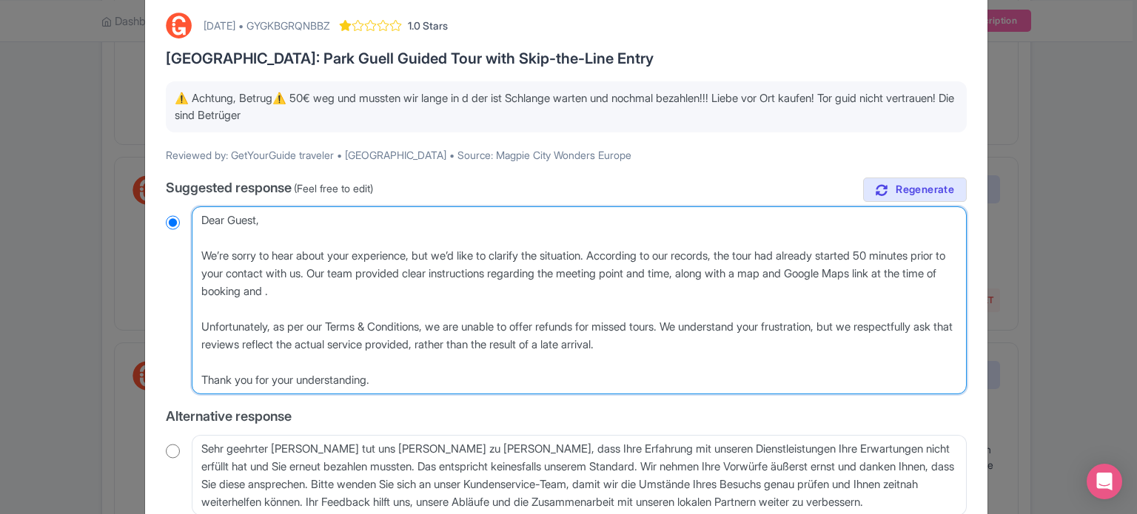
radio input "true"
type textarea "Dear Guest, We’re sorry to hear about your experience, but we’d like to clarify…"
radio input "true"
type textarea "Dear Guest, We’re sorry to hear about your experience, but we’d like to clarify…"
radio input "true"
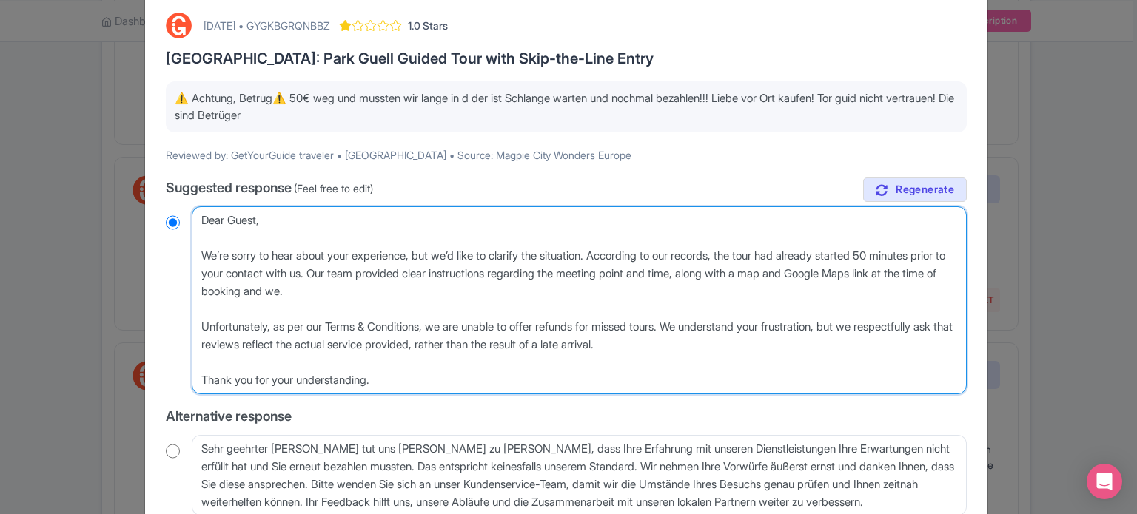
type textarea "Dear Guest, We’re sorry to hear about your experience, but we’d like to clarify…"
radio input "true"
type textarea "Dear Guest, We’re sorry to hear about your experience, but we’d like to clarify…"
radio input "true"
type textarea "Dear Guest, We’re sorry to hear about your experience, but we’d like to clarify…"
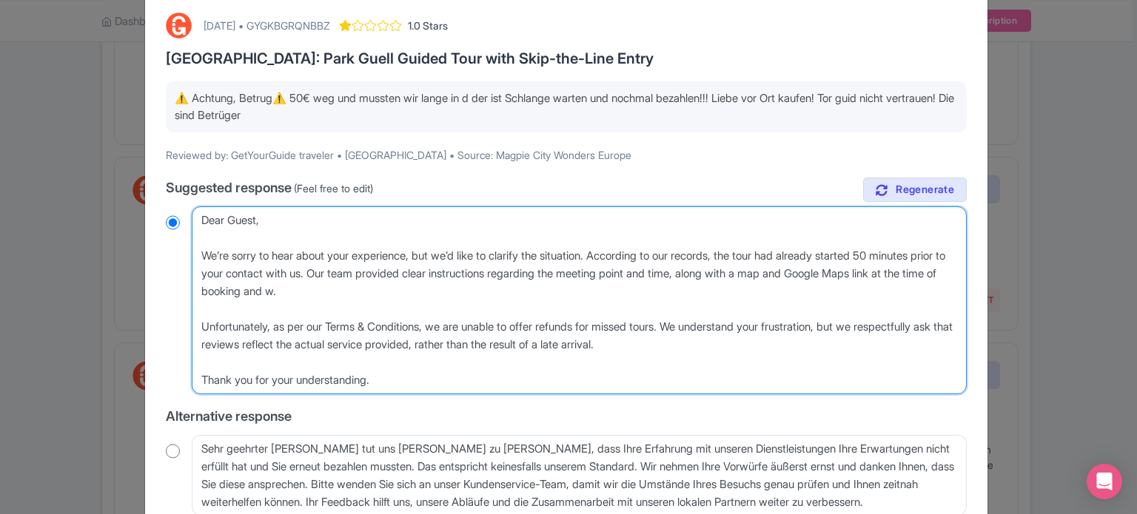
radio input "true"
type textarea "Dear Guest, We’re sorry to hear about your experience, but we’d like to clarify…"
radio input "true"
type textarea "Dear Guest, We’re sorry to hear about your experience, but we’d like to clarify…"
radio input "true"
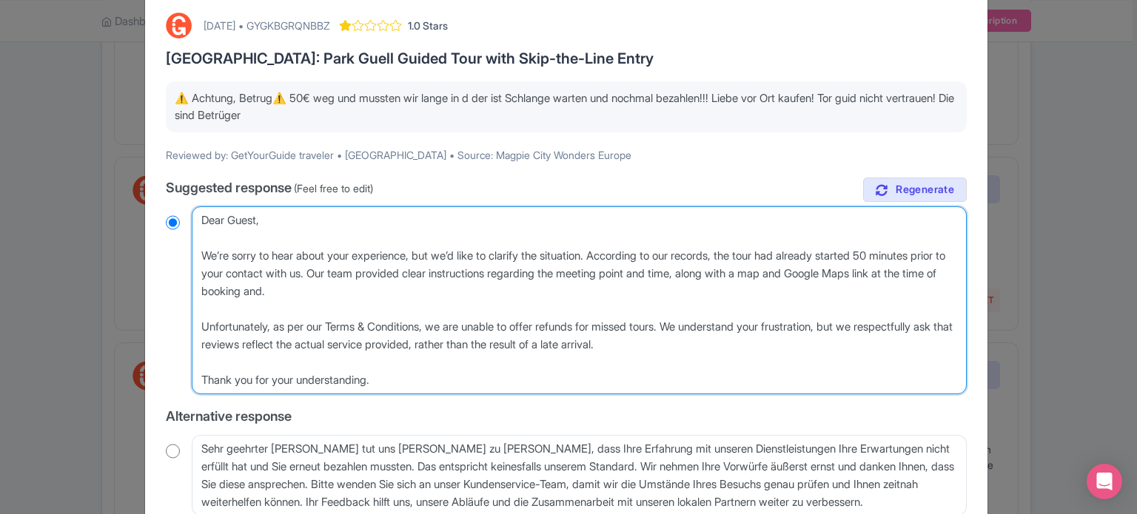
type textarea "Dear Guest, We’re sorry to hear about your experience, but we’d like to clarify…"
radio input "true"
type textarea "Dear Guest, We’re sorry to hear about your experience, but we’d like to clarify…"
radio input "true"
type textarea "Dear Guest, We’re sorry to hear about your experience, but we’d like to clarify…"
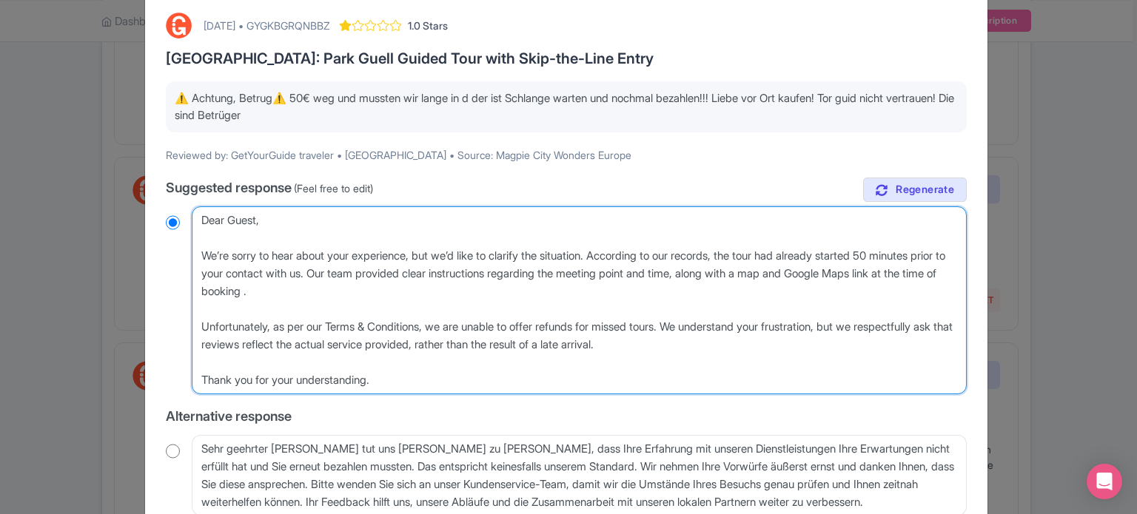
radio input "true"
type textarea "Dear Guest, We’re sorry to hear about your experience, but we’d like to clarify…"
click at [309, 273] on textarea "Lieber GetYourGuide-Reisender, vielen Dank, dass Sie sich die Zeit genommen hab…" at bounding box center [579, 300] width 775 height 188
radio input "true"
type textarea "Dear Guest, We’re sorry to hear about your experience, but we’d like to clarify…"
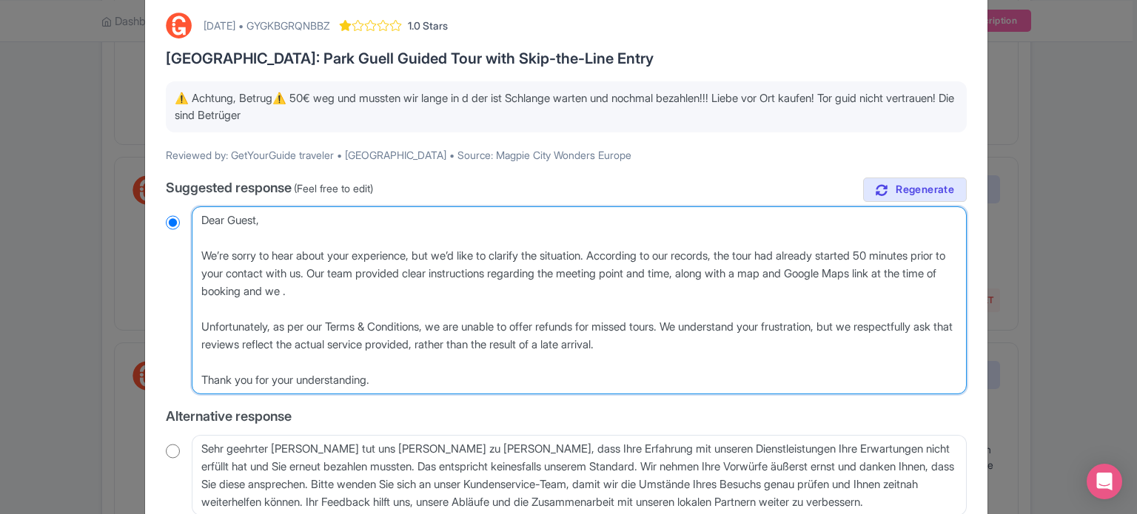
radio input "true"
type textarea "Dear Guest, We’re sorry to hear about your experience, but we’d like to clarify…"
radio input "true"
type textarea "Dear Guest, We’re sorry to hear about your experience, but we’d like to clarify…"
radio input "true"
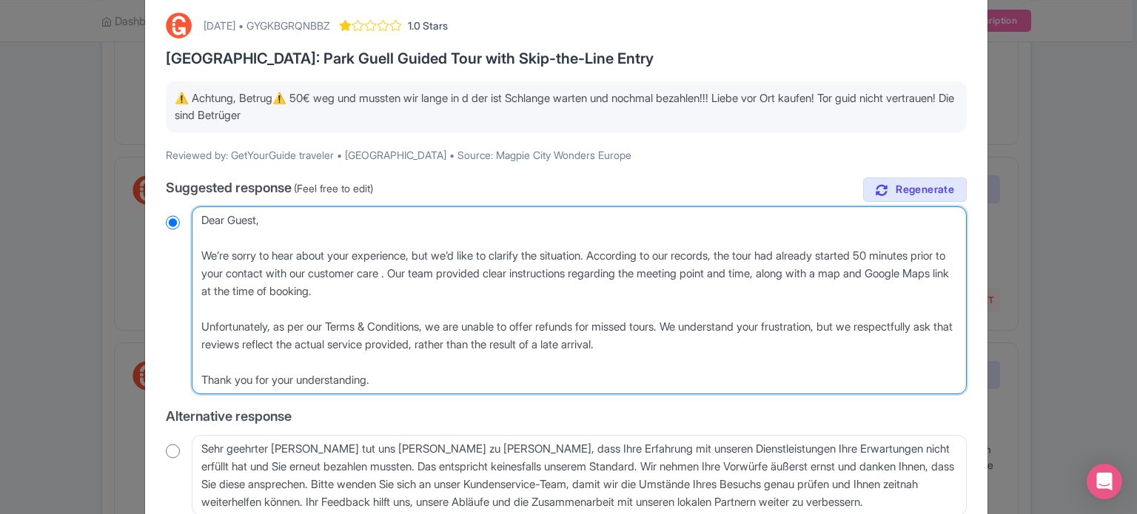
type textarea "Dear Guest, We’re sorry to hear about your experience, but we’d like to clarify…"
radio input "true"
type textarea "Dear Guest, We’re sorry to hear about your experience, but we’d like to clarify…"
radio input "true"
type textarea "Dear Guest, We’re sorry to hear about your experience, but we’d like to clarify…"
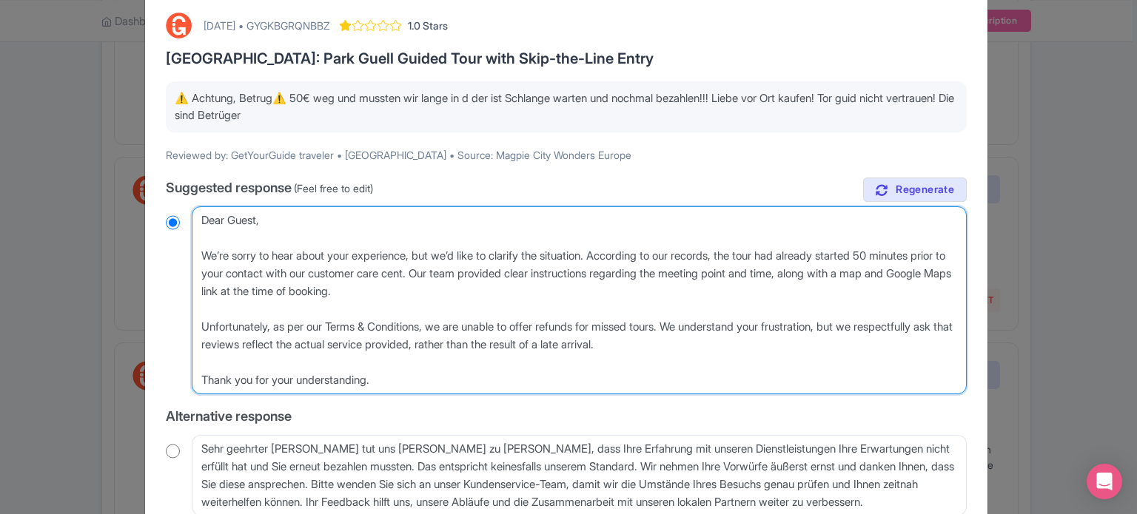
radio input "true"
type textarea "Dear Guest, We’re sorry to hear about your experience, but we’d like to clarify…"
radio input "true"
type textarea "Dear Guest, We’re sorry to hear about your experience, but we’d like to clarify…"
radio input "true"
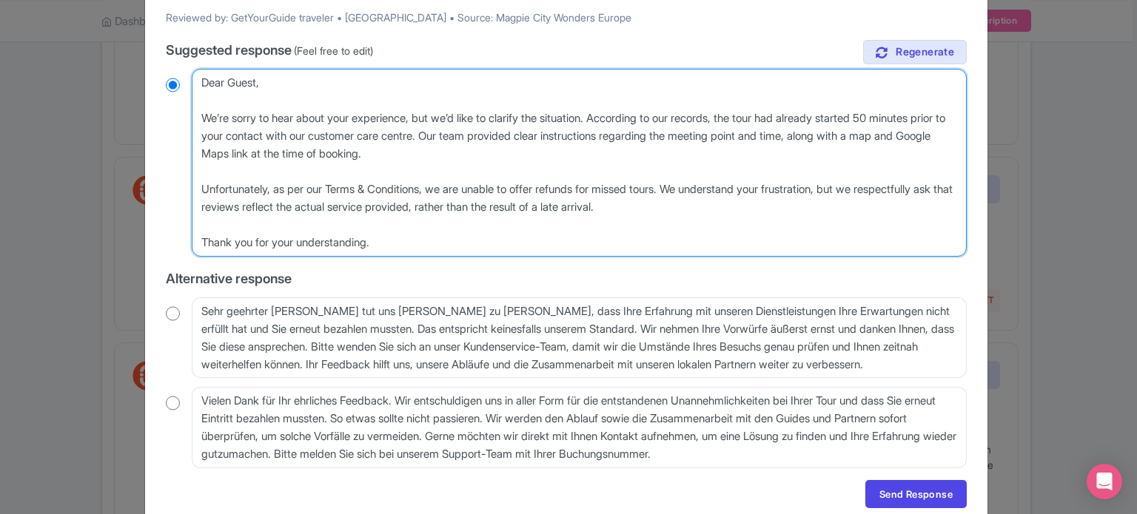
scroll to position [271, 0]
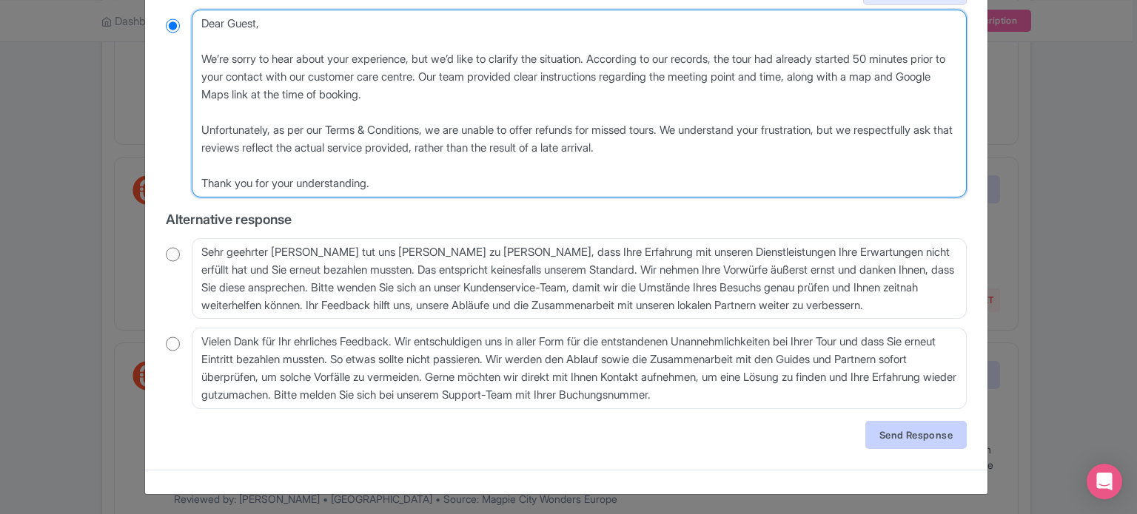
type textarea "Dear Guest, We’re sorry to hear about your experience, but we’d like to clarify…"
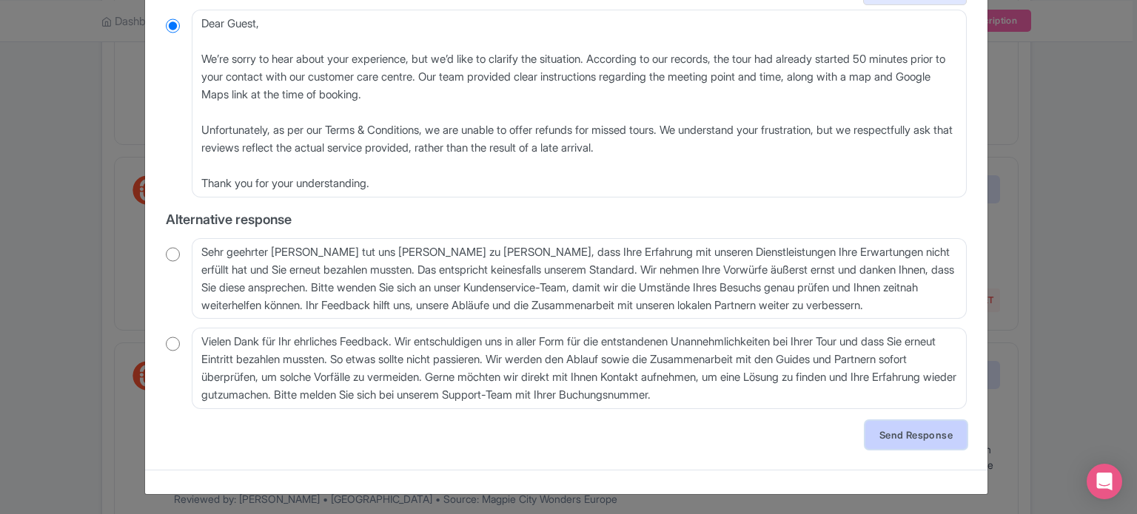
click at [917, 434] on link "Send Response" at bounding box center [915, 435] width 101 height 28
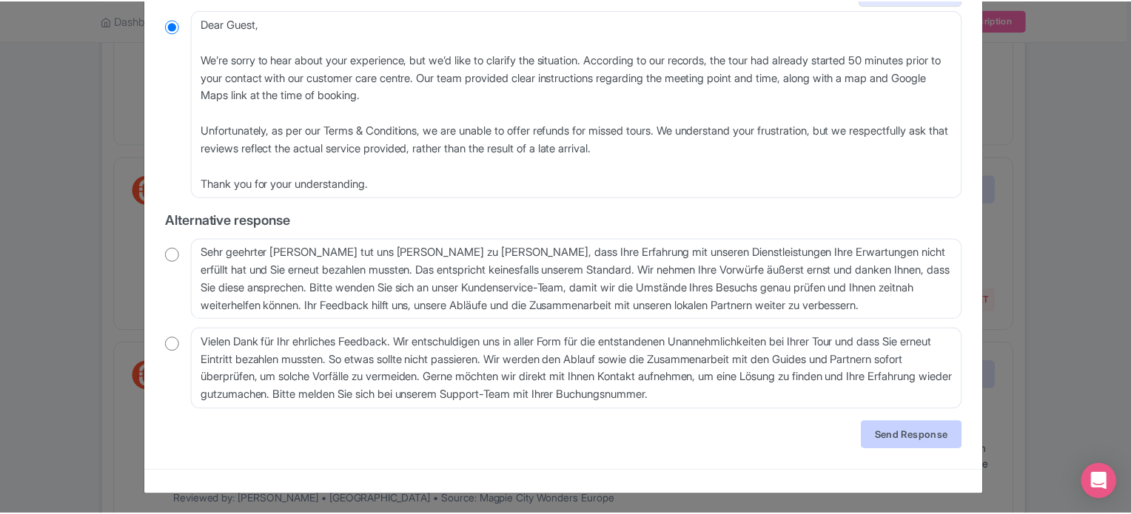
scroll to position [0, 0]
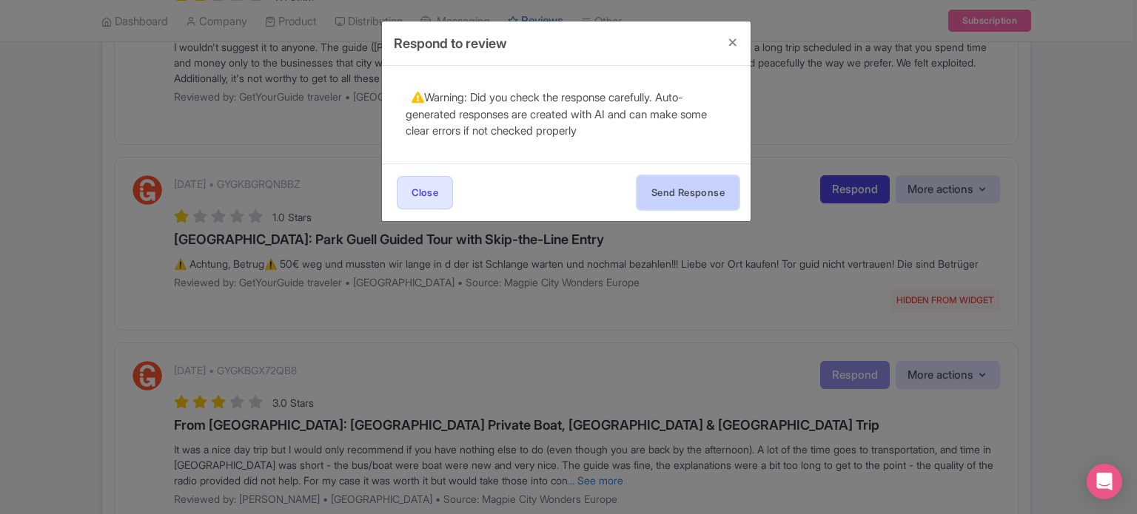
click at [678, 198] on button "Send Response" at bounding box center [687, 192] width 101 height 33
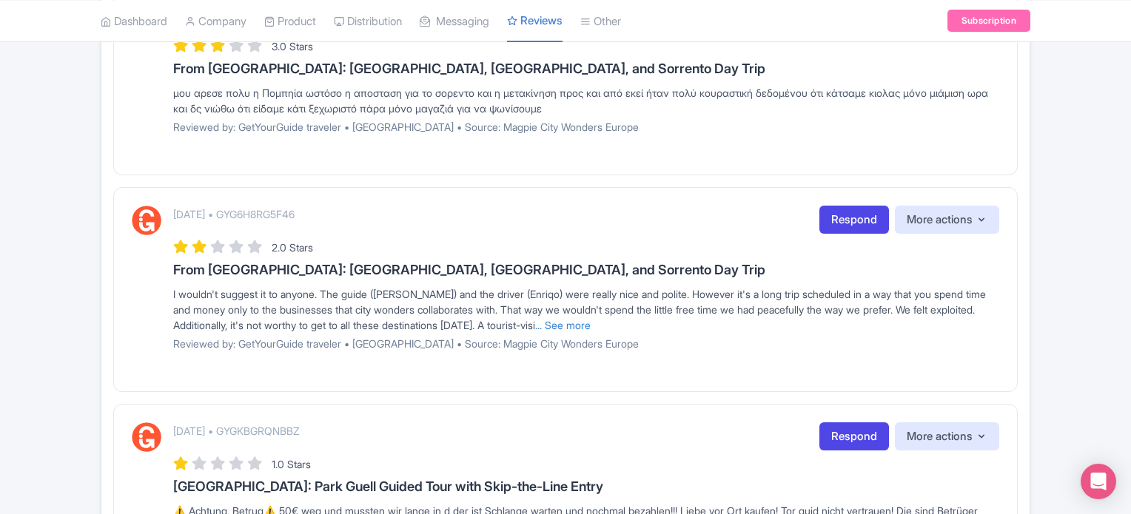
scroll to position [1628, 0]
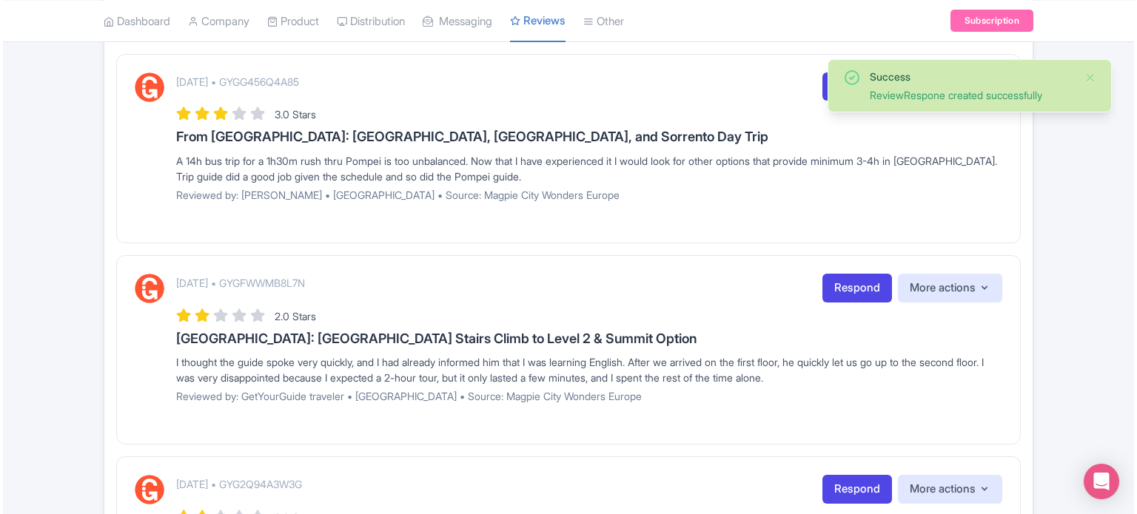
scroll to position [888, 0]
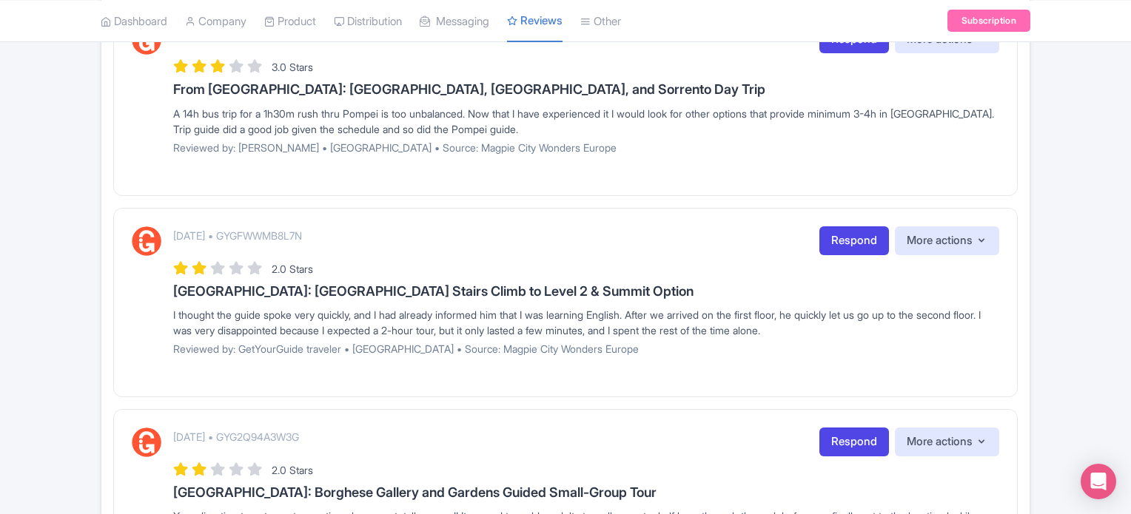
drag, startPoint x: 166, startPoint y: 292, endPoint x: 846, endPoint y: 325, distance: 681.0
click at [846, 325] on div "October 10, 2025 • GYGFWWMB8L7N Respond More actions Hide from this page Hide f…" at bounding box center [565, 296] width 867 height 141
copy div "Paris: Eiffel Tower Stairs Climb to Level 2 & Summit Option I thought the guide…"
click at [846, 248] on link "Respond" at bounding box center [854, 240] width 70 height 29
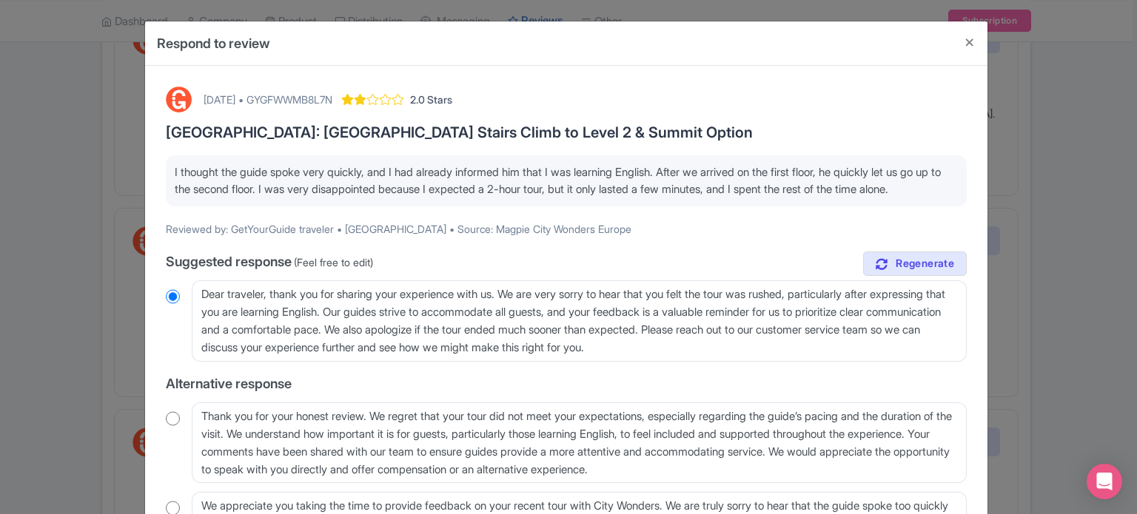
click at [332, 94] on div "October 10, 2025 • GYGFWWMB8L7N" at bounding box center [268, 100] width 129 height 16
copy div "GYGFWWMB8L7N"
click at [227, 198] on p "I thought the guide spoke very quickly, and I had already informed him that I w…" at bounding box center [566, 180] width 783 height 33
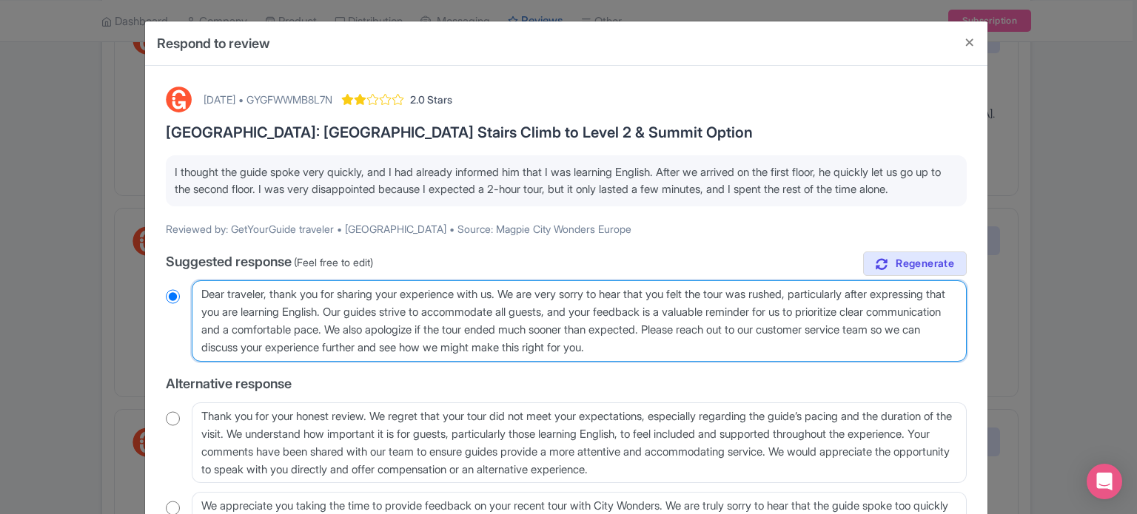
drag, startPoint x: 784, startPoint y: 365, endPoint x: 571, endPoint y: 358, distance: 212.5
click at [571, 358] on textarea "Dear traveler, thank you for sharing your experience with us. We are very sorry…" at bounding box center [579, 321] width 775 height 81
type textarea "Dear traveler, thank you for sharing your experience with us. We are very sorry…"
radio input "true"
type textarea "Dear traveler, thank you for sharing your experience with us. We are very sorry…"
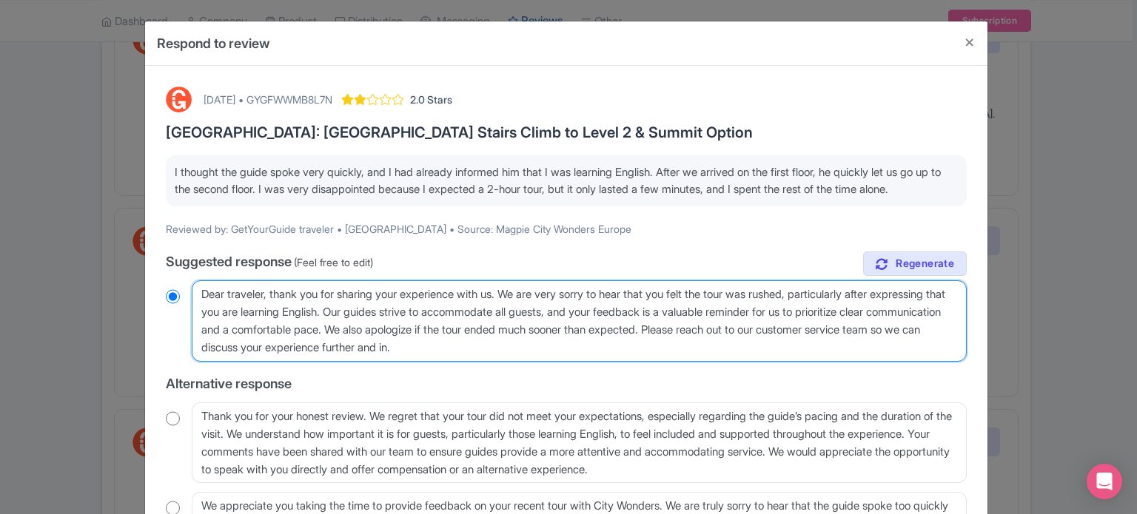
radio input "true"
type textarea "Dear traveler, thank you for sharing your experience with us. We are very sorry…"
radio input "true"
type textarea "Dear traveler, thank you for sharing your experience with us. We are very sorry…"
radio input "true"
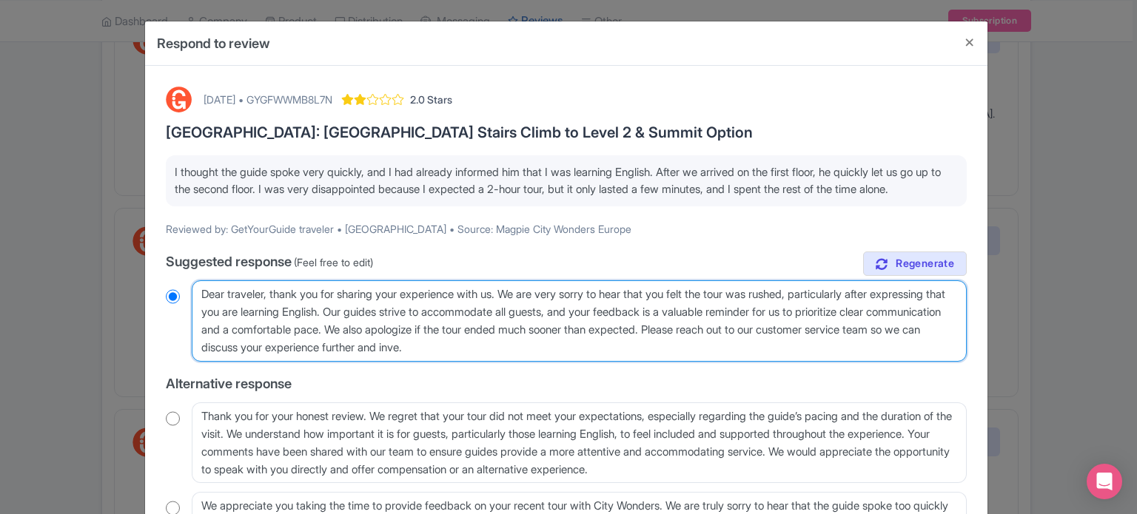
type textarea "Dear traveler, thank you for sharing your experience with us. We are very sorry…"
radio input "true"
type textarea "Dear traveler, thank you for sharing your experience with us. We are very sorry…"
radio input "true"
type textarea "Dear traveler, thank you for sharing your experience with us. We are very sorry…"
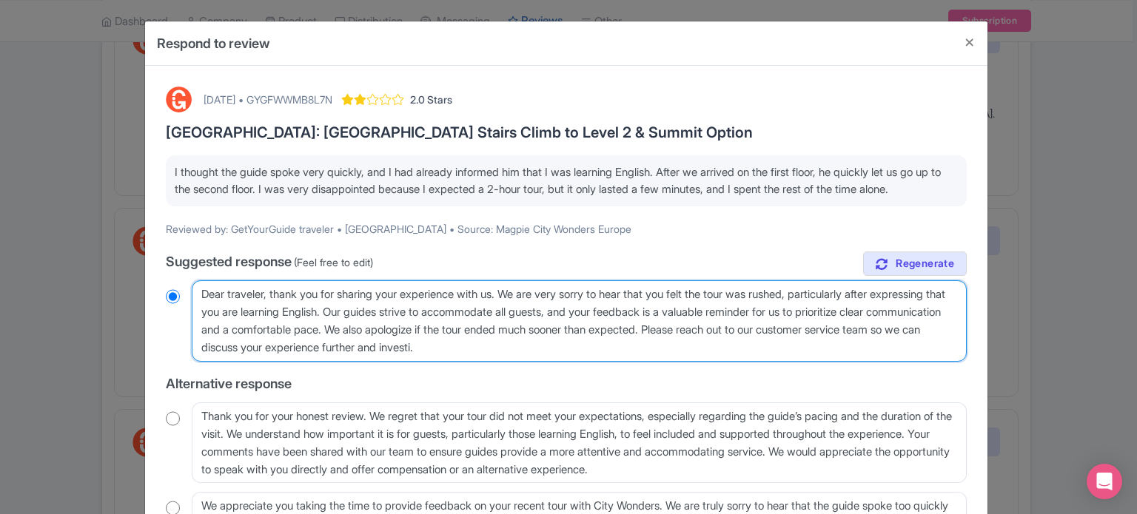
radio input "true"
type textarea "Dear traveler, thank you for sharing your experience with us. We are very sorry…"
radio input "true"
type textarea "Dear traveler, thank you for sharing your experience with us. We are very sorry…"
radio input "true"
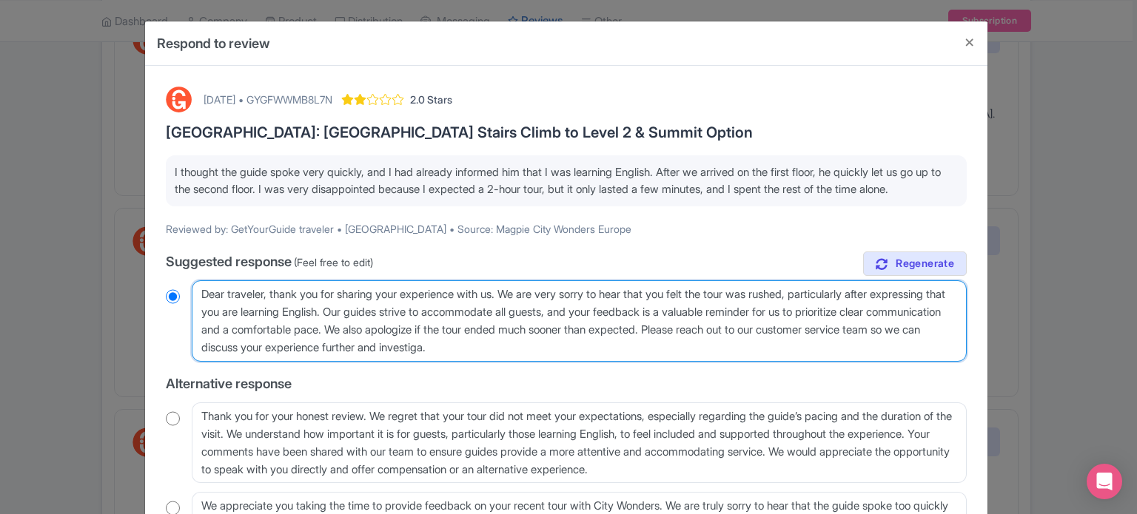
type textarea "Dear traveler, thank you for sharing your experience with us. We are very sorry…"
radio input "true"
type textarea "Dear traveler, thank you for sharing your experience with us. We are very sorry…"
radio input "true"
type textarea "Dear traveler, thank you for sharing your experience with us. We are very sorry…"
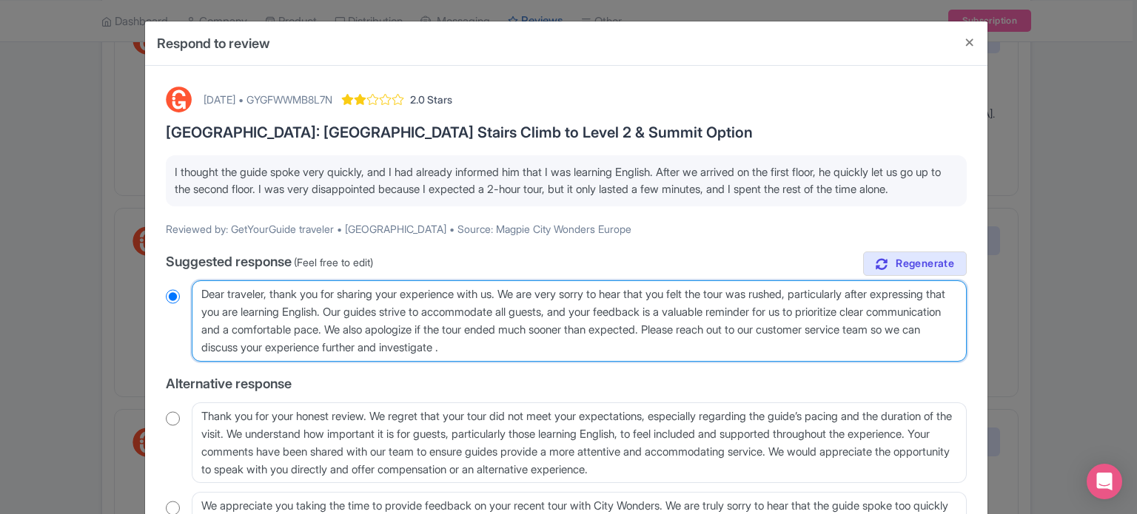
radio input "true"
type textarea "Dear traveler, thank you for sharing your experience with us. We are very sorry…"
radio input "true"
type textarea "Dear traveler, thank you for sharing your experience with us. We are very sorry…"
radio input "true"
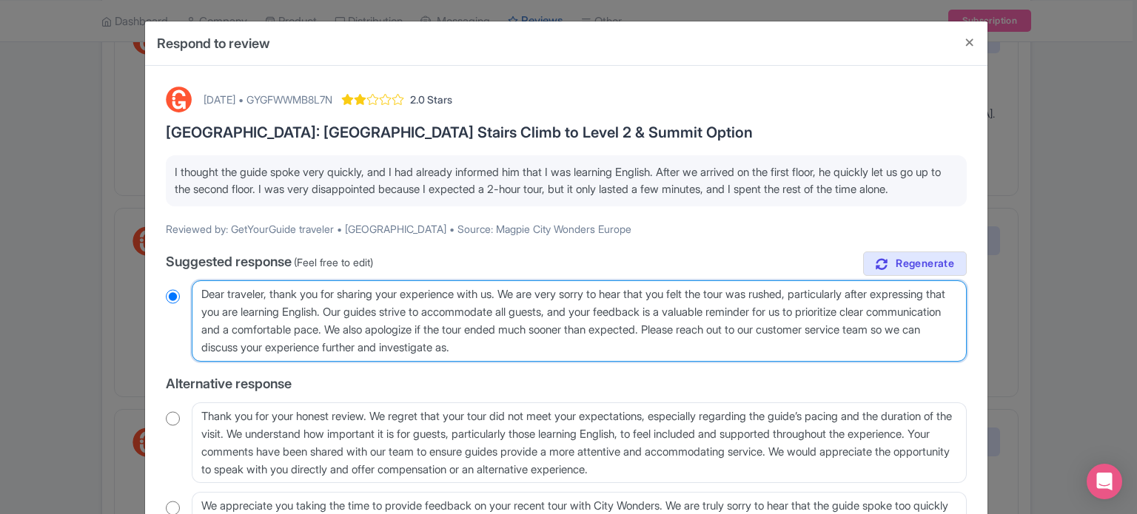
type textarea "Dear traveler, thank you for sharing your experience with us. We are very sorry…"
radio input "true"
type textarea "Dear traveler, thank you for sharing your experience with us. We are very sorry…"
radio input "true"
type textarea "Dear traveler, thank you for sharing your experience with us. We are very sorry…"
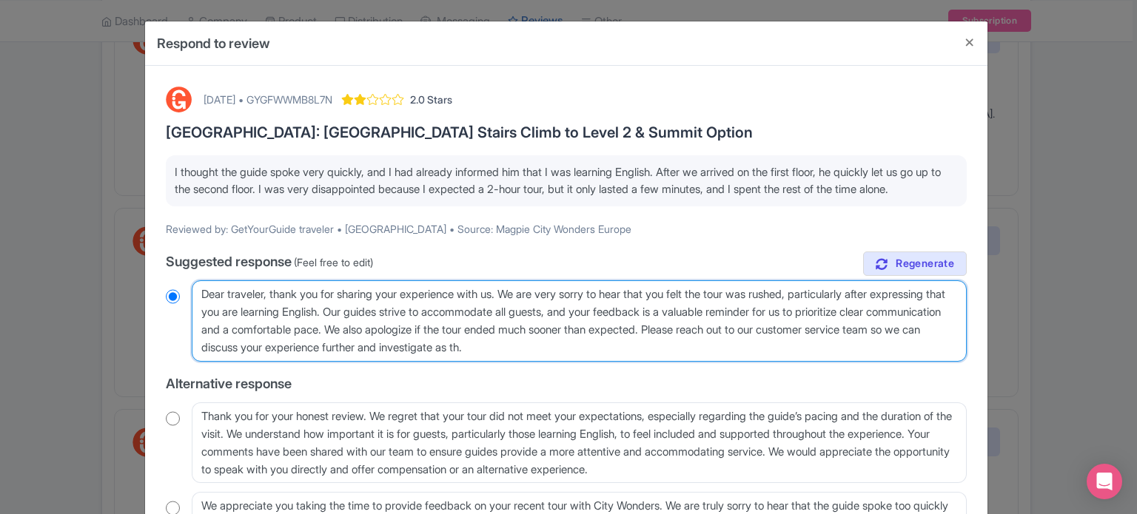
radio input "true"
type textarea "Dear traveler, thank you for sharing your experience with us. We are very sorry…"
radio input "true"
type textarea "Dear traveler, thank you for sharing your experience with us. We are very sorry…"
radio input "true"
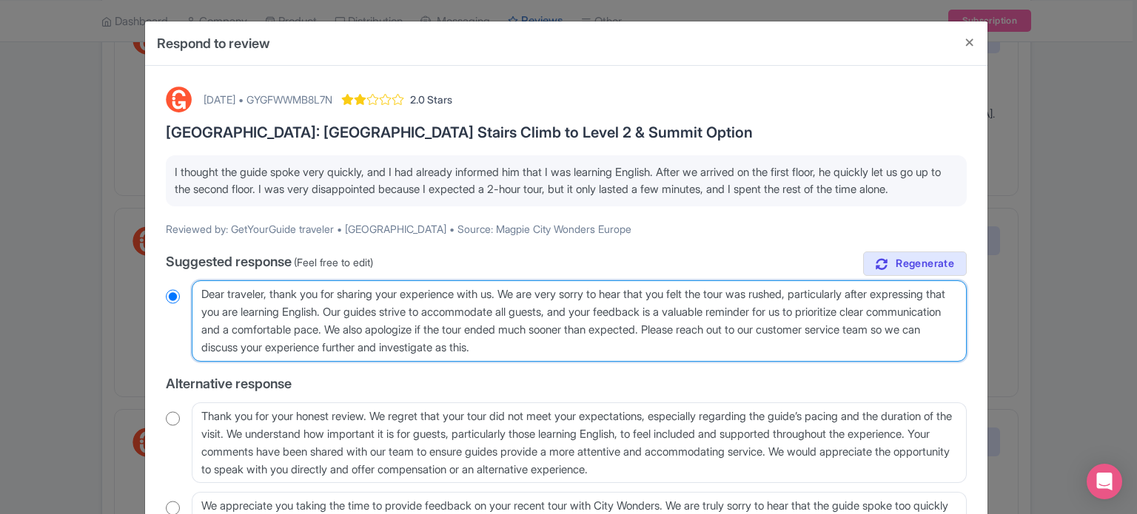
type textarea "Dear traveler, thank you for sharing your experience with us. We are very sorry…"
radio input "true"
type textarea "Dear traveler, thank you for sharing your experience with us. We are very sorry…"
radio input "true"
type textarea "Dear traveler, thank you for sharing your experience with us. We are very sorry…"
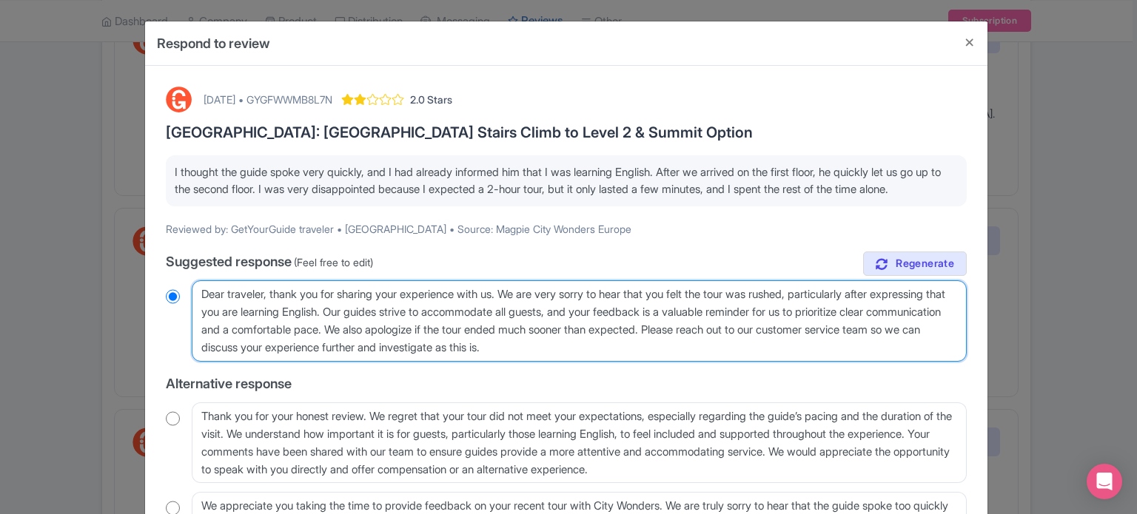
radio input "true"
type textarea "Dear traveler, thank you for sharing your experience with us. We are very sorry…"
radio input "true"
type textarea "Dear traveler, thank you for sharing your experience with us. We are very sorry…"
radio input "true"
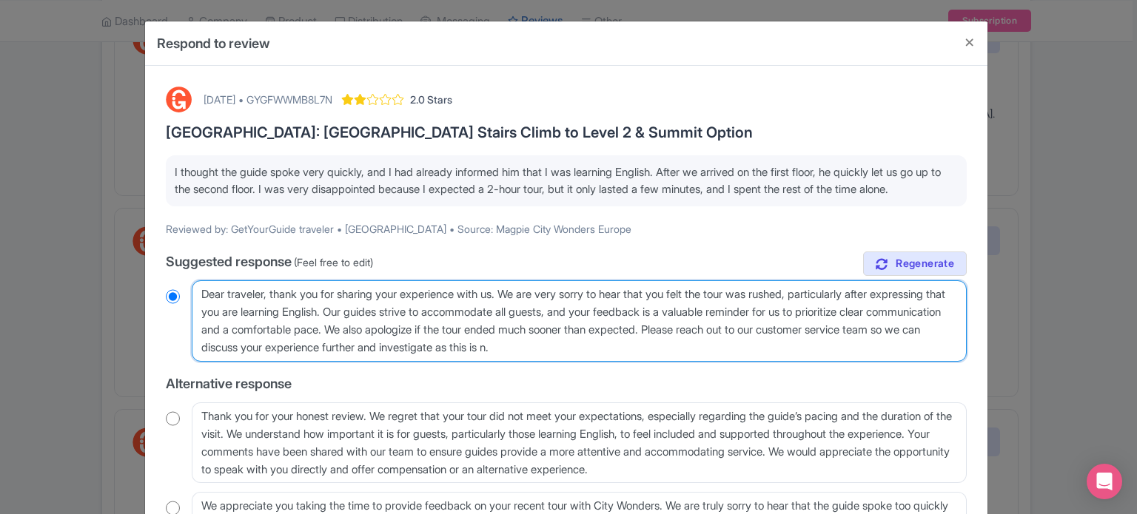
type textarea "Dear traveler, thank you for sharing your experience with us. We are very sorry…"
radio input "true"
type textarea "Dear traveler, thank you for sharing your experience with us. We are very sorry…"
radio input "true"
type textarea "Dear traveler, thank you for sharing your experience with us. We are very sorry…"
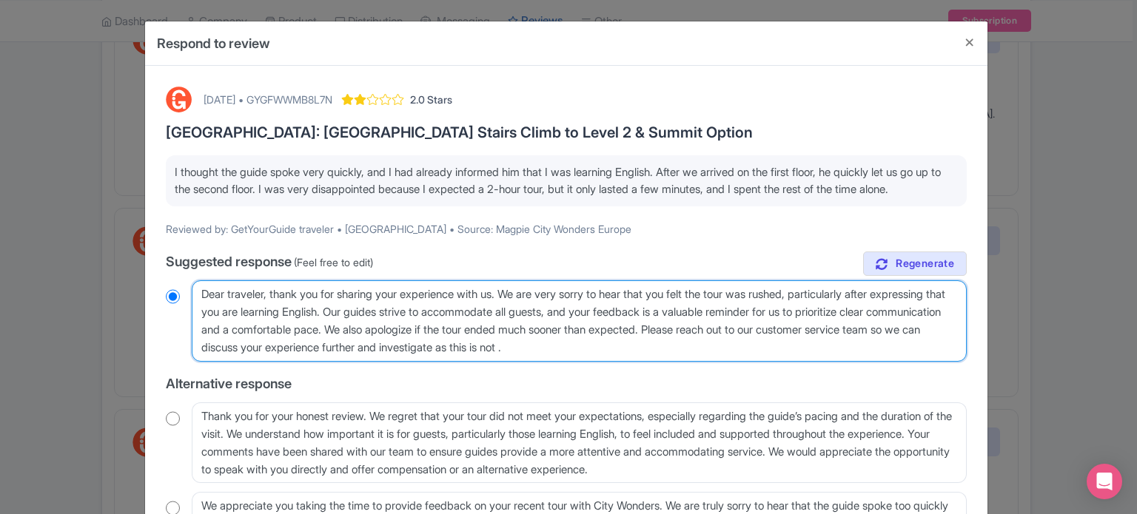
radio input "true"
type textarea "Dear traveler, thank you for sharing your experience with us. We are very sorry…"
radio input "true"
type textarea "Dear traveler, thank you for sharing your experience with us. We are very sorry…"
radio input "true"
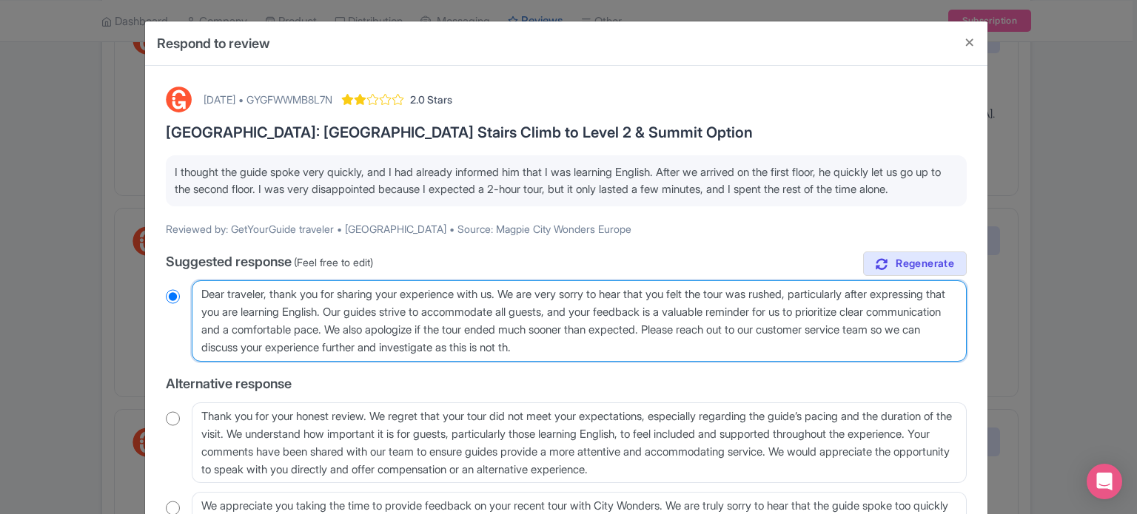
type textarea "Dear traveler, thank you for sharing your experience with us. We are very sorry…"
radio input "true"
type textarea "Dear traveler, thank you for sharing your experience with us. We are very sorry…"
radio input "true"
type textarea "Dear traveler, thank you for sharing your experience with us. We are very sorry…"
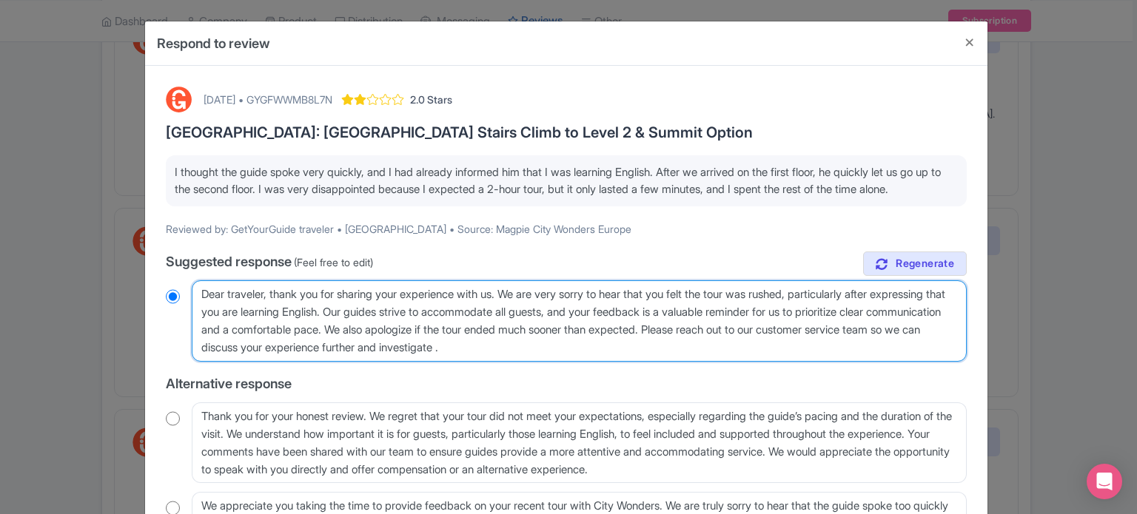
radio input "true"
type textarea "Dear traveler, thank you for sharing your experience with us. We are very sorry…"
radio input "true"
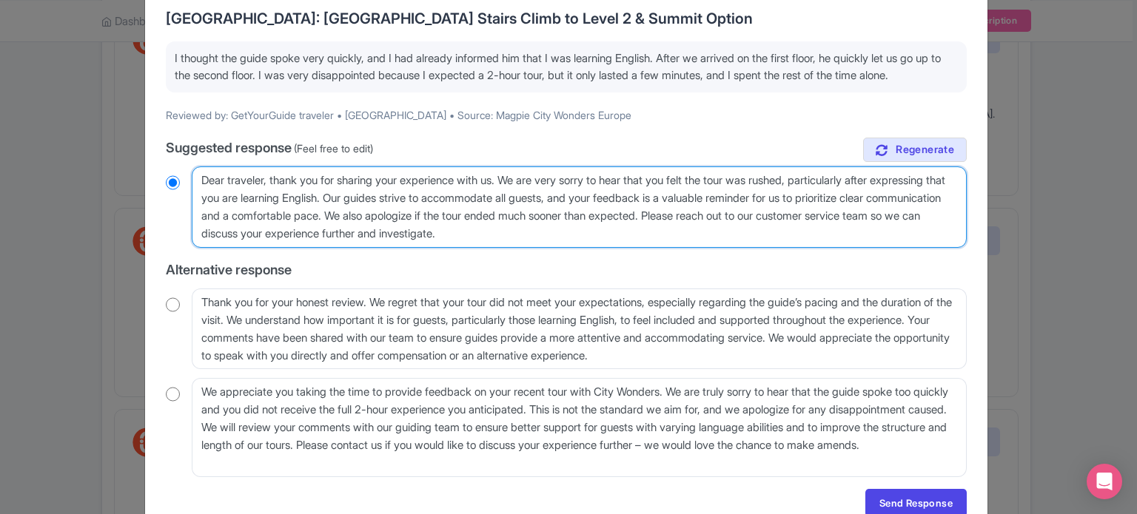
scroll to position [198, 0]
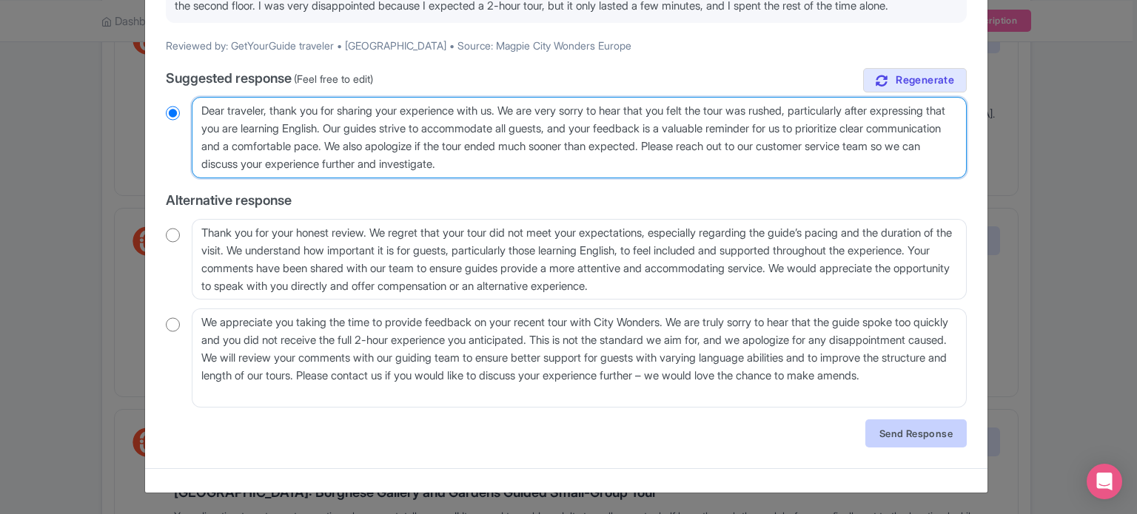
type textarea "Dear traveler, thank you for sharing your experience with us. We are very sorry…"
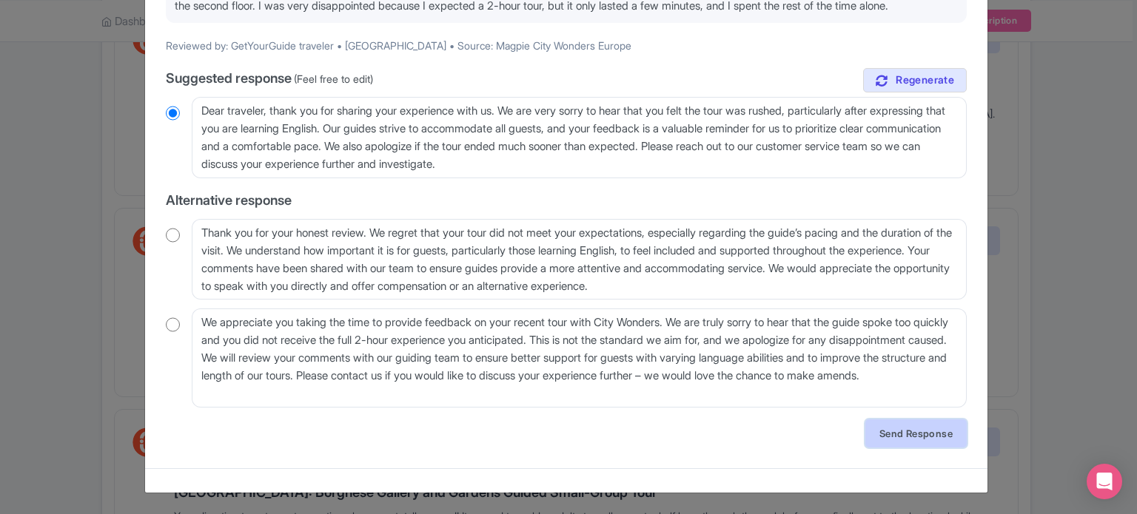
click at [930, 426] on link "Send Response" at bounding box center [915, 434] width 101 height 28
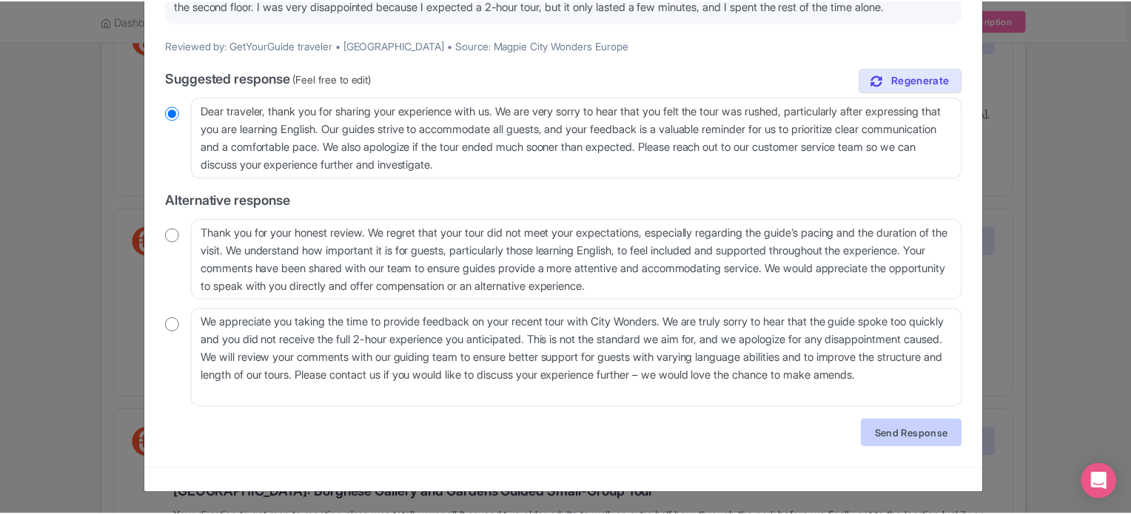
scroll to position [0, 0]
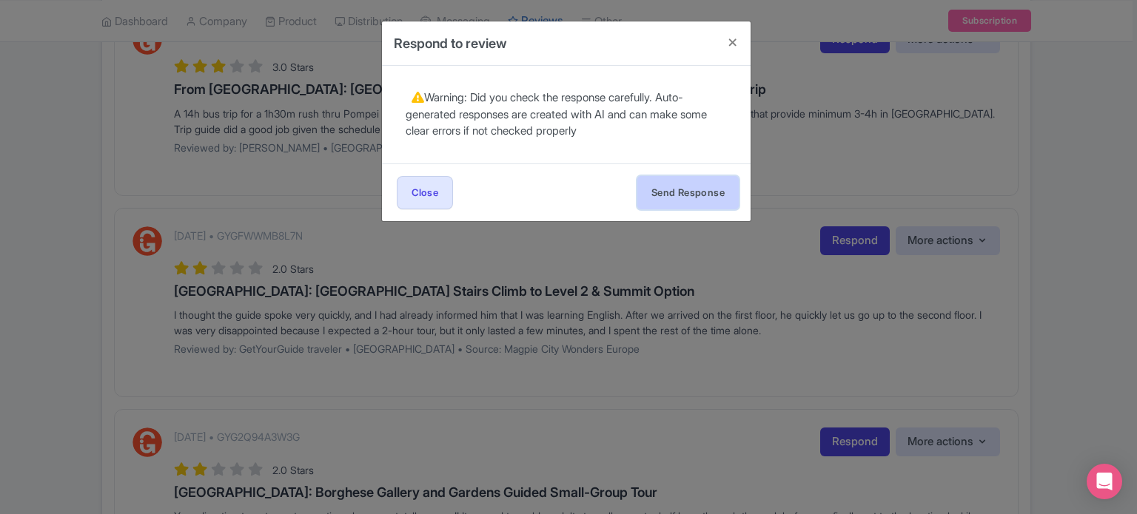
click at [714, 201] on button "Send Response" at bounding box center [687, 192] width 101 height 33
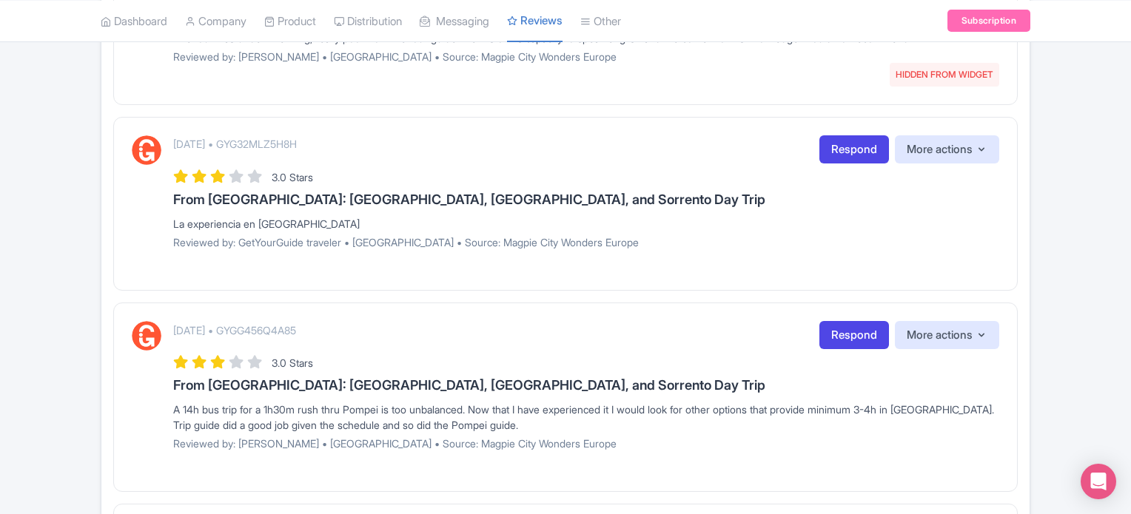
scroll to position [666, 0]
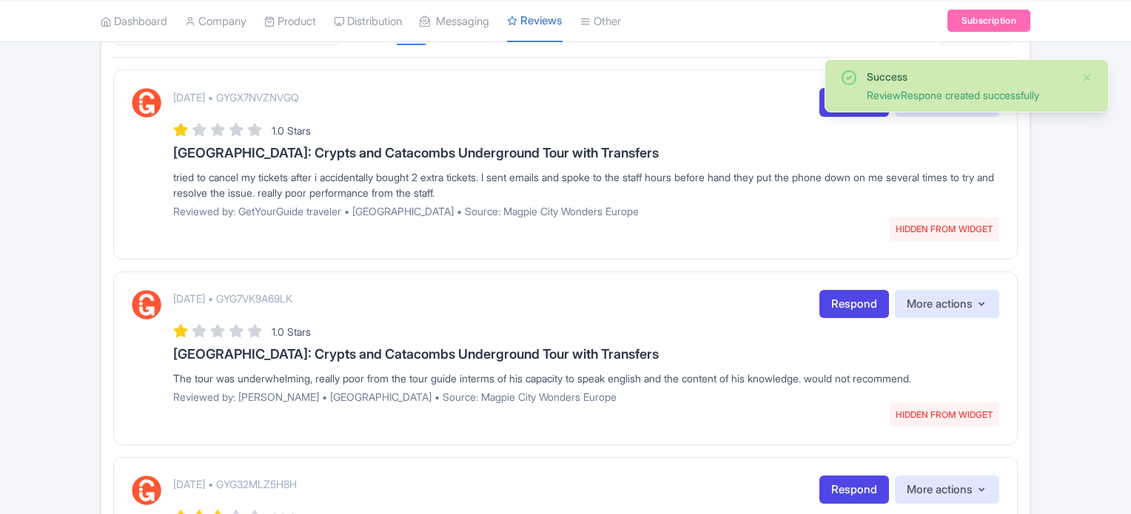
scroll to position [370, 0]
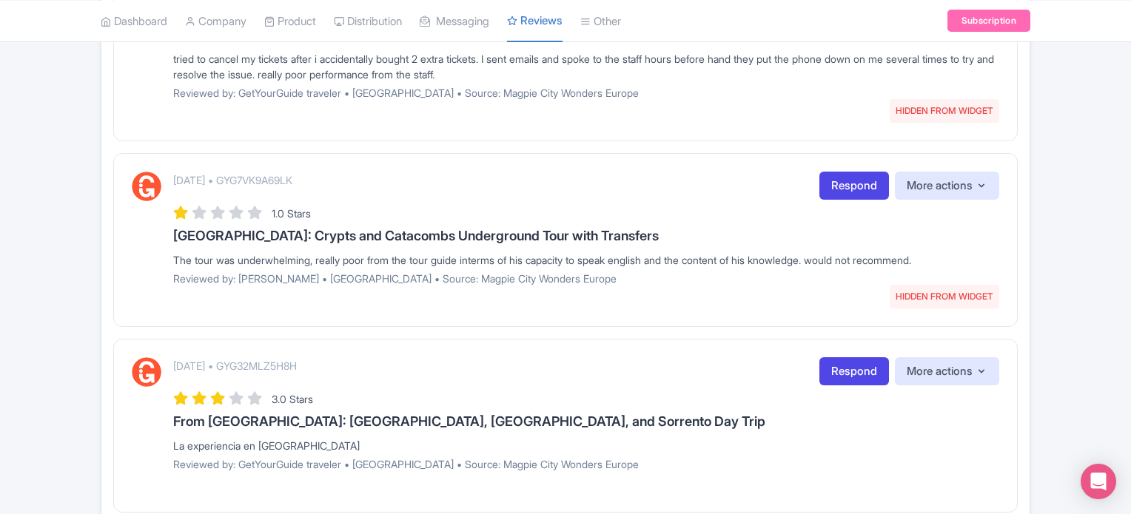
drag, startPoint x: 164, startPoint y: 233, endPoint x: 1015, endPoint y: 244, distance: 852.0
click at [1015, 244] on div "[DATE] • GYG7VK9A69LK HIDDEN FROM WIDGET Respond More actions Hide from this pa…" at bounding box center [565, 240] width 904 height 174
copy div "[GEOGRAPHIC_DATA]: Crypts and Catacombs Underground Tour with Transfers The tou…"
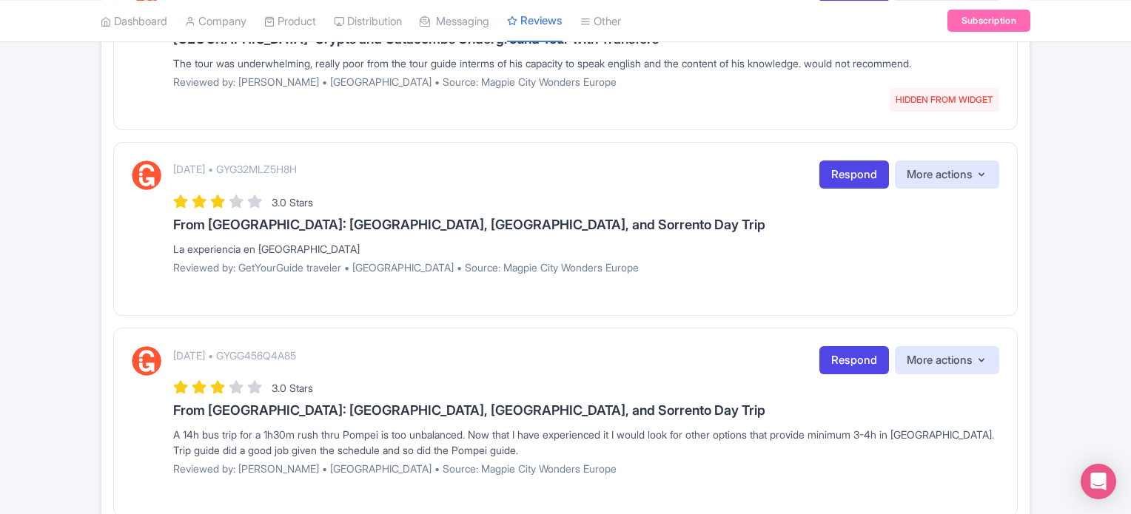
scroll to position [592, 0]
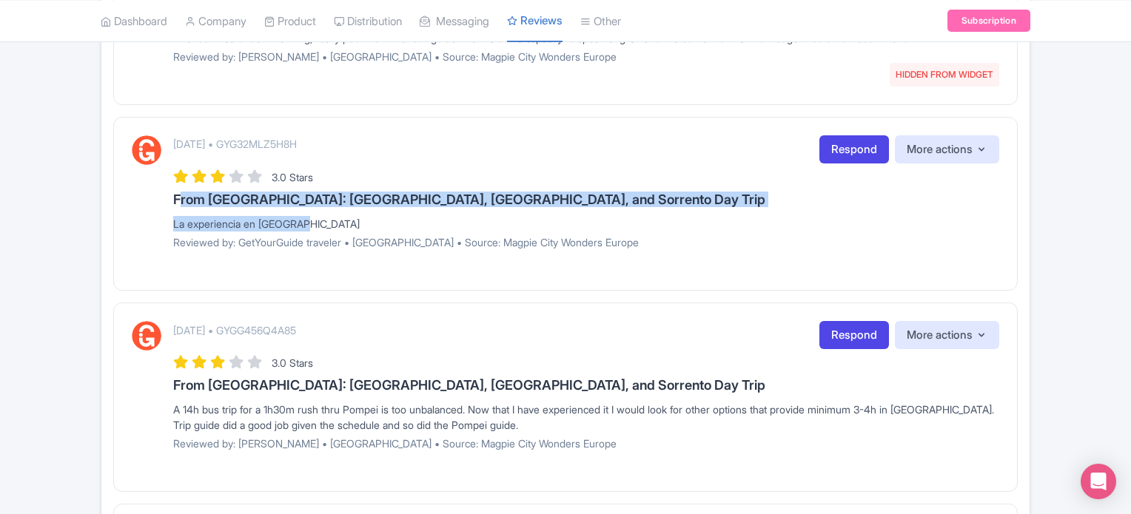
drag, startPoint x: 169, startPoint y: 192, endPoint x: 499, endPoint y: 223, distance: 330.8
click at [499, 223] on div "[DATE] • GYG32MLZ5H8H Respond More actions Hide from this page Hide from review…" at bounding box center [565, 197] width 867 height 125
copy div "From [GEOGRAPHIC_DATA]: [GEOGRAPHIC_DATA], [GEOGRAPHIC_DATA], and Sorrento Day …"
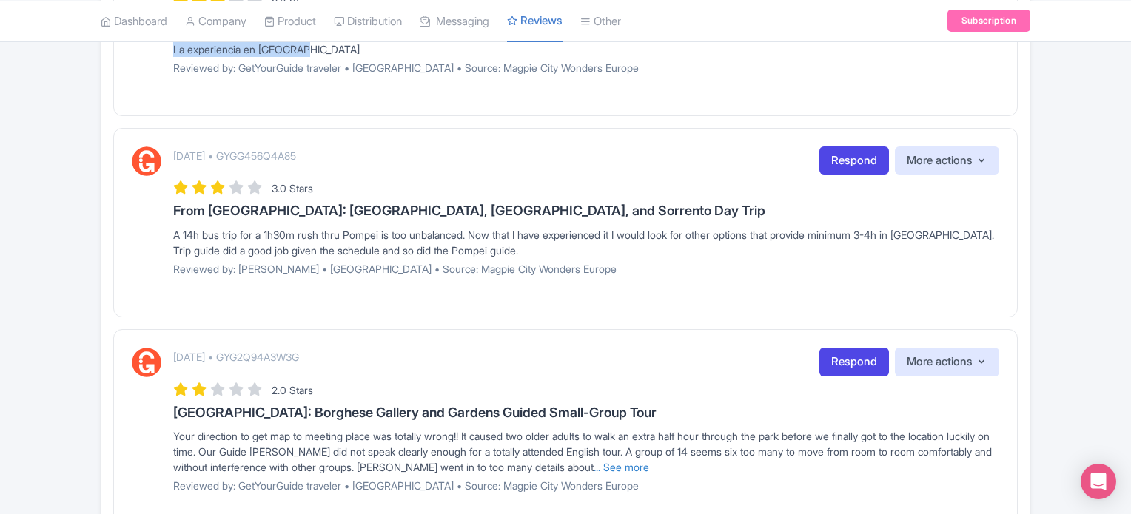
scroll to position [814, 0]
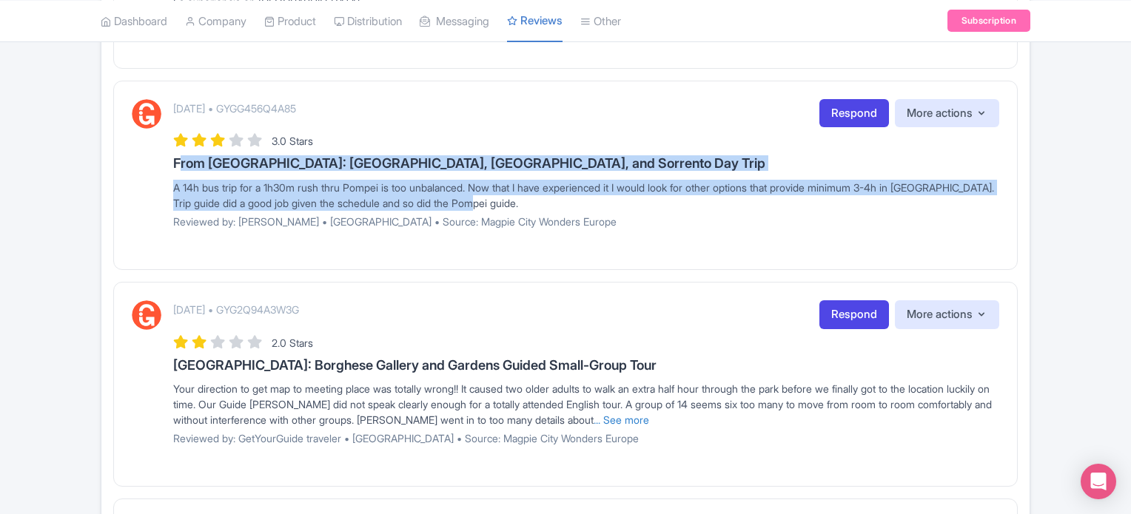
drag, startPoint x: 167, startPoint y: 161, endPoint x: 615, endPoint y: 202, distance: 449.6
click at [615, 202] on div "[DATE] • GYGG456Q4A85 Respond More actions Hide from this page Hide from review…" at bounding box center [565, 169] width 867 height 141
copy div "From Rome: Pompeii, Amalfi Coast, and Sorrento Day Trip A 14h bus trip for a 1h…"
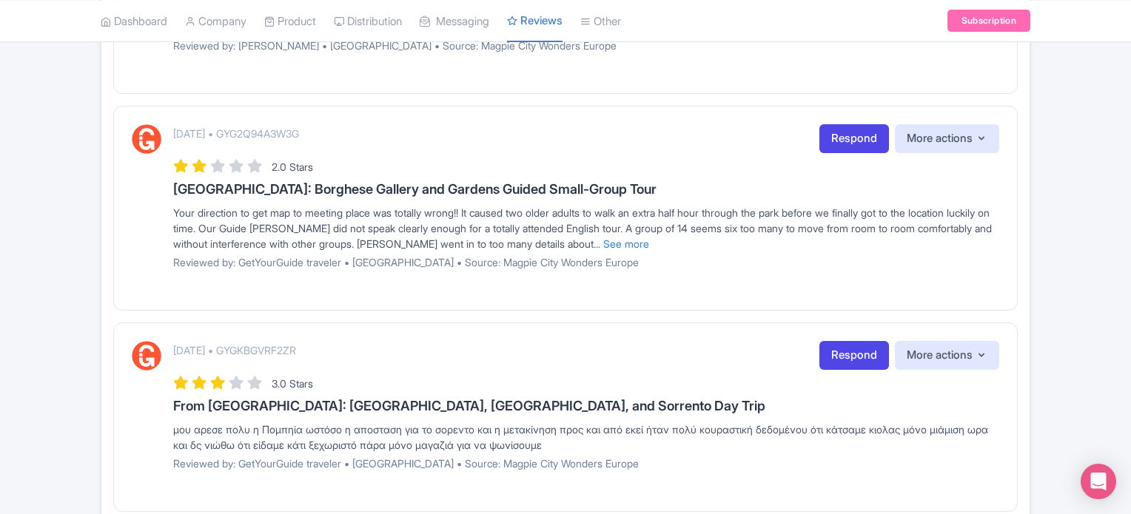
scroll to position [1036, 0]
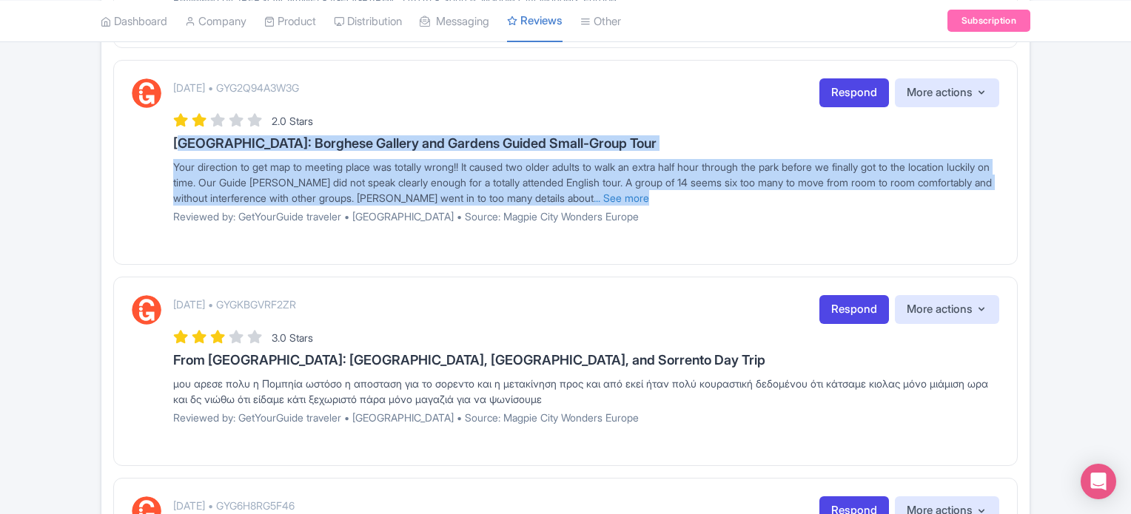
drag, startPoint x: 160, startPoint y: 145, endPoint x: 788, endPoint y: 195, distance: 630.4
click at [788, 195] on div "October 10, 2025 • GYG2Q94A3W3G Respond More actions Hide from this page Hide f…" at bounding box center [565, 156] width 867 height 156
click at [696, 201] on div "Your direction to get map to meeting place was totally wrong!! It caused two ol…" at bounding box center [586, 182] width 826 height 47
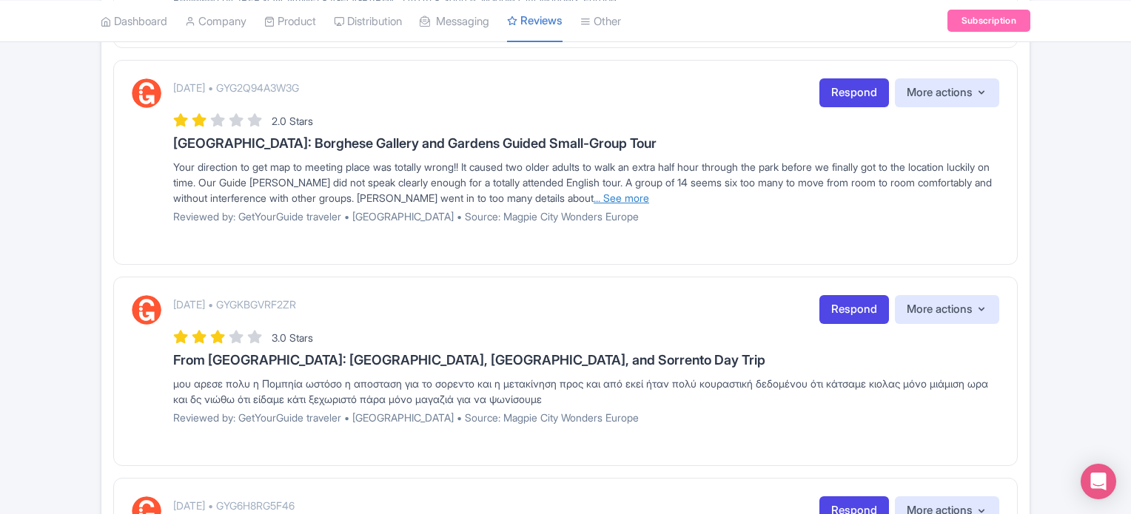
click at [649, 195] on link "... See more" at bounding box center [622, 198] width 56 height 13
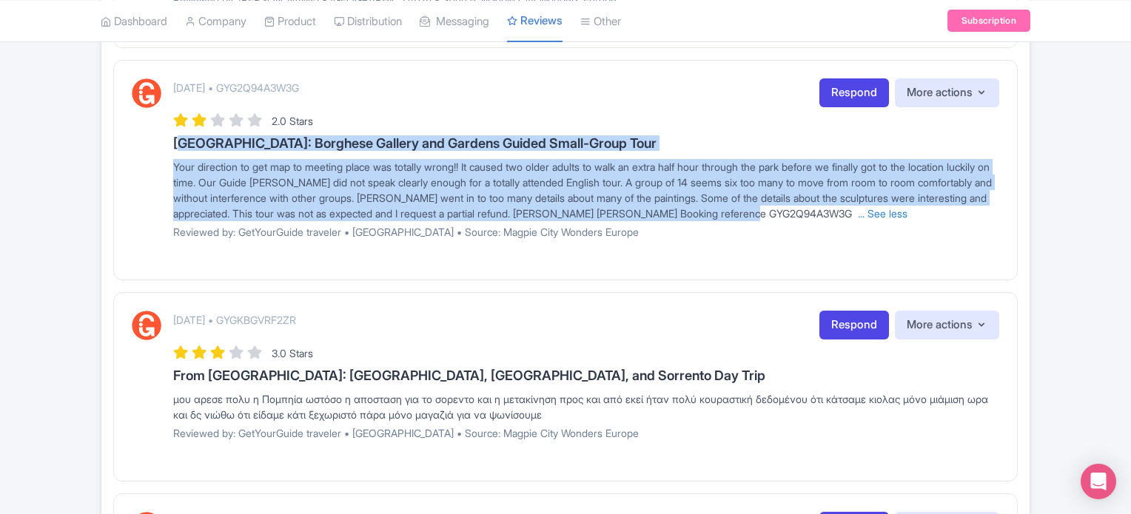
drag, startPoint x: 169, startPoint y: 141, endPoint x: 903, endPoint y: 201, distance: 735.9
click at [912, 206] on div "October 10, 2025 • GYG2Q94A3W3G Respond More actions Hide from this page Hide f…" at bounding box center [565, 164] width 867 height 172
copy div "Rome: Borghese Gallery and Gardens Guided Small-Group Tour Your direction to ge…"
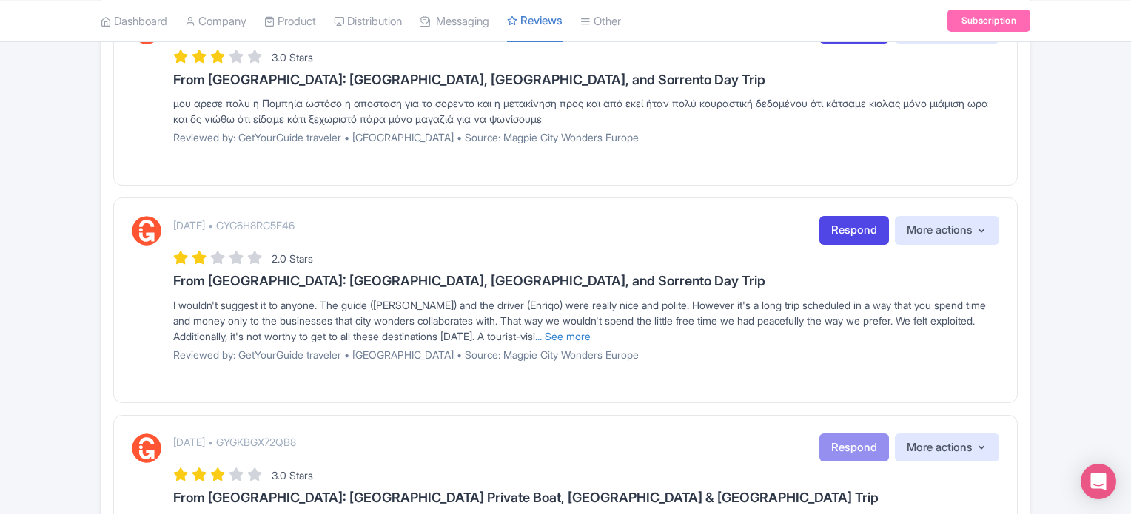
scroll to position [1258, 0]
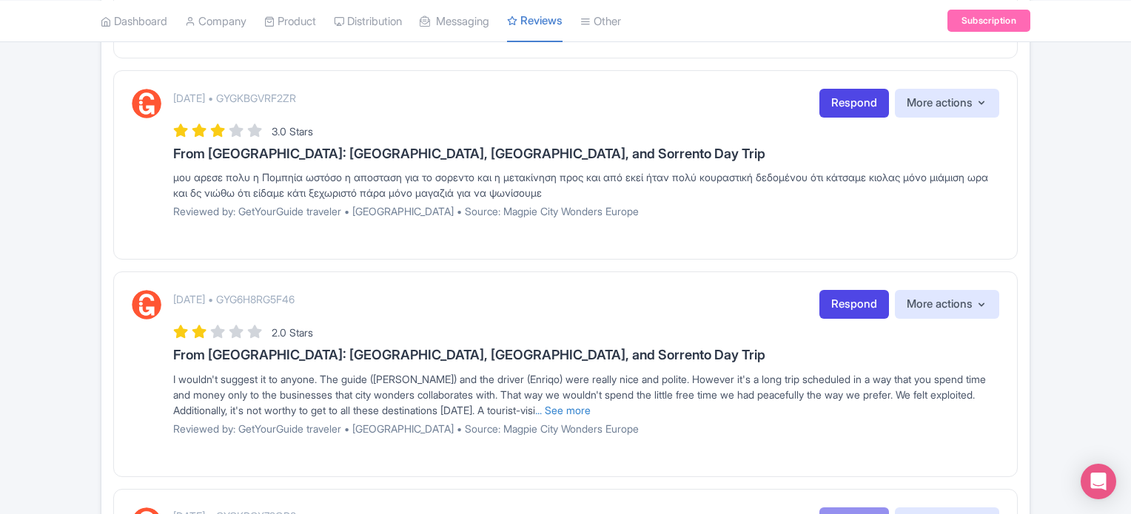
drag, startPoint x: 173, startPoint y: 145, endPoint x: 651, endPoint y: 189, distance: 480.2
click at [651, 189] on div "October 10, 2025 • GYGKBGVRF2ZR Respond More actions Hide from this page Hide f…" at bounding box center [586, 159] width 826 height 141
copy div "From Rome: Pompeii, Amalfi Coast, and Sorrento Day Trip μου αρεσε πολυ η Πομπηί…"
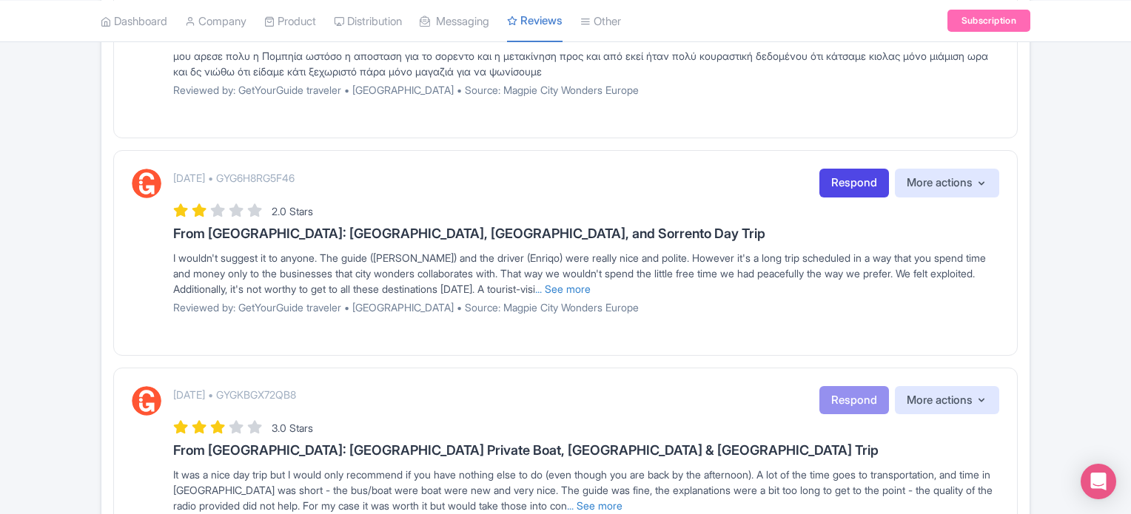
scroll to position [1406, 0]
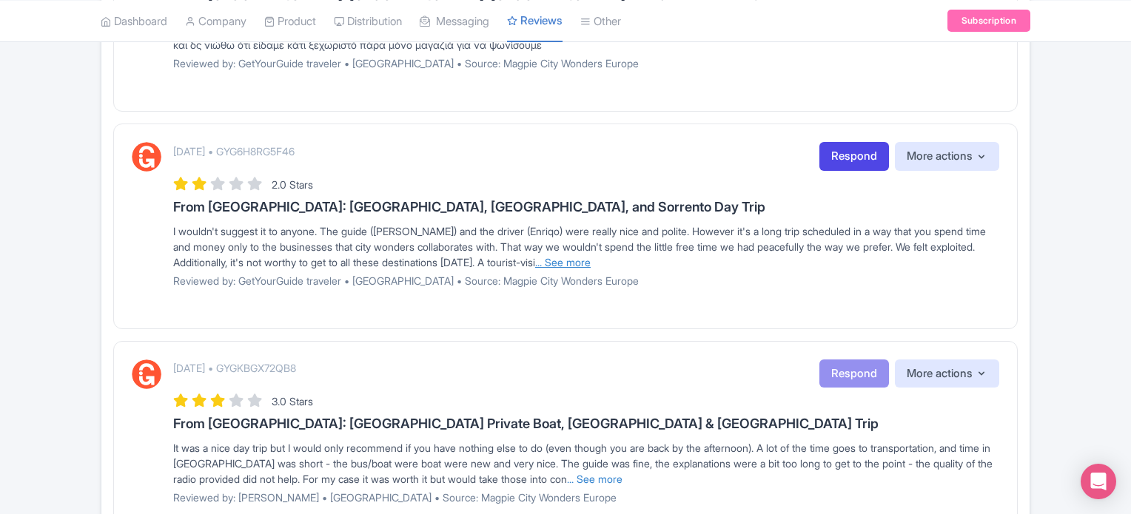
click at [591, 256] on link "... See more" at bounding box center [563, 262] width 56 height 13
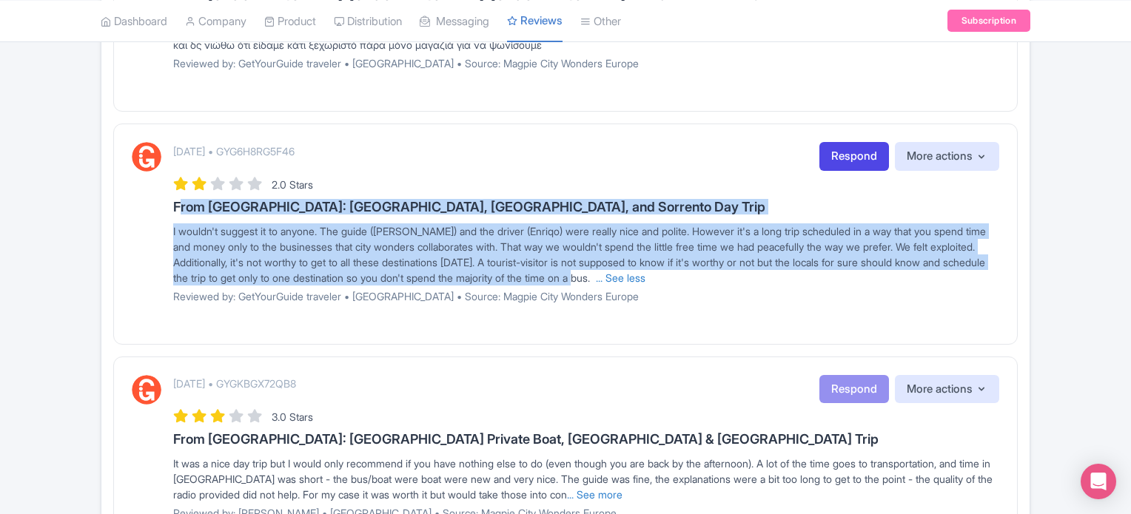
drag, startPoint x: 748, startPoint y: 278, endPoint x: 170, endPoint y: 198, distance: 582.8
click at [170, 198] on div "October 10, 2025 • GYG6H8RG5F46 Respond More actions Hide from this page Hide f…" at bounding box center [565, 228] width 867 height 172
copy div "From Rome: Pompeii, Amalfi Coast, and Sorrento Day Trip I wouldn't suggest it t…"
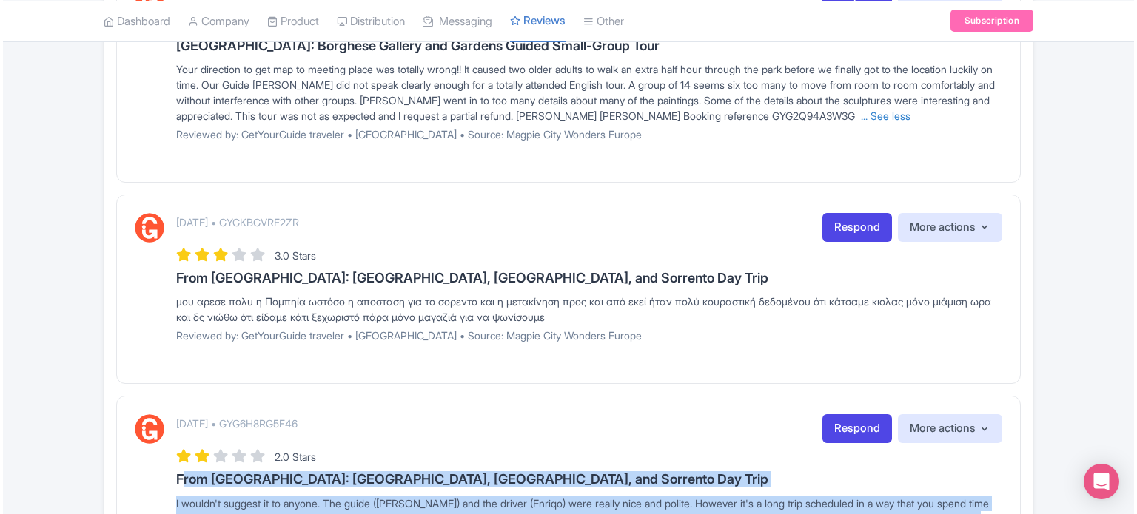
scroll to position [1110, 0]
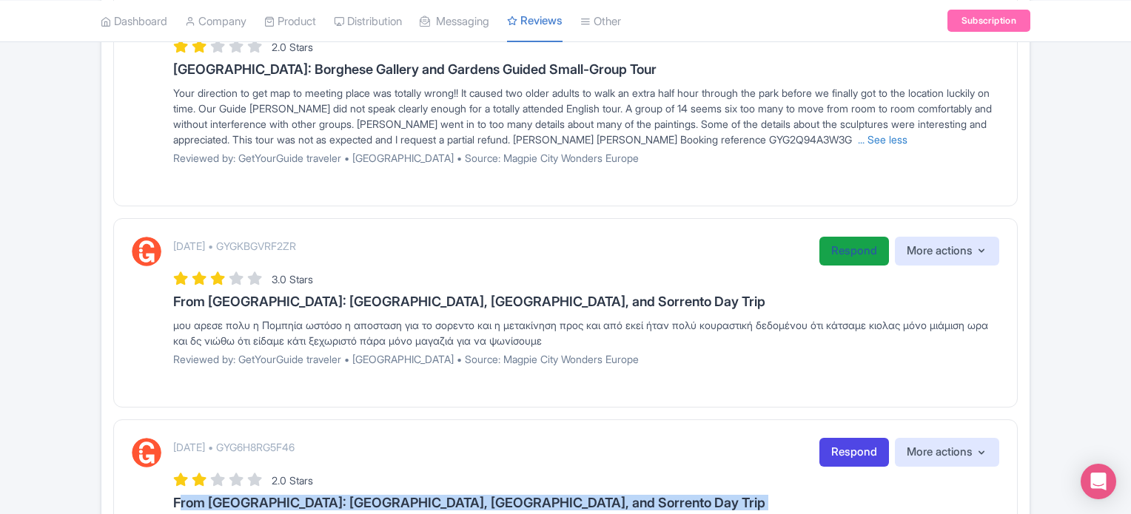
click at [847, 240] on link "Respond" at bounding box center [854, 251] width 70 height 29
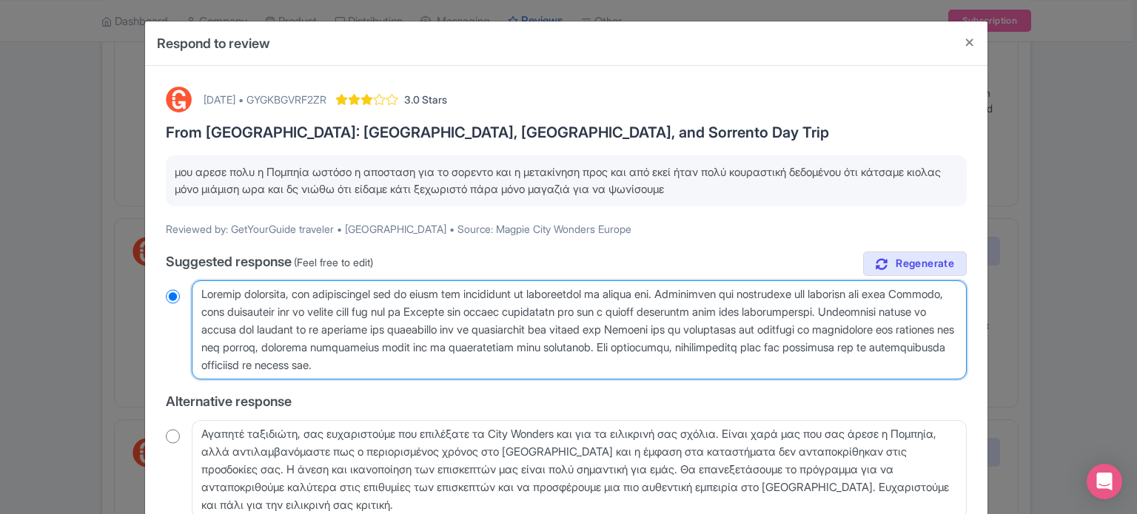
drag, startPoint x: 855, startPoint y: 375, endPoint x: 14, endPoint y: 67, distance: 895.4
click at [14, 67] on div "Respond to review October 10, 2025 • GYGKBGVRF2ZR 3.0 Stars From Rome: Pompeii,…" at bounding box center [568, 257] width 1137 height 514
paste textarea "Dear Guest, Thank you for your feedback. We’re glad to hear you enjoyed your vi…"
type textarea "Dear Guest, Thank you for your feedback. We’re glad to hear you enjoyed your vi…"
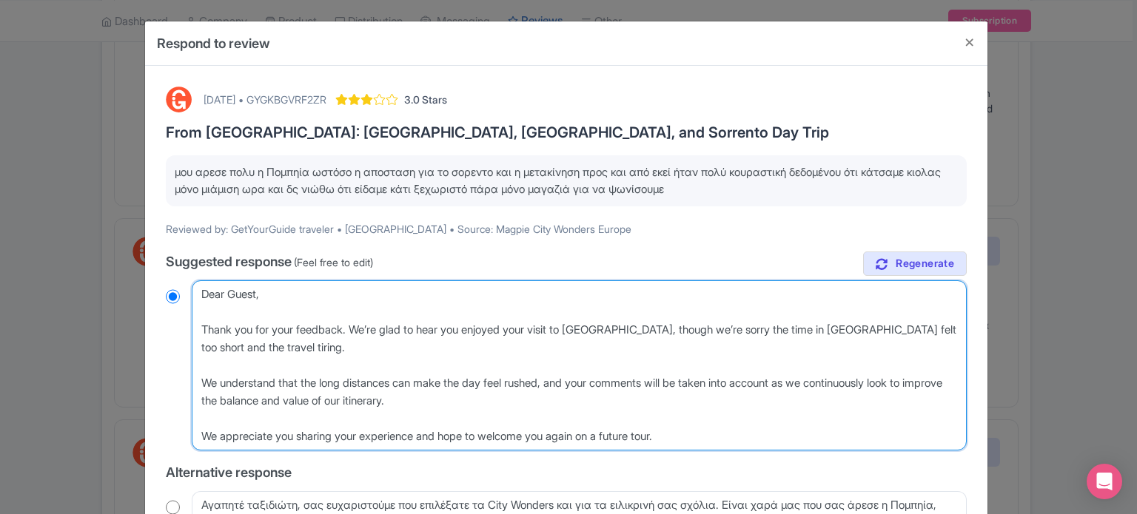
radio input "true"
type textarea "Dear Guest, Thank you for your feedback. We’re glad to hear you enjoyed your vi…"
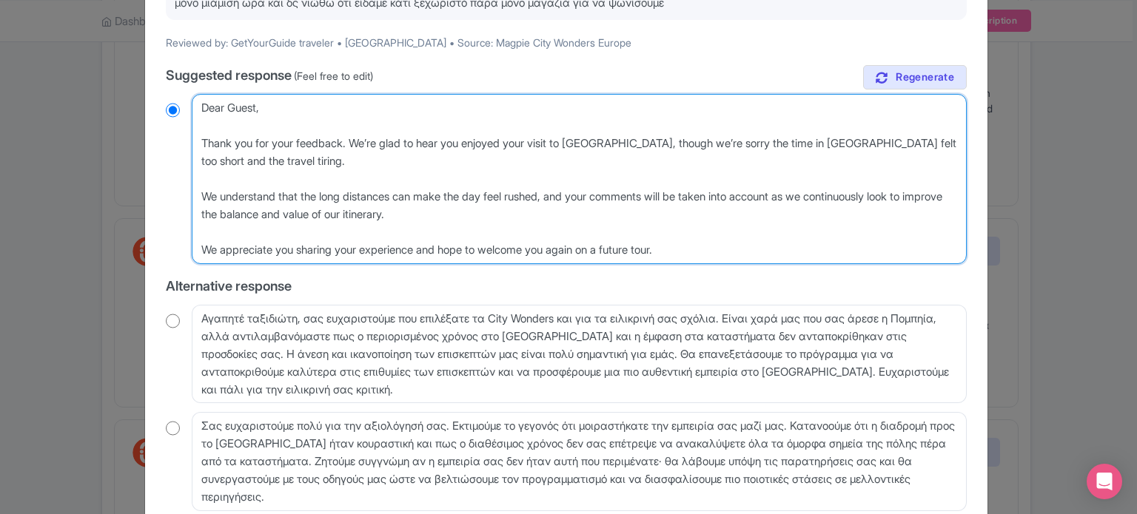
scroll to position [289, 0]
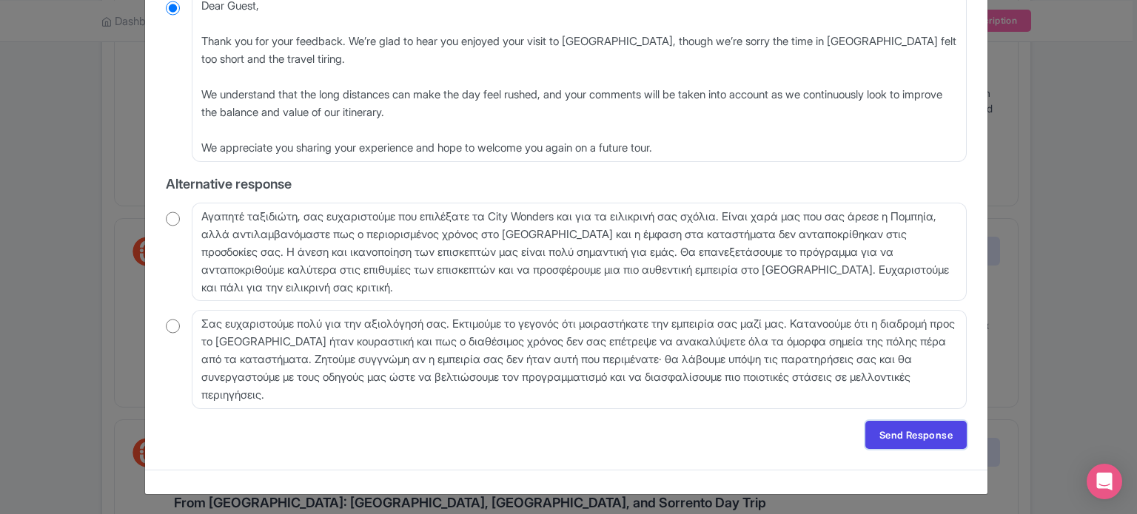
click at [901, 434] on link "Send Response" at bounding box center [915, 435] width 101 height 28
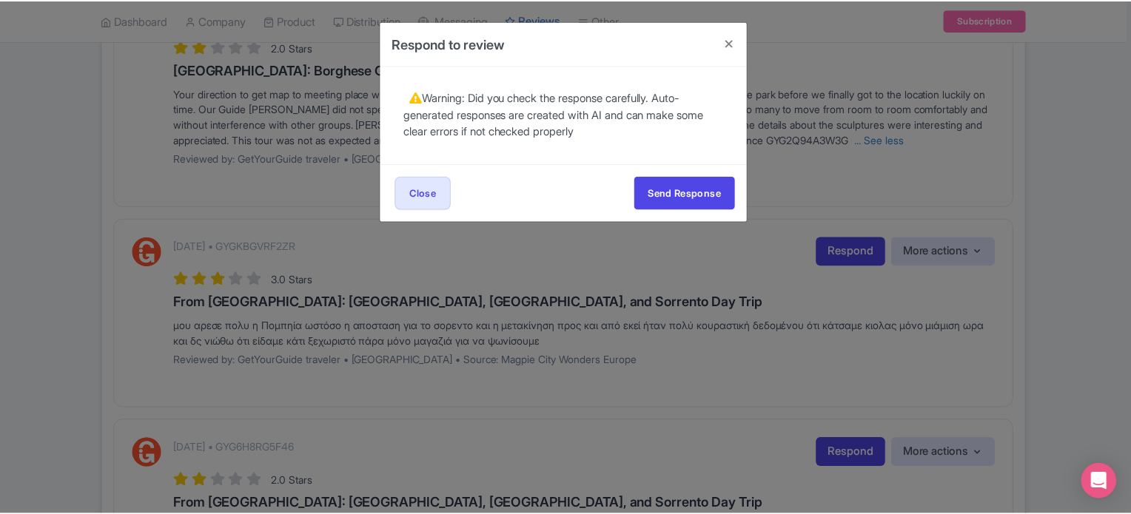
scroll to position [0, 0]
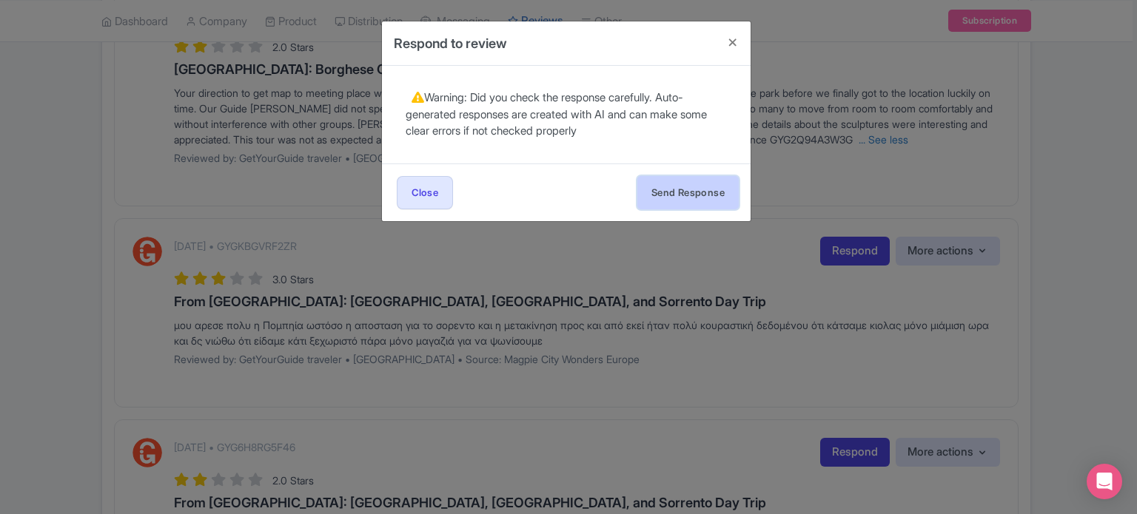
click at [705, 195] on button "Send Response" at bounding box center [687, 192] width 101 height 33
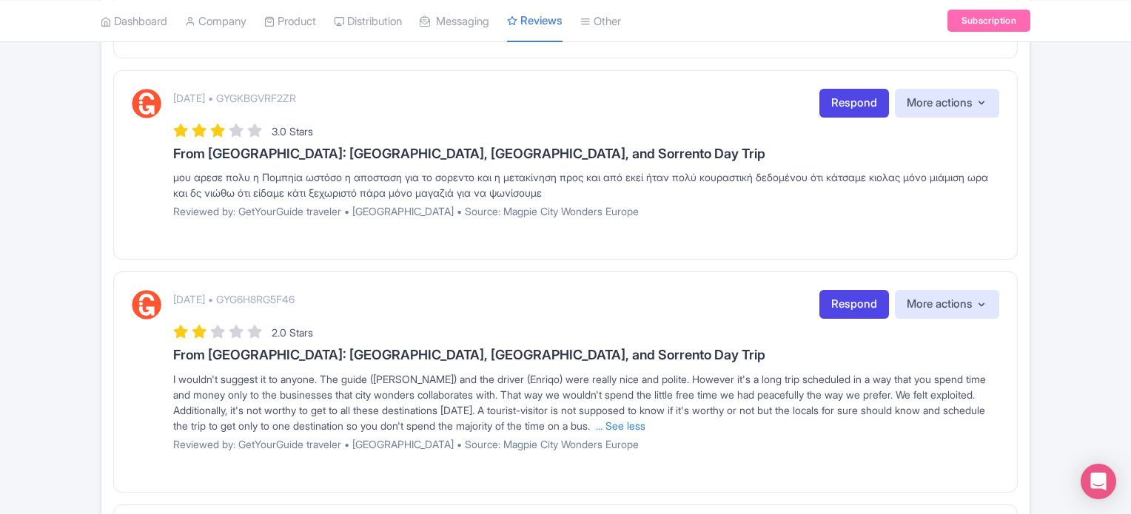
scroll to position [1332, 0]
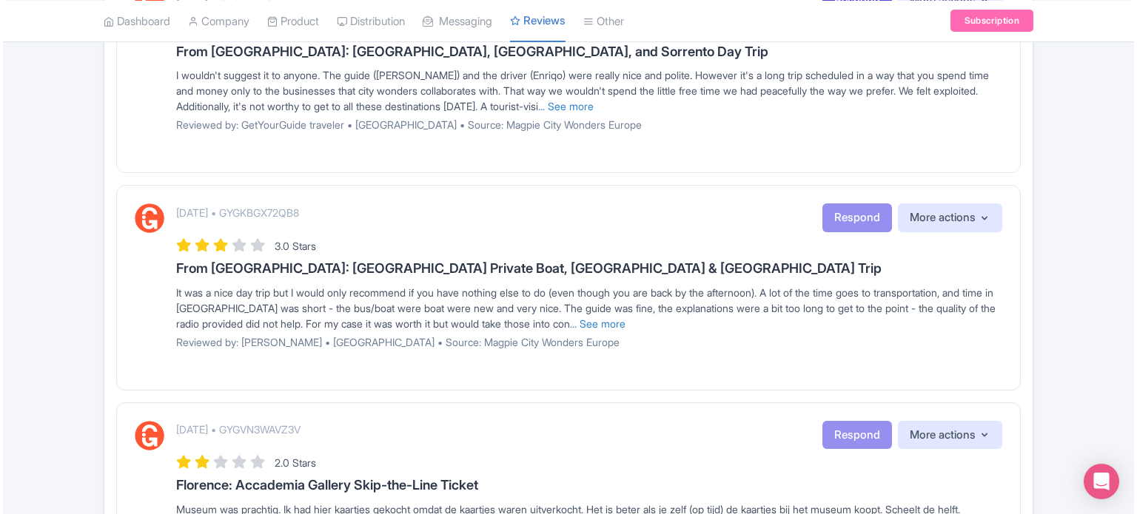
scroll to position [1206, 0]
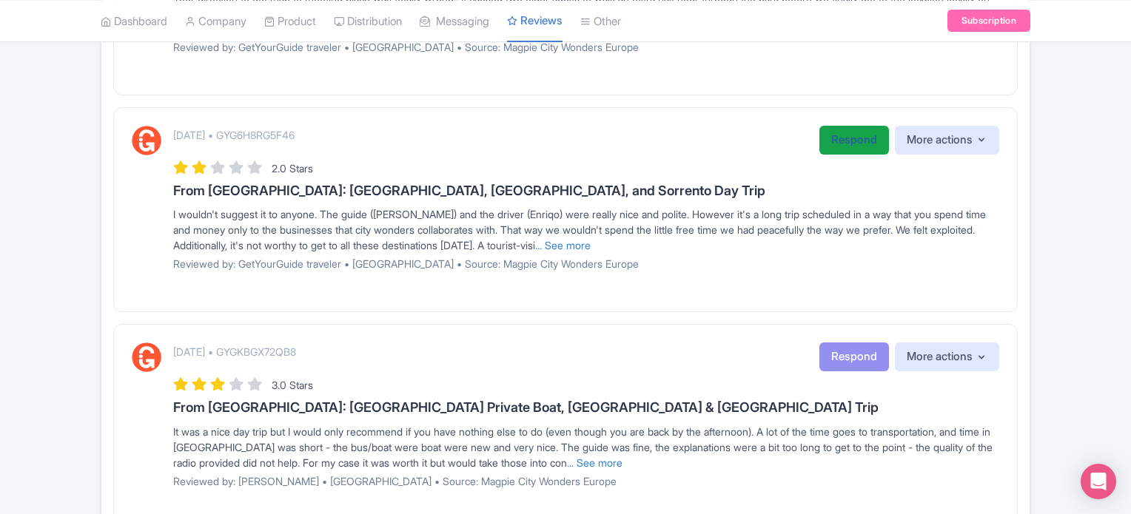
click at [832, 136] on link "Respond" at bounding box center [854, 140] width 70 height 29
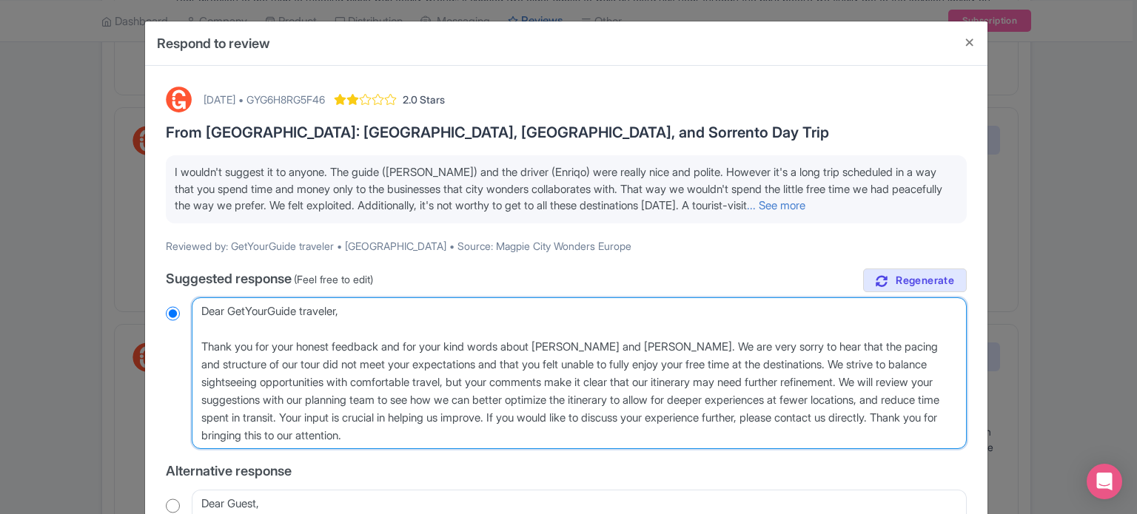
drag, startPoint x: 491, startPoint y: 429, endPoint x: 35, endPoint y: 174, distance: 522.2
click at [35, 174] on div "Respond to review [DATE] • GYG6H8RG5F46 2.0 Stars From [GEOGRAPHIC_DATA]: [GEOG…" at bounding box center [568, 257] width 1137 height 514
paste textarea "uest, Thank you for sharing your honest feedback. We’re glad to hear that [PERS…"
type textarea "Dear Guest, Thank you for sharing your honest feedback. We’re glad to hear that…"
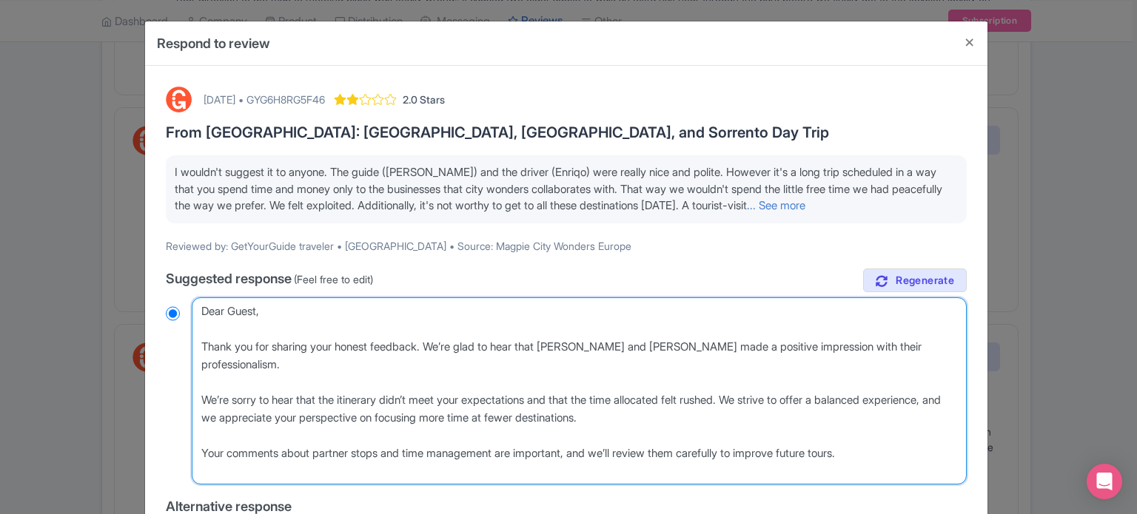
radio input "true"
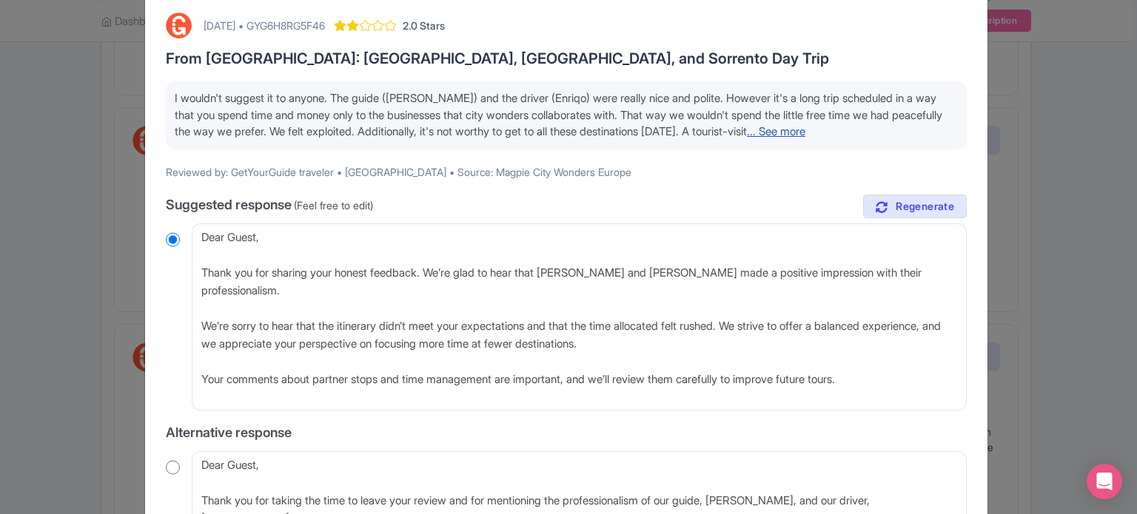
click at [805, 127] on link "... See more" at bounding box center [776, 131] width 58 height 14
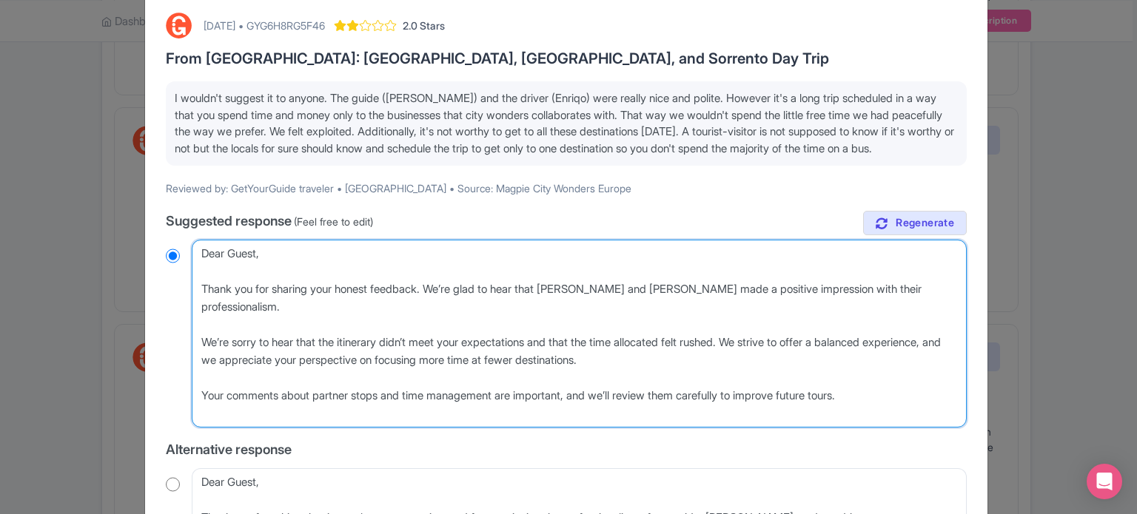
drag, startPoint x: 873, startPoint y: 381, endPoint x: 255, endPoint y: 414, distance: 619.6
click at [255, 414] on textarea "Dear GetYourGuide traveler, Thank you for your honest feedback and for your kin…" at bounding box center [579, 334] width 775 height 188
type textarea "Dear Guest, Thank you for sharing your honest feedback. We’re glad to hear that…"
radio input "true"
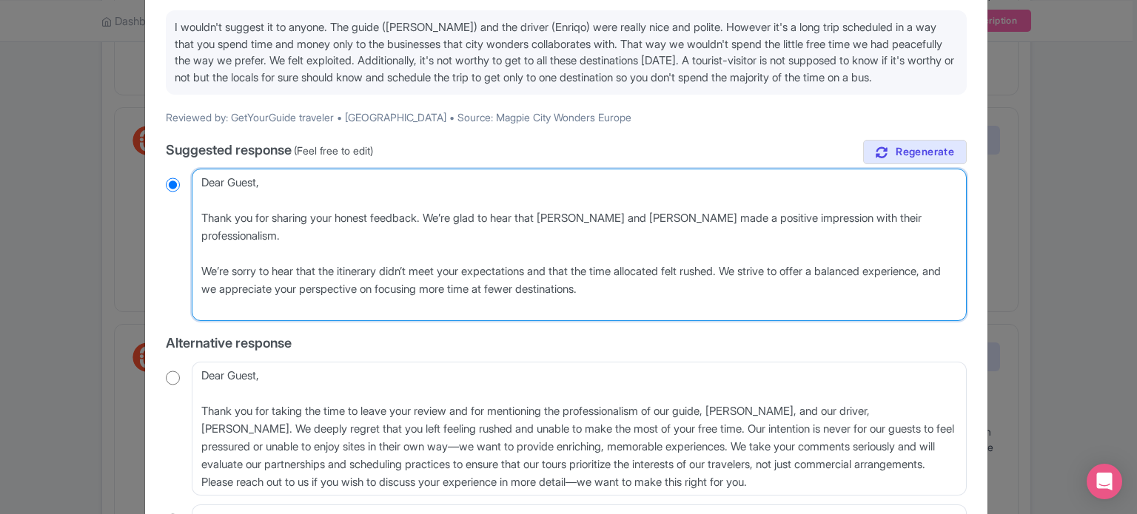
scroll to position [392, 0]
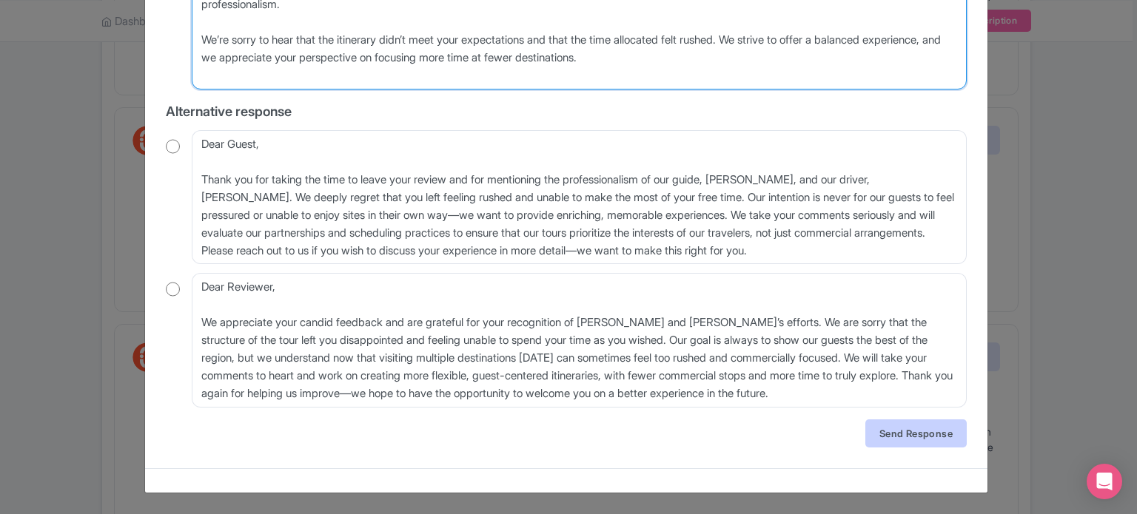
type textarea "Dear Guest, Thank you for sharing your honest feedback. We’re glad to hear that…"
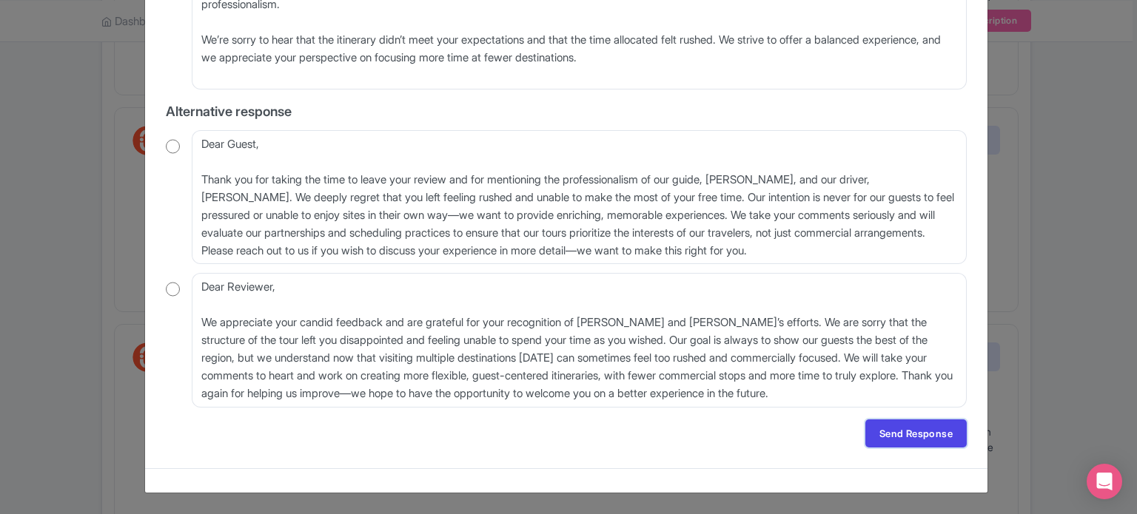
click at [936, 442] on link "Send Response" at bounding box center [915, 434] width 101 height 28
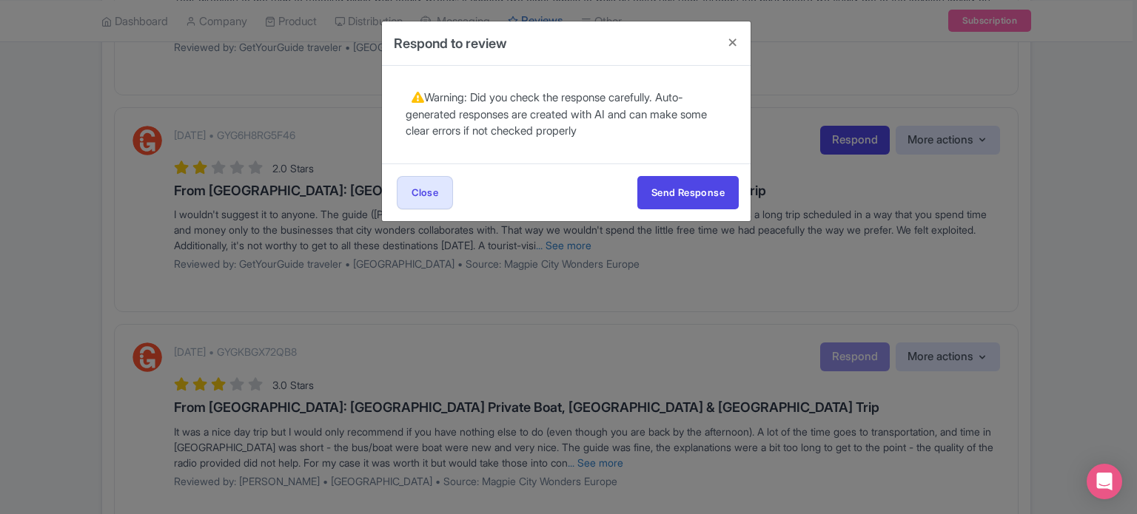
scroll to position [0, 0]
click at [697, 190] on button "Send Response" at bounding box center [687, 192] width 101 height 33
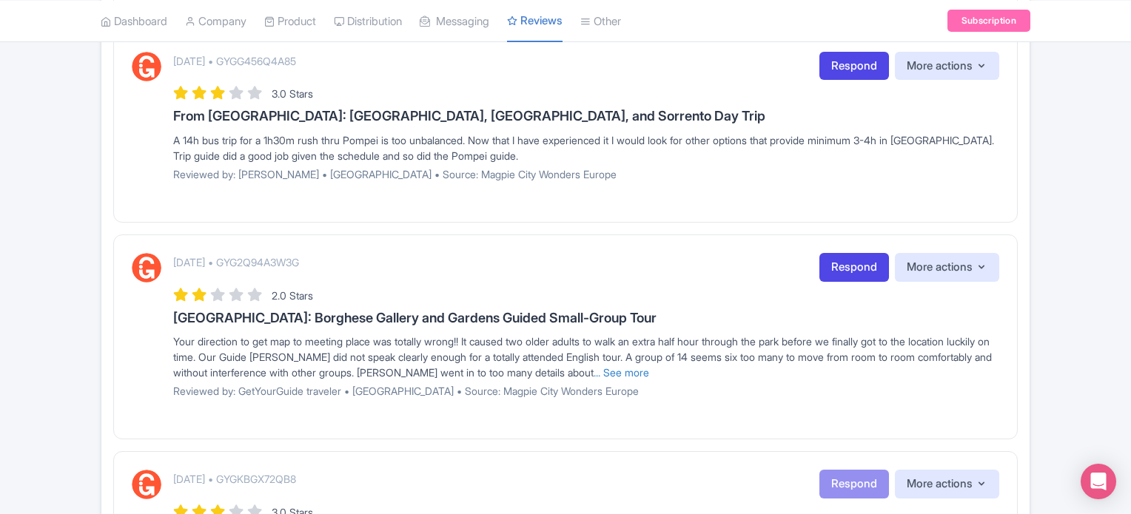
scroll to position [888, 0]
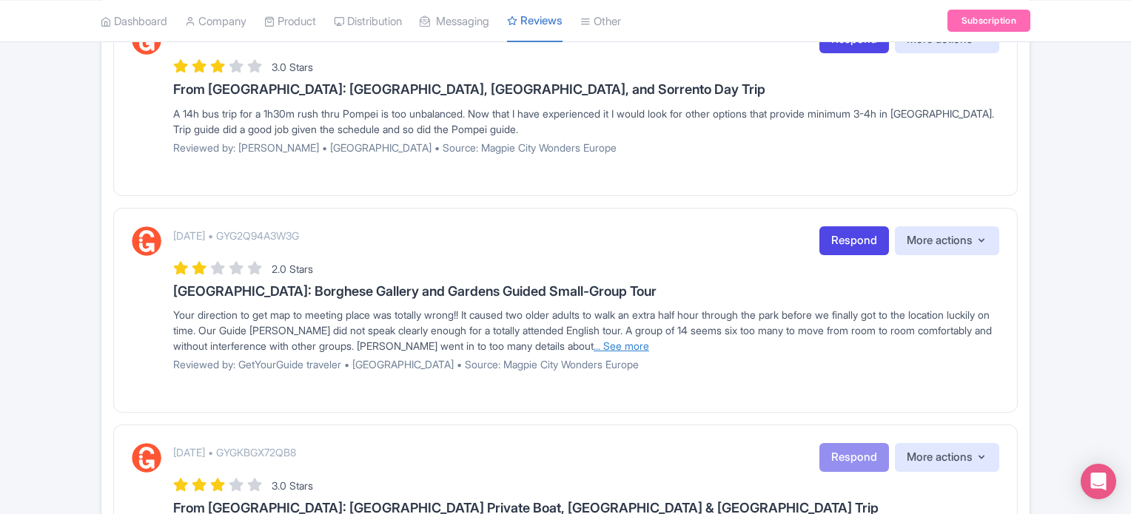
click at [649, 343] on link "... See more" at bounding box center [622, 346] width 56 height 13
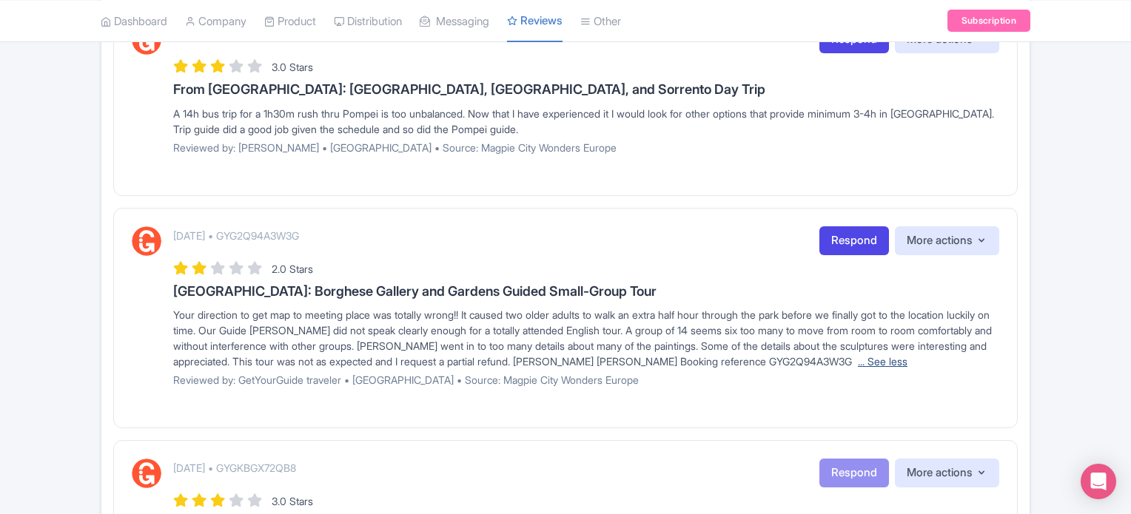
click at [907, 360] on link "... See less" at bounding box center [883, 361] width 50 height 13
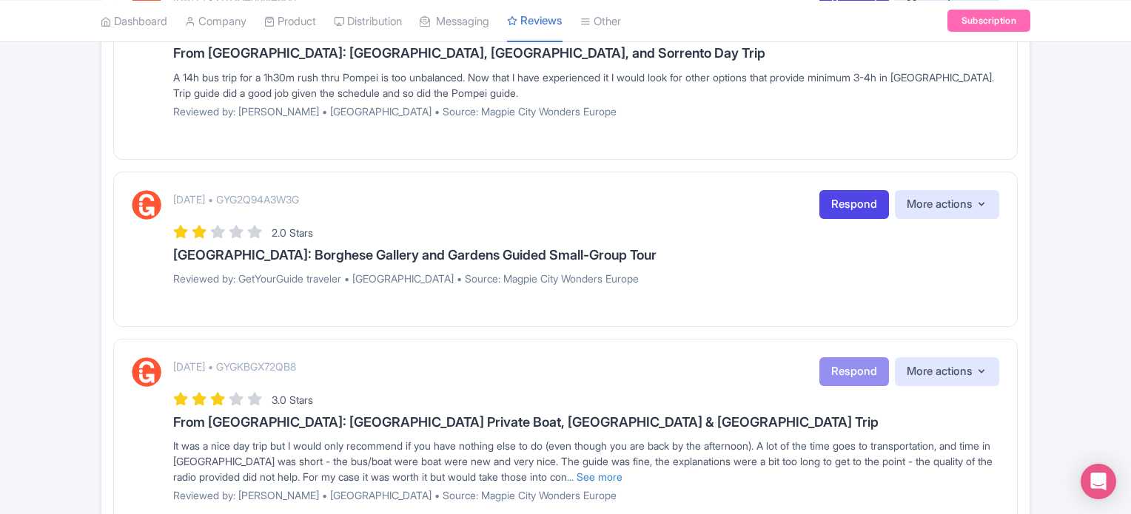
scroll to position [1036, 0]
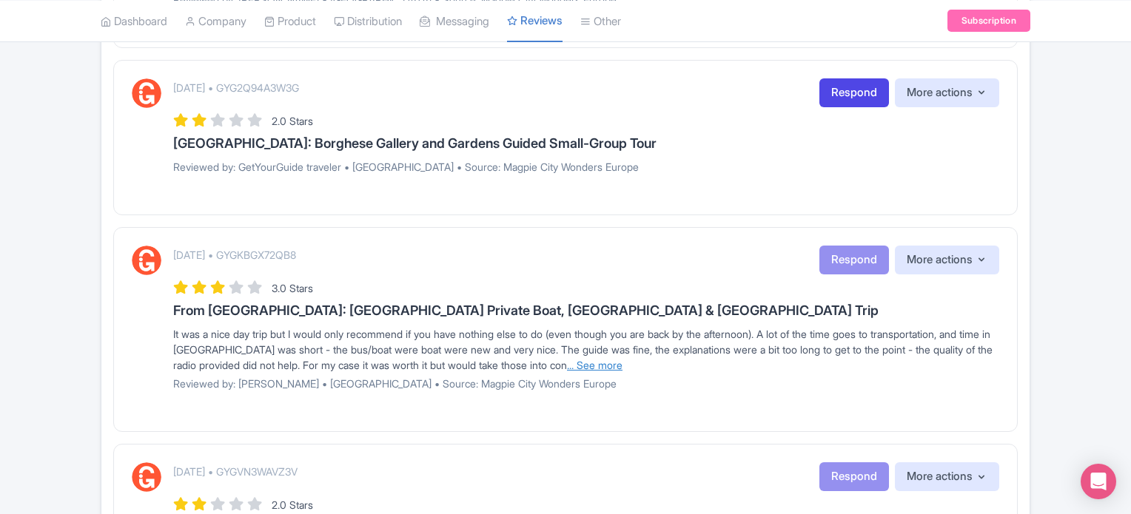
click at [622, 363] on link "... See more" at bounding box center [595, 365] width 56 height 13
click at [751, 362] on link "... See less" at bounding box center [727, 365] width 50 height 13
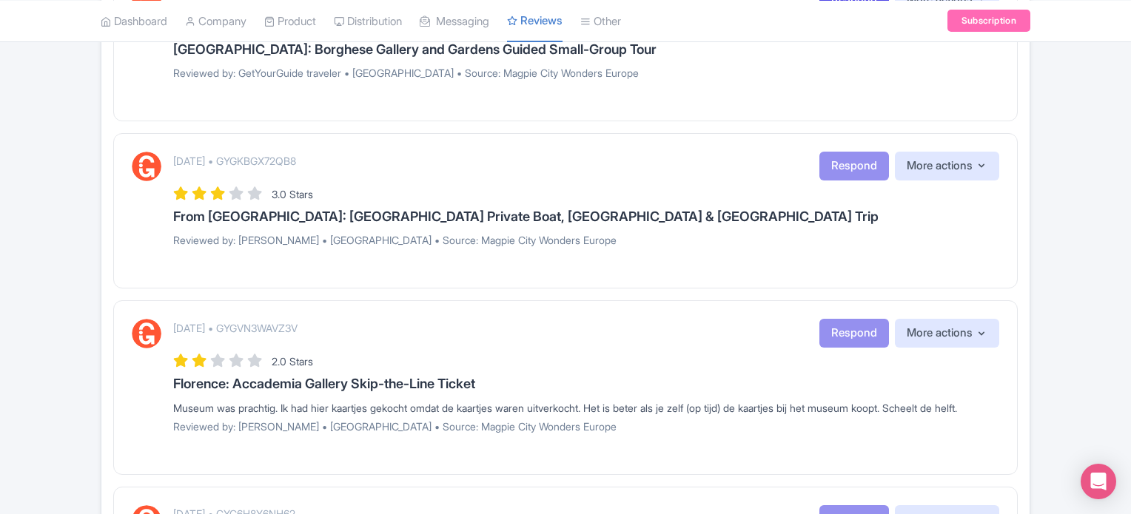
scroll to position [962, 0]
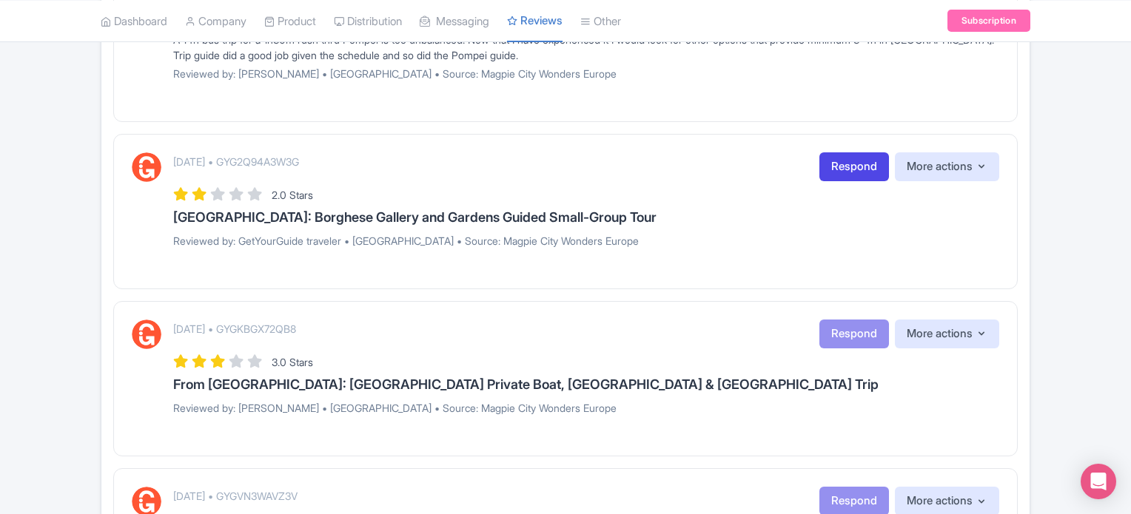
click at [458, 245] on p "Reviewed by: GetYourGuide traveler • [GEOGRAPHIC_DATA] • Source: Magpie City Wo…" at bounding box center [586, 241] width 826 height 16
click at [577, 251] on div "[DATE] • GYG2Q94A3W3G Respond More actions Hide from this page Hide from review…" at bounding box center [586, 205] width 826 height 107
click at [575, 241] on p "Reviewed by: GetYourGuide traveler • [GEOGRAPHIC_DATA] • Source: Magpie City Wo…" at bounding box center [586, 241] width 826 height 16
click at [836, 170] on link "Respond" at bounding box center [854, 166] width 70 height 29
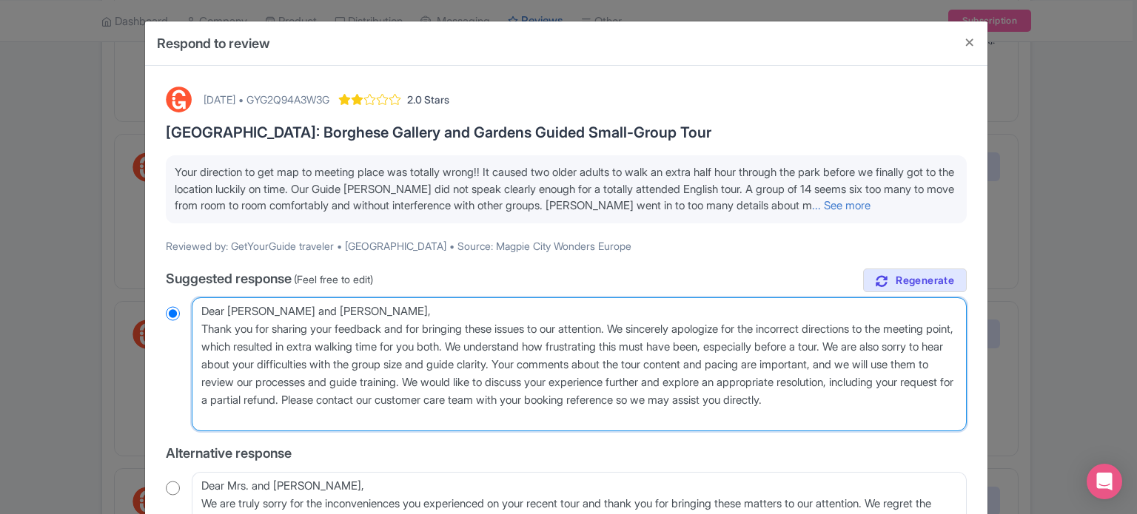
drag, startPoint x: 374, startPoint y: 419, endPoint x: 0, endPoint y: 198, distance: 434.0
click at [157, 298] on div "[DATE] • GYG2Q94A3W3G 2.0 Stars [GEOGRAPHIC_DATA]: Borghese Gallery and Gardens…" at bounding box center [566, 420] width 819 height 685
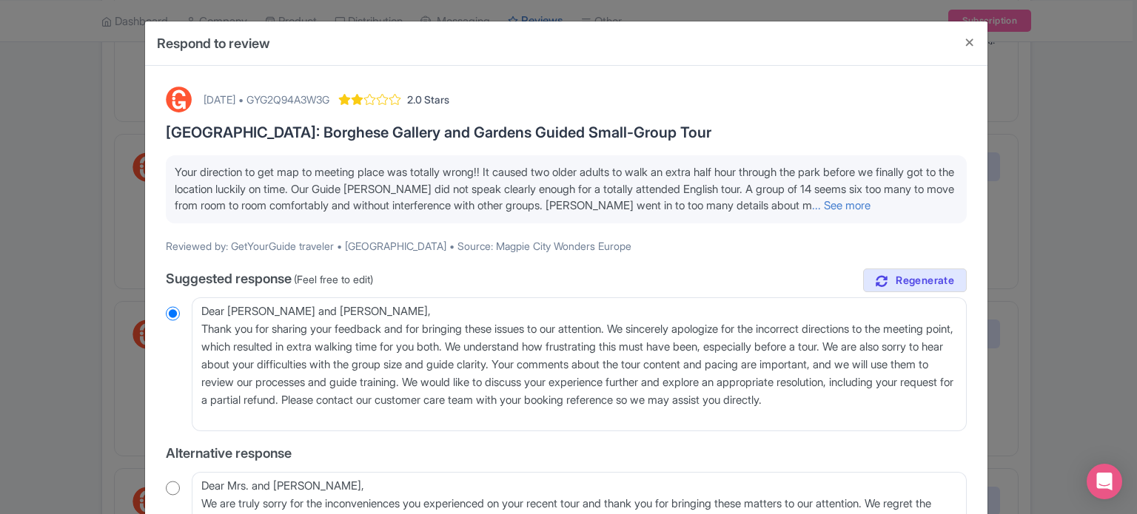
click at [0, 198] on div "Respond to review [DATE] • GYG2Q94A3W3G 2.0 Stars [GEOGRAPHIC_DATA]: Borghese G…" at bounding box center [568, 257] width 1137 height 514
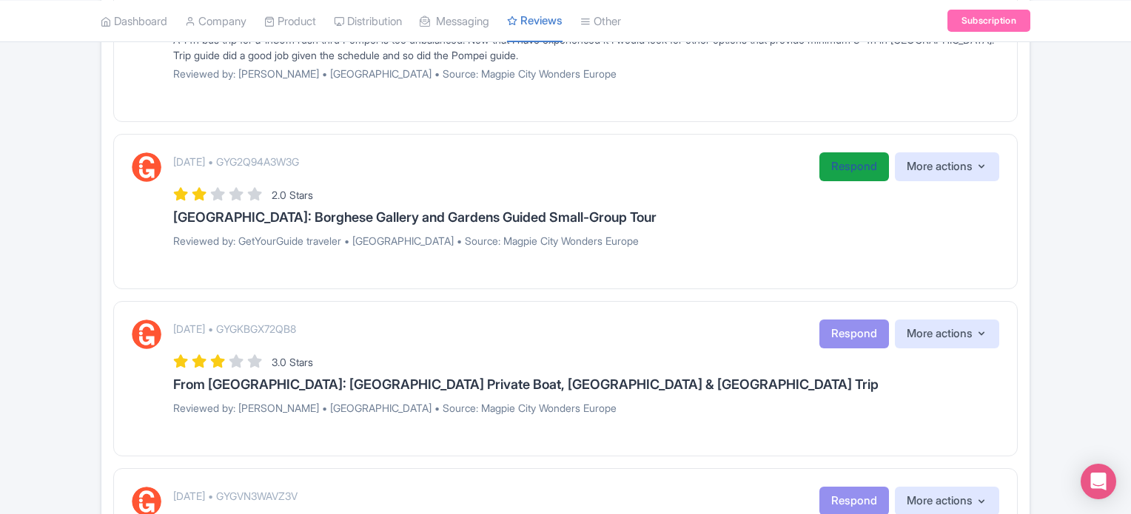
click at [862, 153] on link "Respond" at bounding box center [854, 166] width 70 height 29
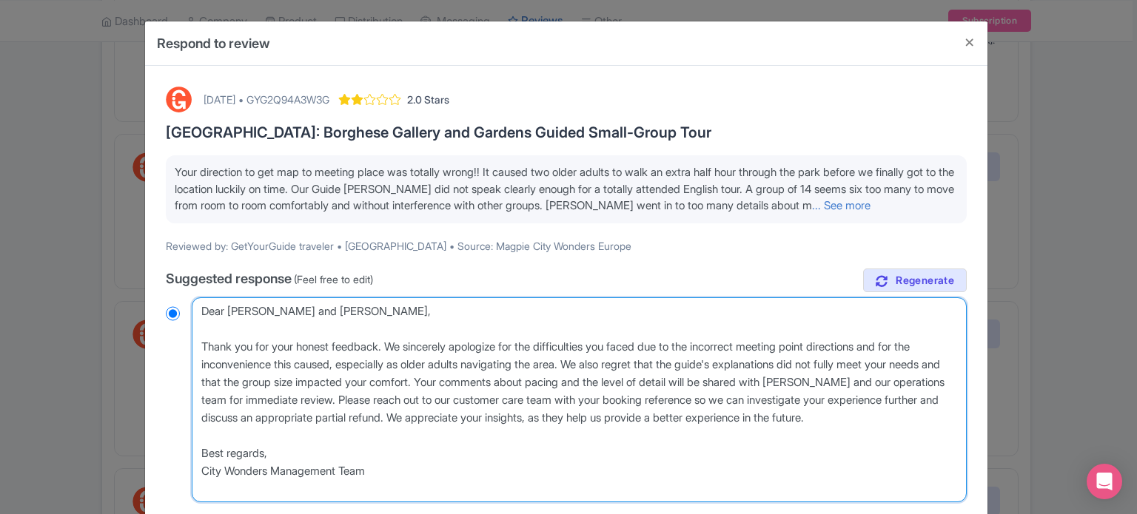
drag, startPoint x: 289, startPoint y: 445, endPoint x: 58, endPoint y: 289, distance: 278.8
click at [58, 289] on div "Respond to review October 10, 2025 • GYG2Q94A3W3G 2.0 Stars Rome: Borghese Gall…" at bounding box center [568, 257] width 1137 height 514
paste textarea "Thank you for taking the time to share your experience. We're sorry to hear tha…"
type textarea "Dear Ethel and Joseph, Thank you for taking the time to share your experience. …"
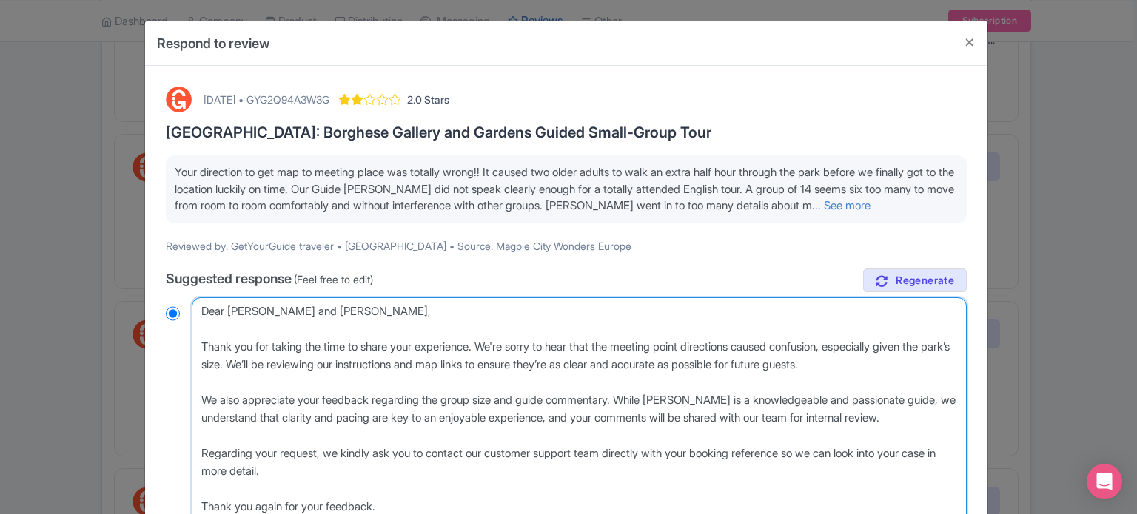
radio input "true"
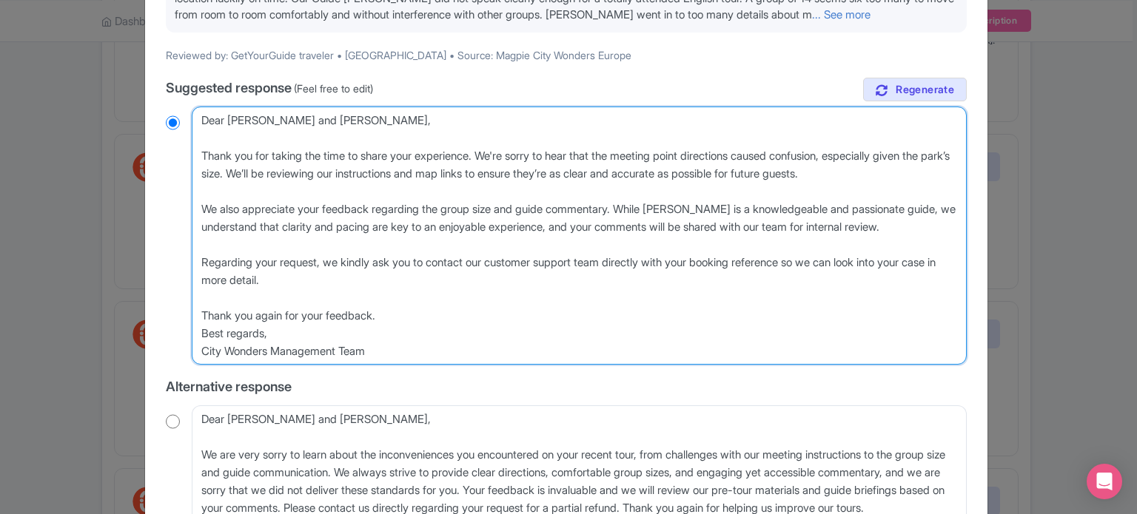
scroll to position [222, 0]
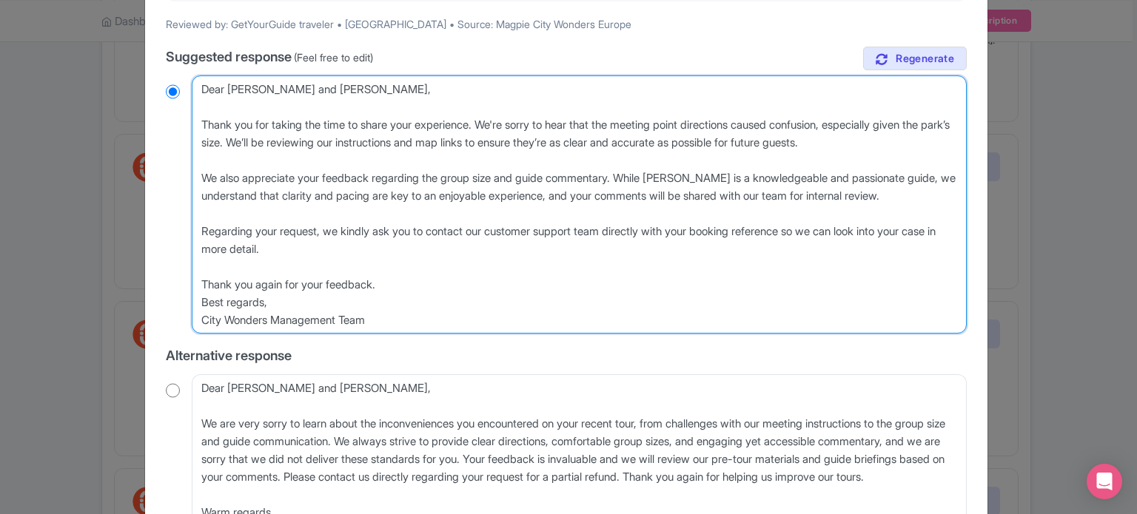
drag, startPoint x: 431, startPoint y: 310, endPoint x: 145, endPoint y: 303, distance: 286.5
click at [145, 303] on div "October 10, 2025 • GYG2Q94A3W3G 2.0 Stars Rome: Borghese Gallery and Gardens Gu…" at bounding box center [566, 331] width 842 height 975
drag, startPoint x: 495, startPoint y: 316, endPoint x: 157, endPoint y: 299, distance: 338.7
click at [157, 299] on div "October 10, 2025 • GYG2Q94A3W3G 2.0 Stars Rome: Borghese Gallery and Gardens Gu…" at bounding box center [566, 332] width 819 height 952
type textarea "Dear Ethel and Joseph, Thank you for taking the time to share your experience. …"
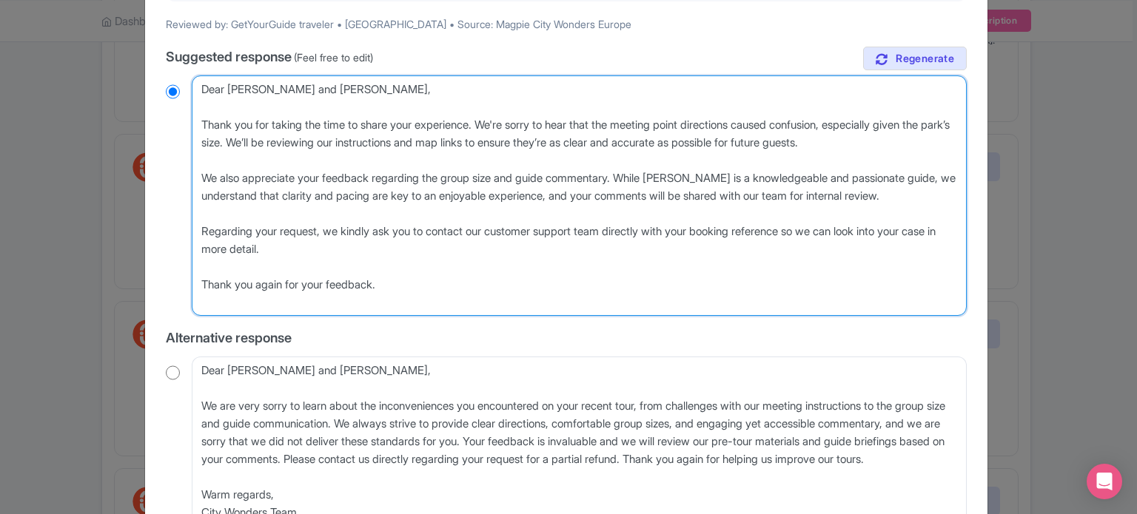
radio input "true"
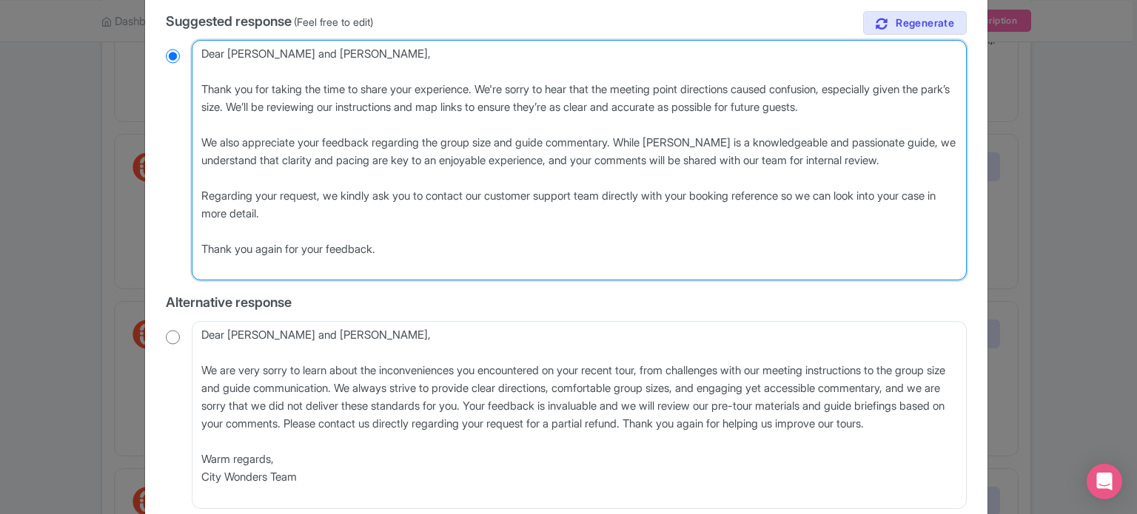
scroll to position [554, 0]
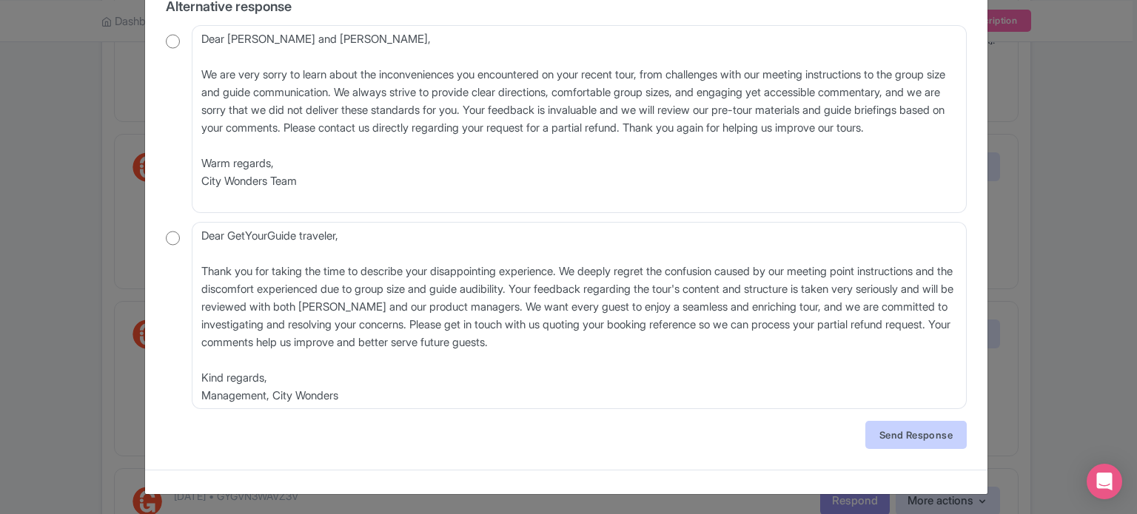
type textarea "Dear Ethel and Joseph, Thank you for taking the time to share your experience. …"
click at [930, 430] on link "Send Response" at bounding box center [915, 435] width 101 height 28
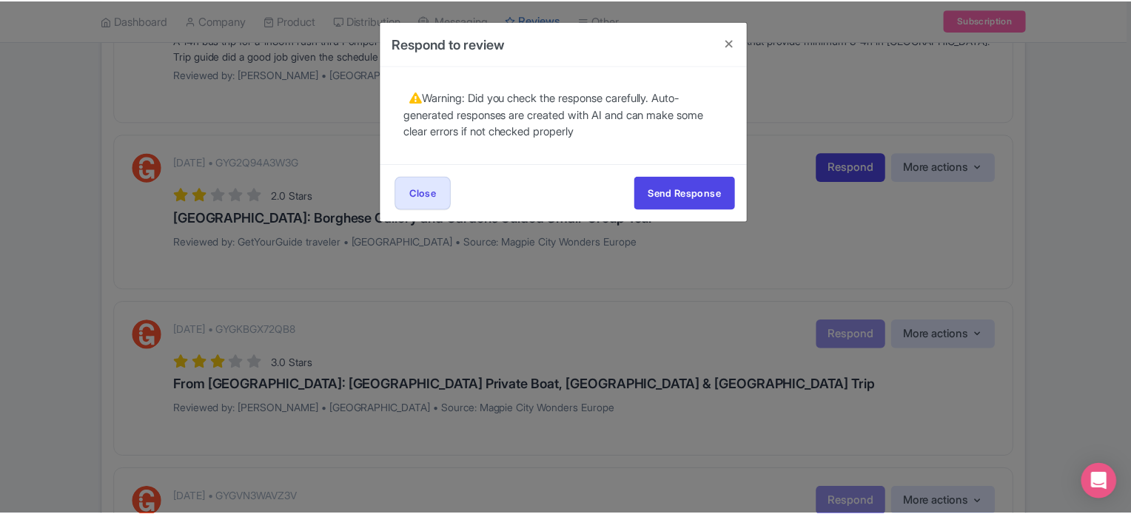
scroll to position [0, 0]
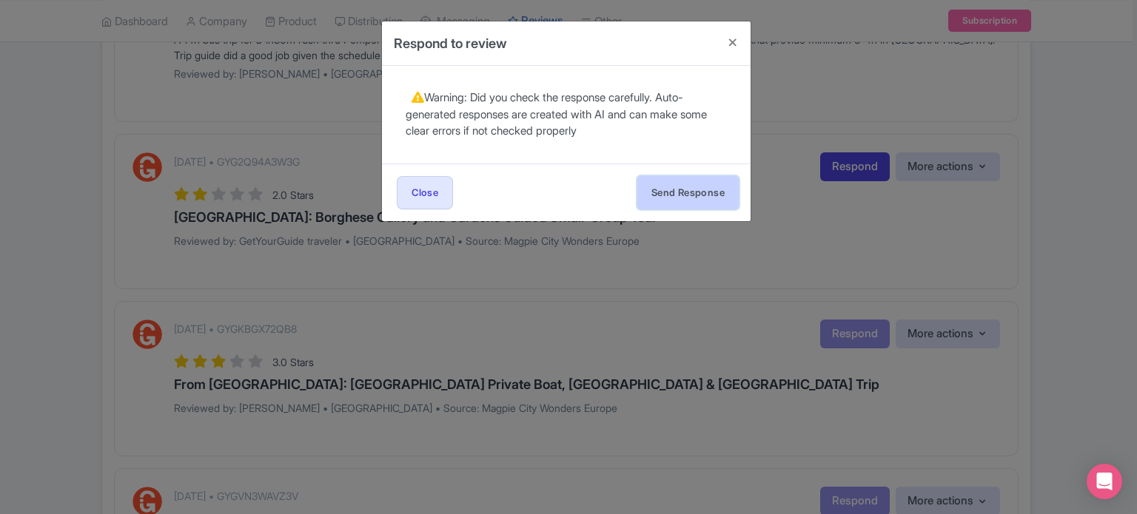
click at [699, 180] on button "Send Response" at bounding box center [687, 192] width 101 height 33
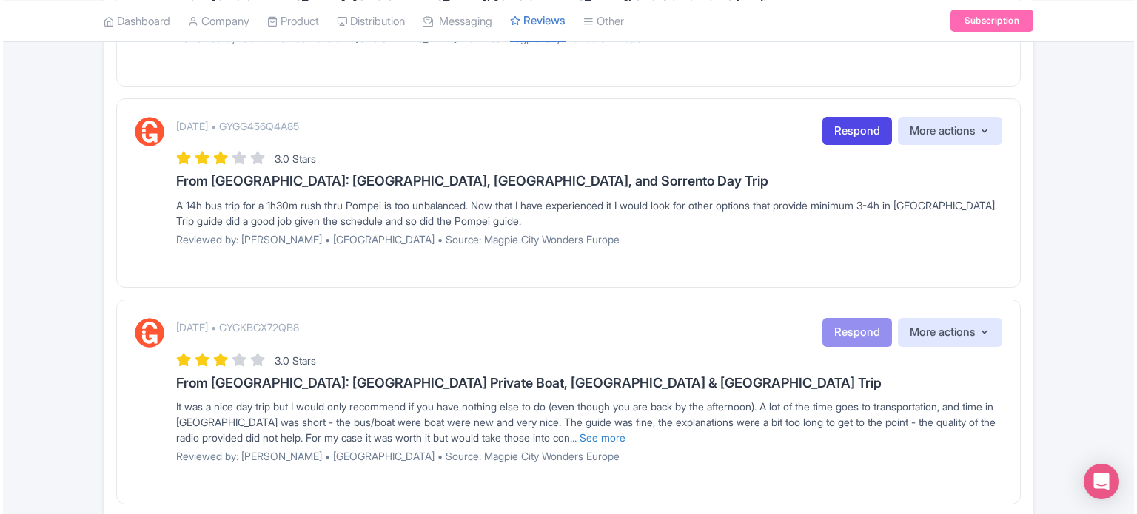
scroll to position [888, 0]
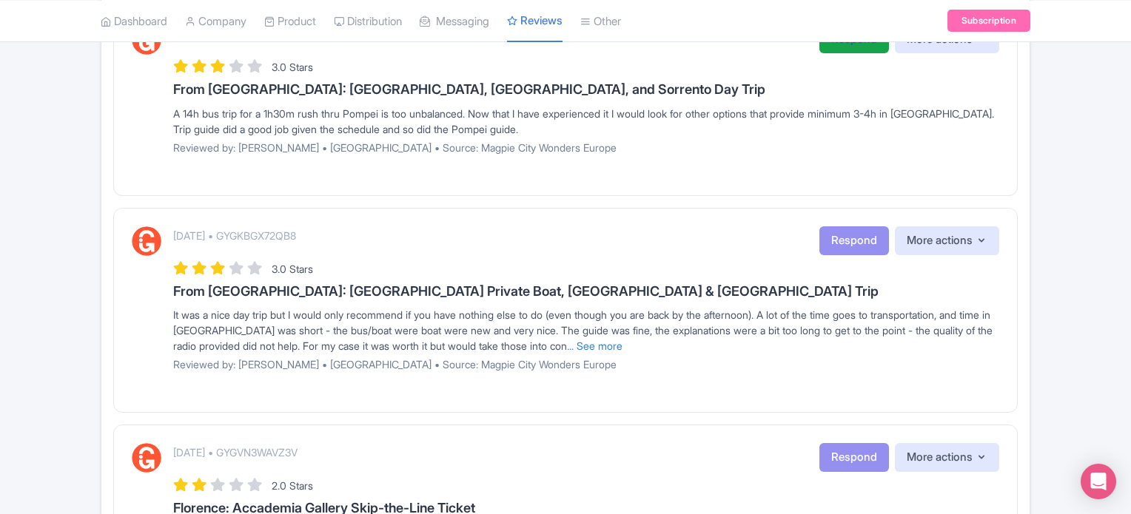
click at [858, 42] on link "Respond" at bounding box center [854, 39] width 70 height 29
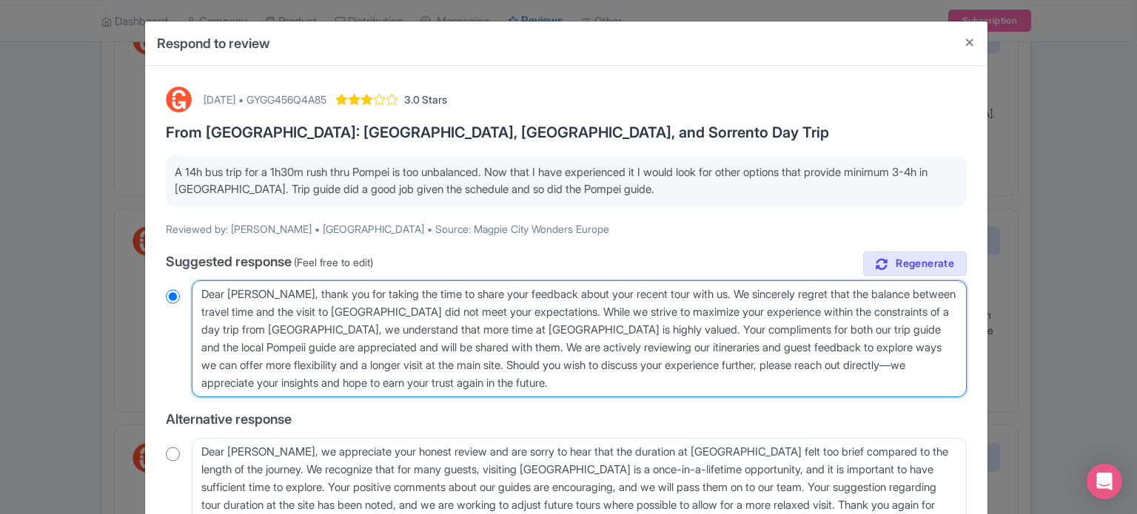
drag, startPoint x: 503, startPoint y: 377, endPoint x: 0, endPoint y: 265, distance: 515.0
click at [0, 265] on div "Respond to review [DATE] • GYGG456Q4A85 3.0 Stars From [GEOGRAPHIC_DATA]: [GEOG…" at bounding box center [568, 257] width 1137 height 514
radio input "true"
paste textarea "Guest, Thank you for your honest feedback. We're glad to hear both the trip gui…"
type textarea "Dear Guest, Thank you for your honest feedback. We're glad to hear both the tri…"
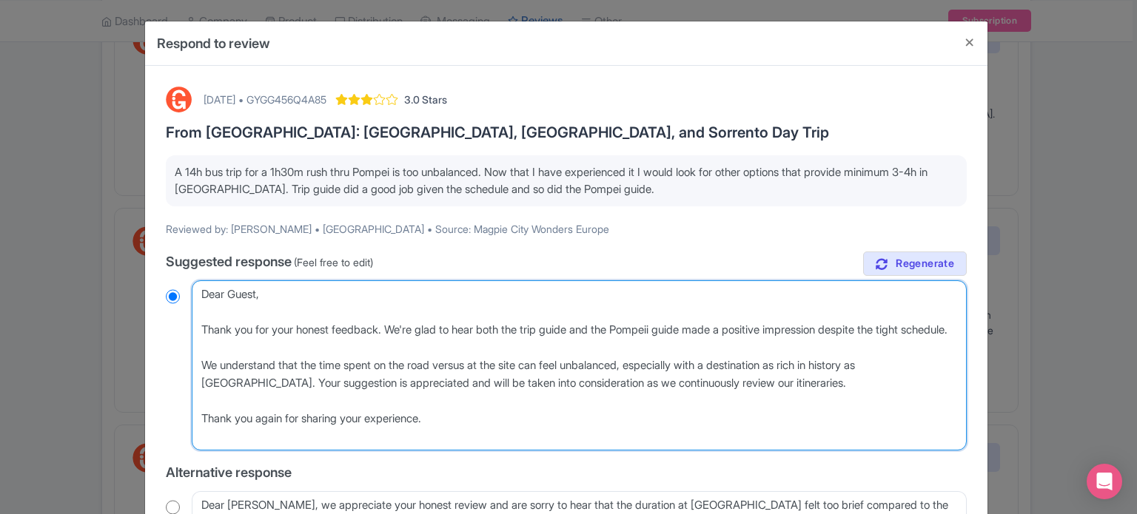
radio input "true"
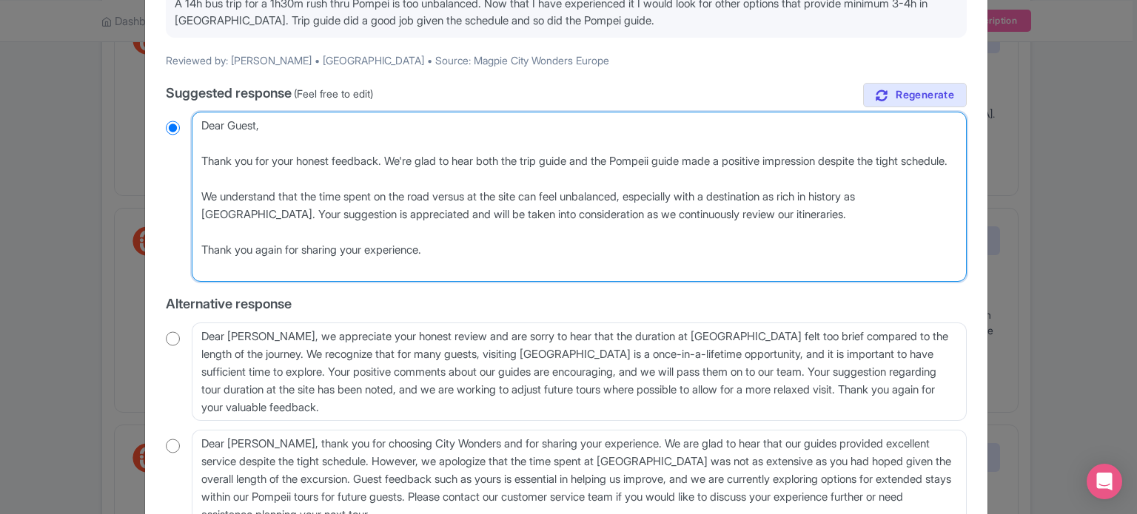
scroll to position [289, 0]
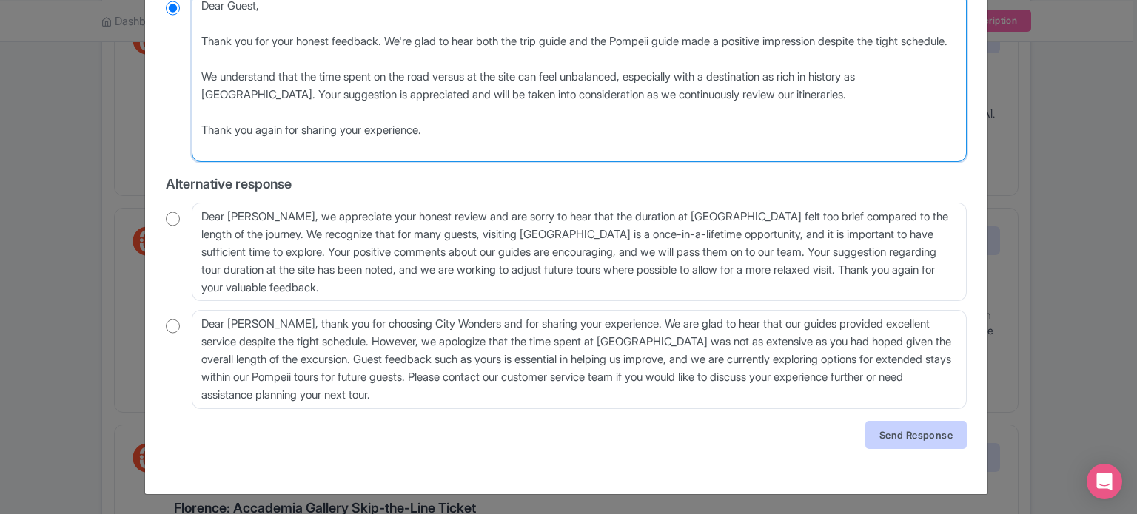
type textarea "Dear Guest, Thank you for your honest feedback. We're glad to hear both the tri…"
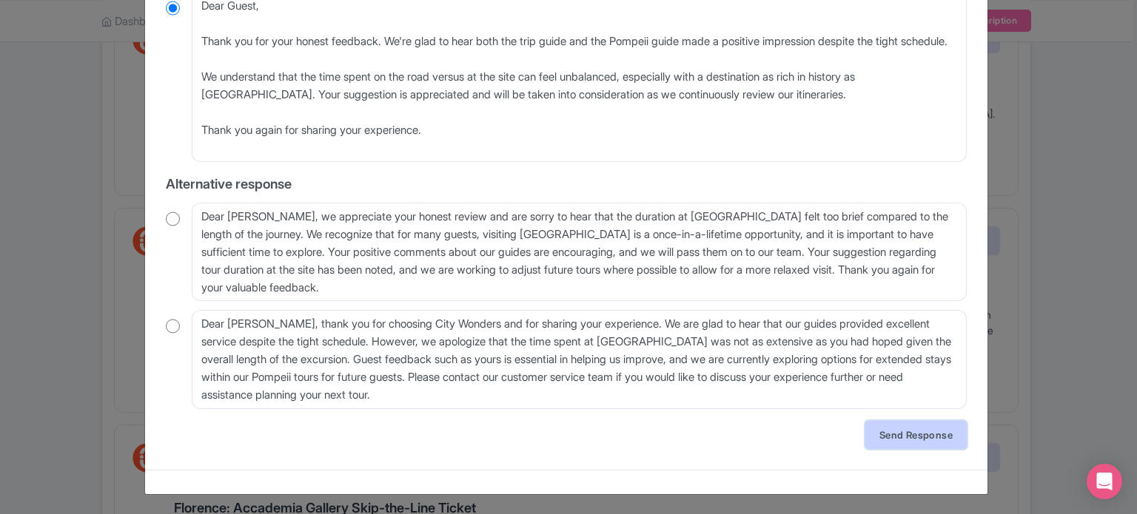
click at [910, 439] on link "Send Response" at bounding box center [915, 435] width 101 height 28
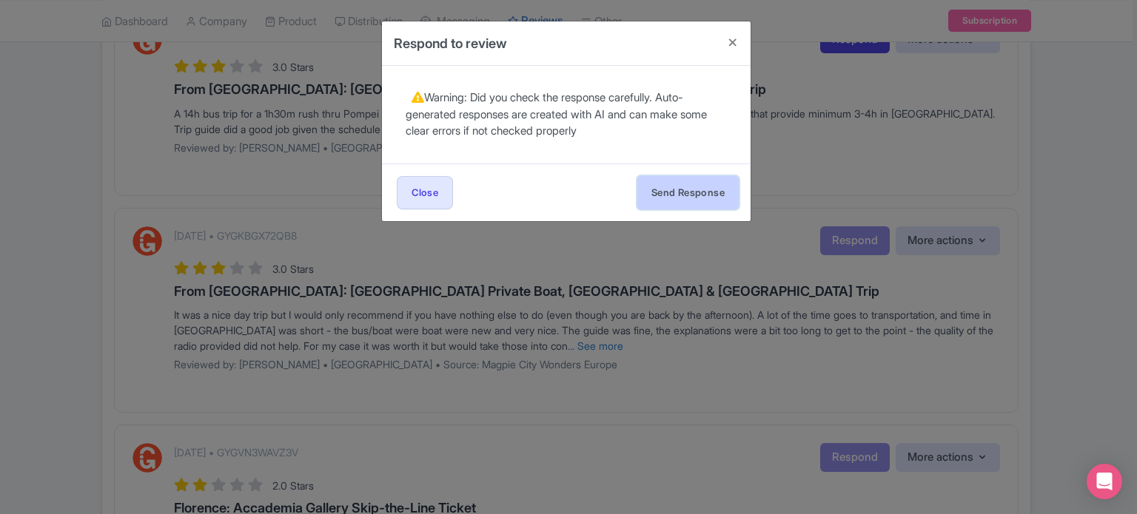
click at [682, 192] on button "Send Response" at bounding box center [687, 192] width 101 height 33
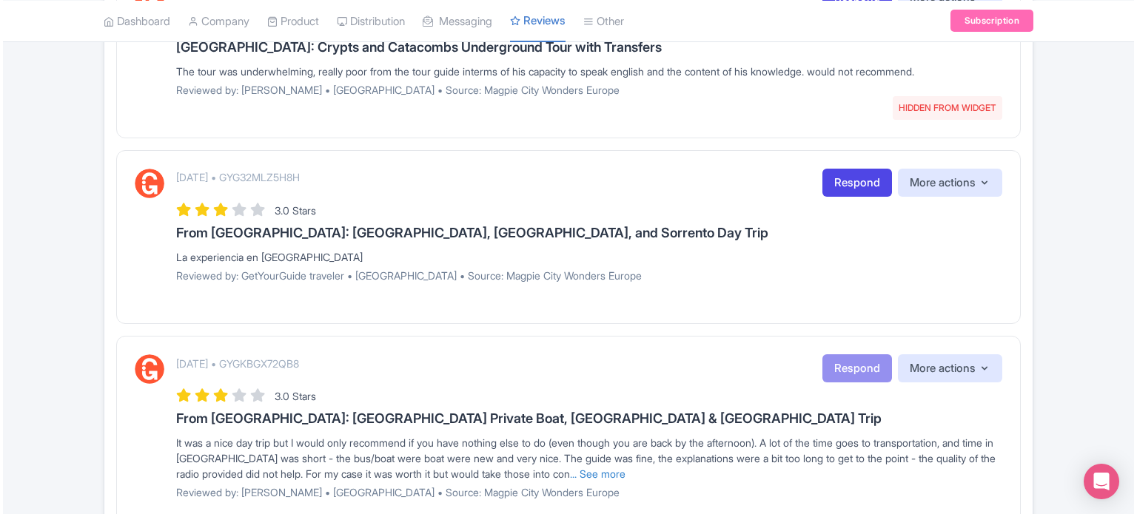
scroll to position [592, 0]
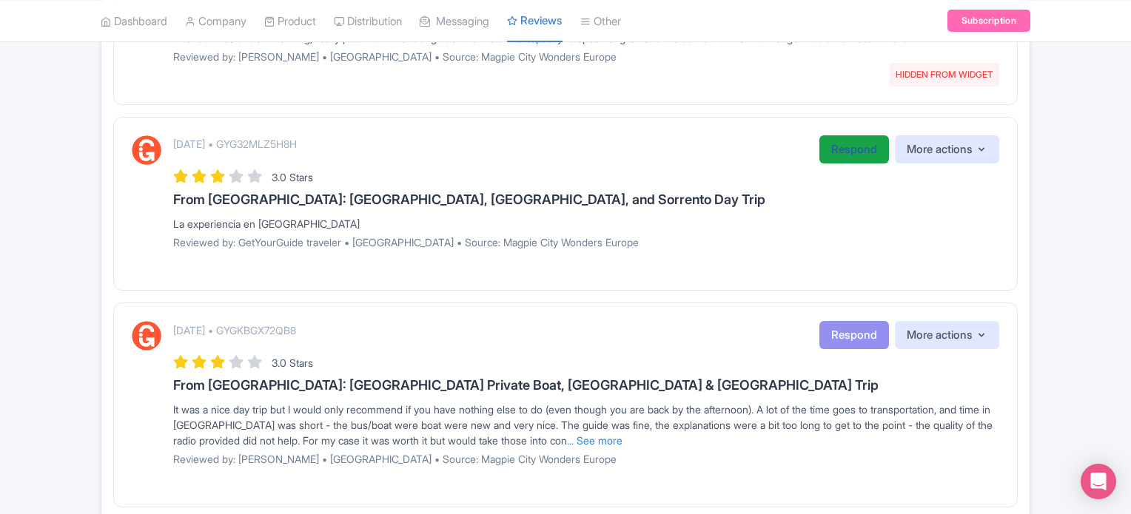
click at [856, 152] on link "Respond" at bounding box center [854, 149] width 70 height 29
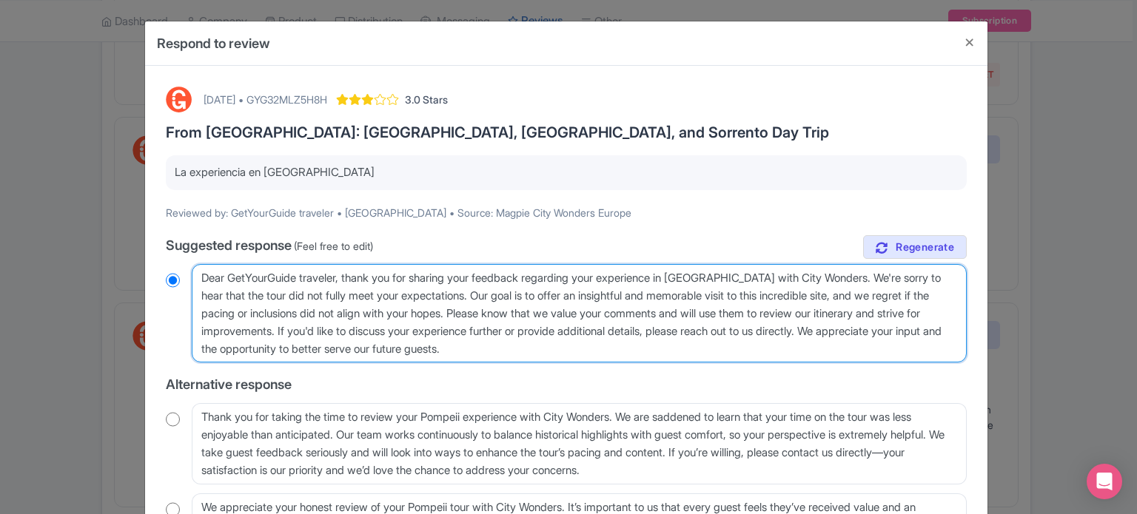
drag, startPoint x: 574, startPoint y: 346, endPoint x: 53, endPoint y: 204, distance: 539.9
click at [53, 204] on div "Respond to review October 15, 2025 • GYG32MLZ5H8H 3.0 Stars From Rome: Pompeii,…" at bounding box center [568, 257] width 1137 height 514
radio input "true"
paste textarea "Estimado/a visitante, Gracias por compartir su experiencia. Nos encantaría sabe…"
type textarea "Estimado/a visitante, Gracias por compartir su experiencia. Nos encantaría sabe…"
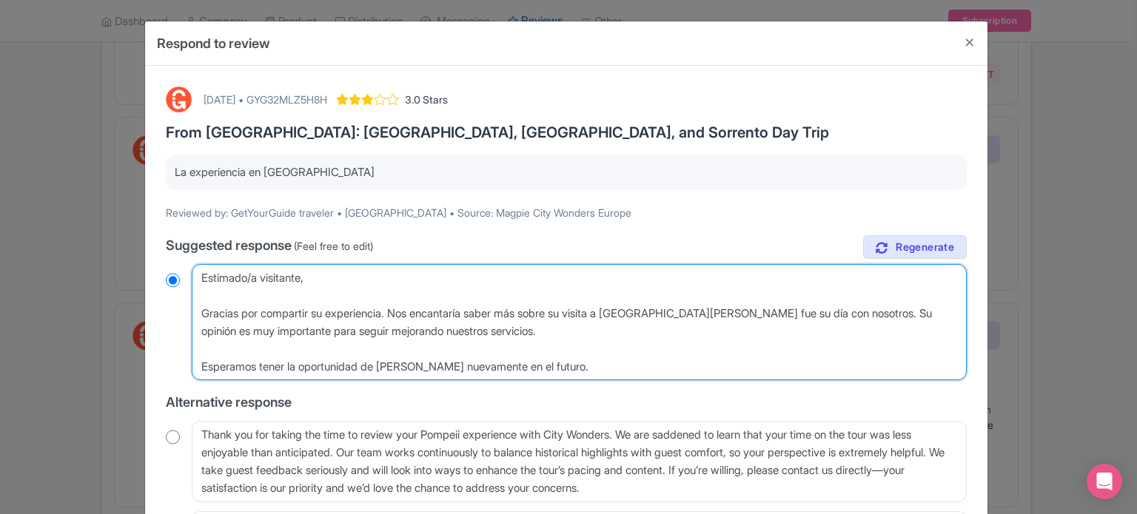
radio input "true"
click at [254, 275] on textarea "Dear GetYourGuide traveler, thank you for sharing your feedback regarding your …" at bounding box center [579, 322] width 775 height 117
type textarea "Estimadoa visitante, Gracias por compartir su experiencia. Nos encantaría saber…"
radio input "true"
type textarea "Estimado visitante, Gracias por compartir su experiencia. Nos encantaría saber …"
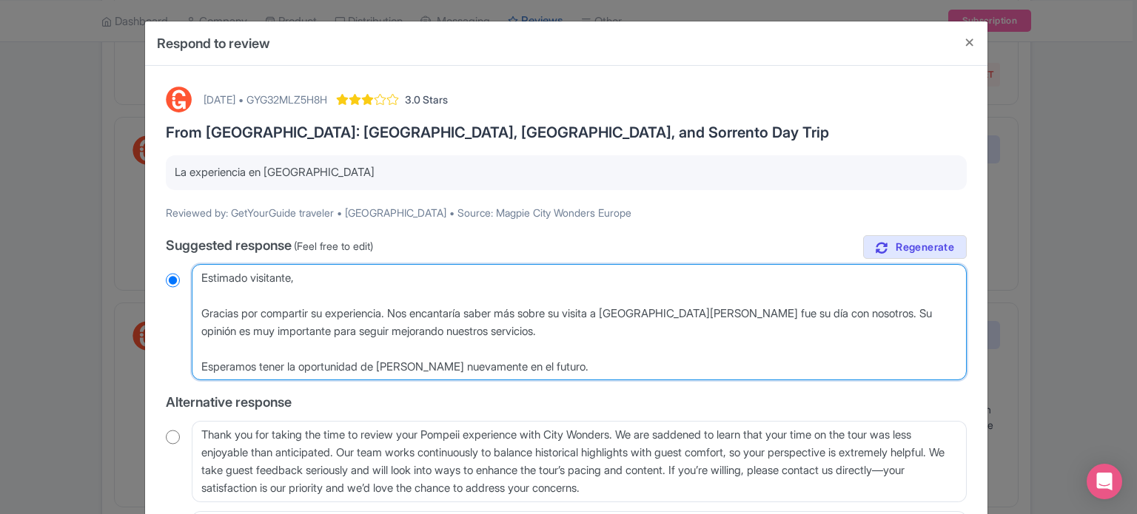
radio input "true"
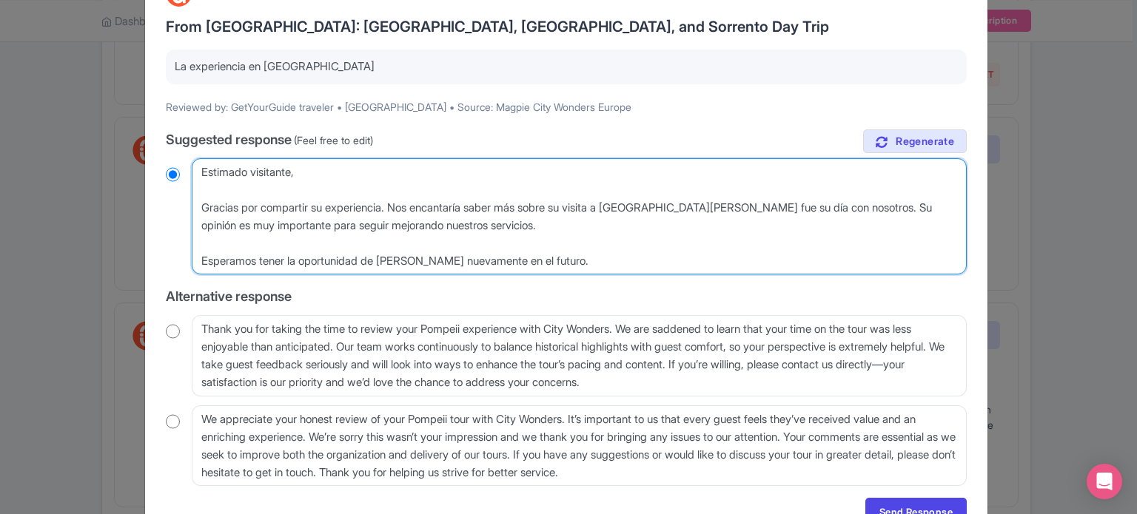
scroll to position [184, 0]
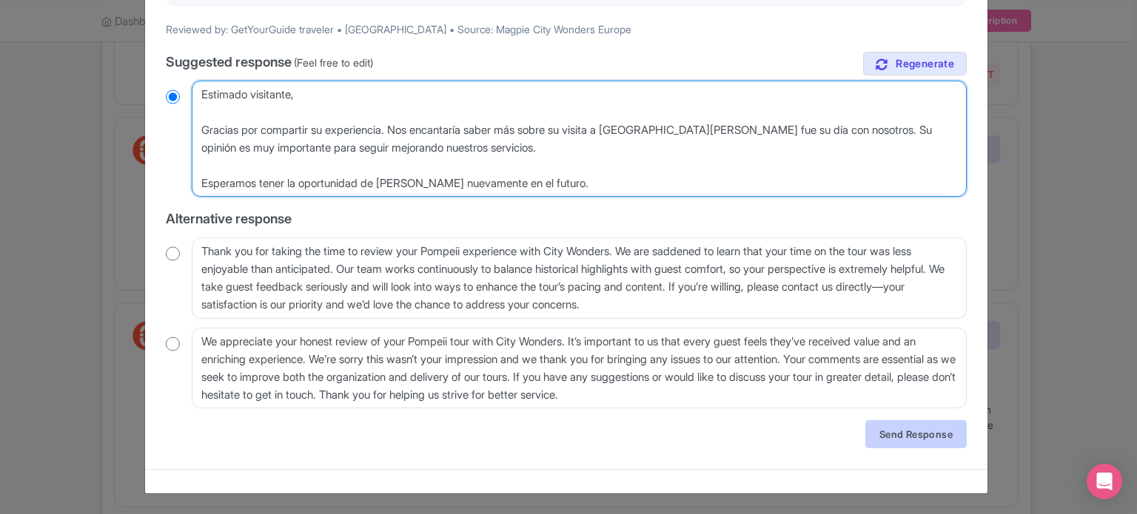
type textarea "Estimado visitante, Gracias por compartir su experiencia. Nos encantaría saber …"
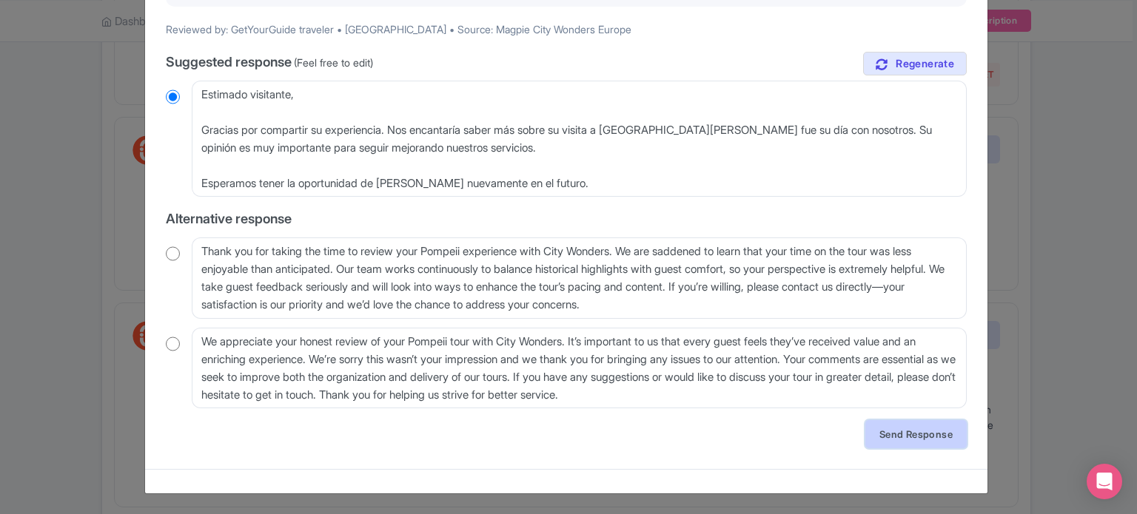
click at [931, 432] on link "Send Response" at bounding box center [915, 434] width 101 height 28
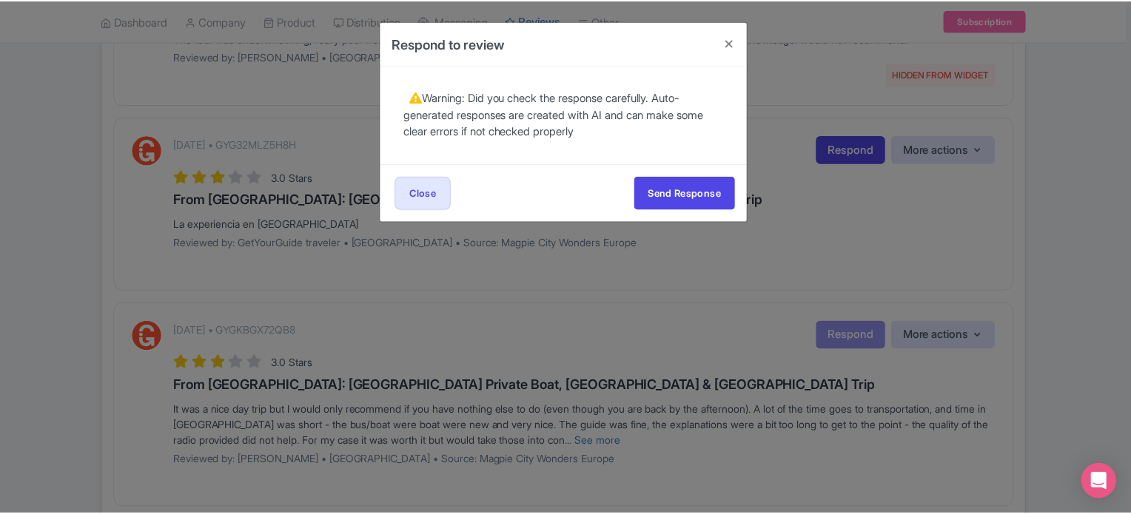
scroll to position [0, 0]
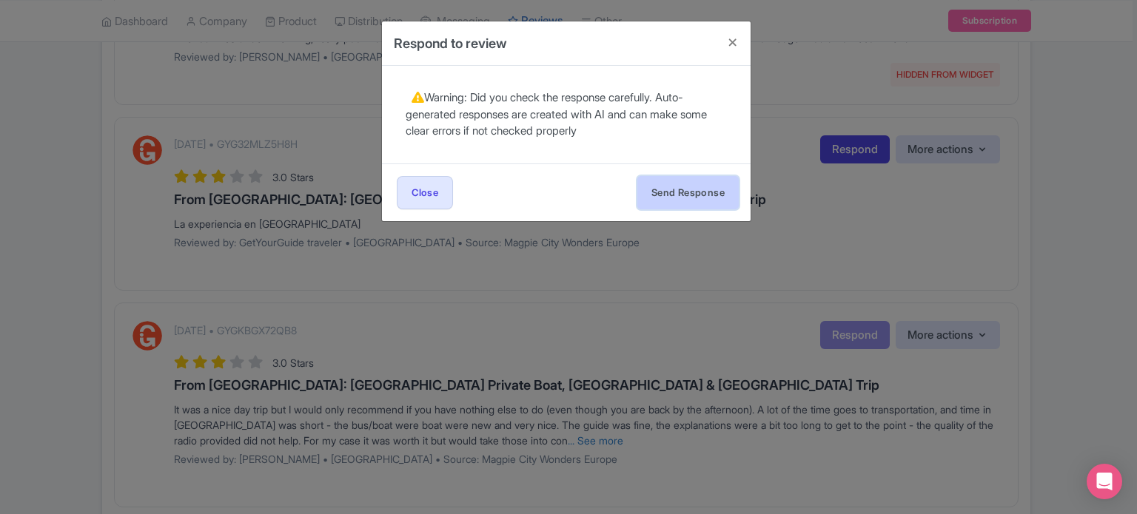
click at [693, 184] on button "Send Response" at bounding box center [687, 192] width 101 height 33
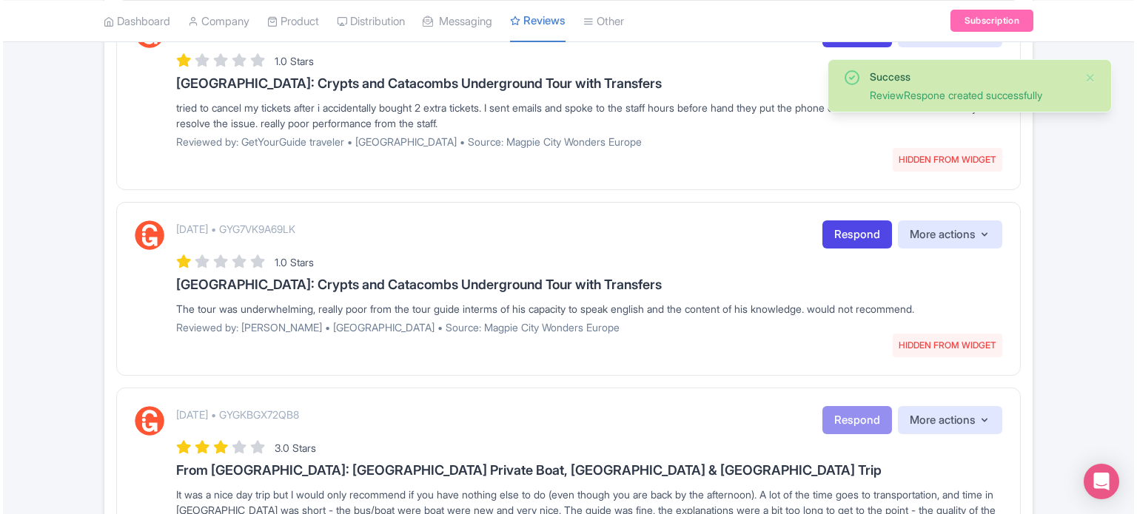
scroll to position [296, 0]
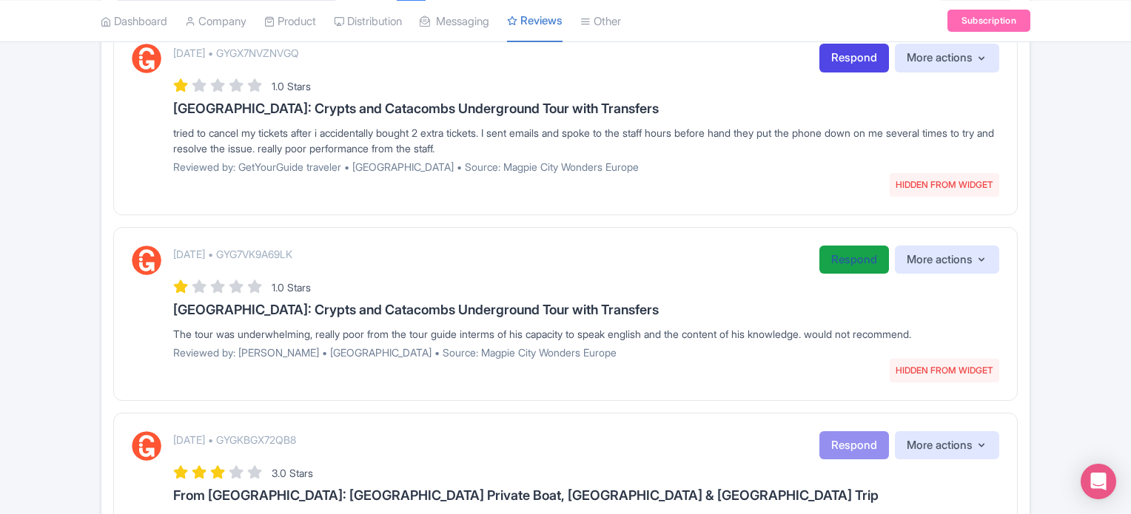
click at [831, 263] on link "Respond" at bounding box center [854, 260] width 70 height 29
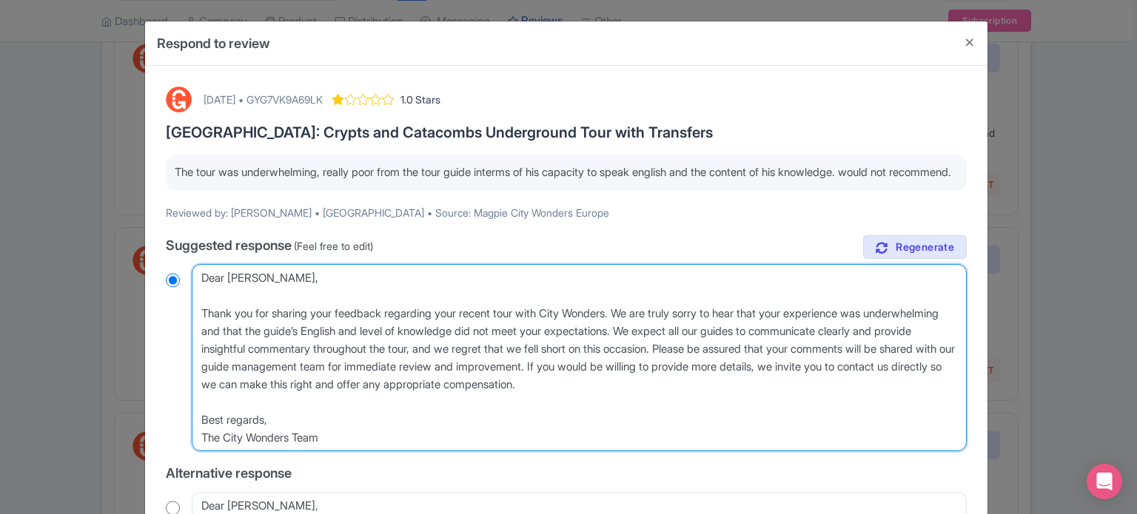
click at [801, 411] on textarea "Dear [PERSON_NAME], Thank you for sharing your feedback regarding your recent t…" at bounding box center [579, 358] width 775 height 188
drag, startPoint x: 375, startPoint y: 458, endPoint x: 36, endPoint y: 157, distance: 453.5
click at [36, 157] on div "Respond to review [DATE] • GYG7VK9A69LK 1.0 Stars [GEOGRAPHIC_DATA]: Crypts and…" at bounding box center [568, 257] width 1137 height 514
paste textarea "Guest, Thank you for sharing your feedback. We’re sorry to hear that the tour d…"
type textarea "Dear Guest, Thank you for sharing your feedback. We’re sorry to hear that the t…"
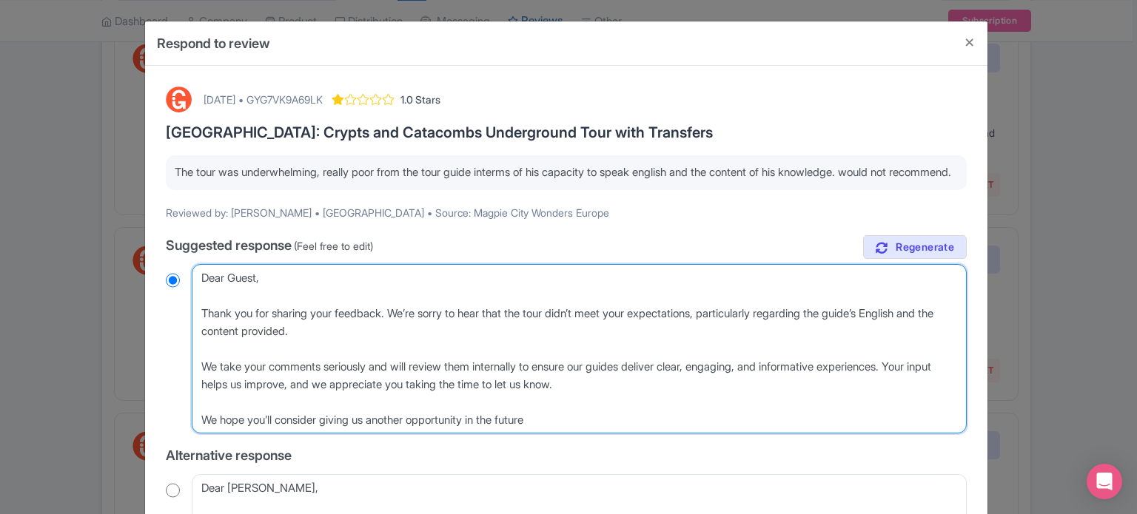
radio input "true"
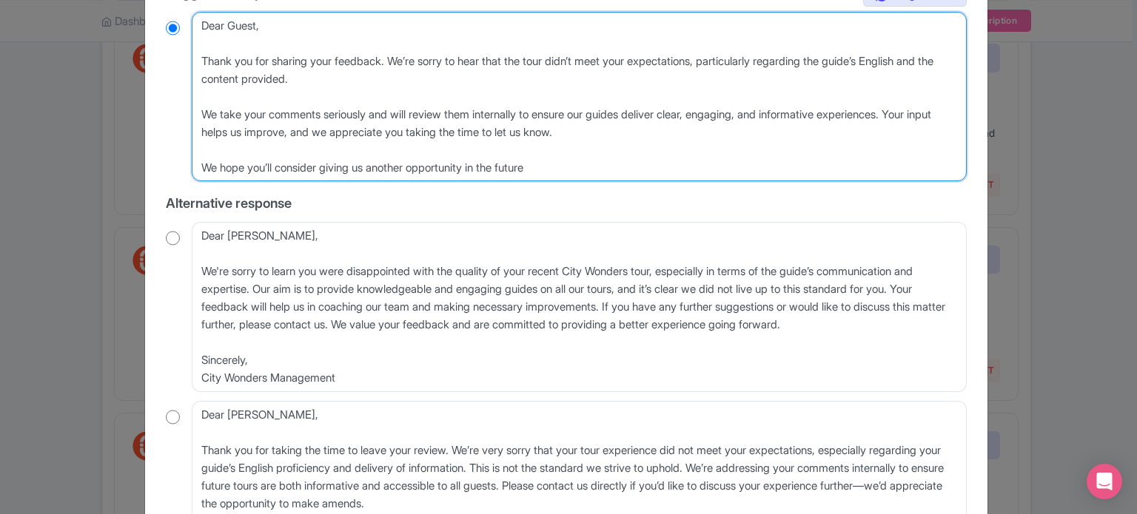
scroll to position [431, 0]
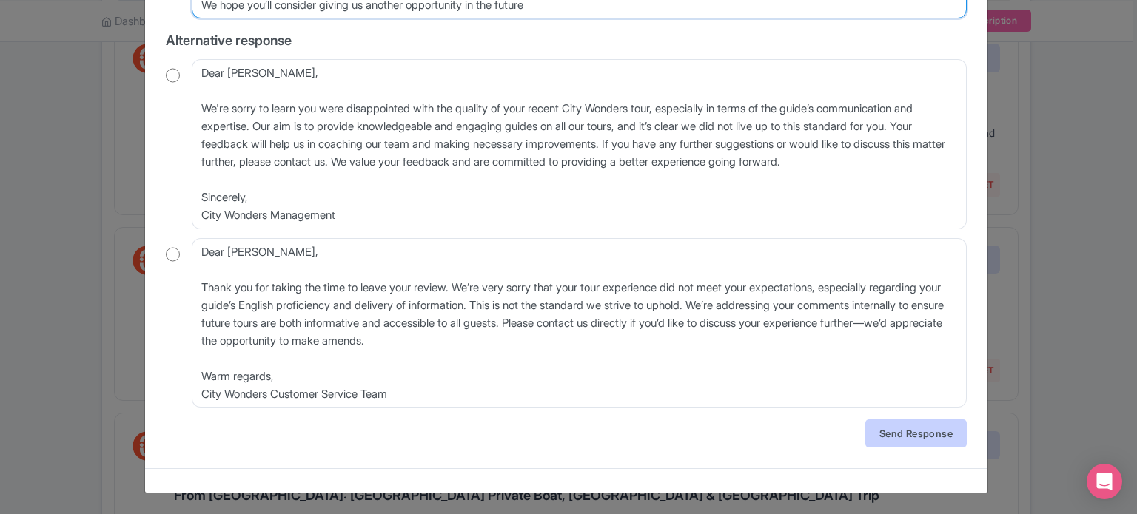
type textarea "Dear Guest, Thank you for sharing your feedback. We’re sorry to hear that the t…"
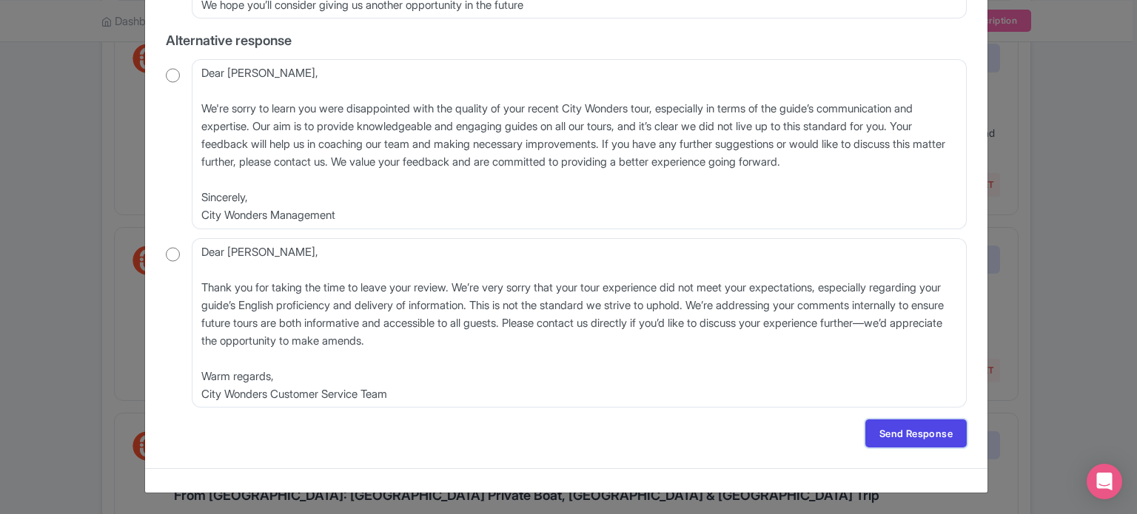
click at [933, 437] on link "Send Response" at bounding box center [915, 434] width 101 height 28
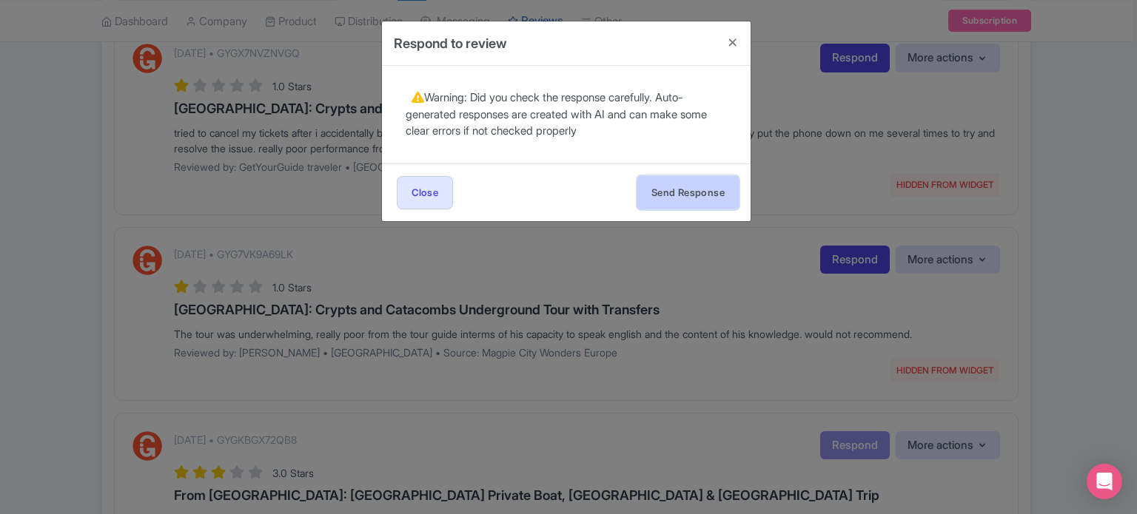
click at [696, 197] on button "Send Response" at bounding box center [687, 192] width 101 height 33
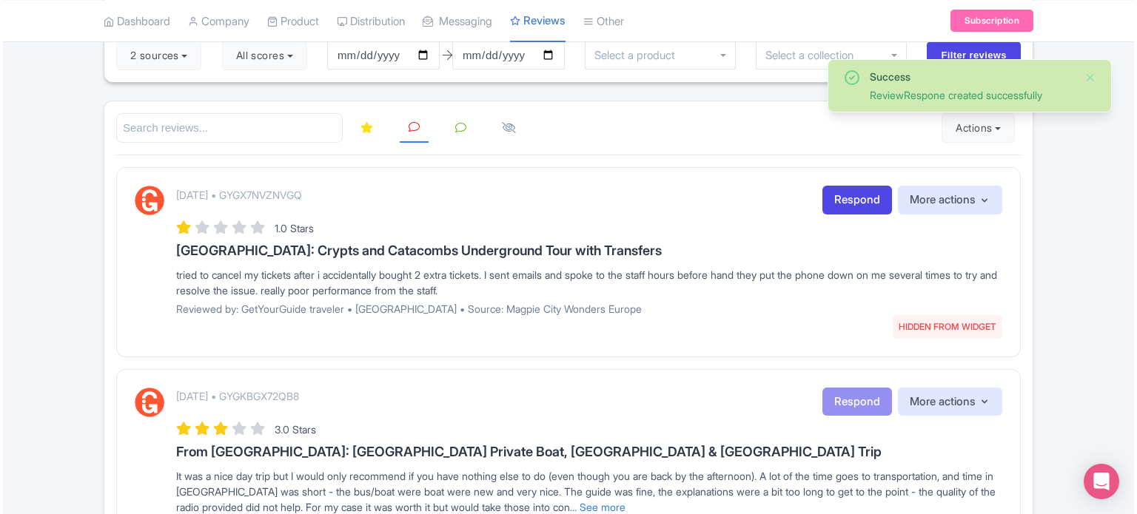
scroll to position [148, 0]
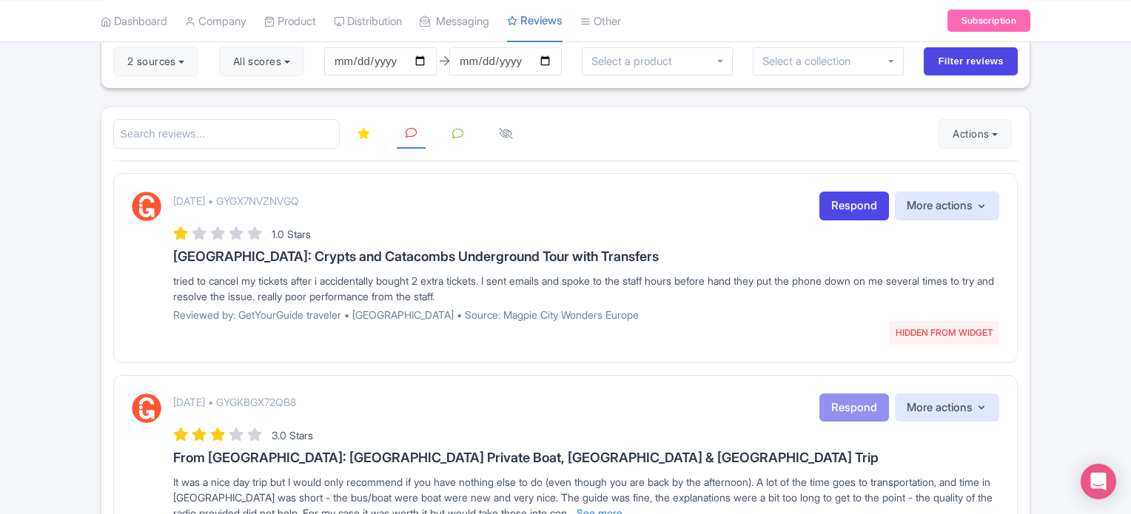
drag, startPoint x: 172, startPoint y: 256, endPoint x: 531, endPoint y: 288, distance: 361.1
click at [537, 290] on div "October 15, 2025 • GYGX7NVZNVGQ HIDDEN FROM WIDGET Respond More actions Hide fr…" at bounding box center [565, 262] width 867 height 141
copy div "Rome: Crypts and Catacombs Underground Tour with Transfers tried to cancel my t…"
click at [841, 195] on link "Respond" at bounding box center [854, 206] width 70 height 29
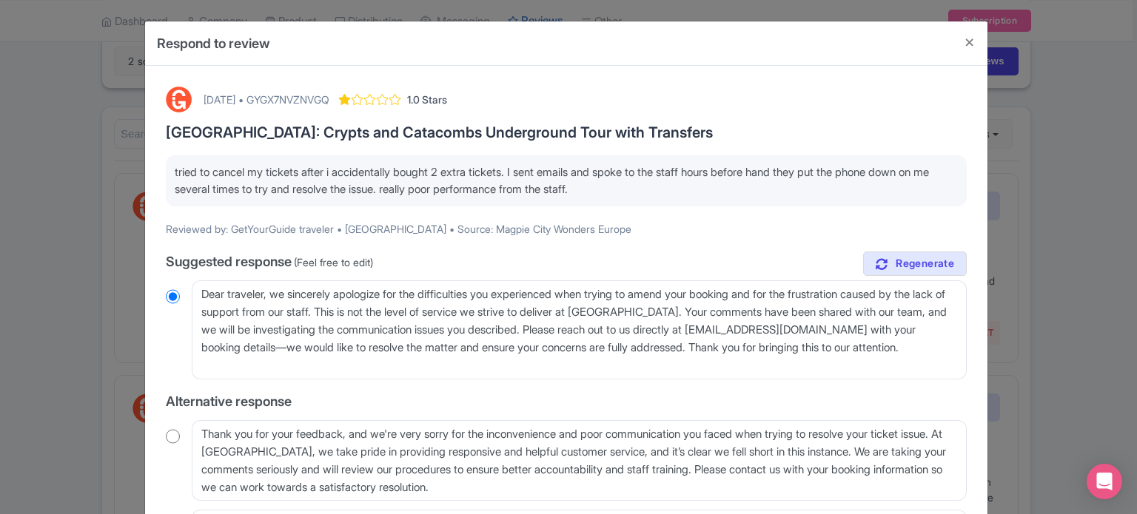
click at [329, 92] on div "October 15, 2025 • GYGX7NVZNVGQ" at bounding box center [267, 100] width 126 height 16
copy div "GYGX7NVZNVGQ"
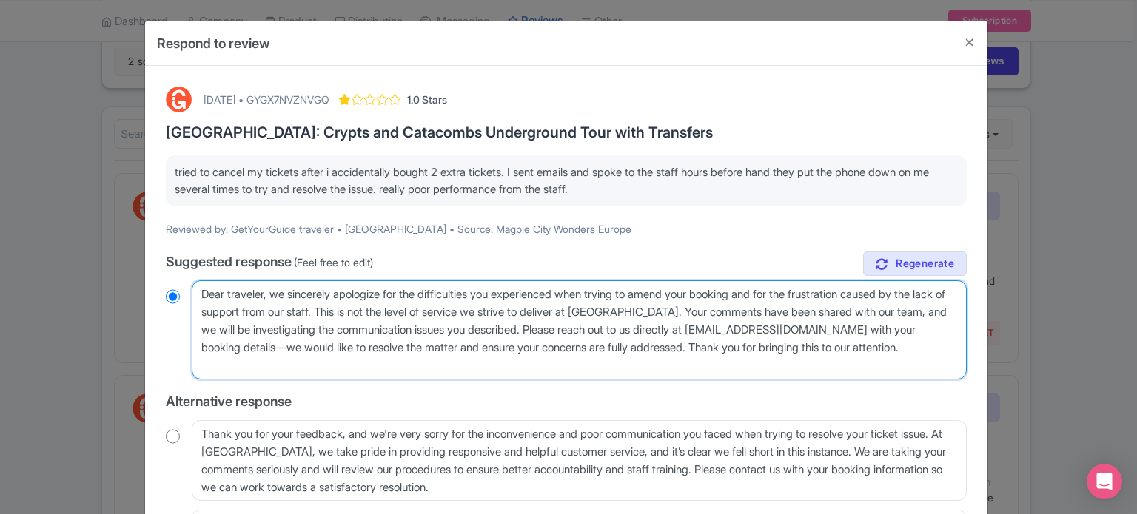
drag, startPoint x: 285, startPoint y: 366, endPoint x: 160, endPoint y: 278, distance: 153.0
click at [160, 278] on div "October 15, 2025 • GYGX7NVZNVGQ 1.0 Stars Rome: Crypts and Catacombs Undergroun…" at bounding box center [566, 359] width 819 height 562
paste textarea "Guest, Thank you for your feedback. We understand you requested to cancel your …"
type textarea "Dear Guest, Thank you for your feedback. We understand you requested to cancel …"
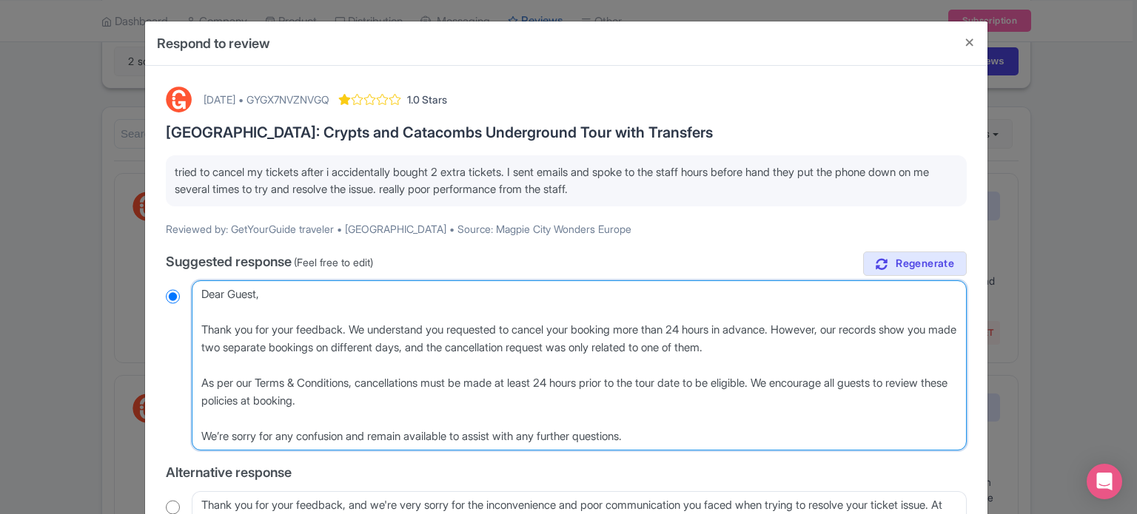
radio input "true"
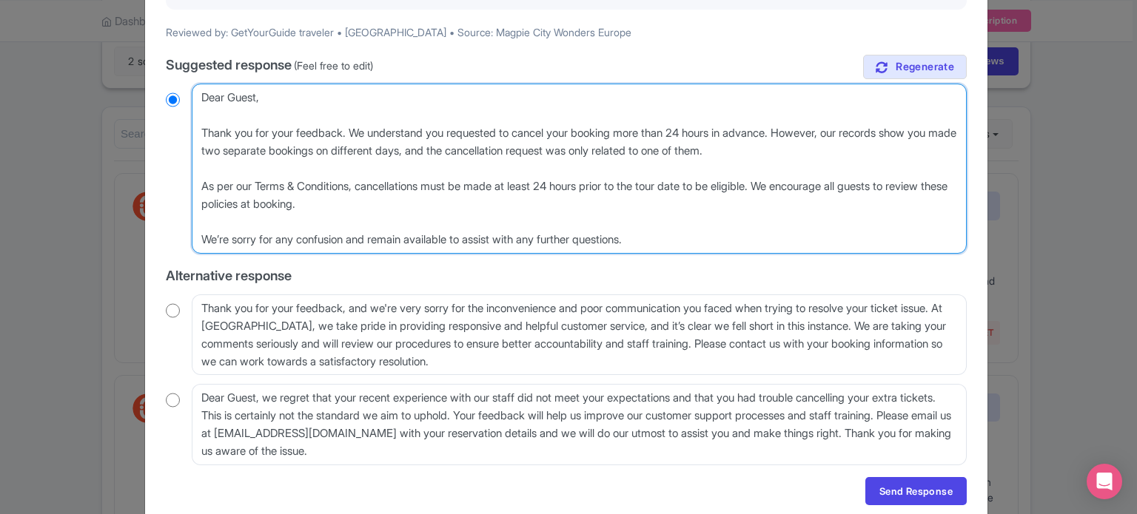
scroll to position [253, 0]
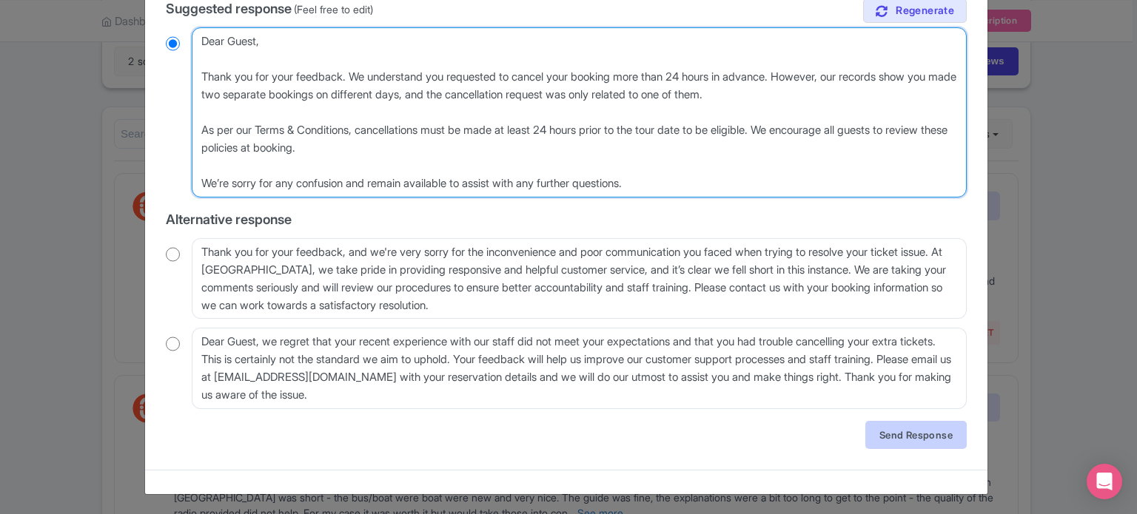
type textarea "Dear Guest, Thank you for your feedback. We understand you requested to cancel …"
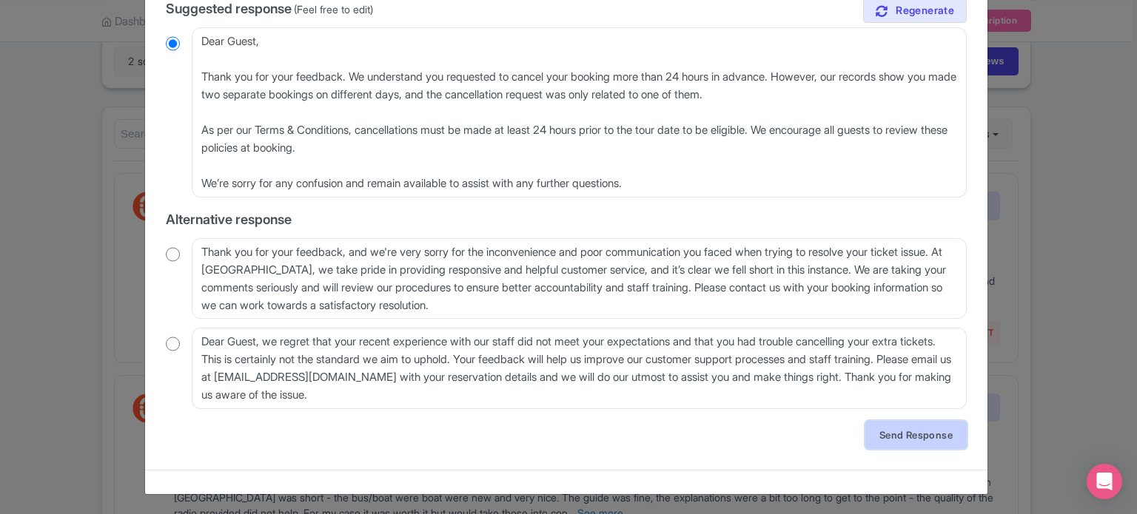
click at [922, 429] on link "Send Response" at bounding box center [915, 435] width 101 height 28
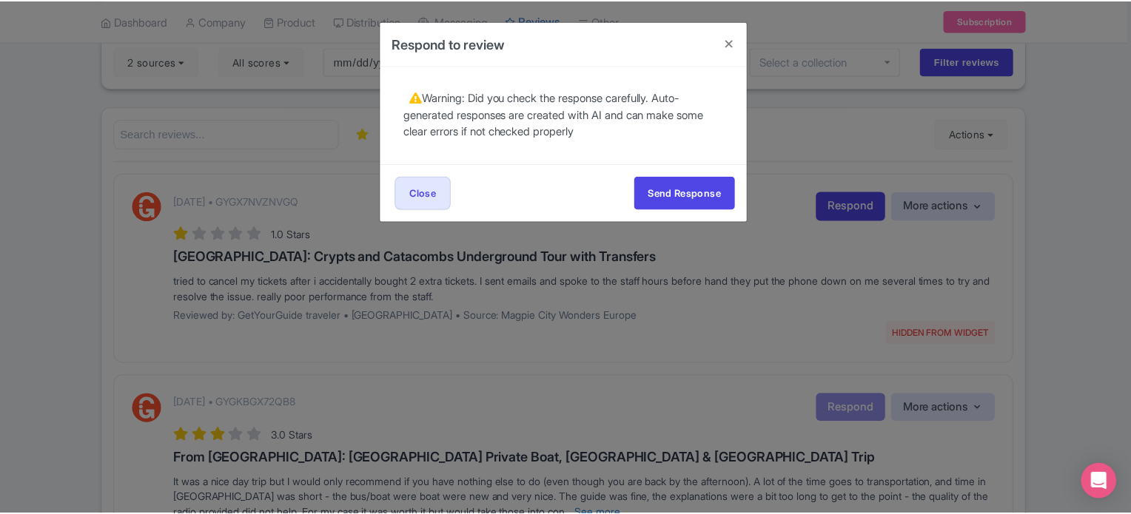
scroll to position [0, 0]
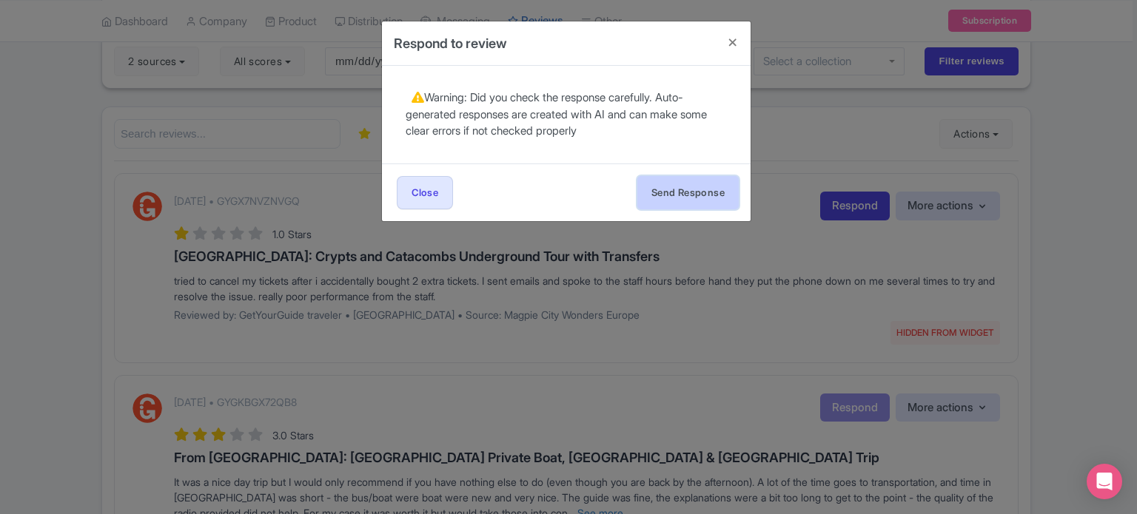
click at [697, 184] on button "Send Response" at bounding box center [687, 192] width 101 height 33
